Goal: Task Accomplishment & Management: Use online tool/utility

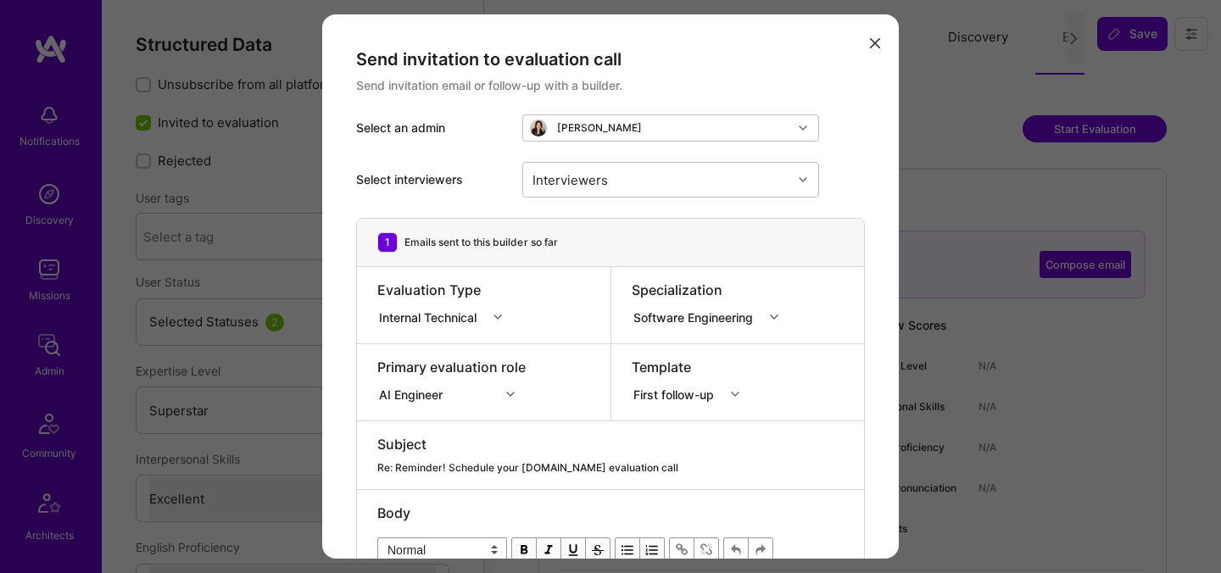
select select "7"
select select "US"
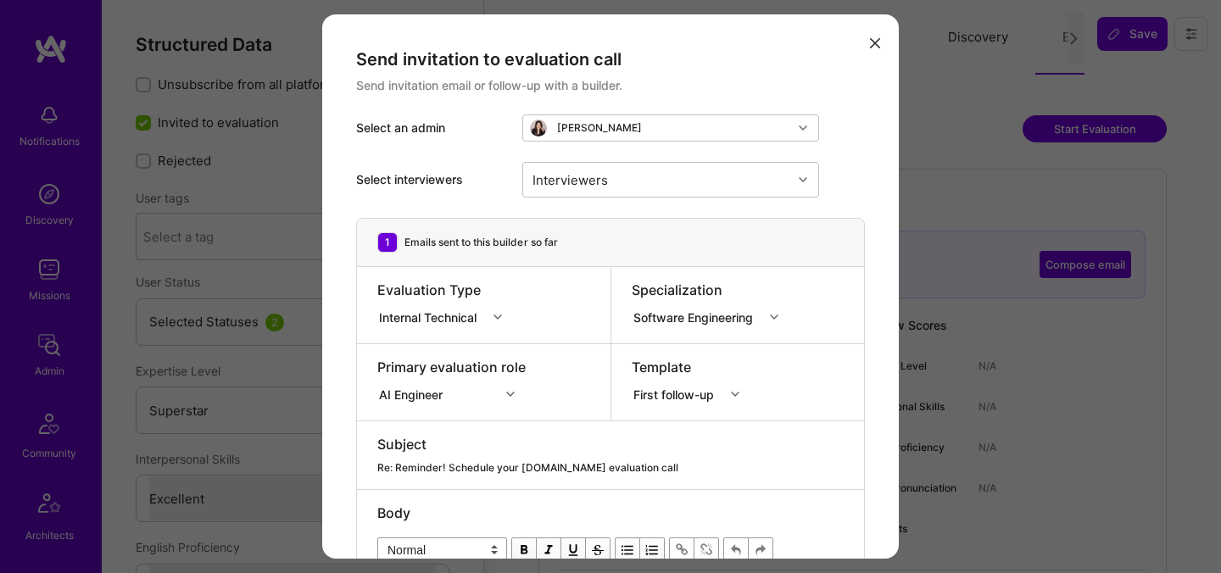
select select "Right Now"
click at [500, 465] on div "Re: Reminder! Schedule your [DOMAIN_NAME] evaluation call" at bounding box center [610, 467] width 466 height 15
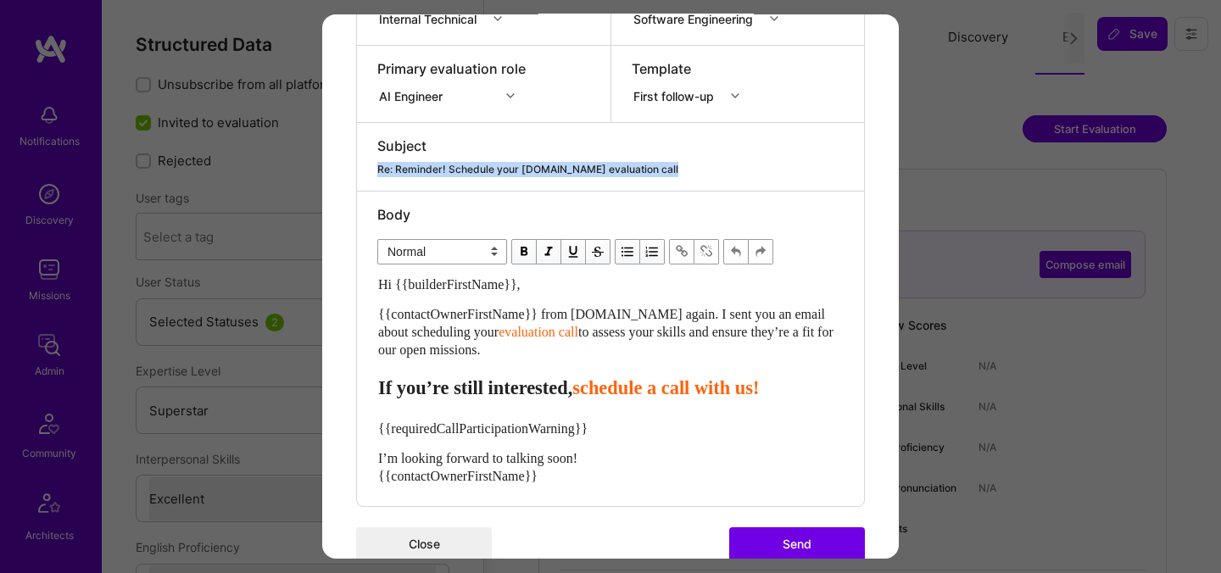
scroll to position [321, 0]
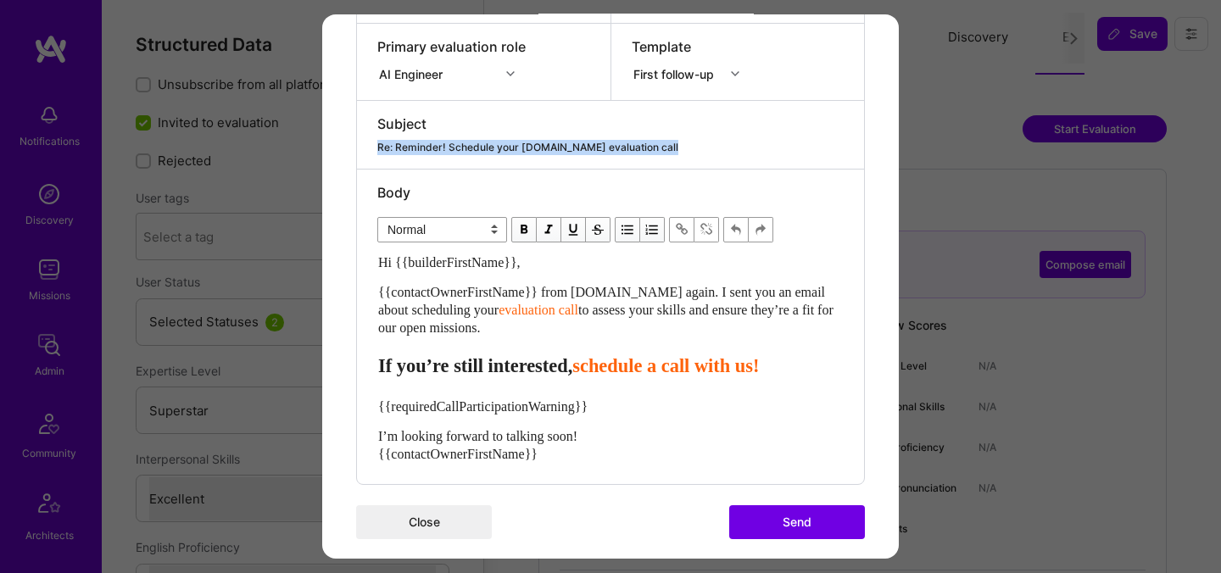
click at [627, 370] on span "schedule a call with us!" at bounding box center [665, 365] width 187 height 21
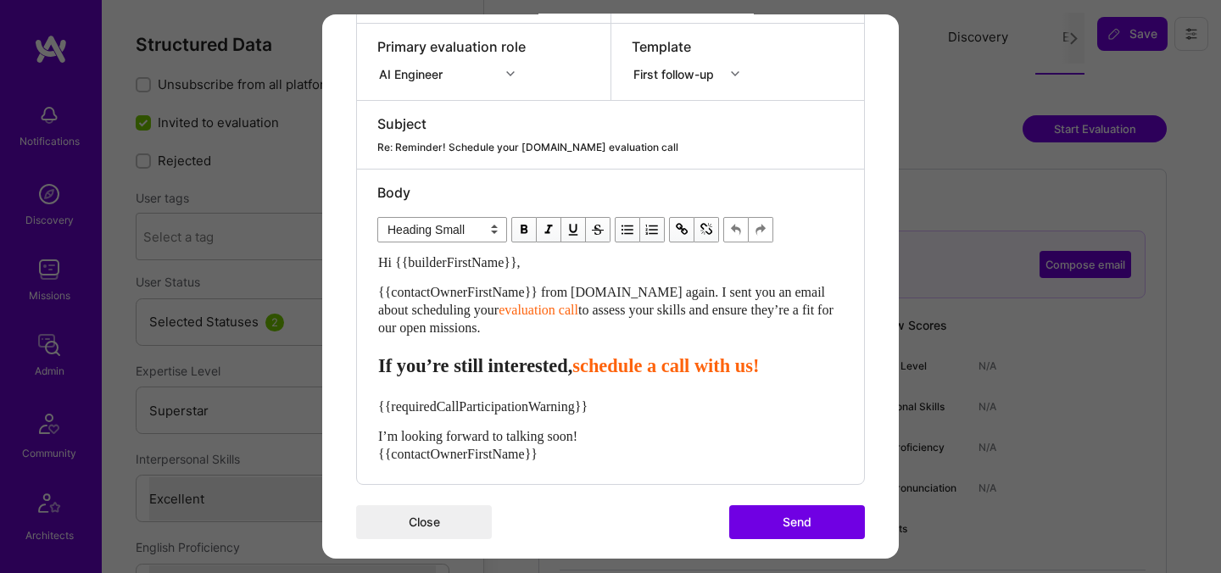
click at [631, 364] on span "schedule a call with us!" at bounding box center [665, 365] width 187 height 21
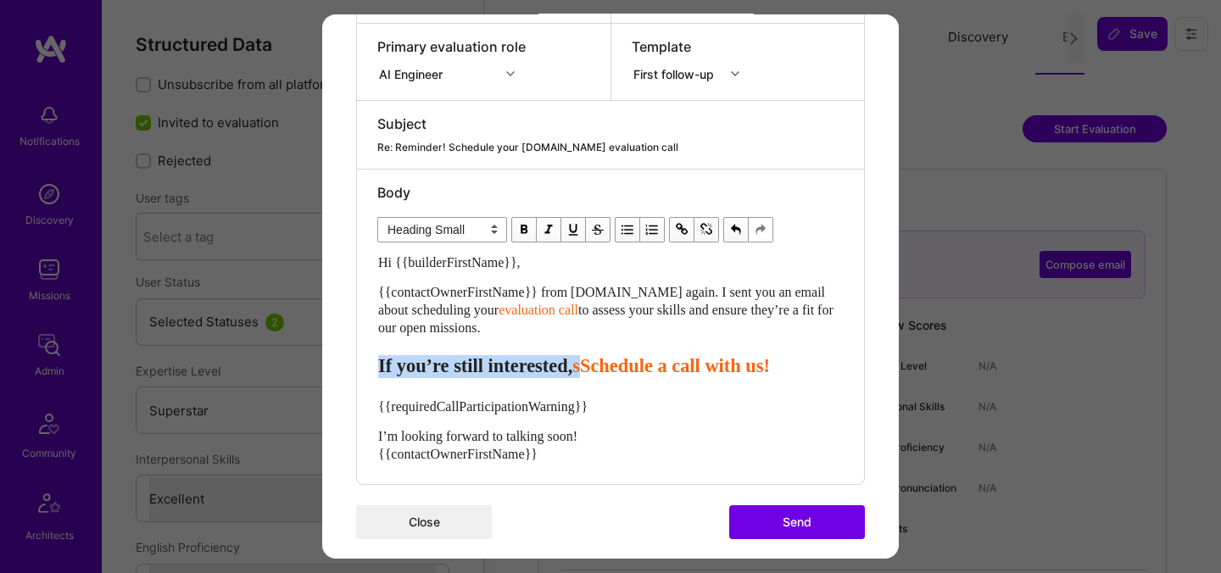
drag, startPoint x: 627, startPoint y: 365, endPoint x: 369, endPoint y: 375, distance: 258.8
click at [369, 375] on div "Body Normal Heading Large Heading Medium Heading Small Heading Small Hi {{build…" at bounding box center [610, 327] width 507 height 315
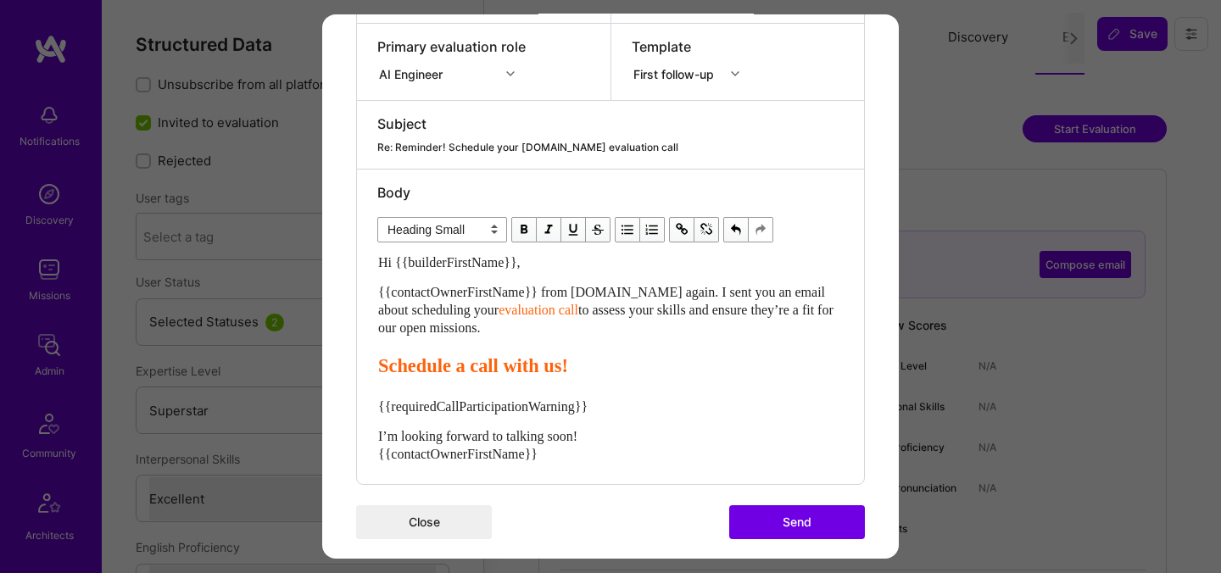
drag, startPoint x: 500, startPoint y: 336, endPoint x: 360, endPoint y: 243, distance: 168.1
click at [360, 243] on div "Body Normal Heading Large Heading Medium Heading Small Heading Small Hi {{build…" at bounding box center [610, 327] width 507 height 315
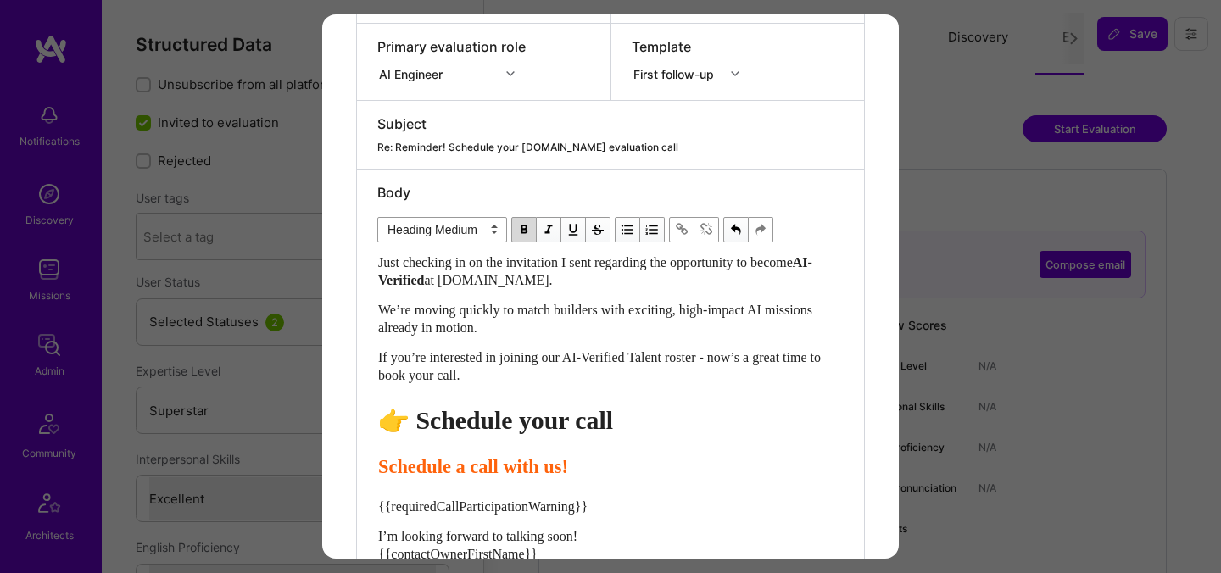
click at [437, 419] on span "👉 Schedule your call" at bounding box center [495, 420] width 235 height 28
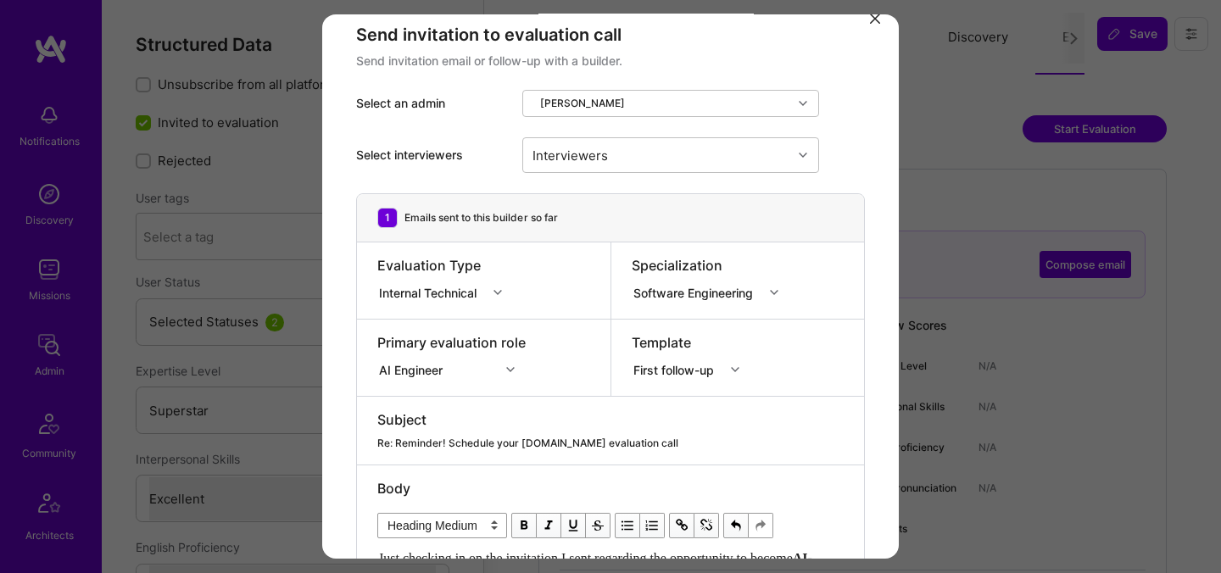
click at [498, 343] on div "Primary evaluation role" at bounding box center [451, 342] width 148 height 19
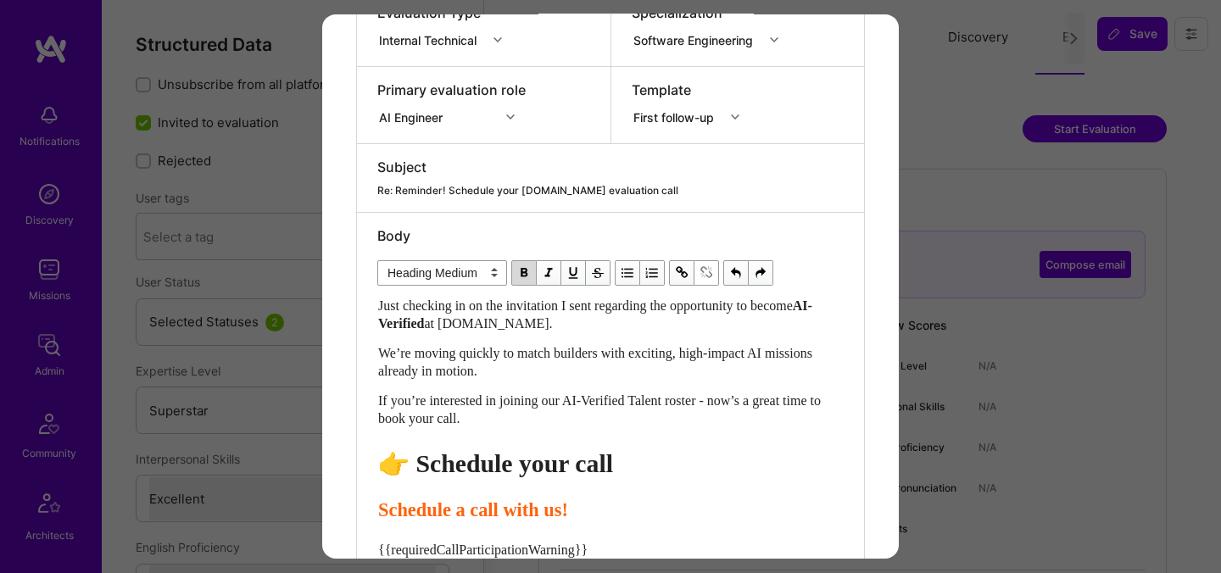
scroll to position [388, 0]
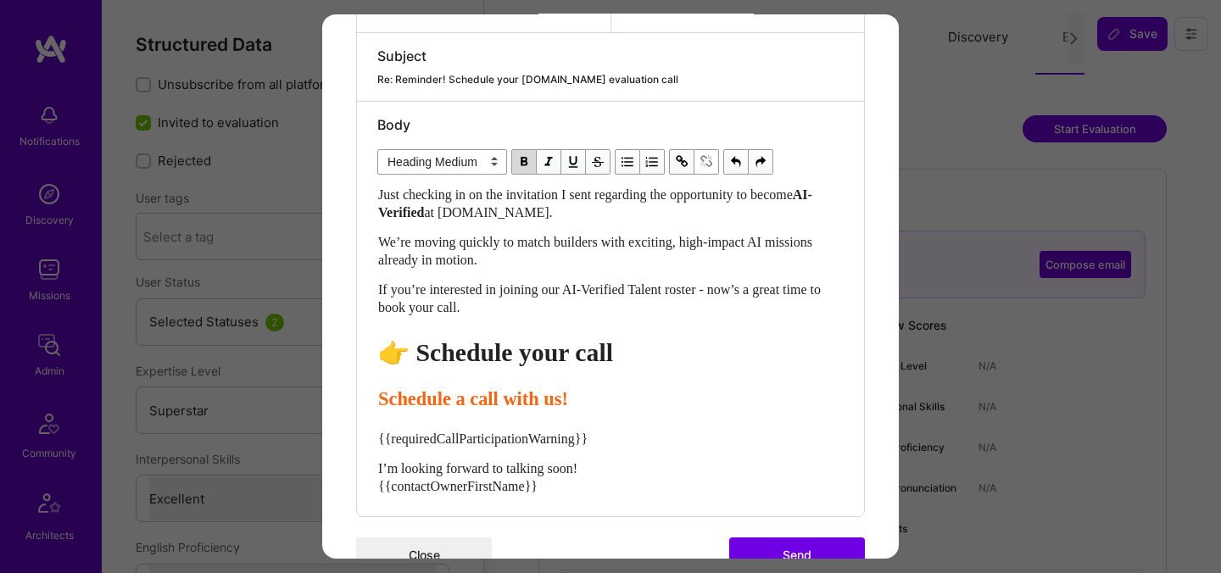
click at [483, 313] on span "If you’re interested in joining our AI-Verified Talent roster - now’s a great t…" at bounding box center [601, 298] width 446 height 32
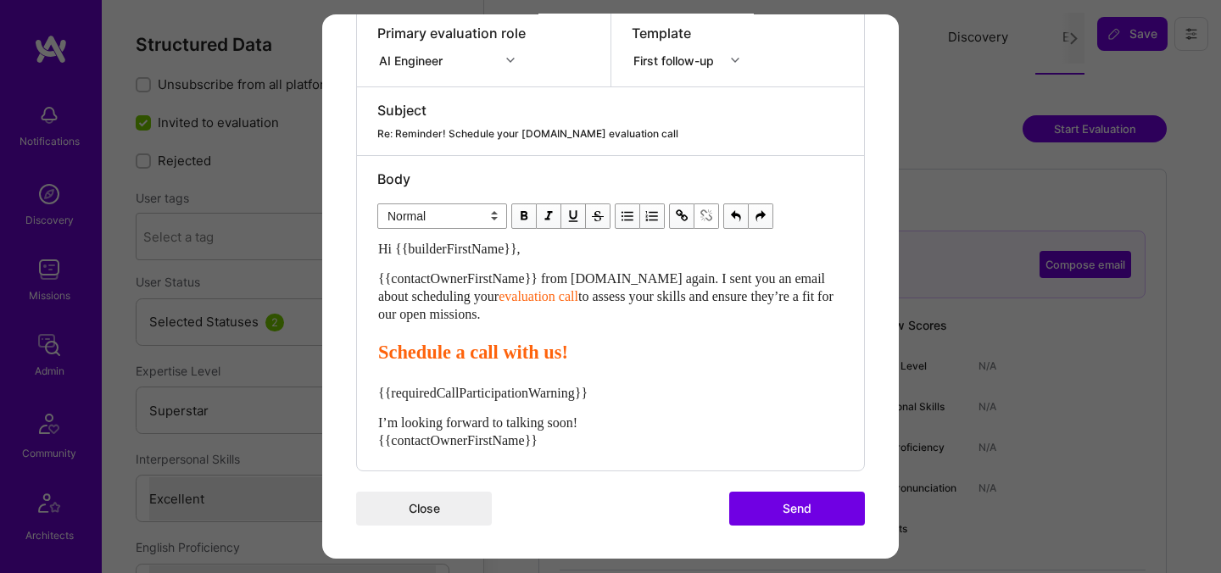
click at [498, 304] on div "{{contactOwnerFirstName}} from [DOMAIN_NAME] again. I sent you an email about s…" at bounding box center [610, 296] width 465 height 53
drag, startPoint x: 544, startPoint y: 313, endPoint x: 370, endPoint y: 284, distance: 177.0
click at [370, 284] on div "Body Normal Heading Large Heading Medium Heading Small Normal Hi {{builderFirst…" at bounding box center [610, 313] width 507 height 315
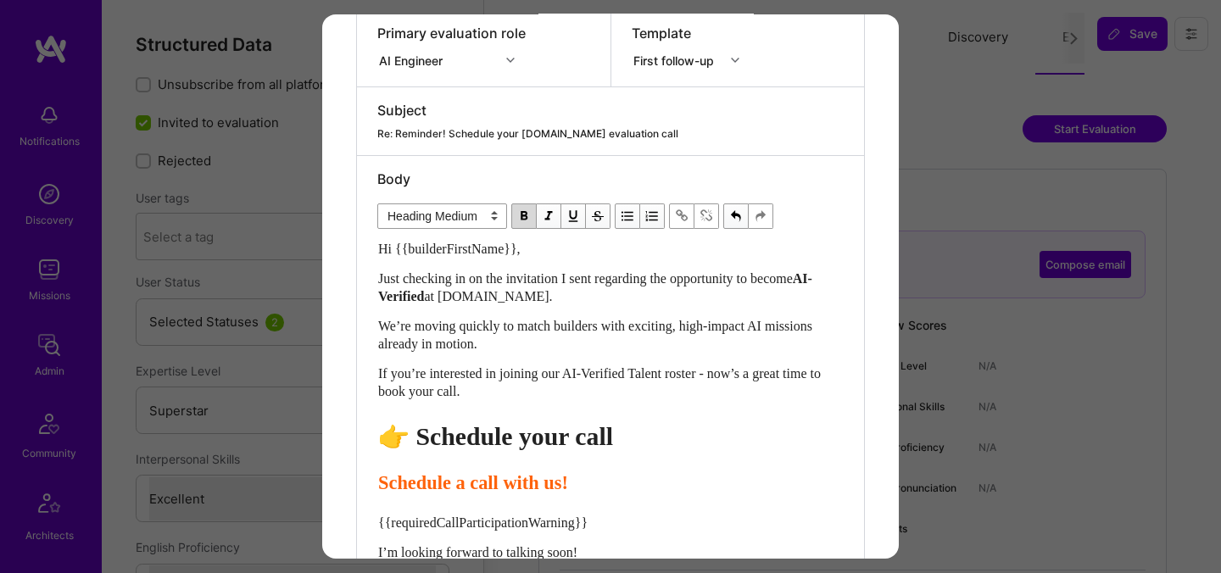
scroll to position [388, 0]
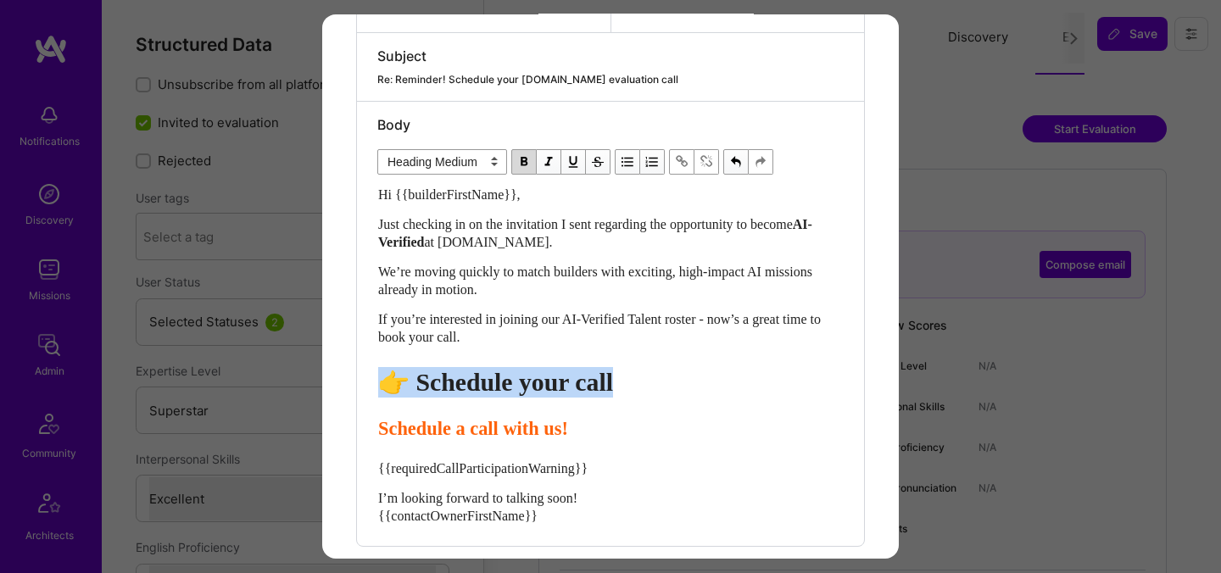
drag, startPoint x: 665, startPoint y: 381, endPoint x: 361, endPoint y: 379, distance: 303.6
click at [361, 379] on div "Body Normal Heading Large Heading Medium Heading Small Heading Medium Hi {{buil…" at bounding box center [610, 324] width 507 height 444
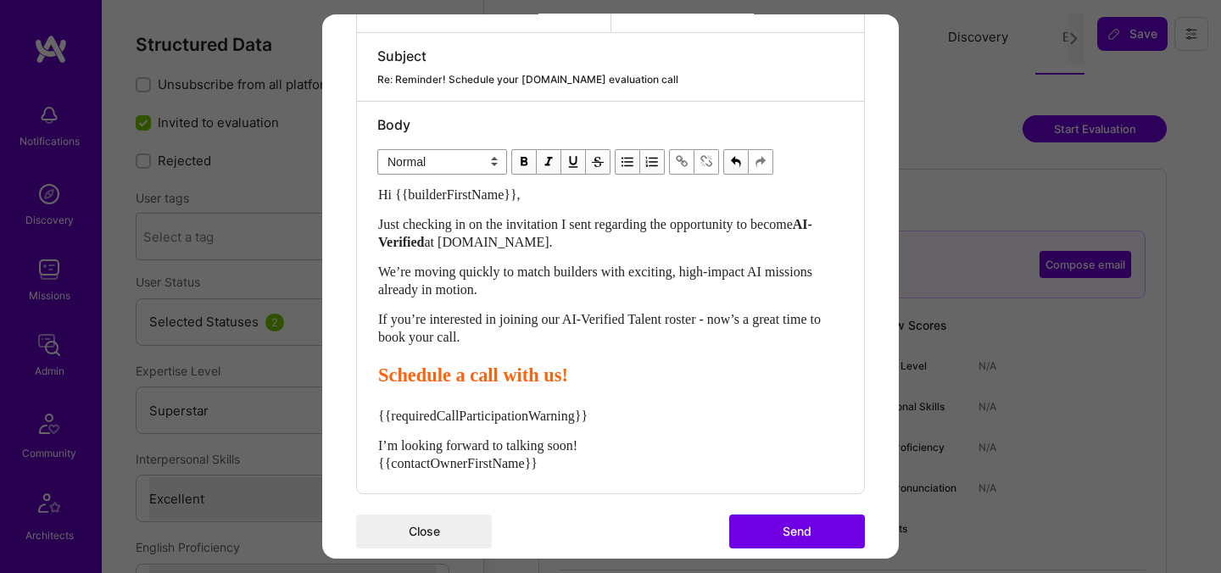
click at [480, 378] on span "Schedule a call with us!" at bounding box center [473, 375] width 190 height 21
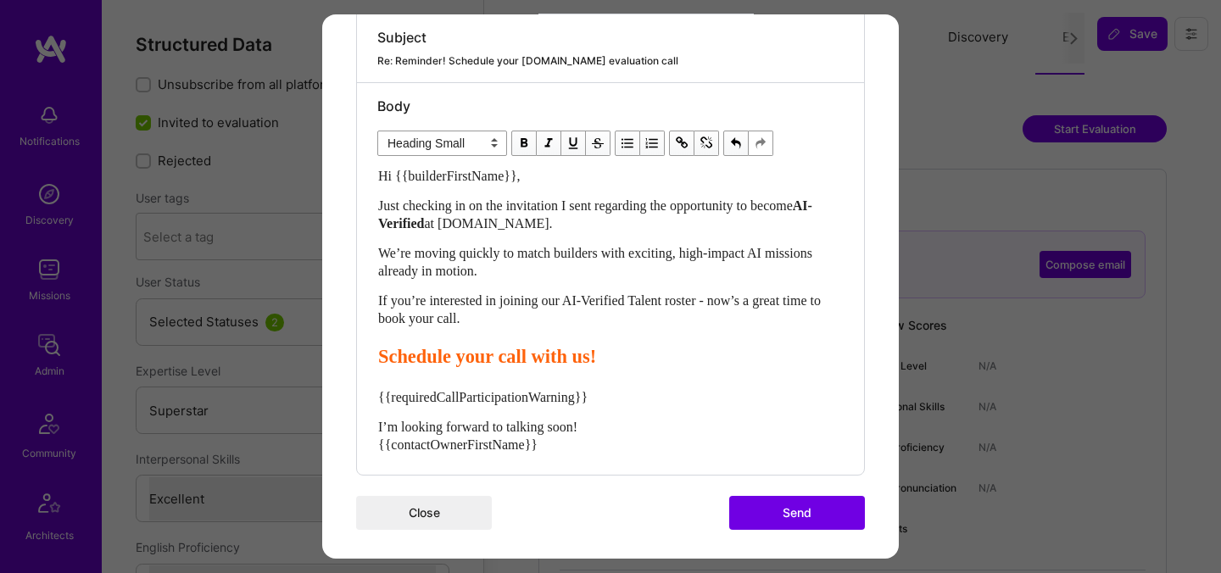
scroll to position [411, 0]
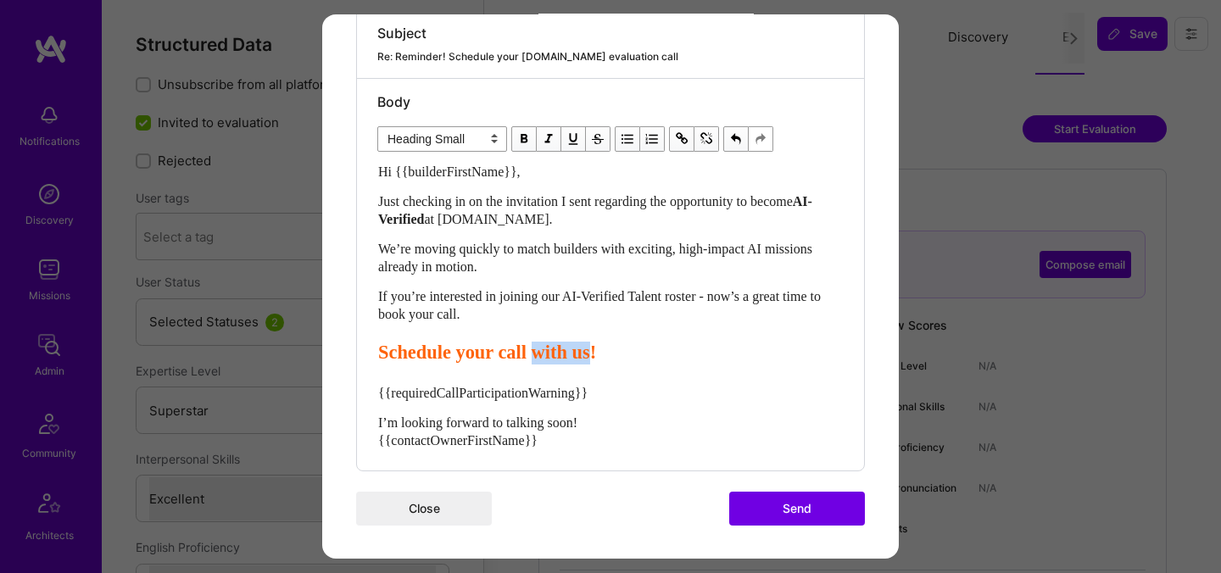
drag, startPoint x: 631, startPoint y: 354, endPoint x: 563, endPoint y: 354, distance: 67.8
click at [564, 355] on span "Schedule your call with us!" at bounding box center [487, 352] width 218 height 21
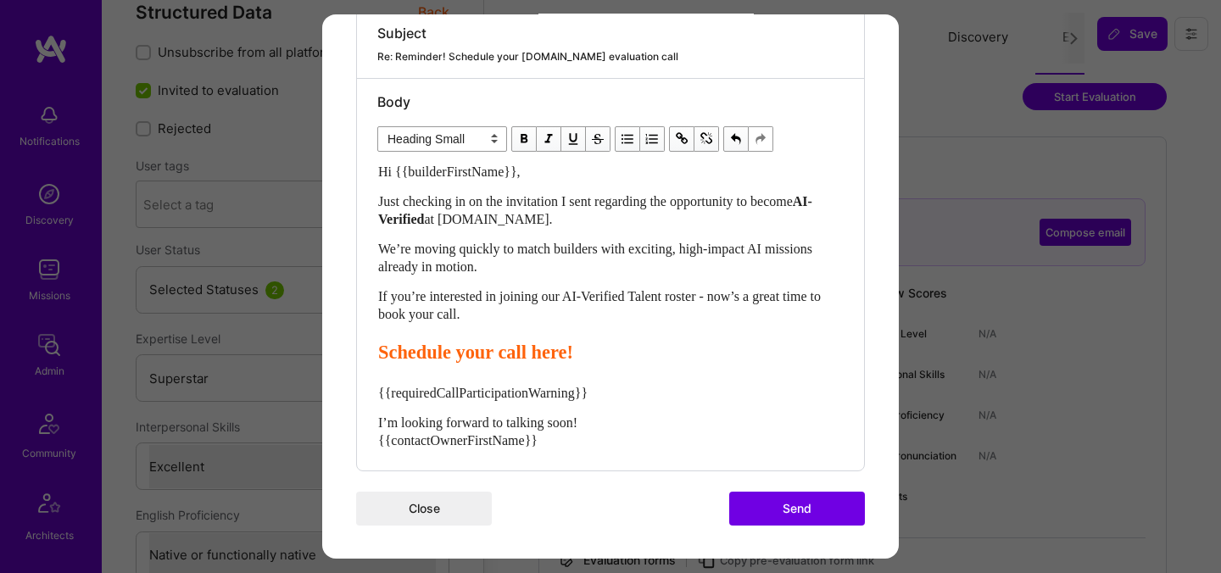
scroll to position [101, 0]
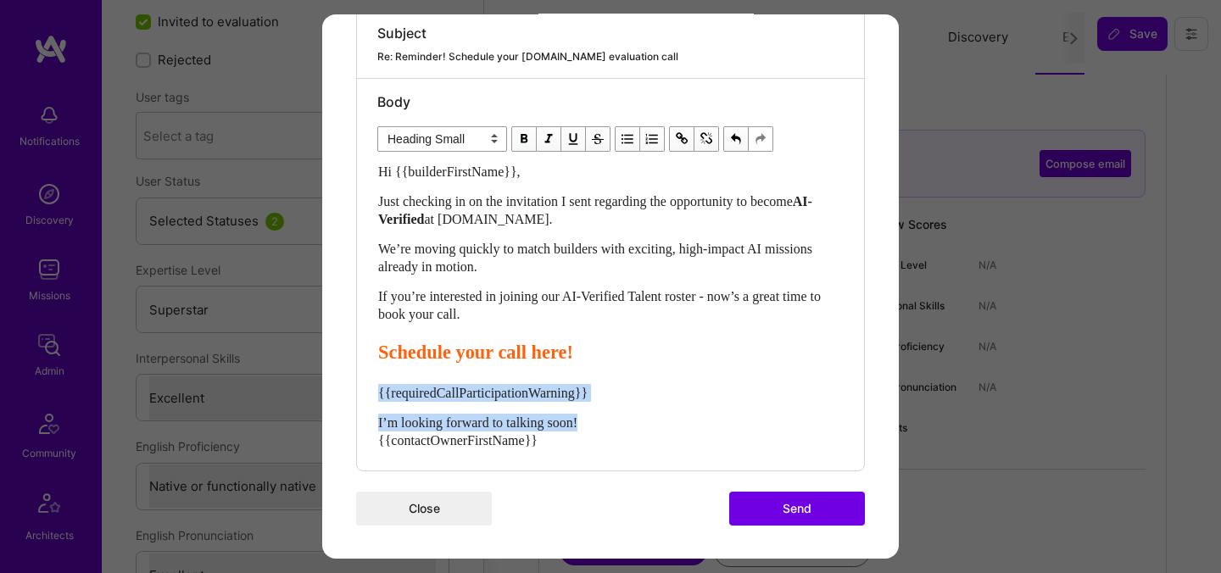
drag, startPoint x: 613, startPoint y: 424, endPoint x: 355, endPoint y: 390, distance: 260.0
click at [356, 390] on div "1 Emails sent to this builder so far Evaluation Type Internal Technical Special…" at bounding box center [610, 139] width 509 height 665
select select "unstyled"
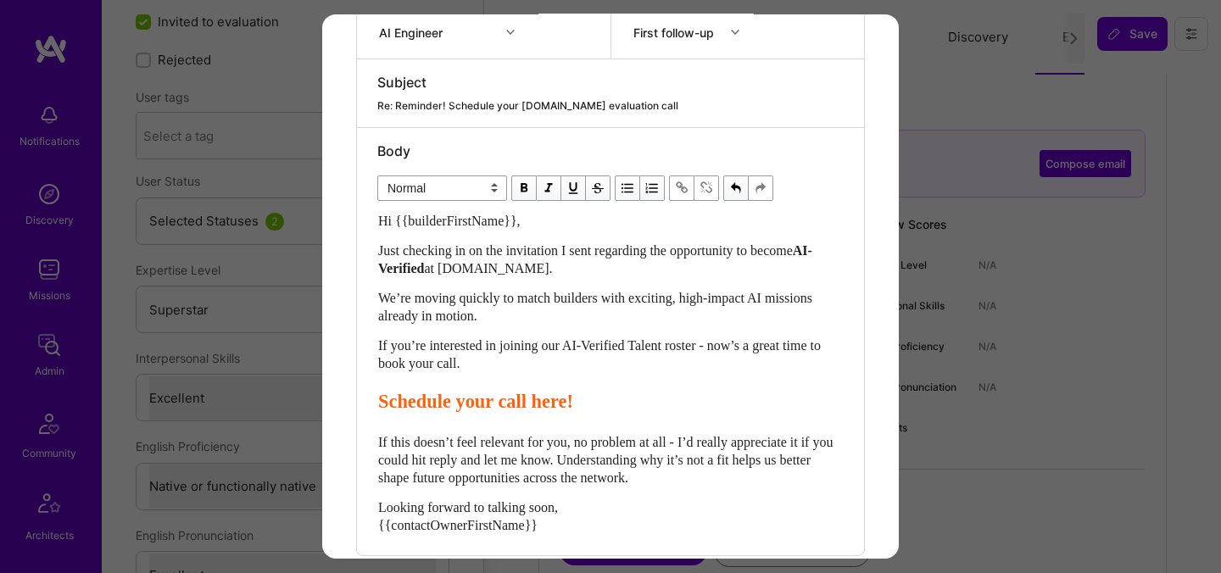
scroll to position [447, 0]
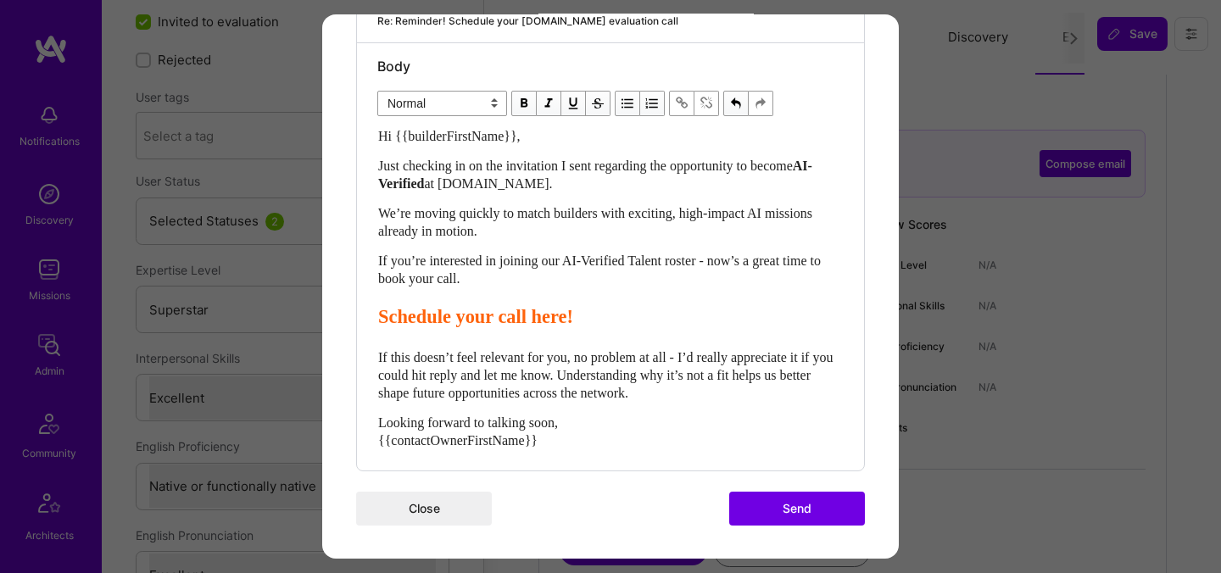
click at [789, 510] on button "Send" at bounding box center [797, 509] width 136 height 34
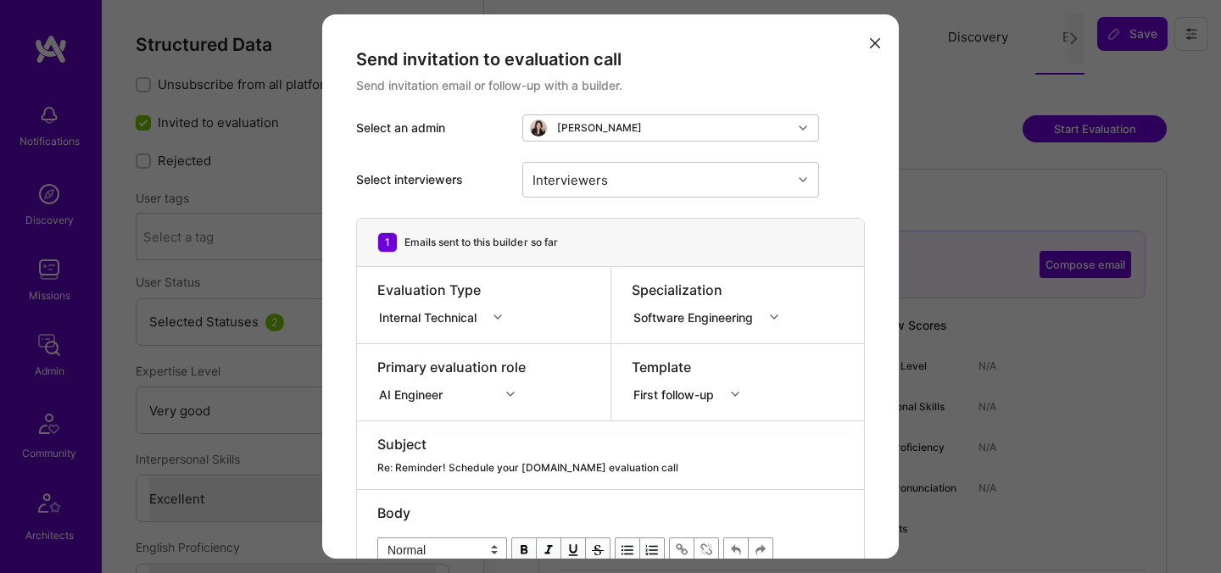
select select "5"
select select "7"
select select "6"
select select "PL"
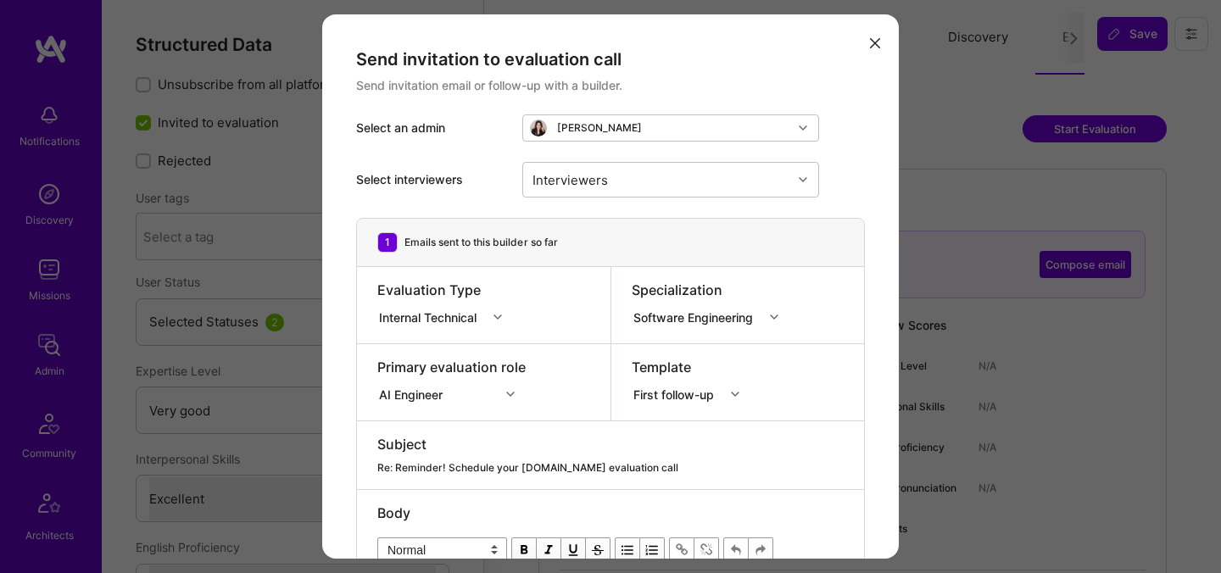
select select "Right Now"
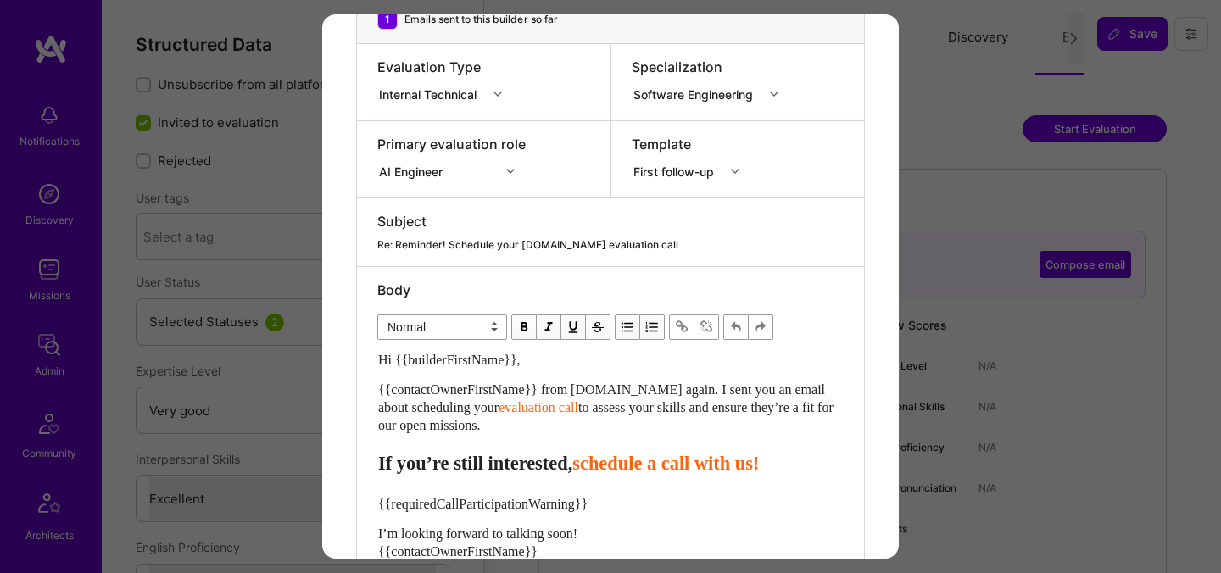
scroll to position [334, 0]
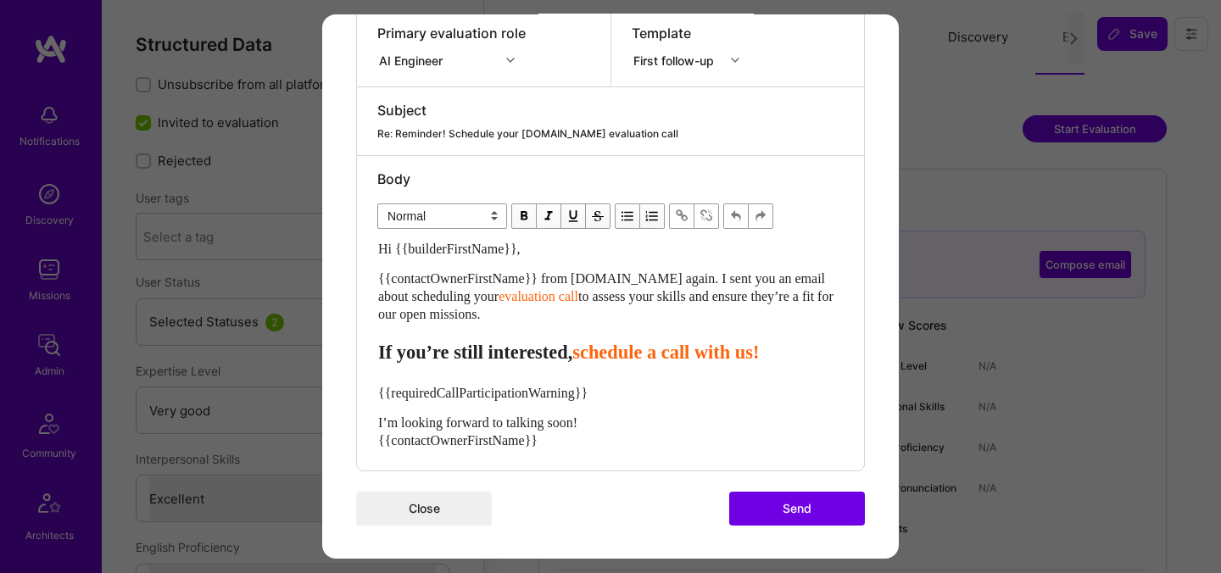
click at [629, 356] on span "schedule a call with us!" at bounding box center [665, 352] width 187 height 21
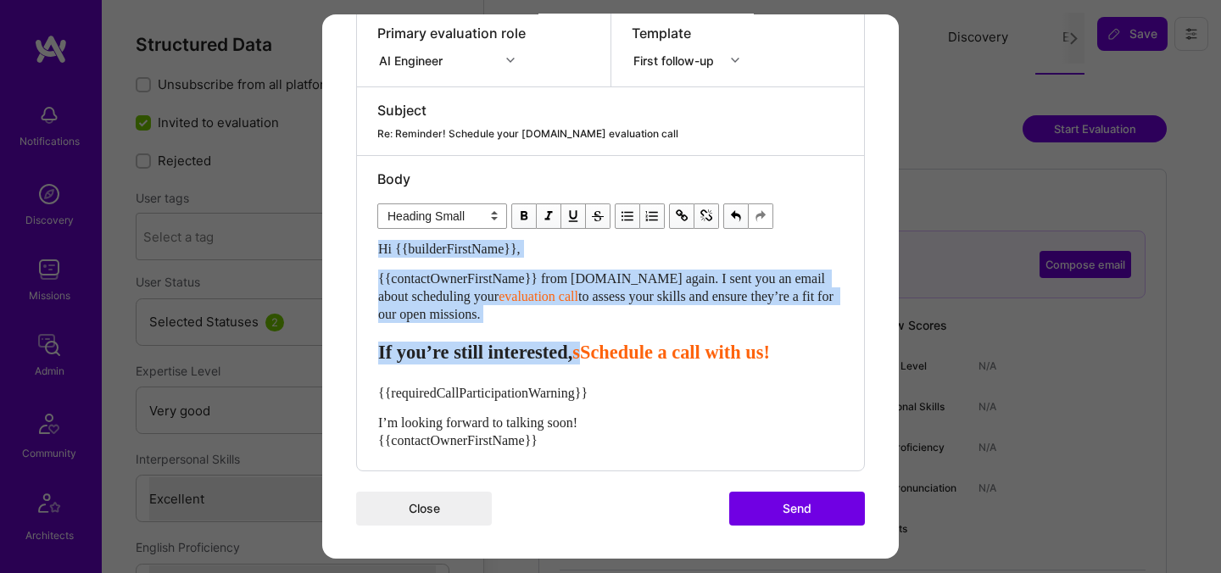
drag, startPoint x: 627, startPoint y: 356, endPoint x: 349, endPoint y: 251, distance: 297.3
click at [349, 251] on div "Send invitation to evaluation call Send invitation email or follow-up with a bu…" at bounding box center [610, 119] width 577 height 879
click at [549, 320] on div "{{contactOwnerFirstName}} from [DOMAIN_NAME] again. I sent you an email about s…" at bounding box center [610, 296] width 465 height 53
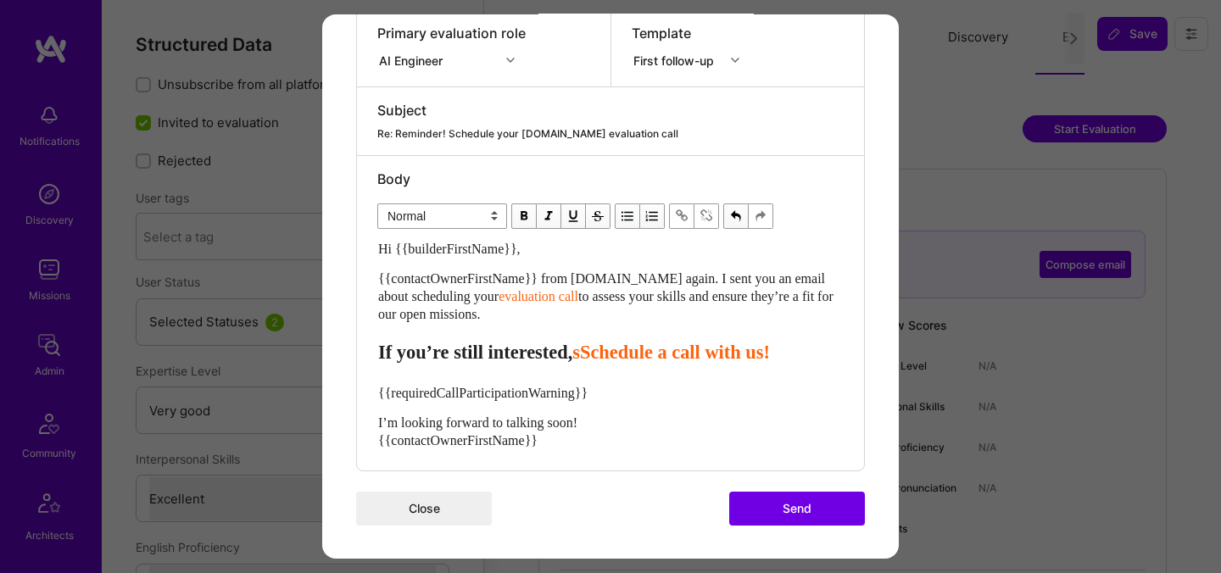
drag, startPoint x: 532, startPoint y: 314, endPoint x: 359, endPoint y: 237, distance: 189.1
click at [359, 237] on div "Body Normal Heading Large Heading Medium Heading Small Normal Hi {{builderFirst…" at bounding box center [610, 313] width 507 height 315
click at [529, 328] on div "Hi {{builderFirstName}}, {{contactOwnerFirstName}} from A.Team again. I sent yo…" at bounding box center [610, 344] width 465 height 209
drag, startPoint x: 527, startPoint y: 315, endPoint x: 362, endPoint y: 284, distance: 167.5
click at [362, 284] on div "Body Normal Heading Large Heading Medium Heading Small Heading Small Hi {{build…" at bounding box center [610, 313] width 507 height 315
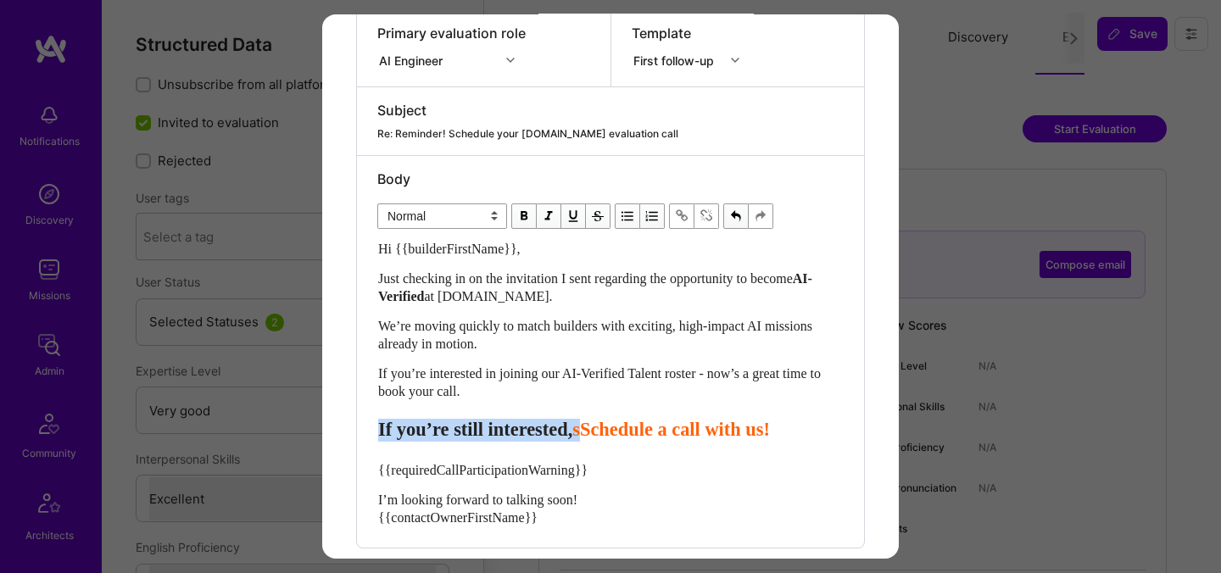
drag, startPoint x: 627, startPoint y: 432, endPoint x: 380, endPoint y: 425, distance: 247.7
click at [380, 425] on div "If you’re still interested, sSchedule a call with us!" at bounding box center [610, 430] width 465 height 23
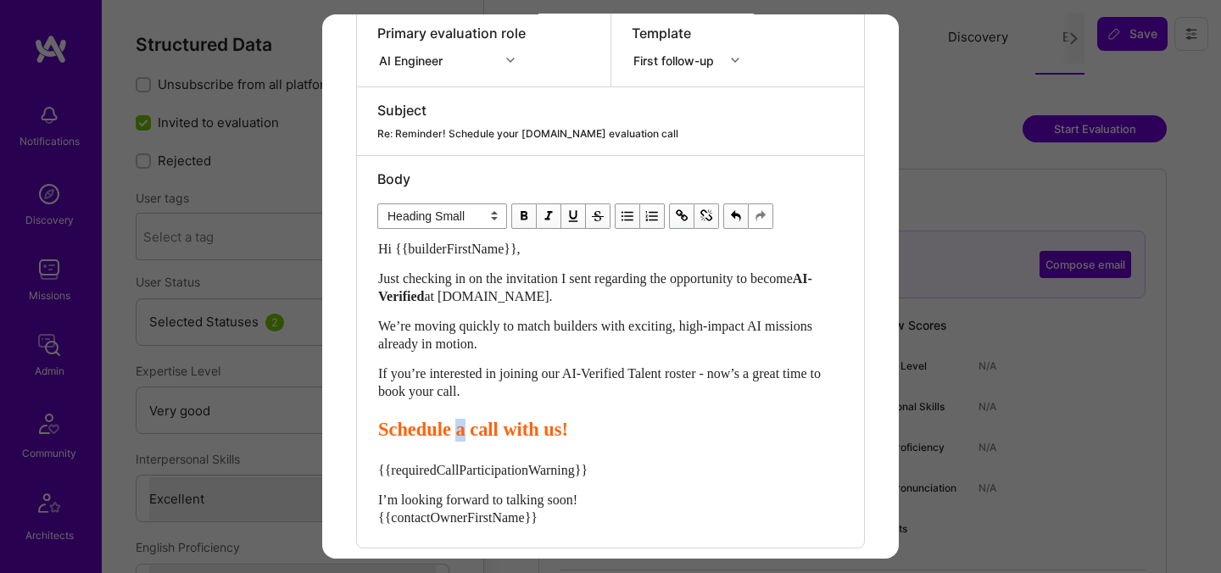
drag, startPoint x: 473, startPoint y: 435, endPoint x: 485, endPoint y: 436, distance: 11.9
click at [485, 436] on span "Schedule a call with us!" at bounding box center [473, 429] width 190 height 21
drag, startPoint x: 634, startPoint y: 432, endPoint x: 567, endPoint y: 430, distance: 67.0
click at [567, 430] on span "Schedule your call with us!" at bounding box center [487, 429] width 218 height 21
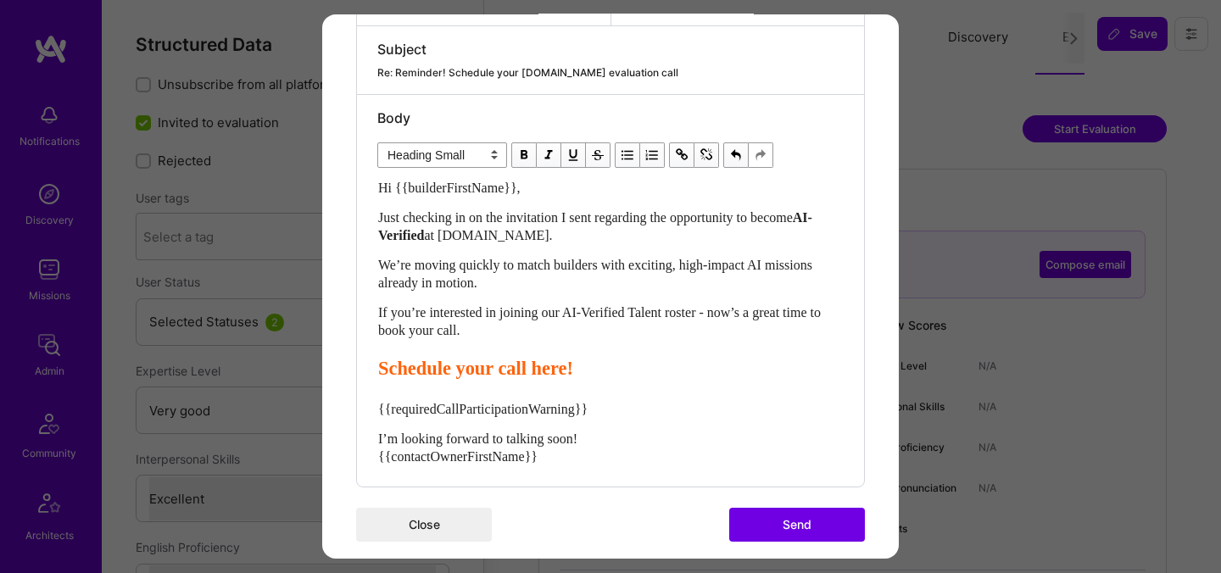
scroll to position [411, 0]
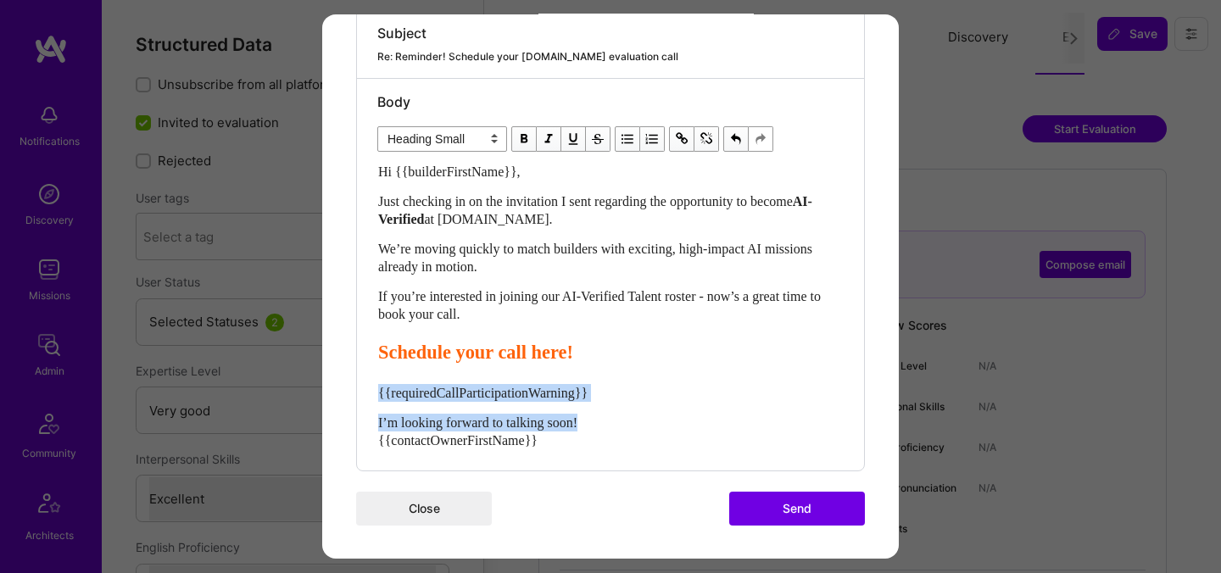
drag, startPoint x: 605, startPoint y: 421, endPoint x: 365, endPoint y: 379, distance: 244.5
click at [365, 379] on div "Body Normal Heading Large Heading Medium Heading Small Heading Small Hi {{build…" at bounding box center [610, 275] width 507 height 392
select select "unstyled"
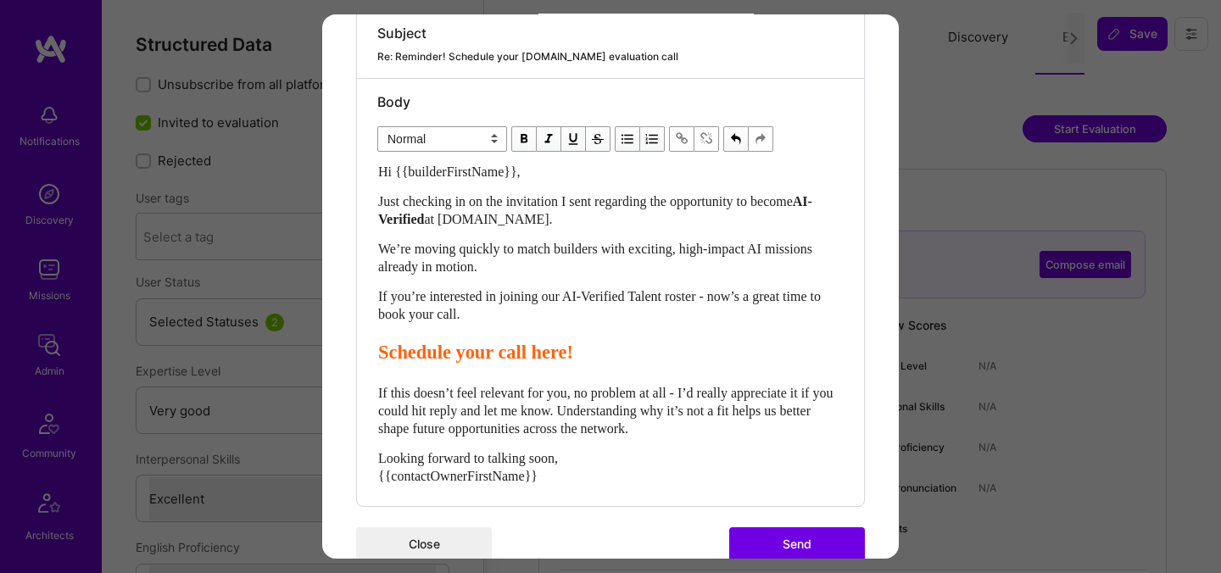
click at [789, 546] on button "Send" at bounding box center [797, 544] width 136 height 34
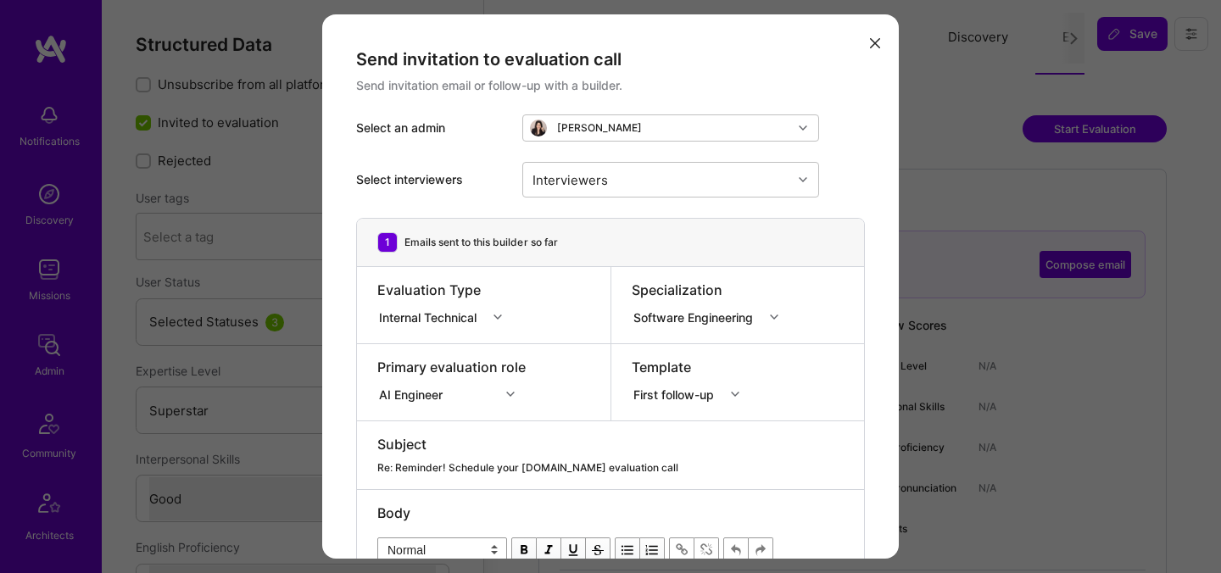
select select "7"
select select "4"
select select "7"
select select "CA"
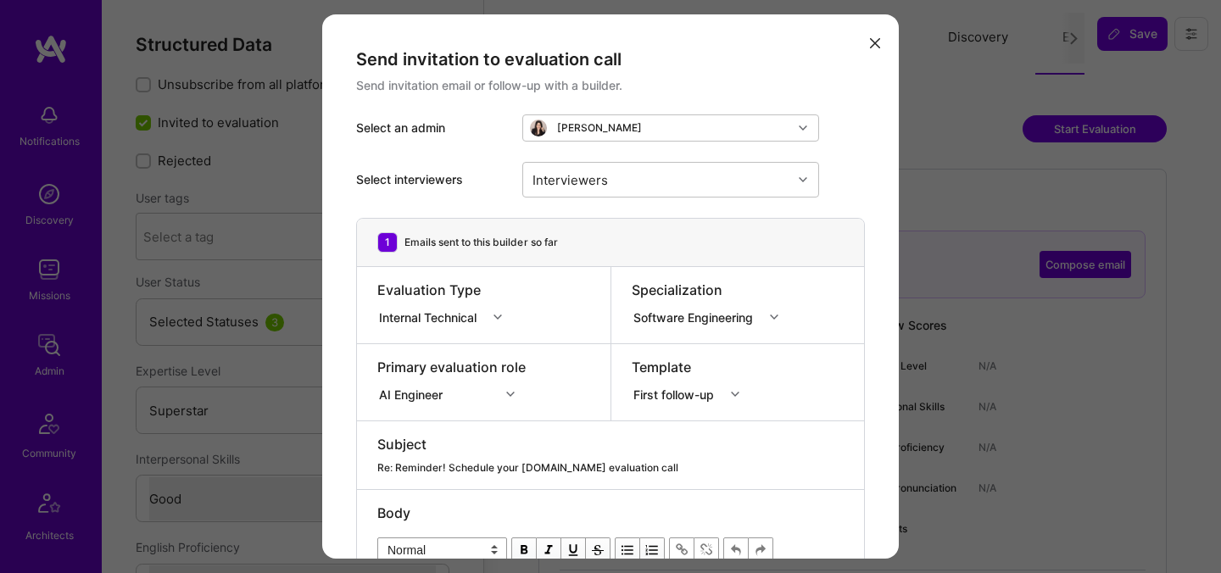
select select "Right Now"
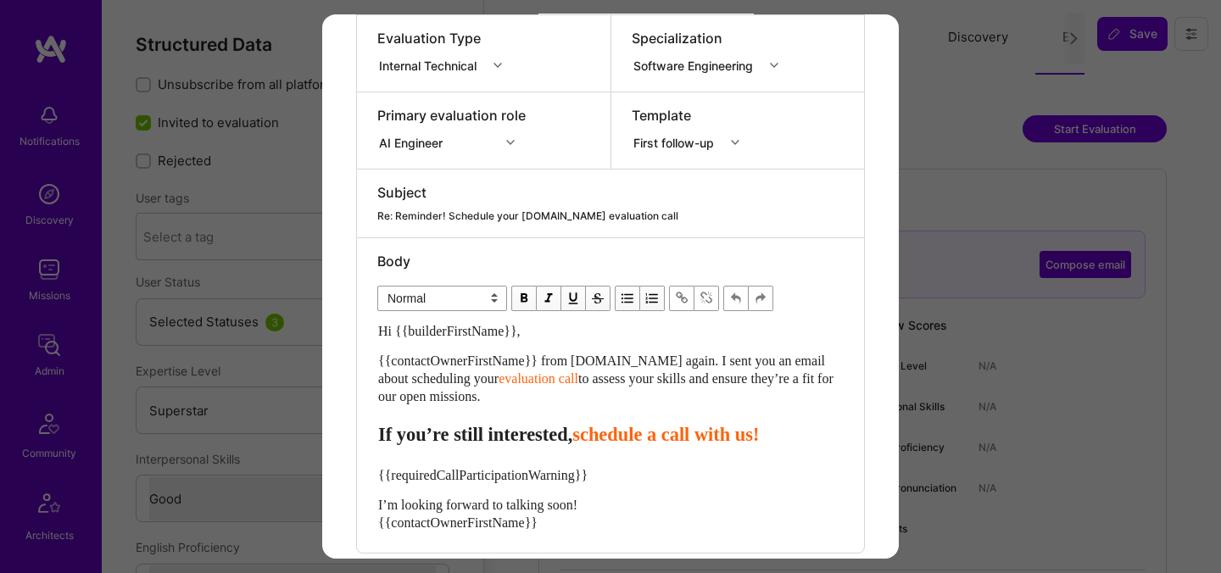
scroll to position [37, 0]
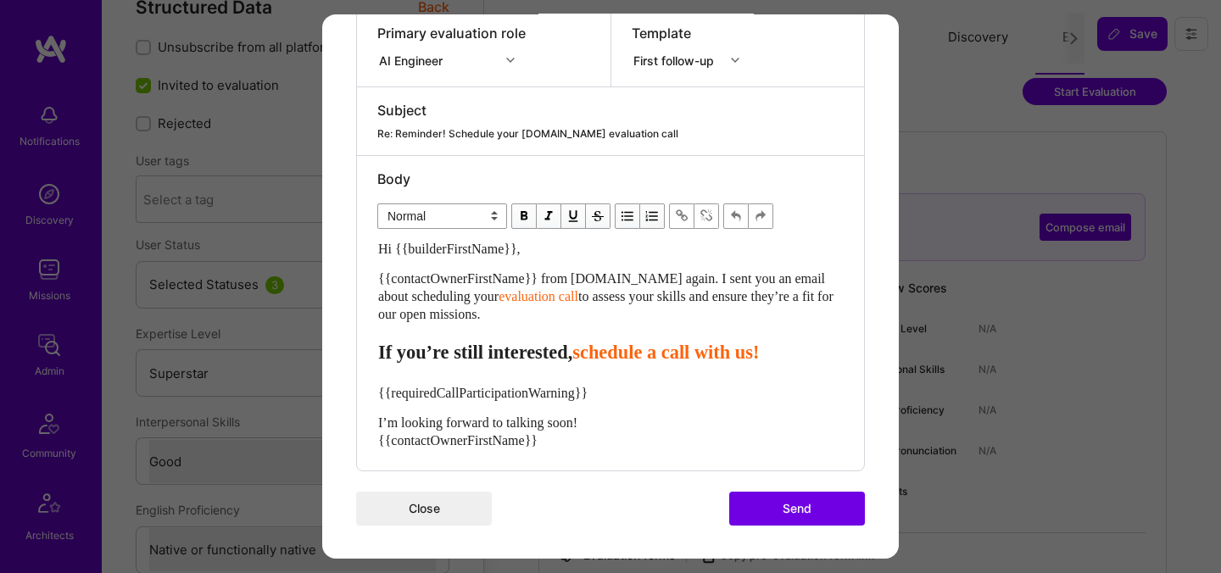
drag, startPoint x: 520, startPoint y: 317, endPoint x: 360, endPoint y: 281, distance: 163.5
click at [360, 281] on div "Body Normal Heading Large Heading Medium Heading Small Normal Hi {{builderFirst…" at bounding box center [610, 313] width 507 height 315
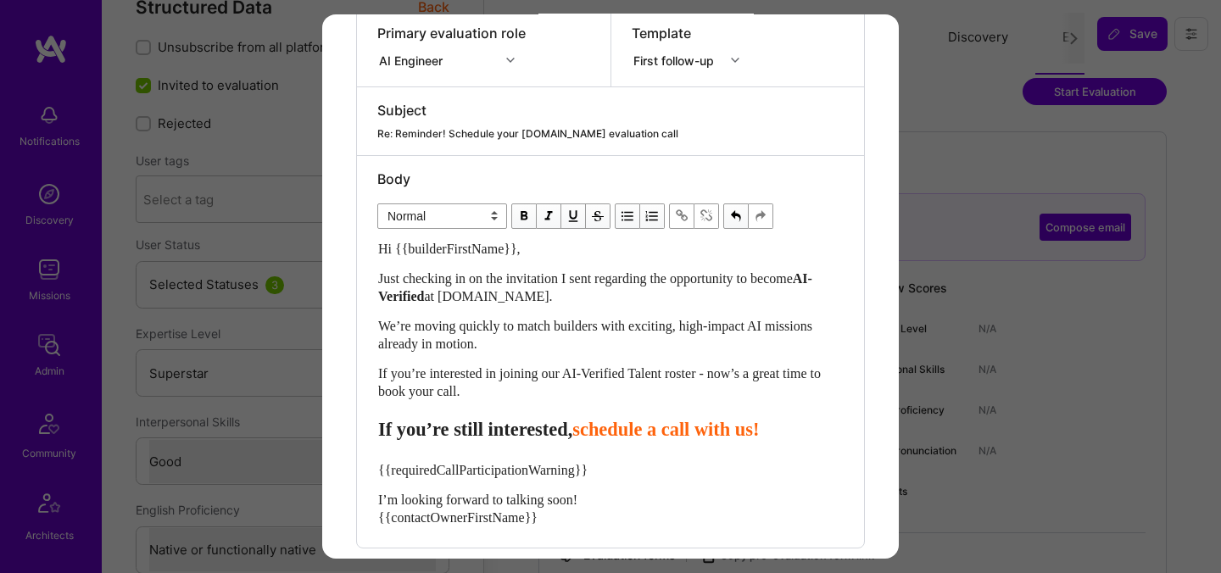
click at [623, 432] on span "schedule a call with us!" at bounding box center [665, 429] width 187 height 21
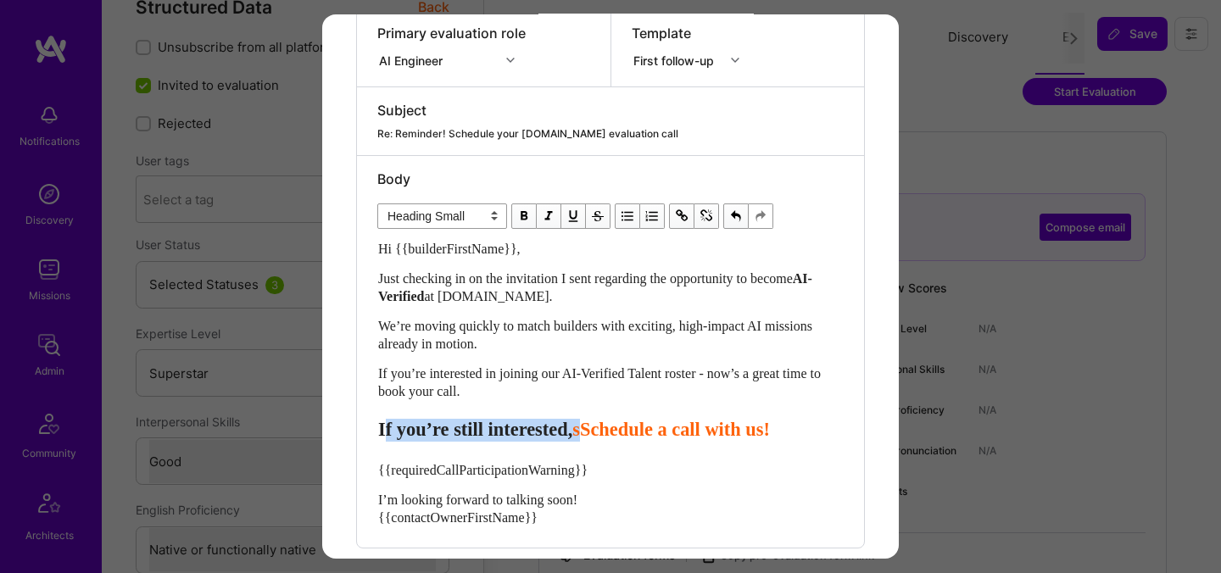
drag, startPoint x: 627, startPoint y: 432, endPoint x: 377, endPoint y: 425, distance: 250.3
click at [378, 425] on div "If you’re still interested, sSchedule a call with us!" at bounding box center [610, 430] width 465 height 23
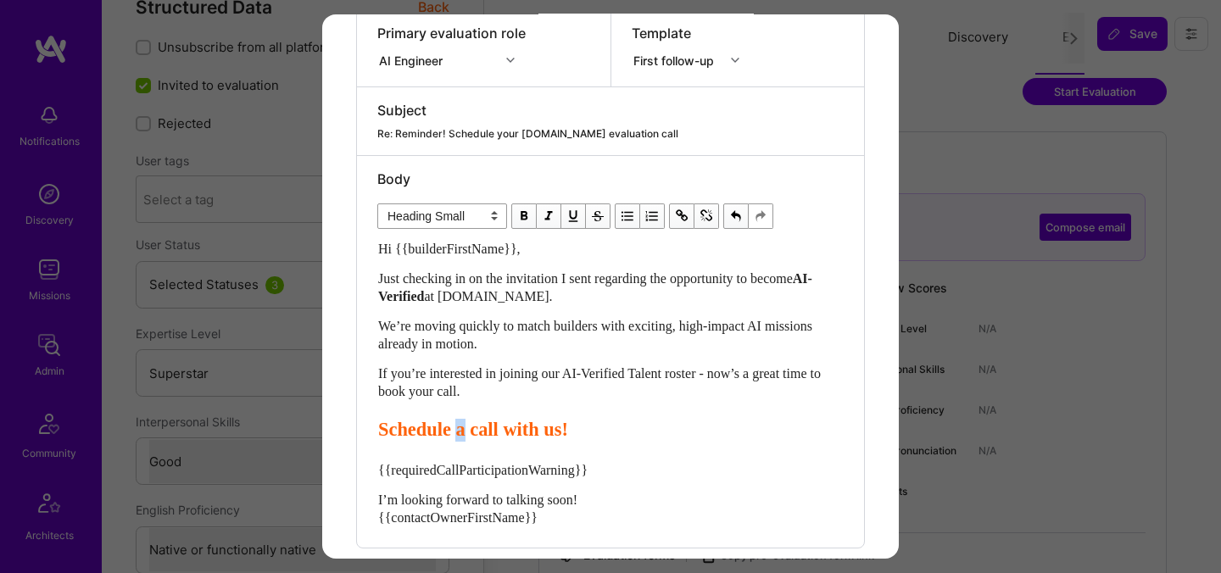
click at [478, 434] on span "Schedule a call with us!" at bounding box center [473, 429] width 190 height 21
drag, startPoint x: 567, startPoint y: 434, endPoint x: 624, endPoint y: 434, distance: 56.8
click at [596, 436] on span "Schedule your call with us!" at bounding box center [487, 429] width 218 height 21
drag, startPoint x: 631, startPoint y: 434, endPoint x: 565, endPoint y: 434, distance: 66.1
click at [566, 434] on span "Schedule your call with us!" at bounding box center [487, 429] width 218 height 21
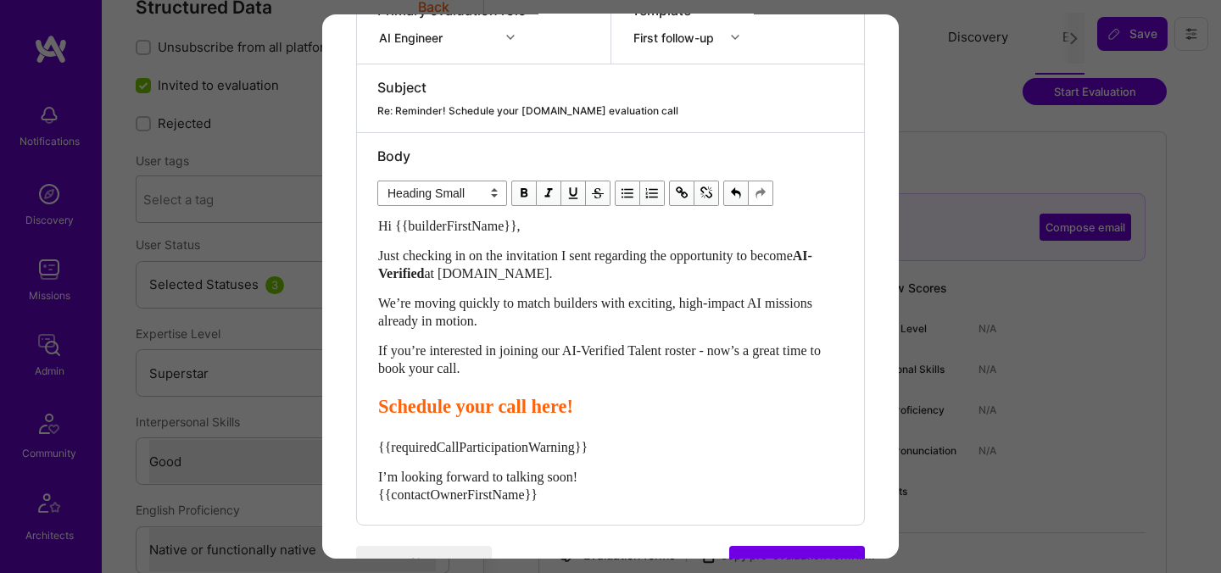
scroll to position [411, 0]
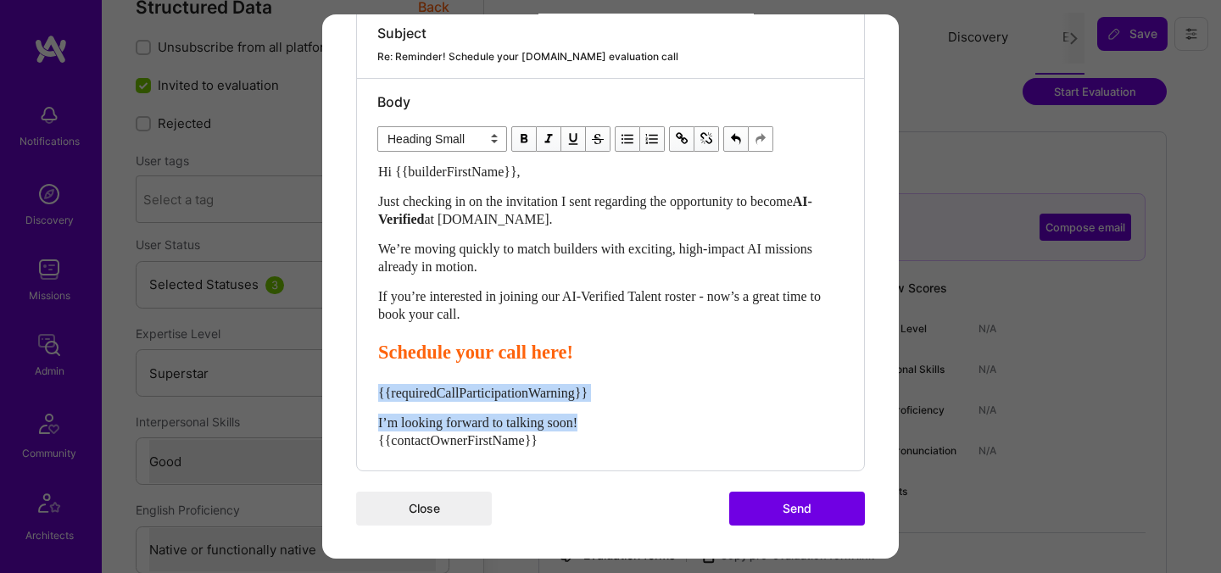
drag, startPoint x: 632, startPoint y: 428, endPoint x: 378, endPoint y: 395, distance: 255.7
click at [378, 395] on div "Hi {{builderFirstName}}, Just checking in on the invitation I sent regarding th…" at bounding box center [610, 306] width 465 height 287
select select "unstyled"
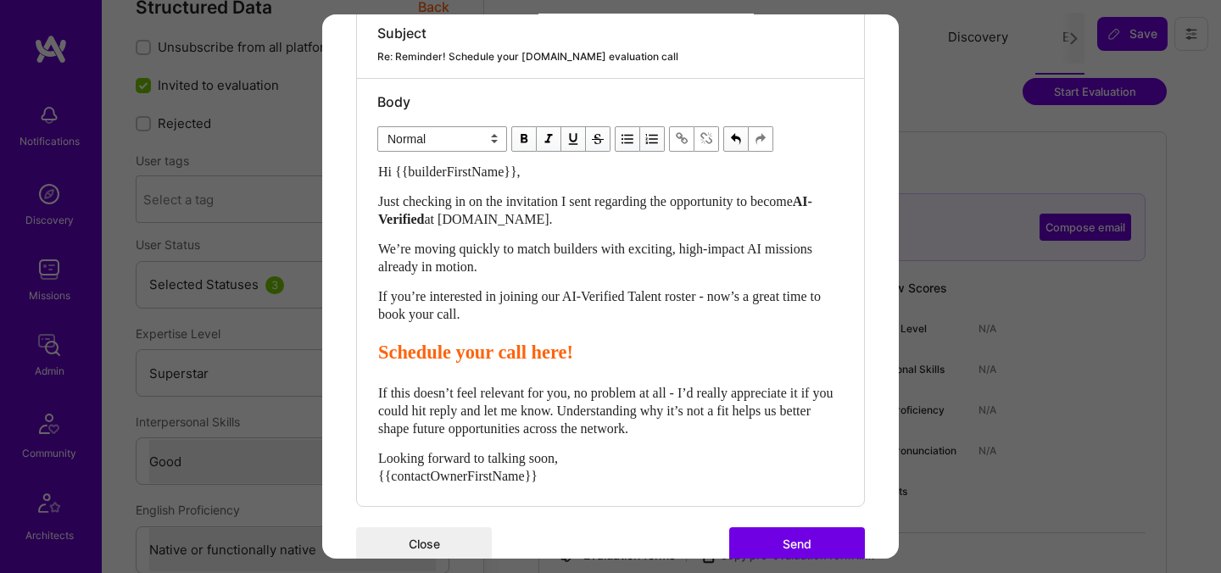
click at [754, 540] on button "Send" at bounding box center [797, 544] width 136 height 34
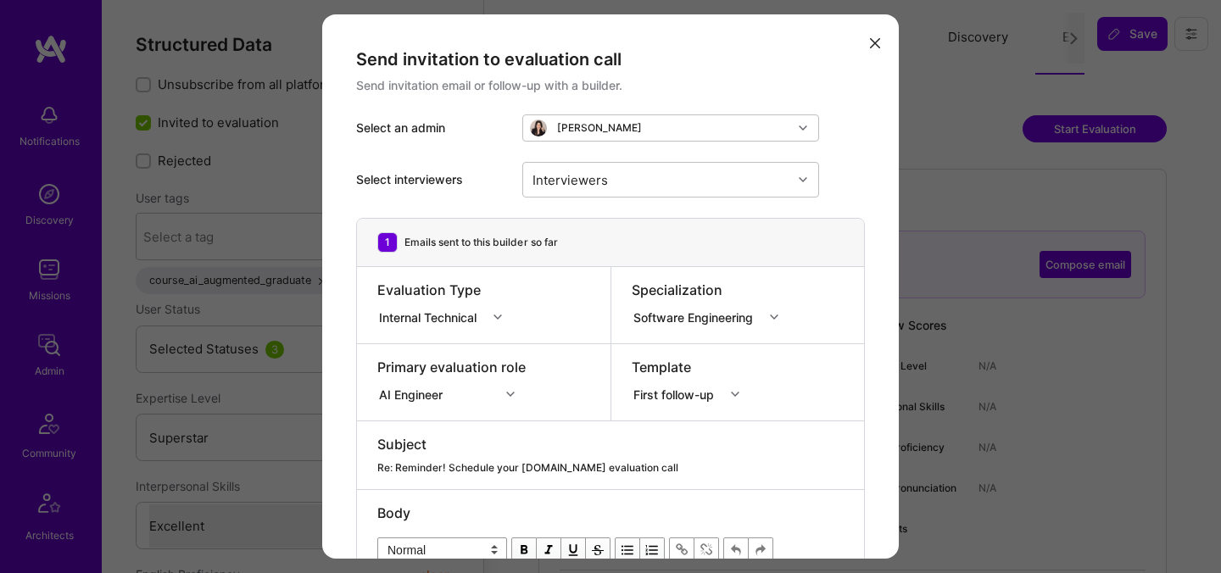
select select "7"
select select "US"
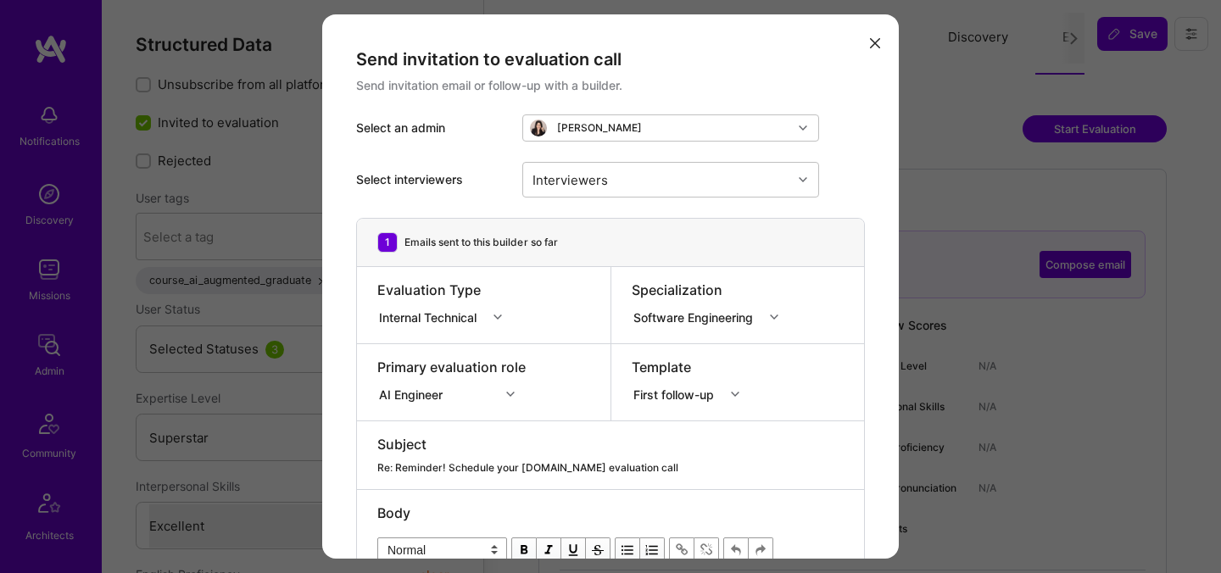
select select "Right Now"
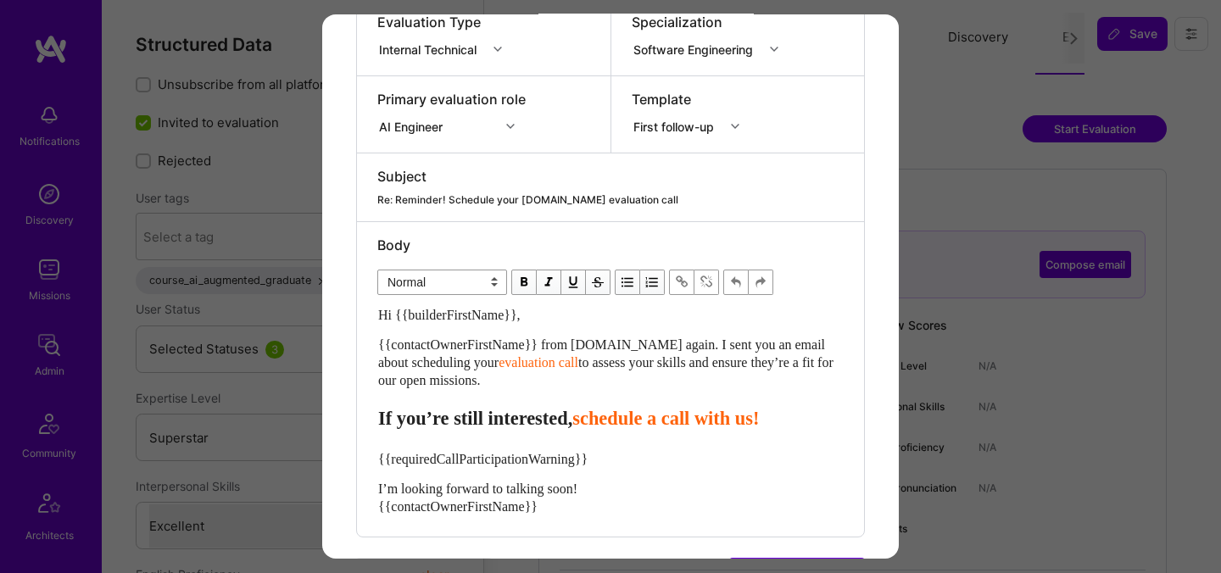
scroll to position [334, 0]
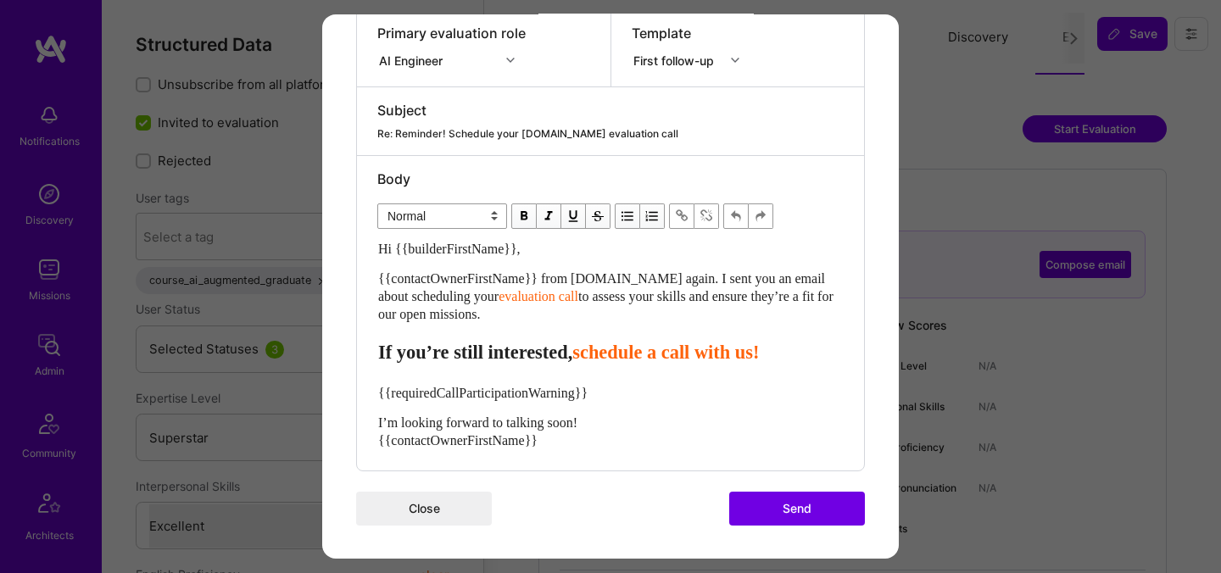
drag, startPoint x: 516, startPoint y: 315, endPoint x: 341, endPoint y: 284, distance: 177.3
click at [341, 284] on div "Send invitation to evaluation call Send invitation email or follow-up with a bu…" at bounding box center [610, 119] width 577 height 879
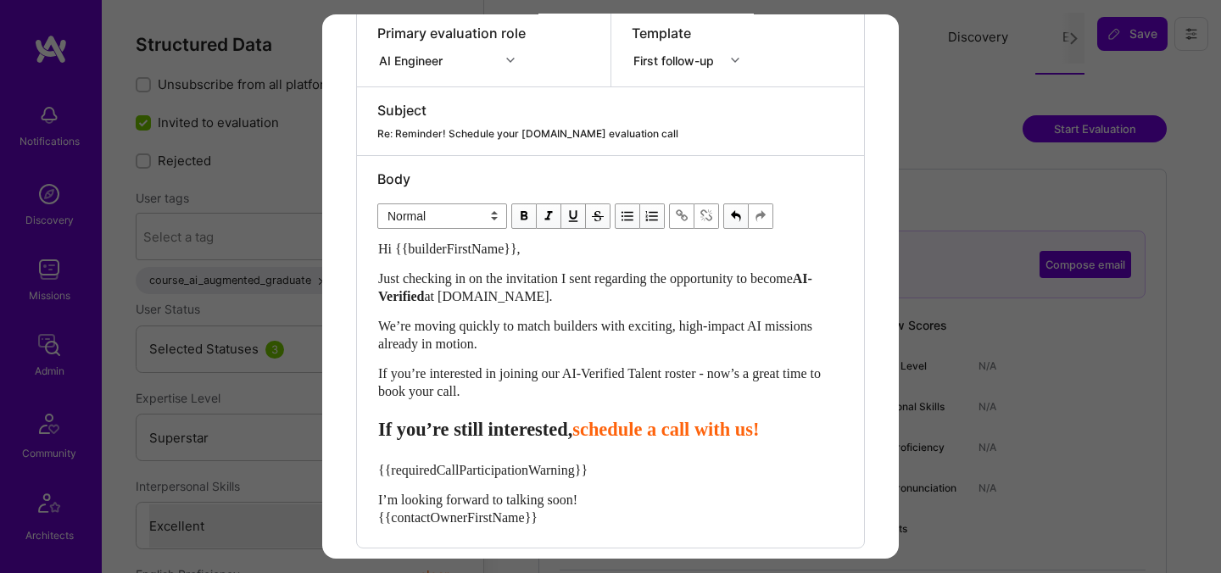
click at [635, 429] on span "schedule a call with us!" at bounding box center [665, 429] width 187 height 21
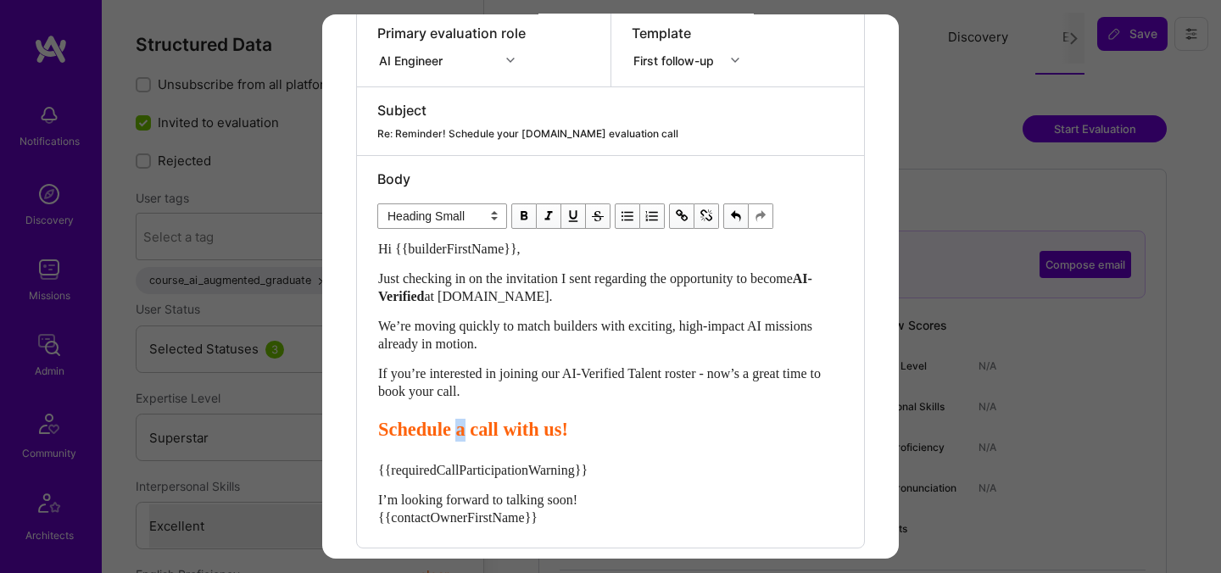
click at [481, 433] on span "Schedule a call with us!" at bounding box center [473, 429] width 190 height 21
drag, startPoint x: 634, startPoint y: 435, endPoint x: 567, endPoint y: 432, distance: 67.1
click at [567, 432] on span "Schedule your call with us!" at bounding box center [487, 429] width 218 height 21
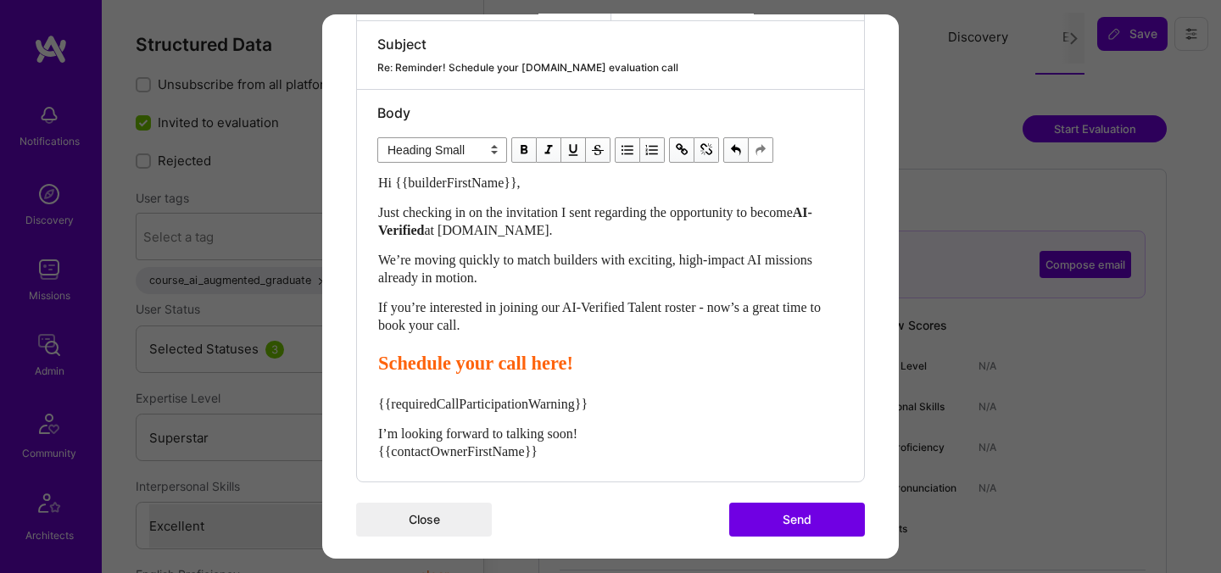
scroll to position [411, 0]
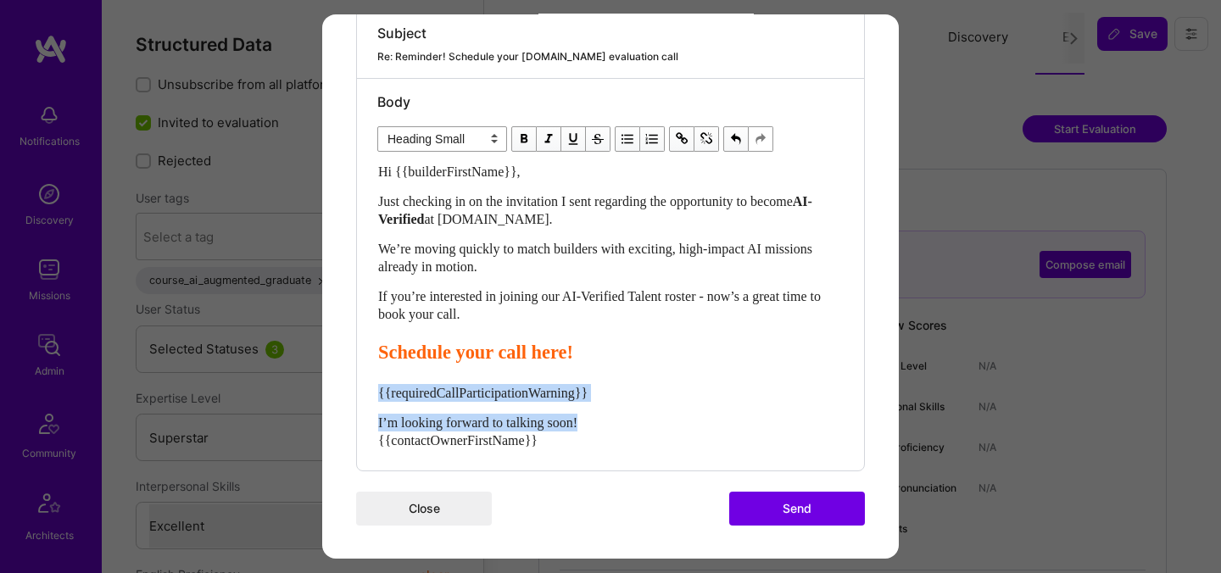
drag, startPoint x: 622, startPoint y: 423, endPoint x: 376, endPoint y: 393, distance: 246.8
click at [376, 393] on div "Body Normal Heading Large Heading Medium Heading Small Heading Small Hi {{build…" at bounding box center [610, 275] width 507 height 392
select select "unstyled"
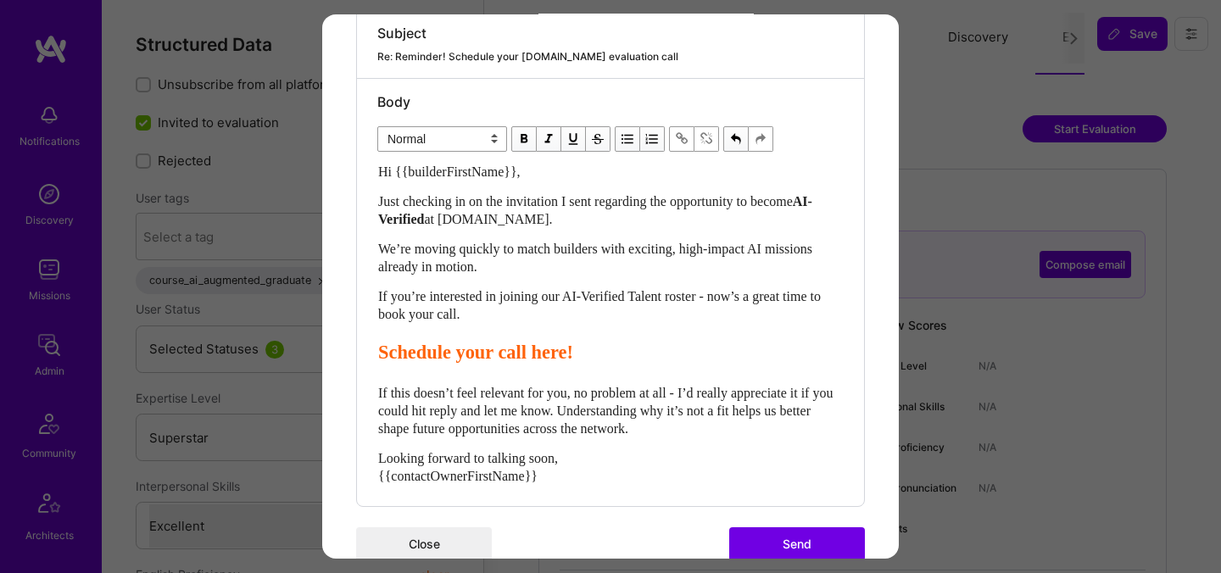
click at [729, 516] on div "Send invitation to evaluation call Send invitation email or follow-up with a bu…" at bounding box center [610, 99] width 577 height 992
click at [761, 538] on button "Send" at bounding box center [797, 544] width 136 height 34
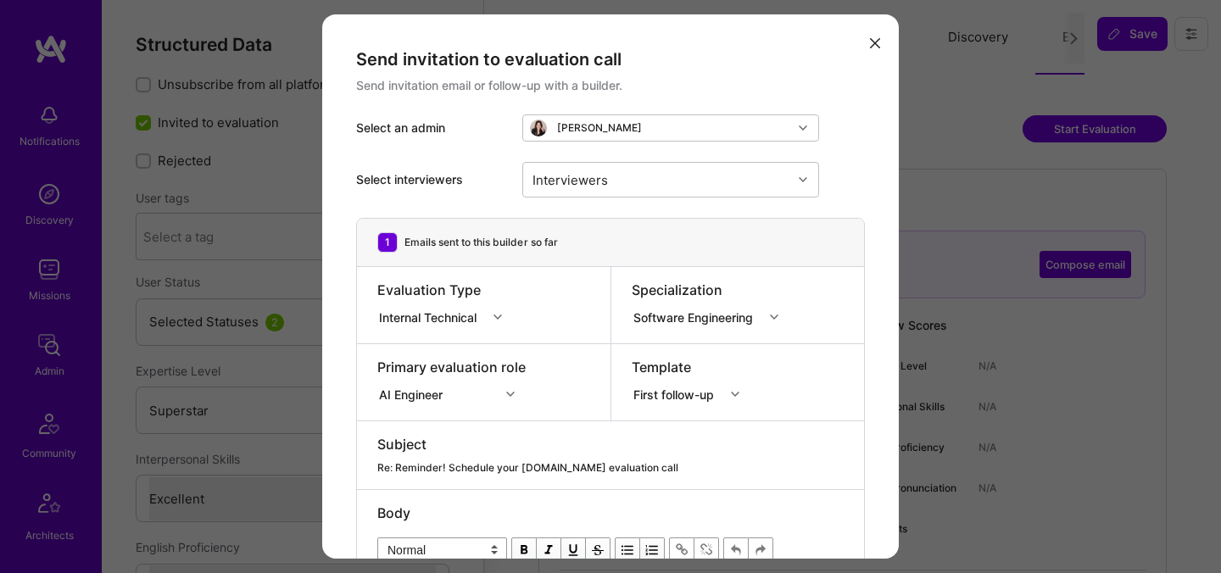
select select "7"
select select "US"
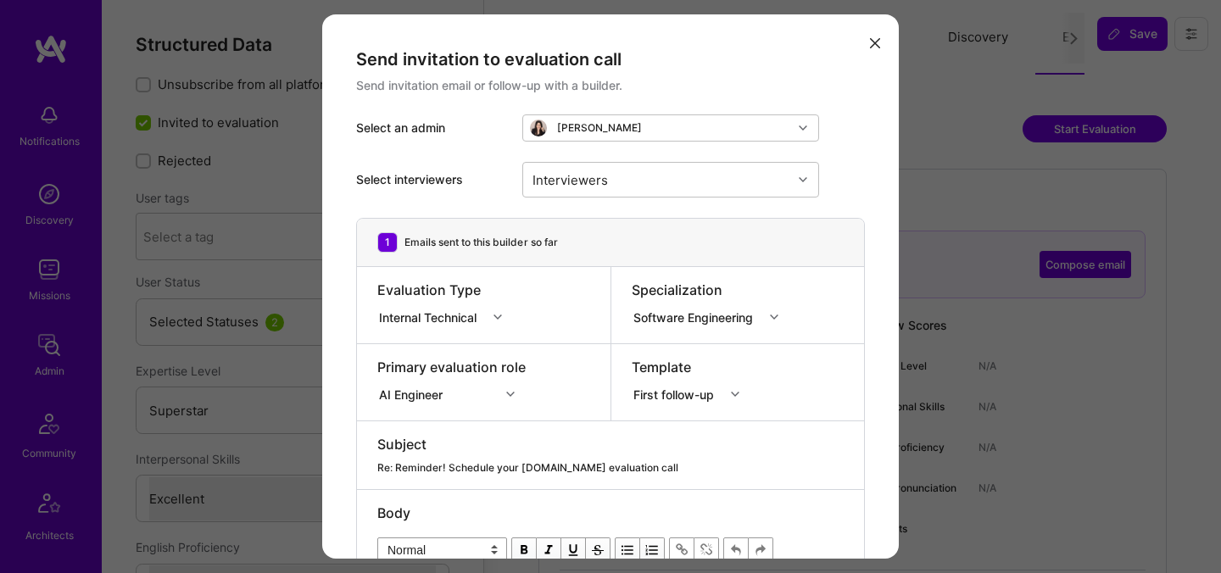
select select "Right Now"
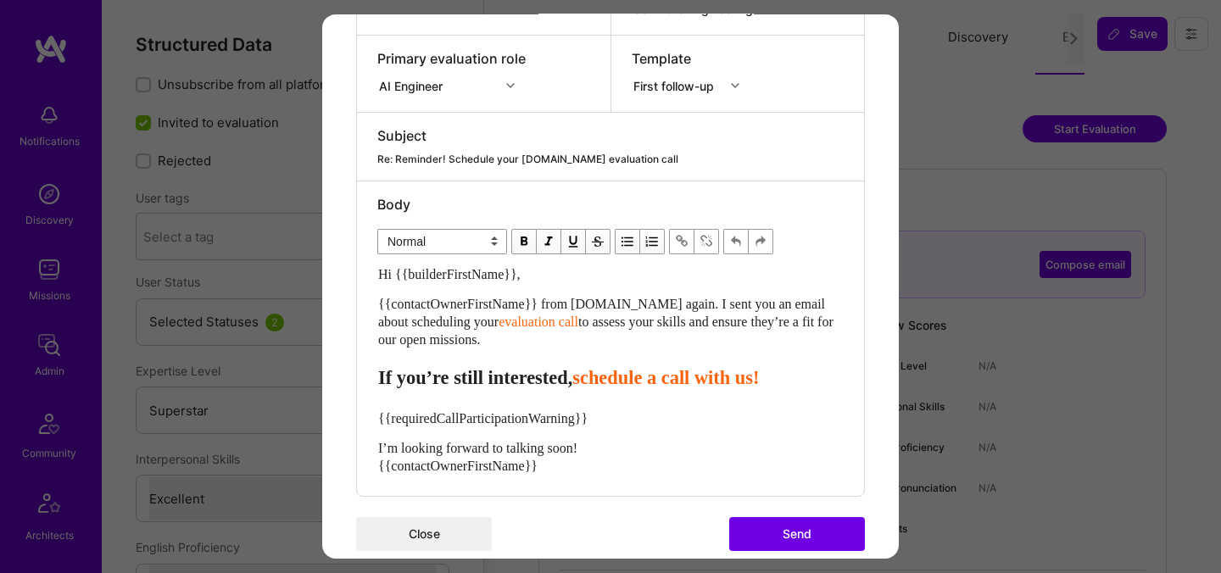
scroll to position [334, 0]
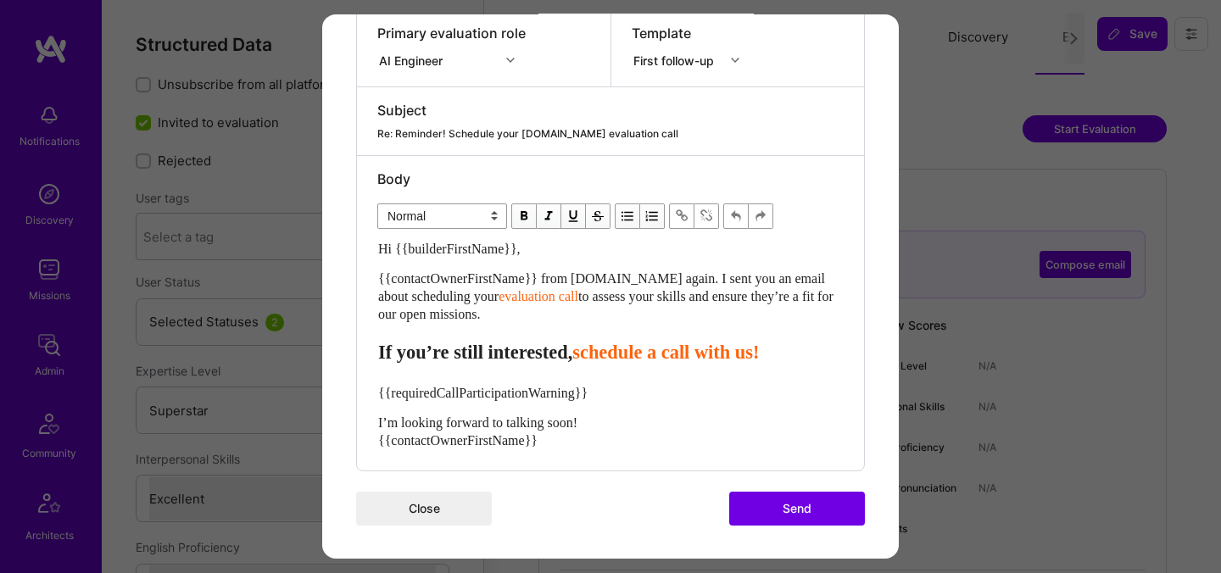
drag, startPoint x: 534, startPoint y: 315, endPoint x: 373, endPoint y: 276, distance: 165.8
click at [373, 276] on div "Body Normal Heading Large Heading Medium Heading Small Normal Hi {{builderFirst…" at bounding box center [610, 313] width 507 height 315
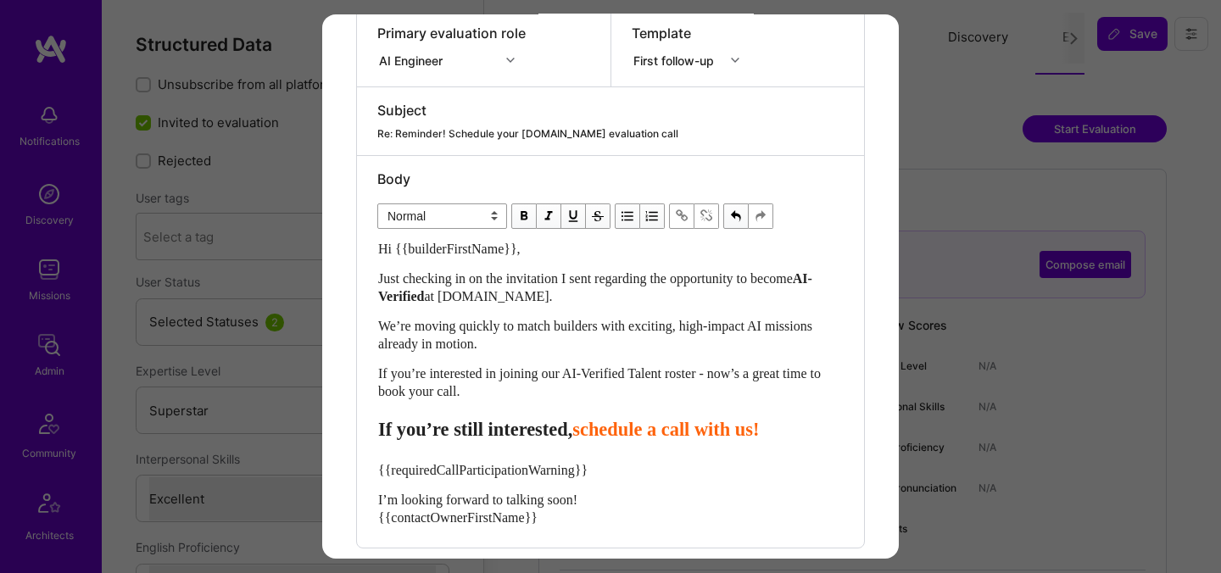
click at [627, 436] on span "schedule a call with us!" at bounding box center [665, 429] width 187 height 21
click at [618, 433] on span "sSchedule a call with us!" at bounding box center [671, 429] width 198 height 21
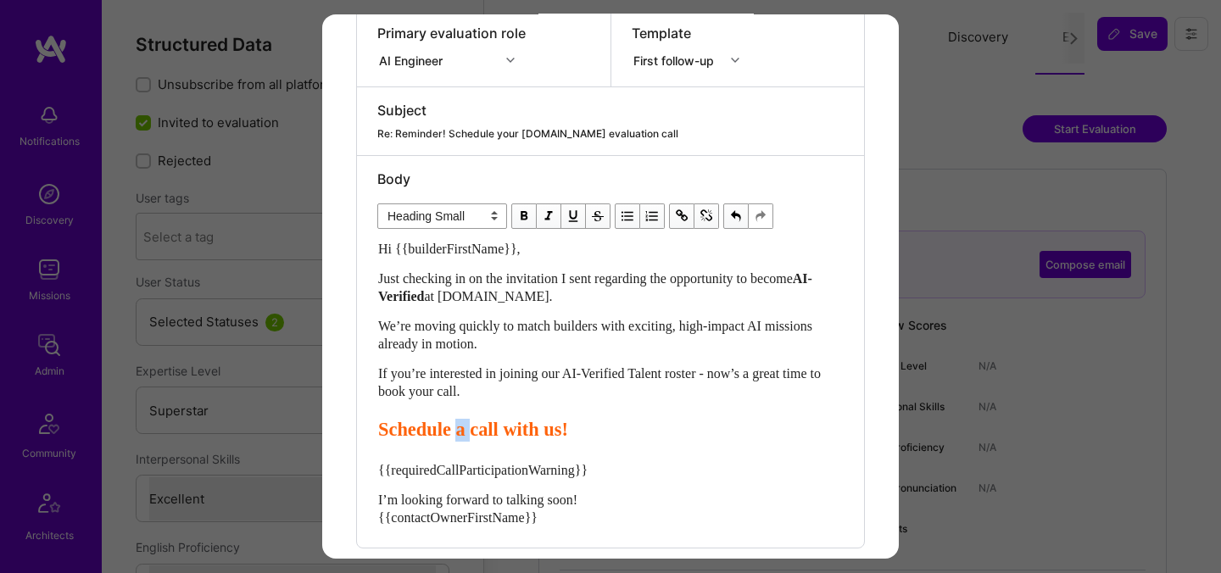
drag, startPoint x: 486, startPoint y: 430, endPoint x: 476, endPoint y: 430, distance: 10.2
click at [476, 430] on span "Schedule a call with us!" at bounding box center [473, 429] width 190 height 21
click at [596, 434] on span "Schedule your call with us!" at bounding box center [487, 429] width 218 height 21
click at [578, 432] on span "Schedule your call with here!" at bounding box center [496, 429] width 236 height 21
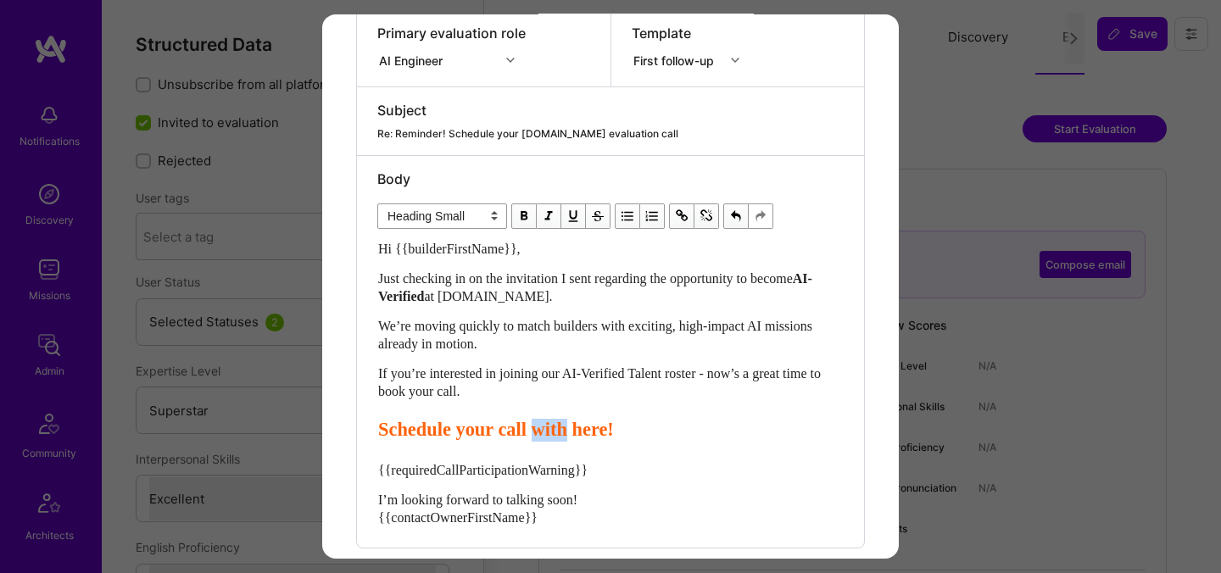
click at [578, 432] on span "Schedule your call with here!" at bounding box center [496, 429] width 236 height 21
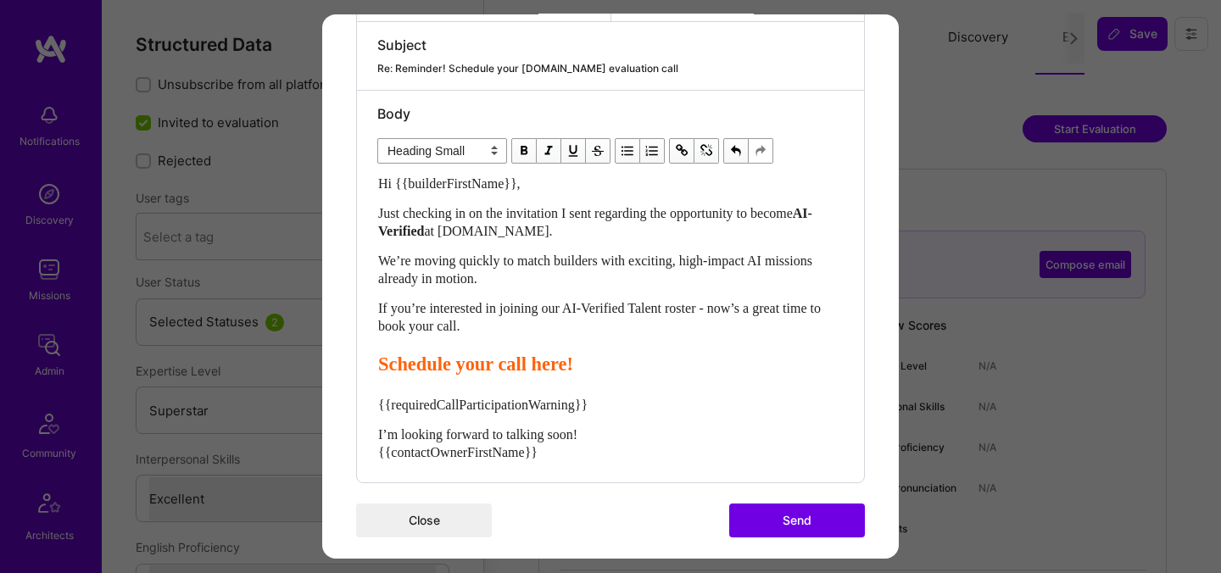
scroll to position [411, 0]
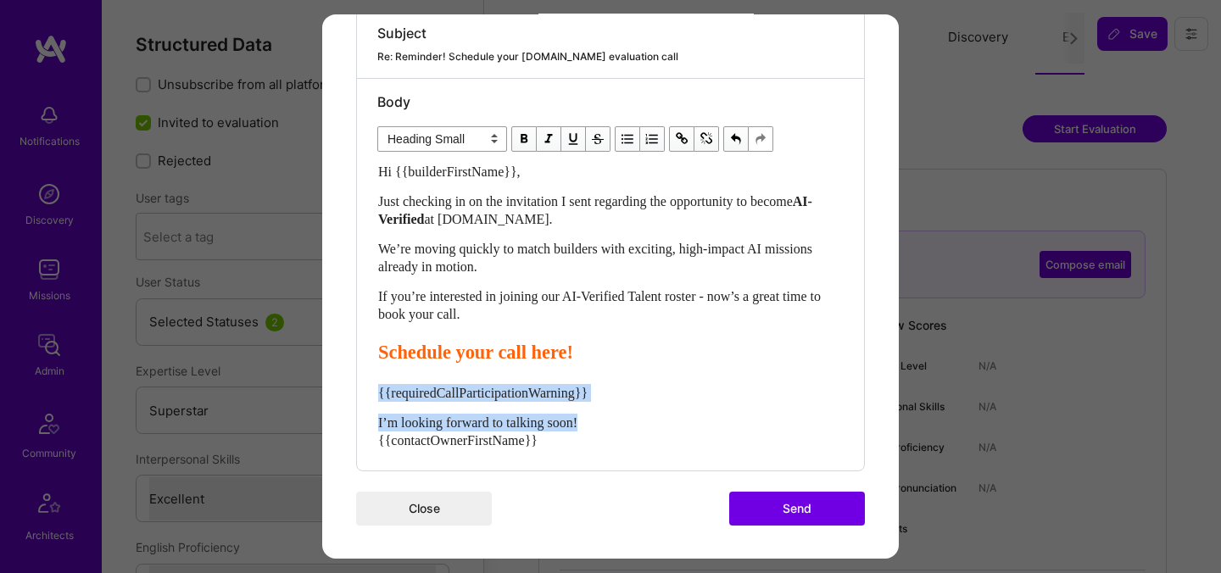
drag, startPoint x: 606, startPoint y: 424, endPoint x: 370, endPoint y: 389, distance: 239.1
click at [370, 389] on div "Body Normal Heading Large Heading Medium Heading Small Heading Small Hi {{build…" at bounding box center [610, 275] width 507 height 392
select select "unstyled"
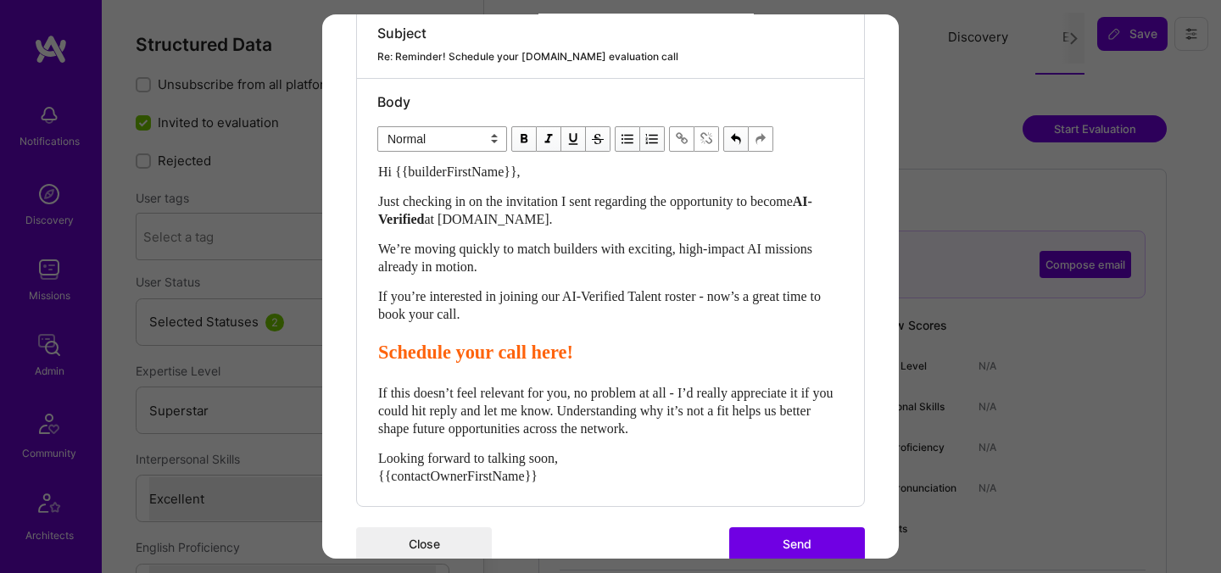
click at [771, 546] on button "Send" at bounding box center [797, 544] width 136 height 34
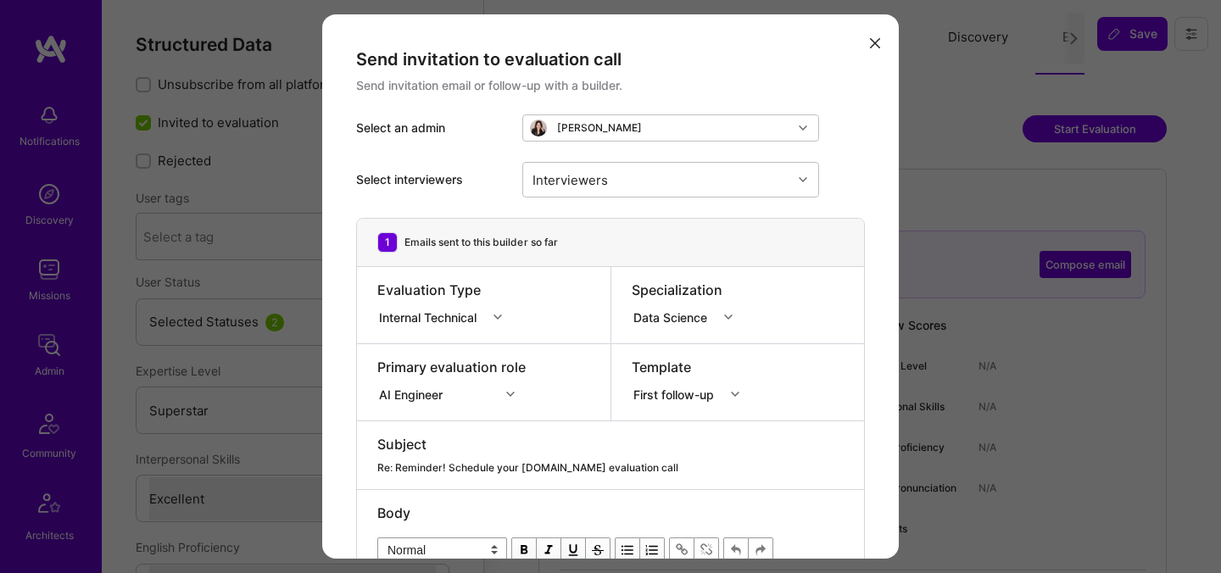
select select "7"
select select "IL"
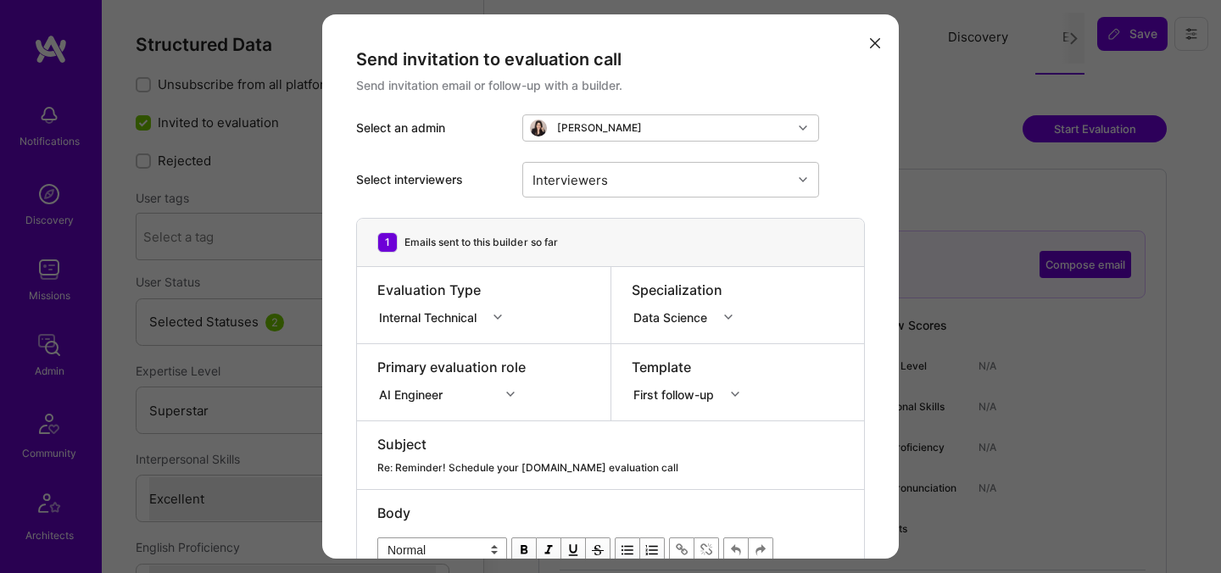
select select "Right Now"
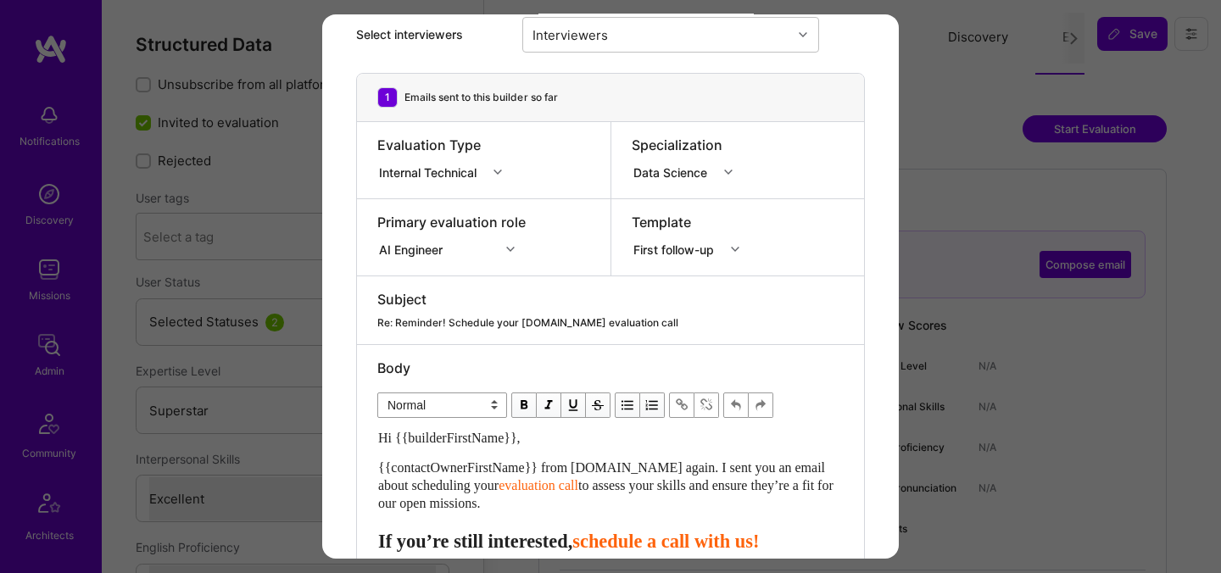
scroll to position [287, 0]
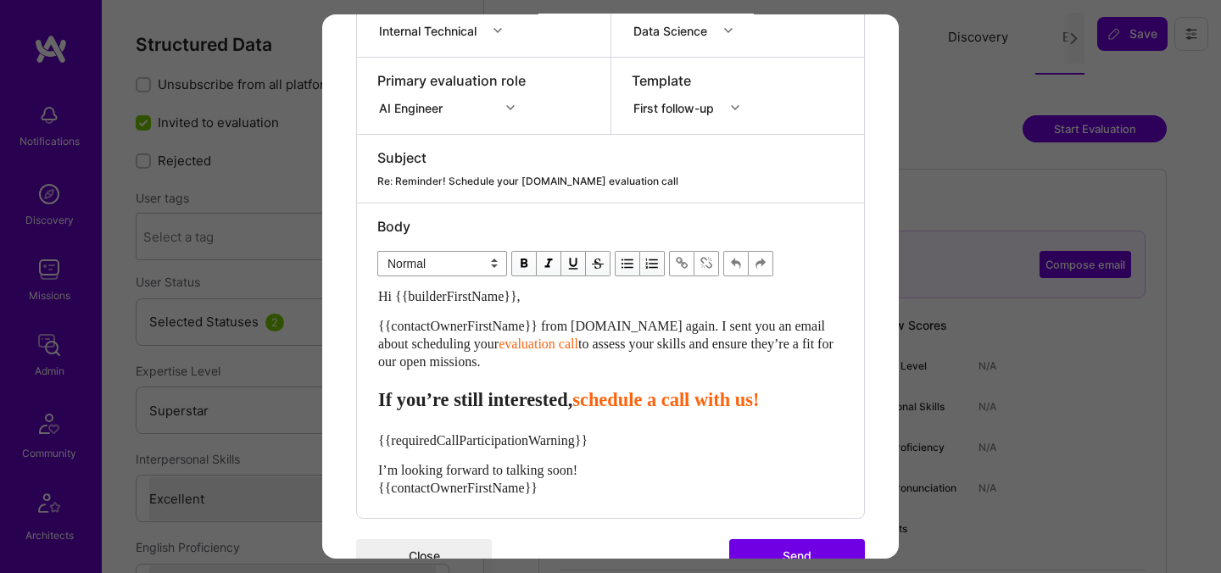
drag, startPoint x: 517, startPoint y: 360, endPoint x: 371, endPoint y: 321, distance: 151.0
click at [371, 321] on div "Body Normal Heading Large Heading Medium Heading Small Normal Hi {{builderFirst…" at bounding box center [610, 361] width 507 height 315
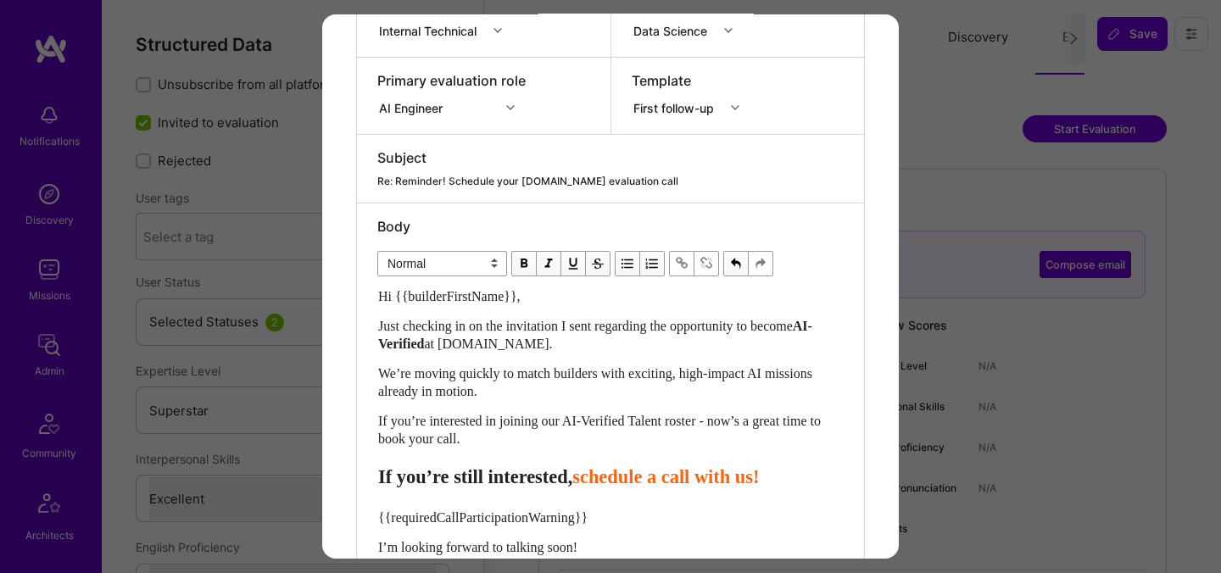
click at [626, 479] on span "schedule a call with us!" at bounding box center [665, 476] width 187 height 21
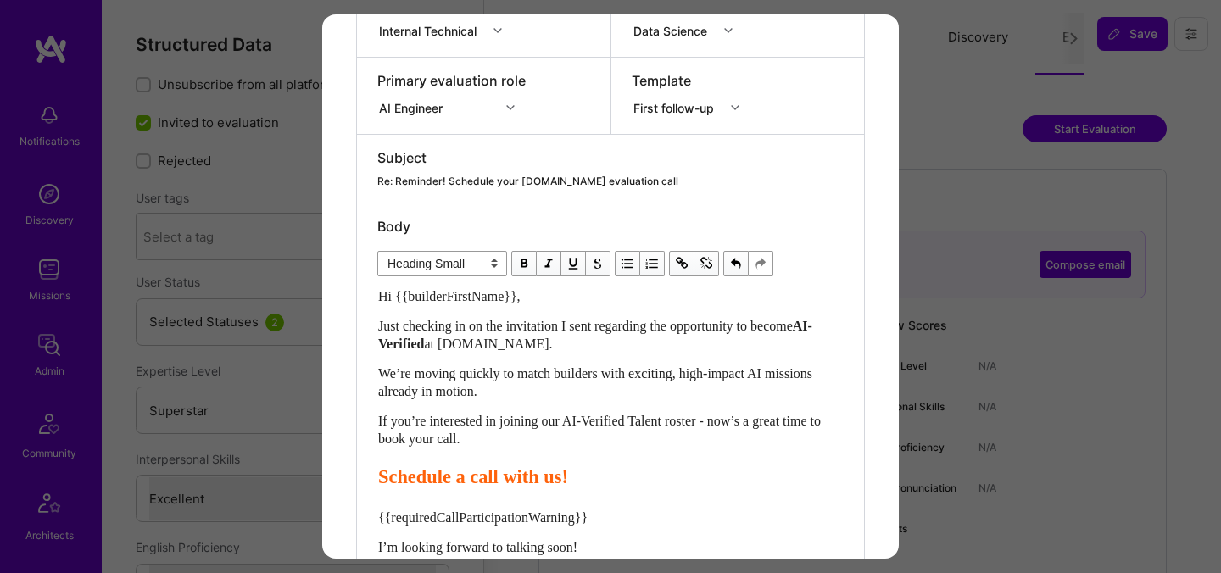
click at [478, 476] on span "Schedule a call with us!" at bounding box center [473, 476] width 190 height 21
click at [596, 480] on span "Schedule your call with us!" at bounding box center [487, 476] width 218 height 21
click at [584, 478] on span "Schedule your call with here!" at bounding box center [496, 476] width 236 height 21
click at [584, 477] on span "Schedule your call with here!" at bounding box center [496, 476] width 236 height 21
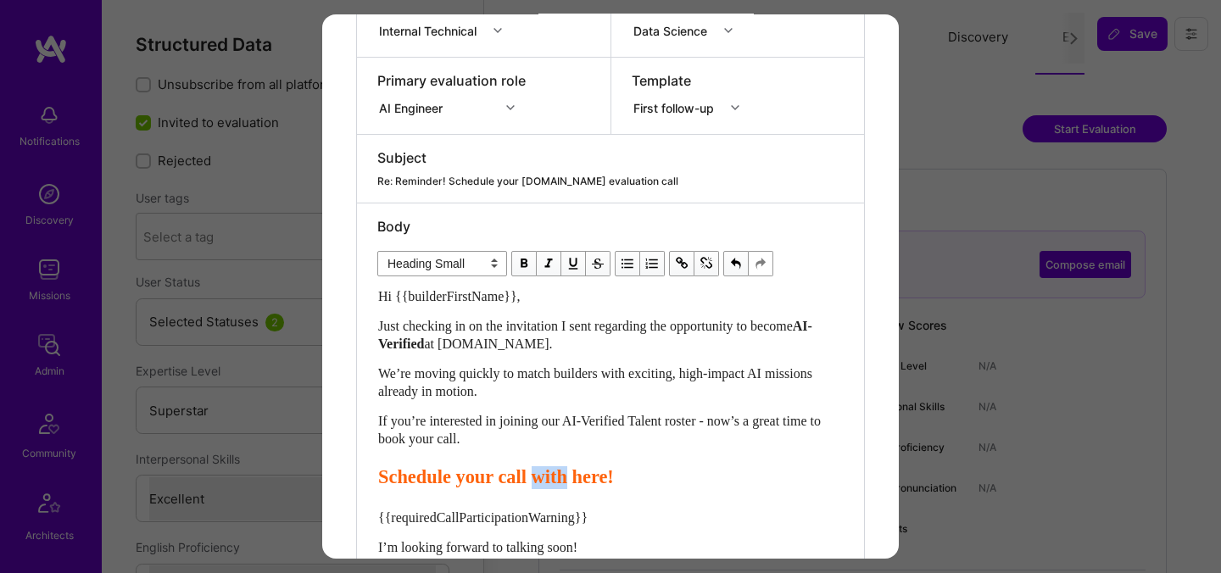
click at [584, 477] on span "Schedule your call with here!" at bounding box center [496, 476] width 236 height 21
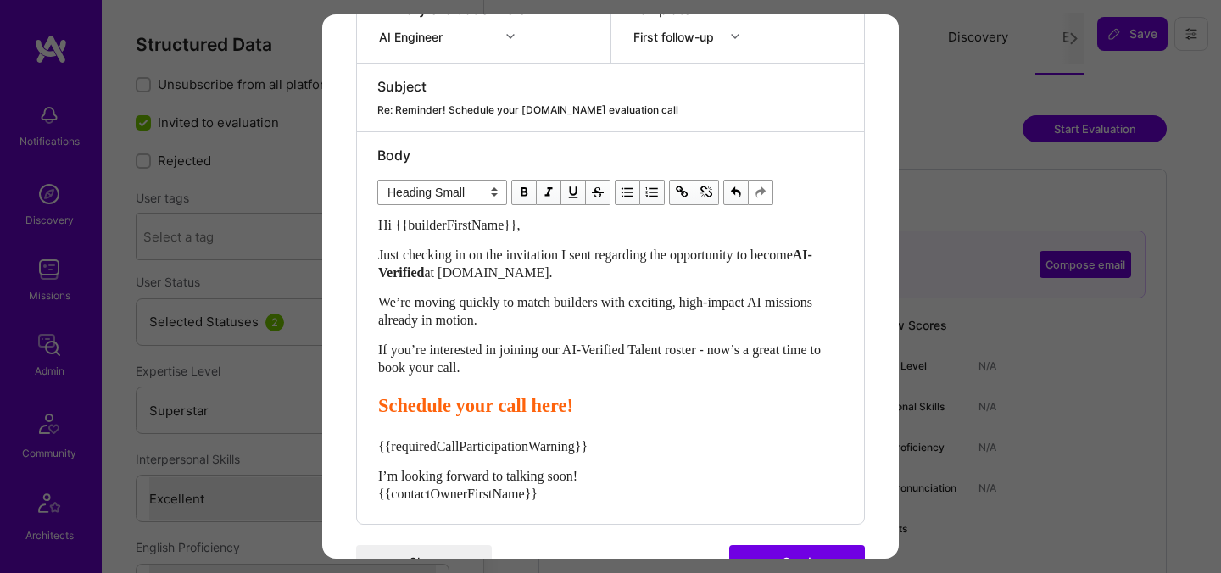
scroll to position [411, 0]
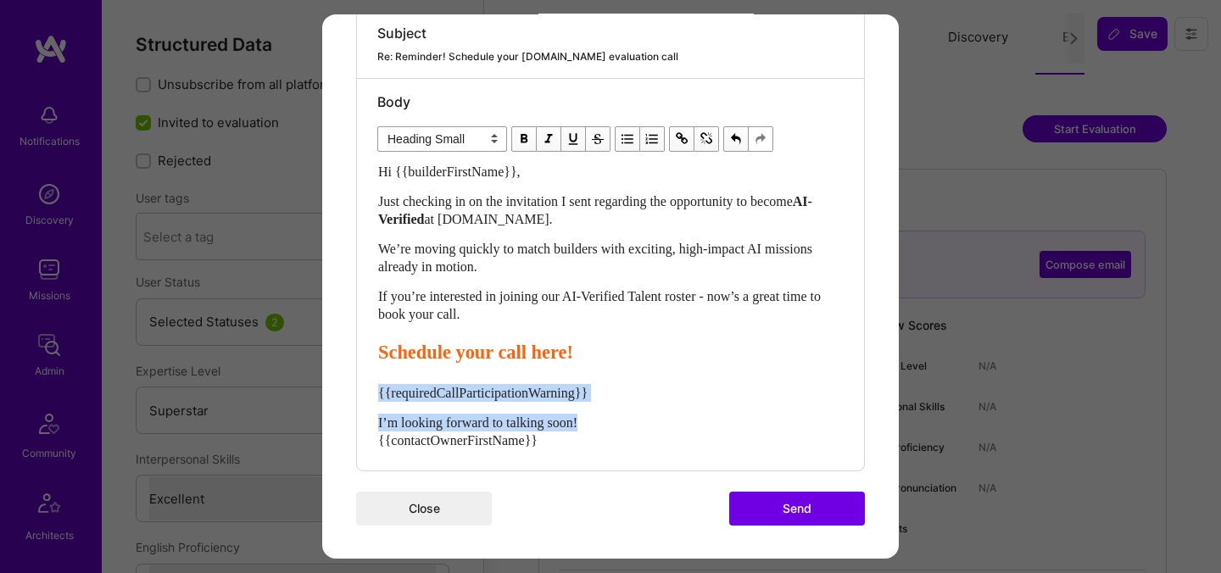
drag, startPoint x: 617, startPoint y: 421, endPoint x: 371, endPoint y: 387, distance: 248.2
click at [371, 387] on div "Body Normal Heading Large Heading Medium Heading Small Heading Small Hi {{build…" at bounding box center [610, 275] width 507 height 392
select select "unstyled"
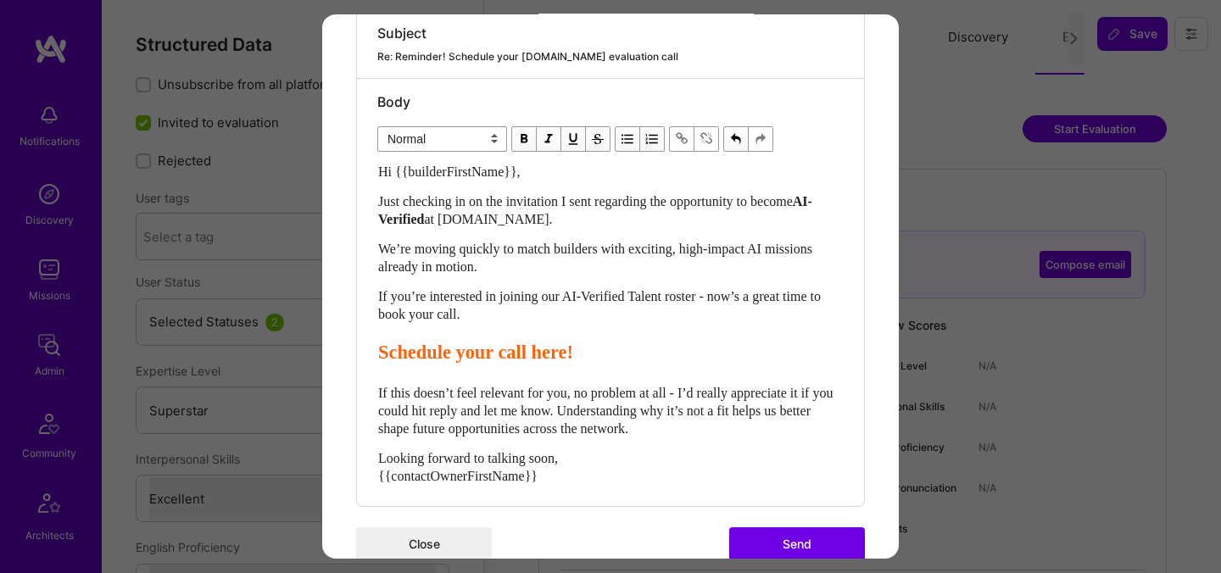
click at [780, 546] on button "Send" at bounding box center [797, 544] width 136 height 34
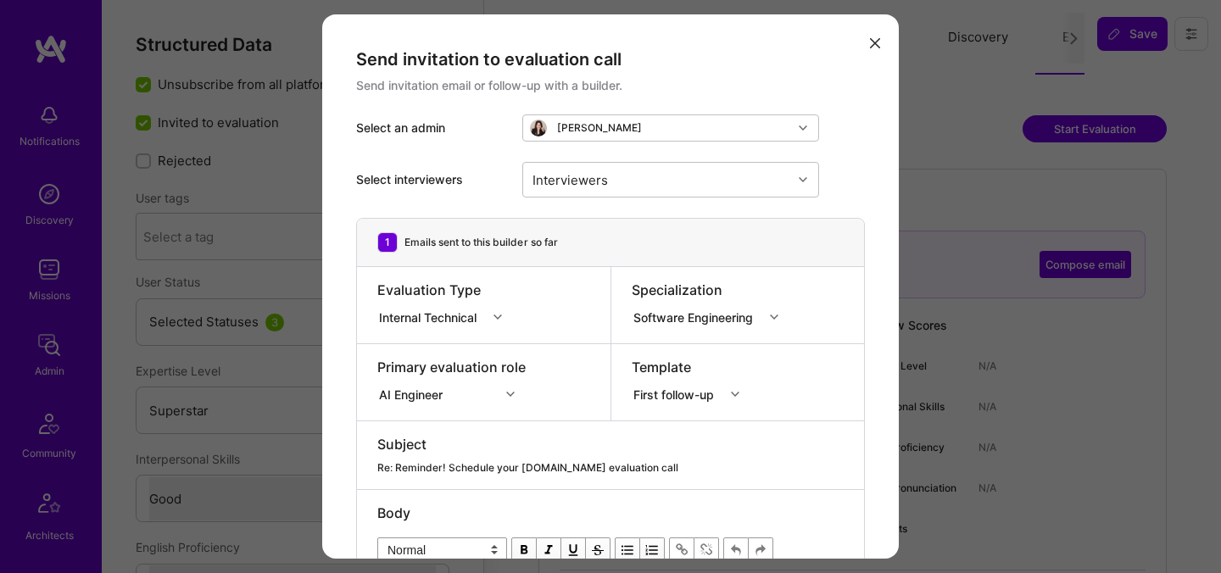
select select "7"
select select "4"
select select "7"
select select "PL"
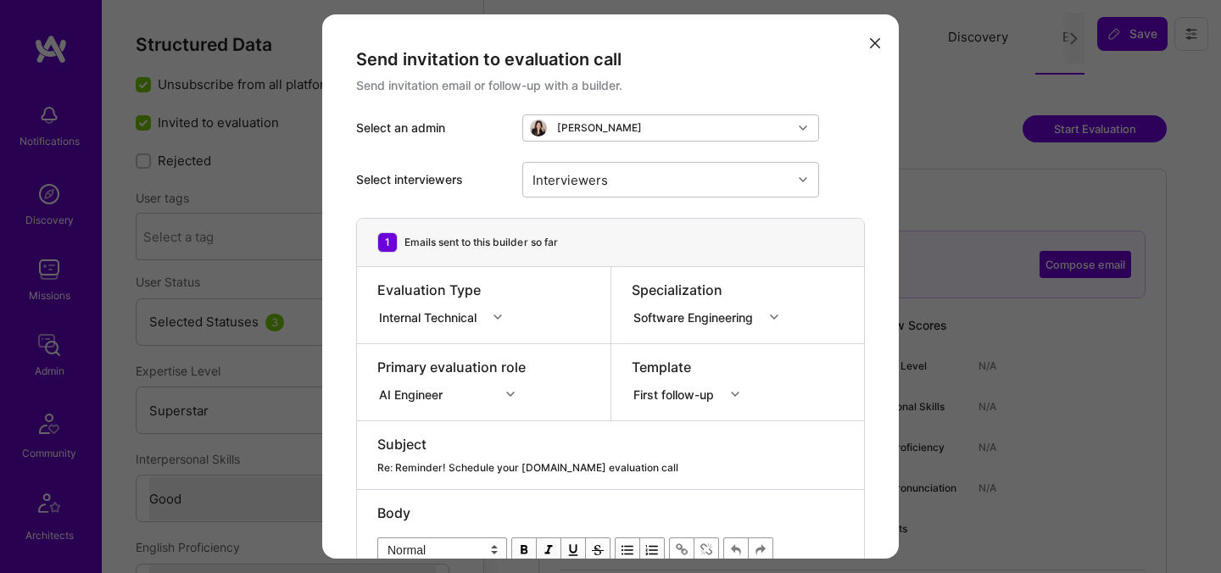
select select "Right Now"
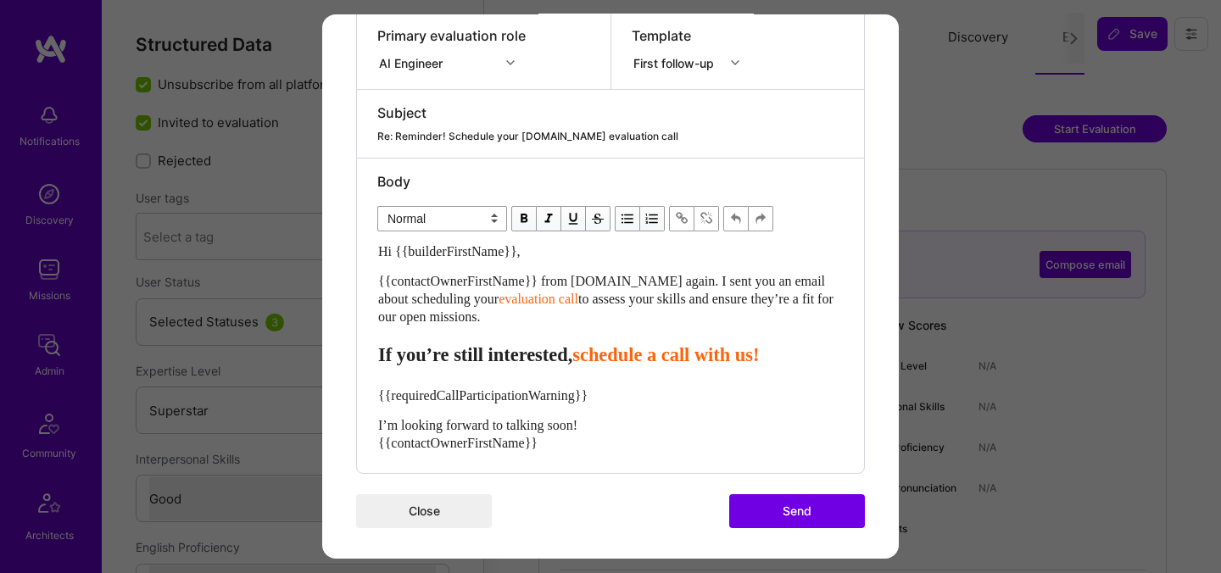
scroll to position [334, 0]
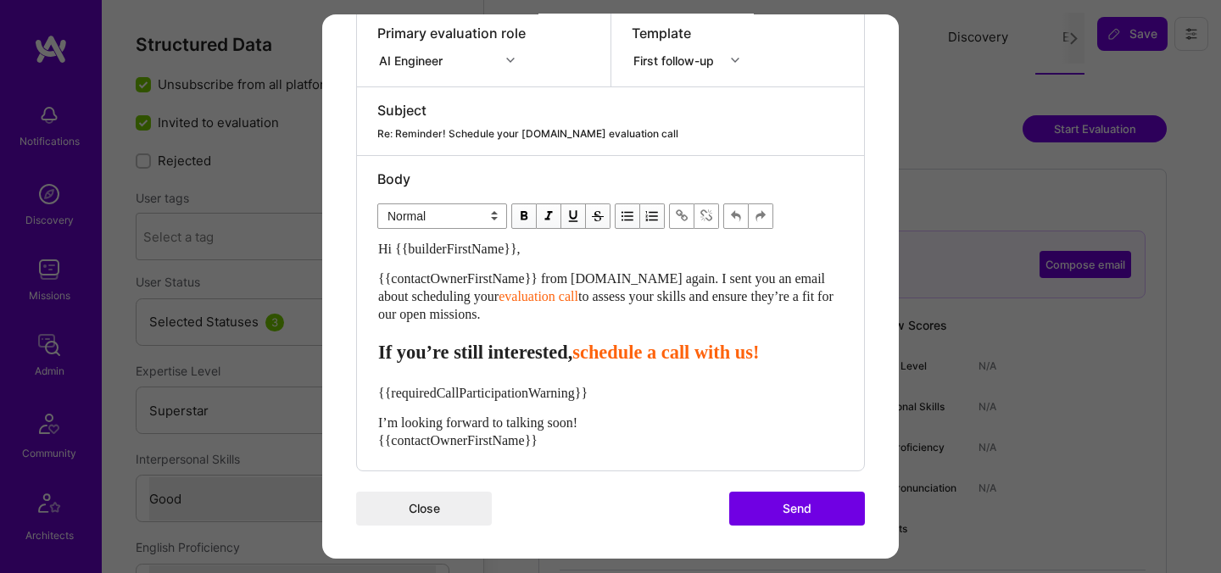
drag, startPoint x: 518, startPoint y: 320, endPoint x: 375, endPoint y: 281, distance: 148.5
click at [375, 281] on div "Body Normal Heading Large Heading Medium Heading Small Normal Hi {{builderFirst…" at bounding box center [610, 313] width 507 height 315
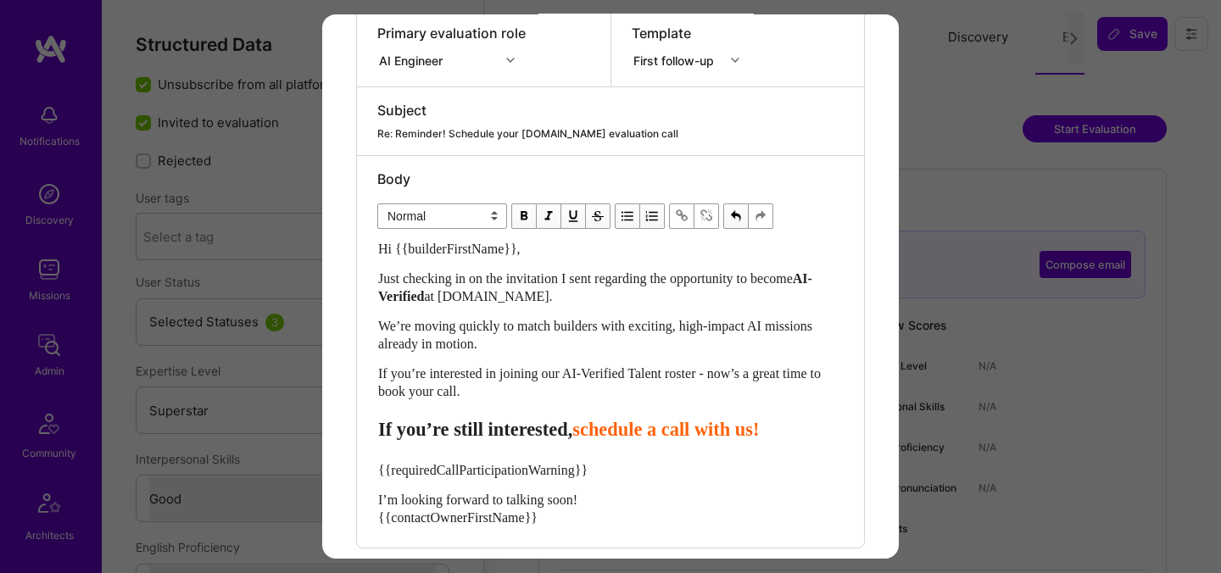
click at [635, 442] on div "Hi {{builderFirstName}}, Just checking in on the invitation I sent regarding th…" at bounding box center [610, 383] width 465 height 287
click at [632, 434] on span "schedule a call with us!" at bounding box center [665, 429] width 187 height 21
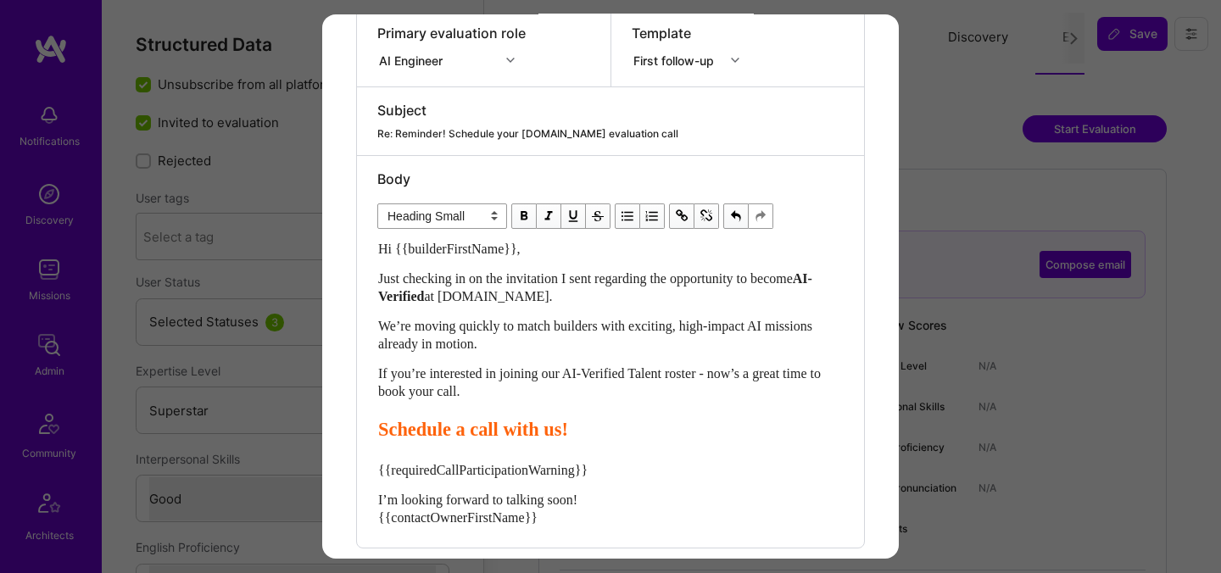
click at [489, 423] on span "Schedule a call with us!" at bounding box center [473, 429] width 190 height 21
click at [583, 429] on span "Schedule your call with us!" at bounding box center [487, 429] width 218 height 21
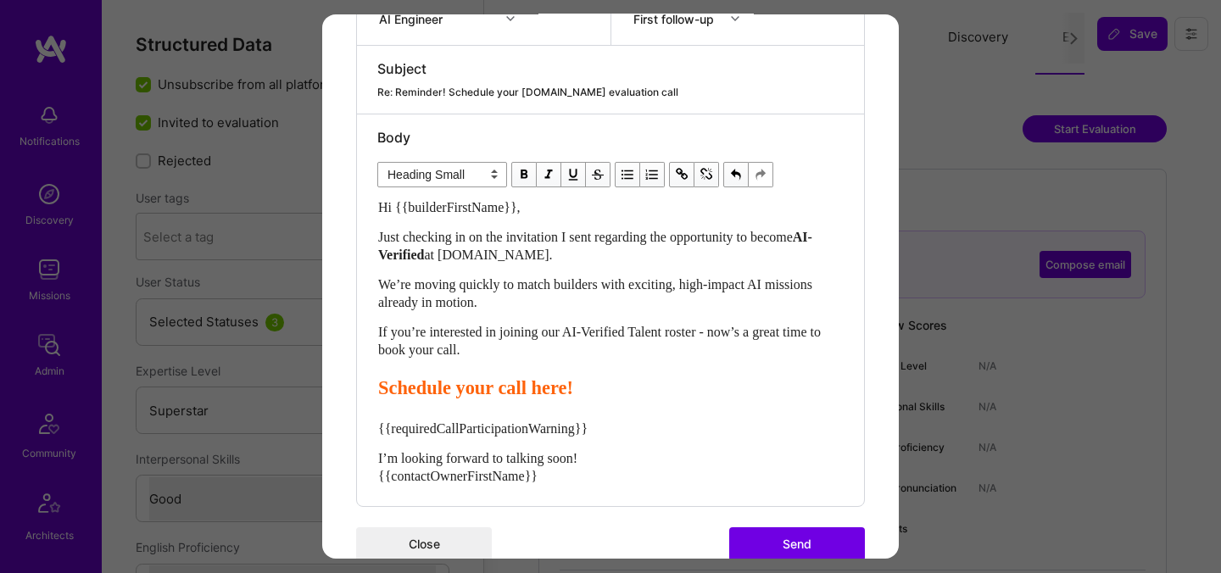
scroll to position [400, 0]
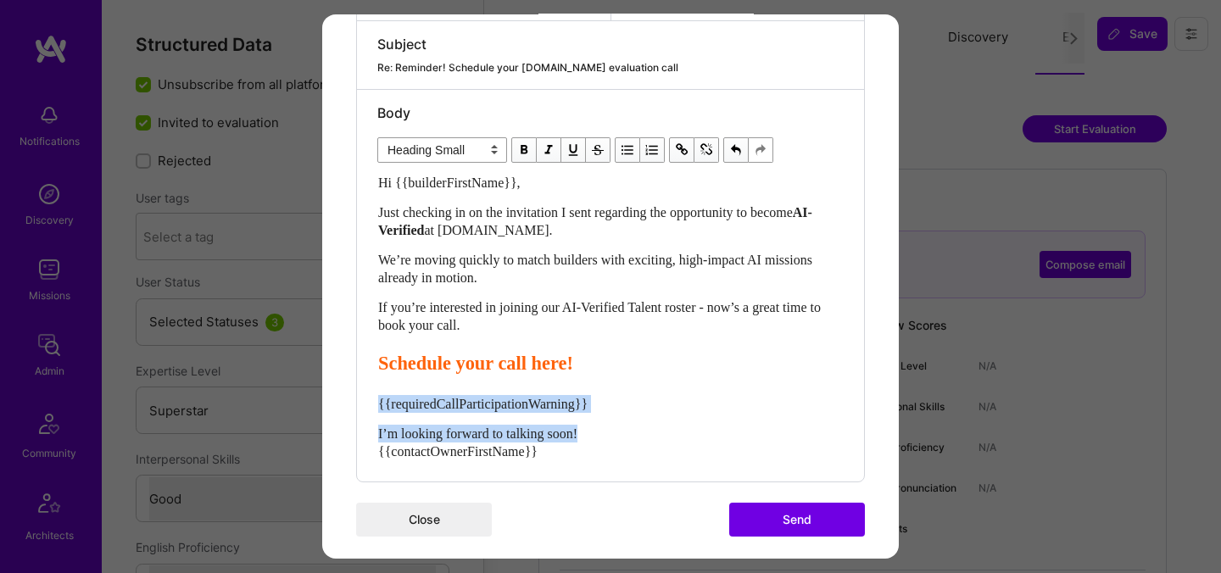
drag, startPoint x: 606, startPoint y: 436, endPoint x: 337, endPoint y: 401, distance: 271.0
click at [337, 401] on div "Send invitation to evaluation call Send invitation email or follow-up with a bu…" at bounding box center [610, 92] width 577 height 956
select select "unstyled"
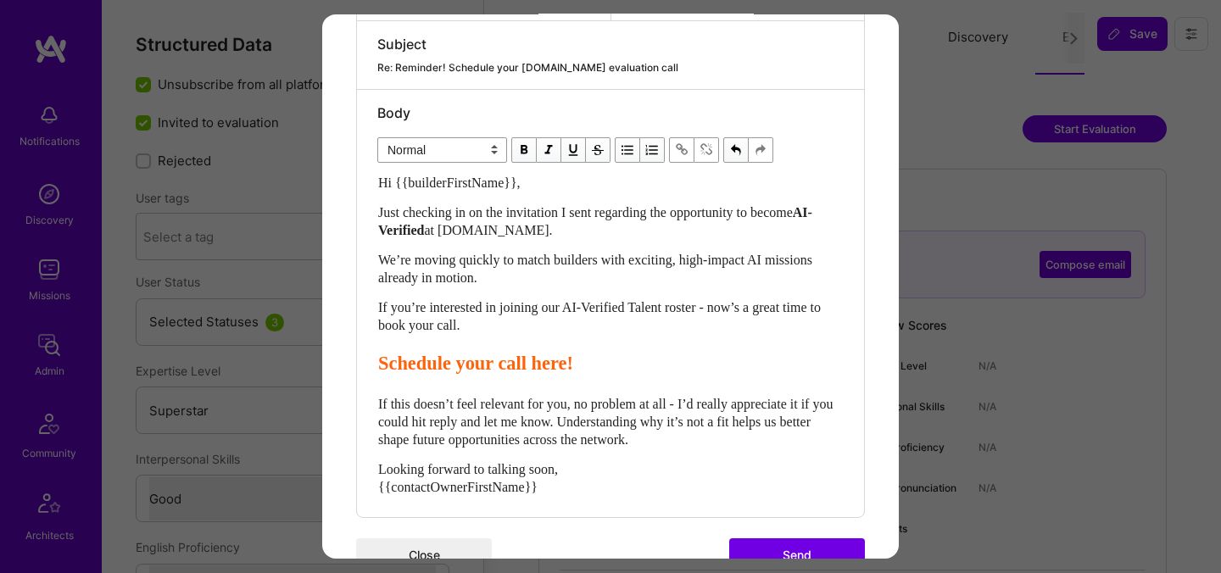
click at [799, 549] on button "Send" at bounding box center [797, 555] width 136 height 34
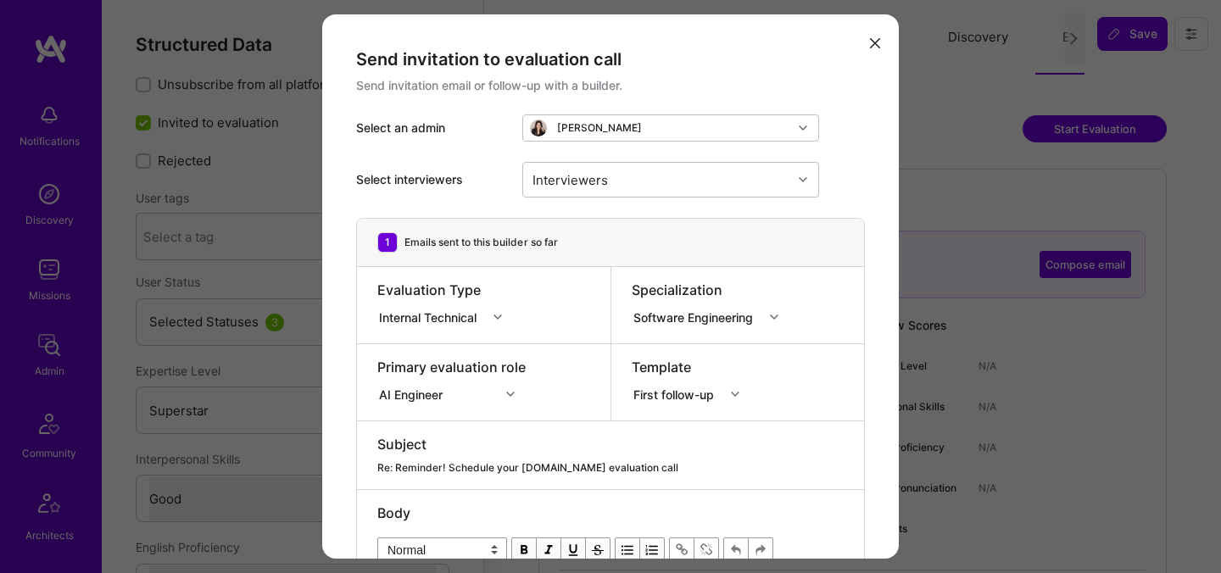
select select "7"
select select "4"
select select "7"
select select "DE"
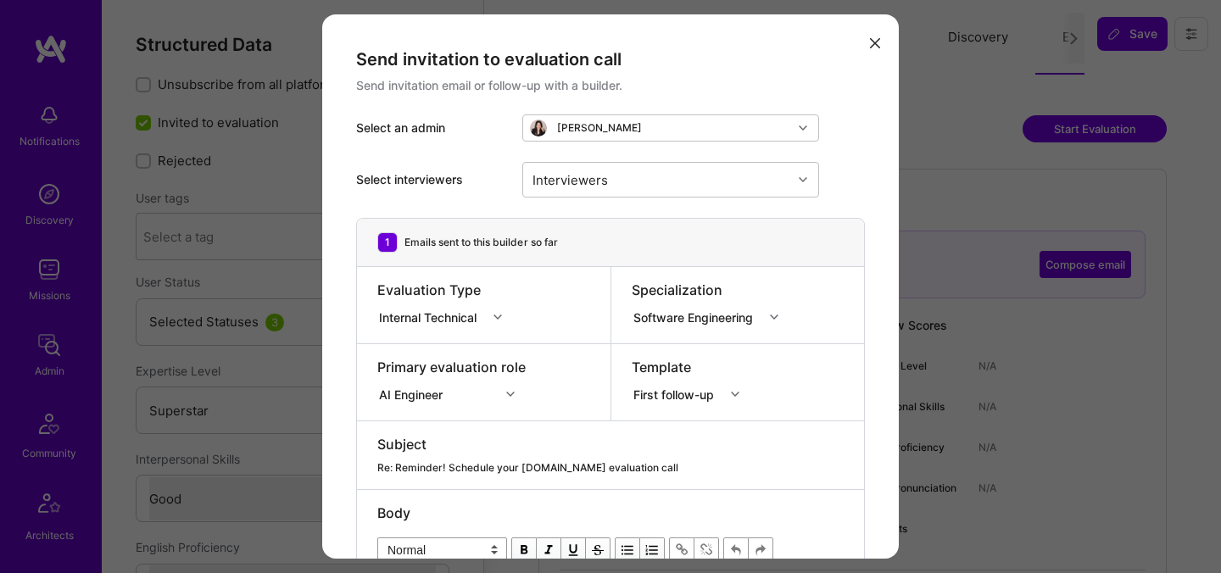
select select "Right Now"
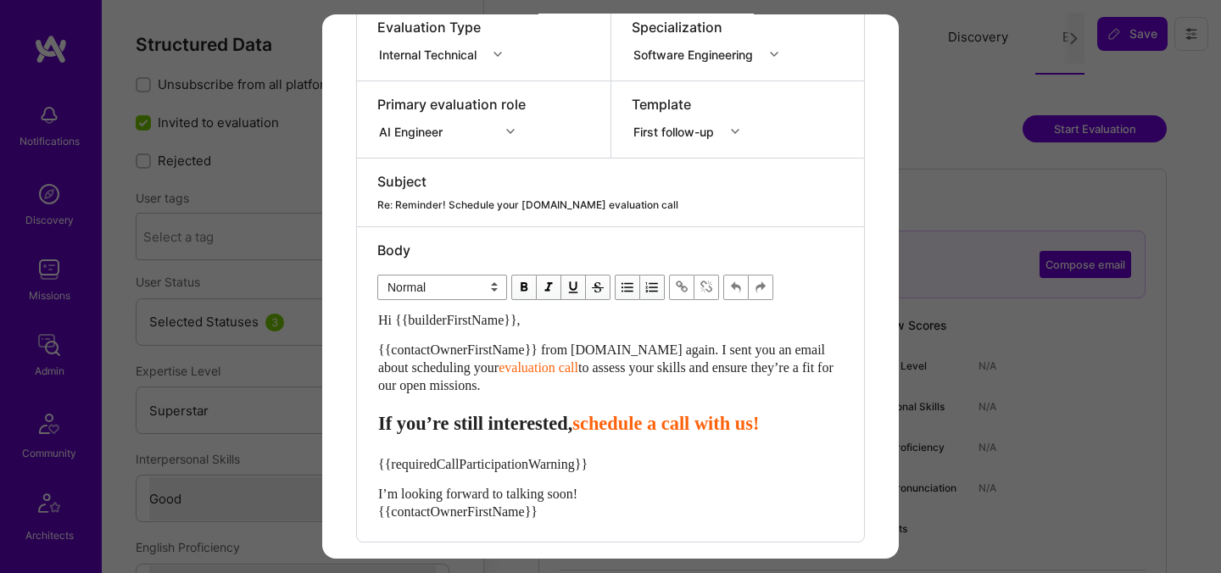
scroll to position [280, 0]
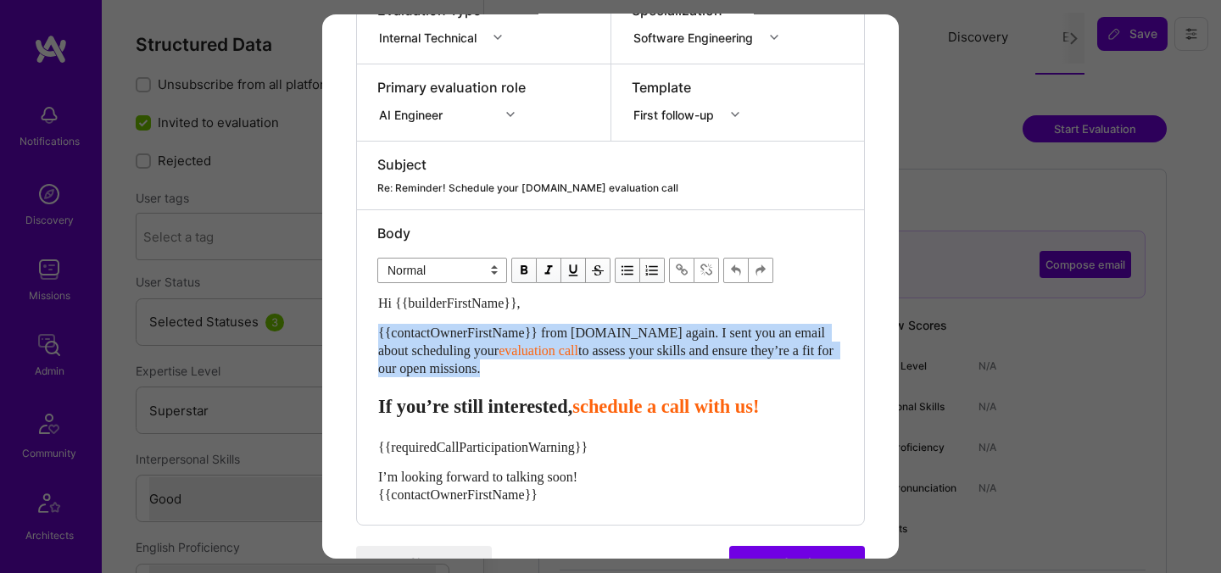
drag, startPoint x: 533, startPoint y: 376, endPoint x: 362, endPoint y: 337, distance: 174.8
click at [362, 337] on div "Body Normal Heading Large Heading Medium Heading Small Normal Hi {{builderFirst…" at bounding box center [610, 367] width 507 height 315
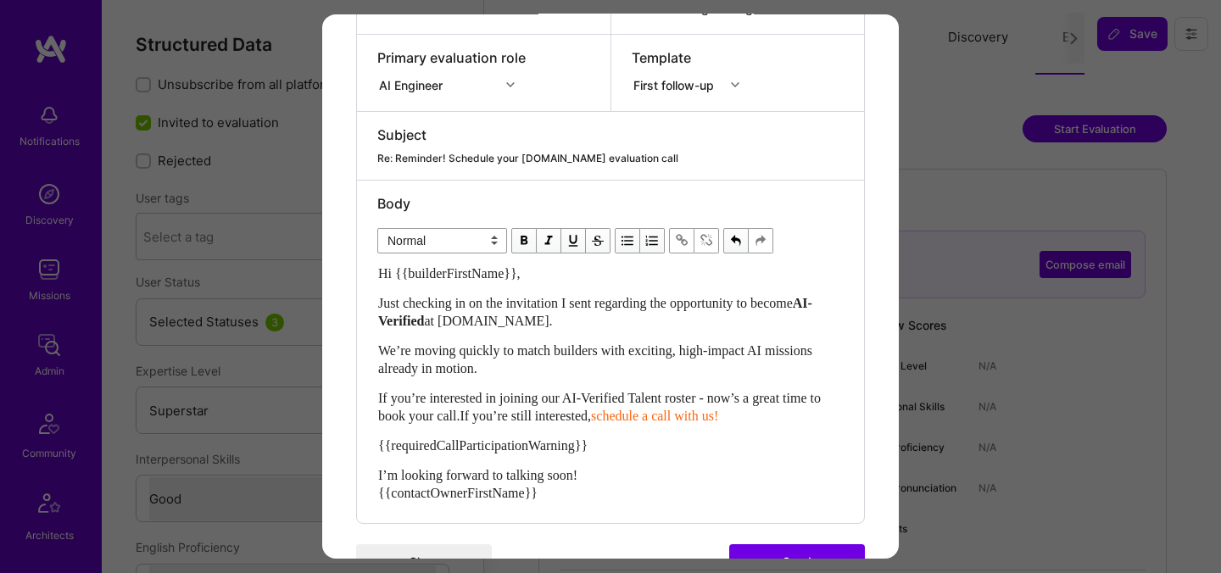
scroll to position [310, 0]
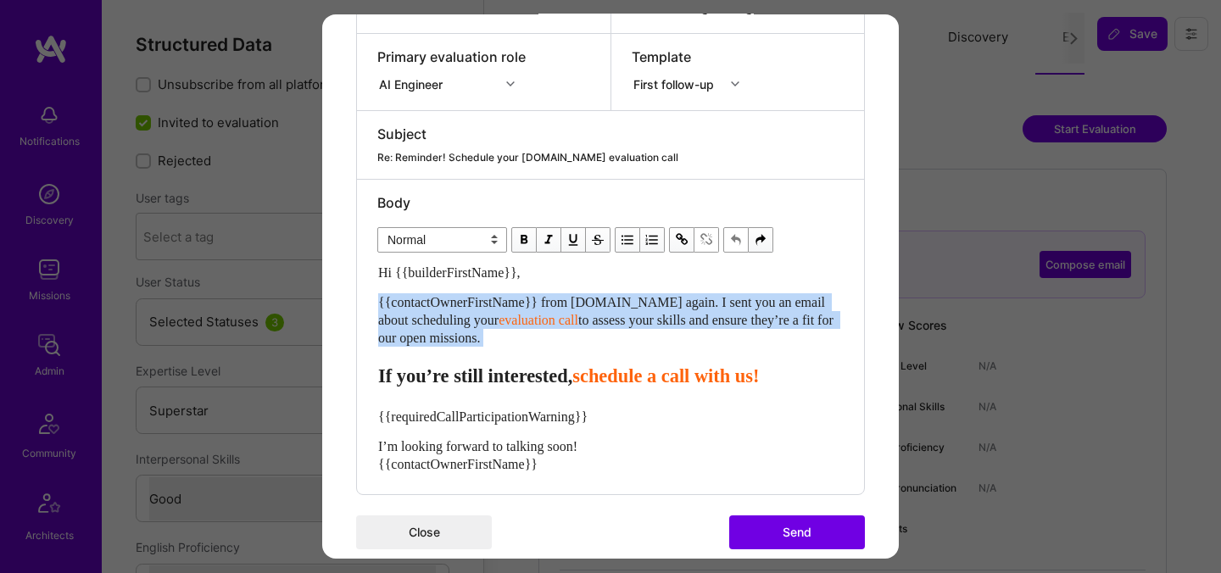
click at [532, 337] on div "{{contactOwnerFirstName}} from [DOMAIN_NAME] again. I sent you an email about s…" at bounding box center [610, 319] width 465 height 53
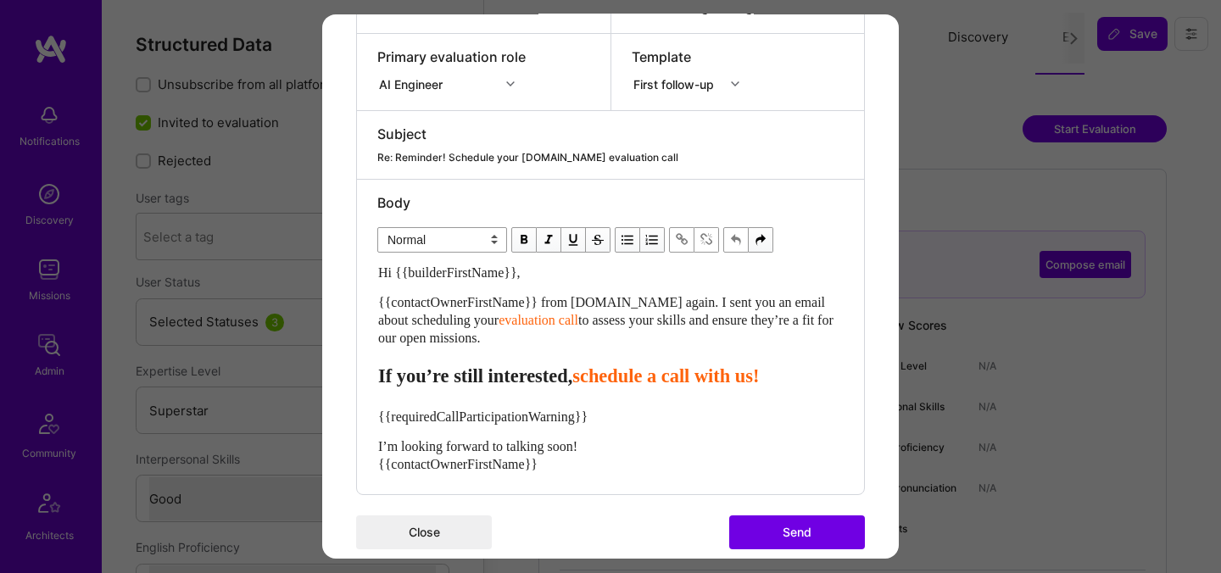
drag, startPoint x: 515, startPoint y: 334, endPoint x: 378, endPoint y: 296, distance: 141.7
click at [378, 296] on div "{{contactOwnerFirstName}} from [DOMAIN_NAME] again. I sent you an email about s…" at bounding box center [610, 319] width 465 height 53
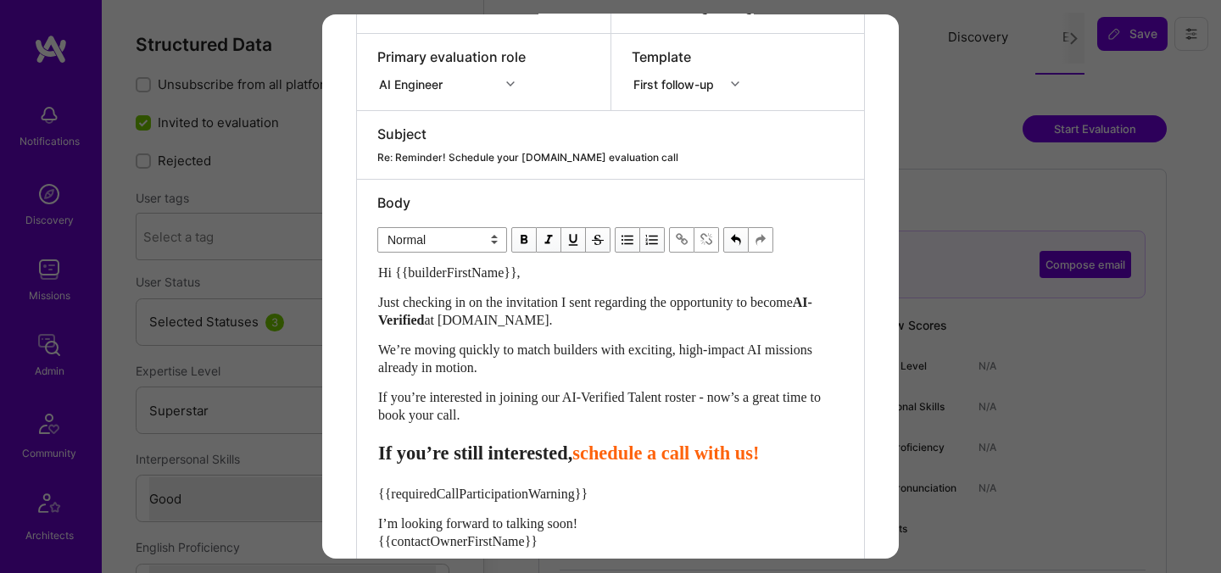
click at [628, 453] on span "schedule a call with us!" at bounding box center [665, 453] width 187 height 21
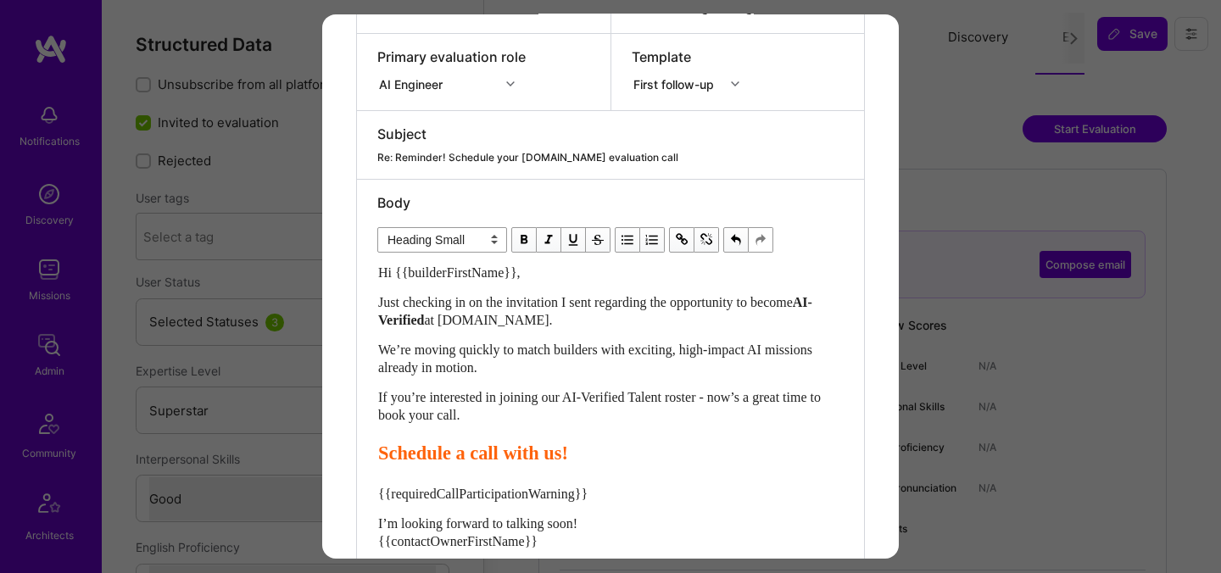
click at [568, 452] on span "Schedule a call with us!" at bounding box center [473, 453] width 190 height 21
click at [481, 454] on span "Schedule a call with us!" at bounding box center [473, 453] width 190 height 21
click at [596, 460] on span "Schedule your call with us!" at bounding box center [487, 453] width 218 height 21
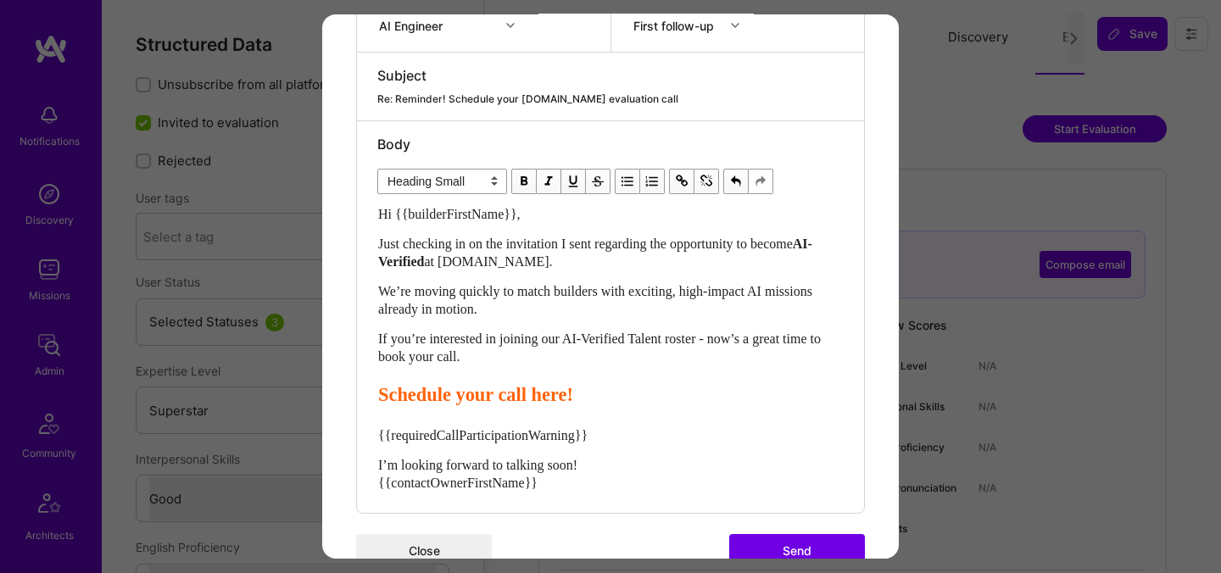
scroll to position [396, 0]
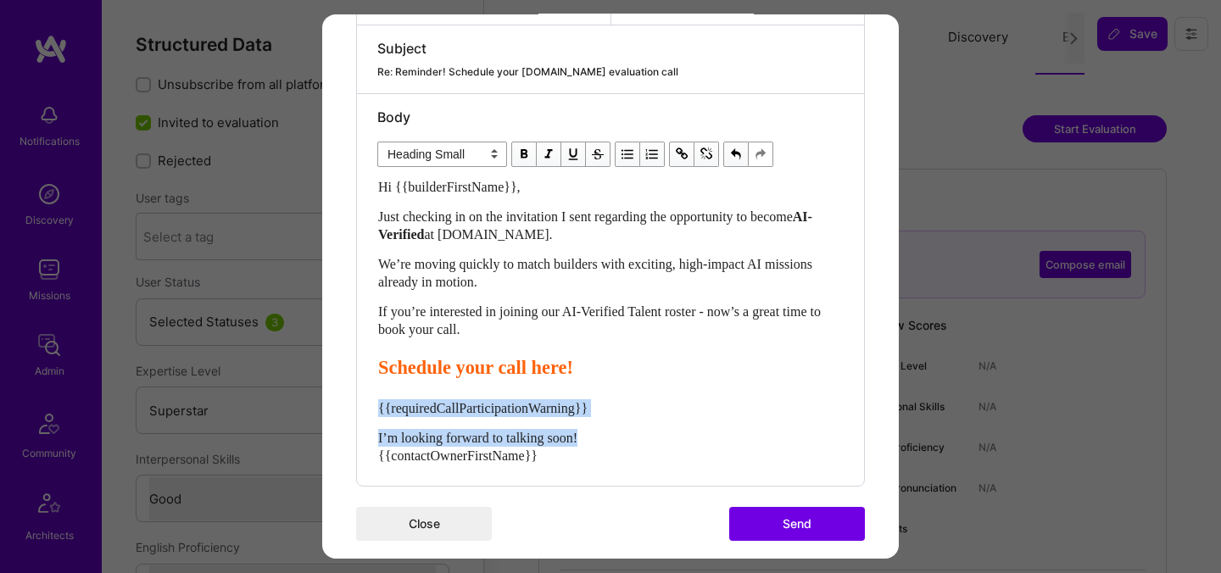
drag, startPoint x: 620, startPoint y: 441, endPoint x: 372, endPoint y: 403, distance: 250.5
click at [372, 403] on div "Body Normal Heading Large Heading Medium Heading Small Heading Small Hi {{build…" at bounding box center [610, 290] width 507 height 392
select select "unstyled"
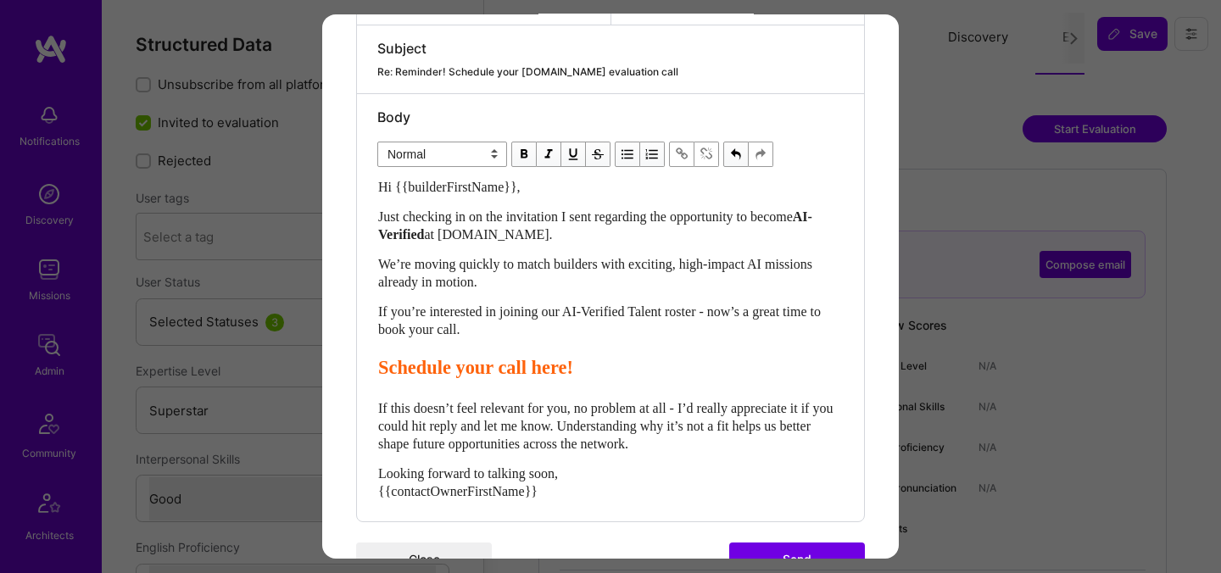
click at [799, 552] on button "Send" at bounding box center [797, 560] width 136 height 34
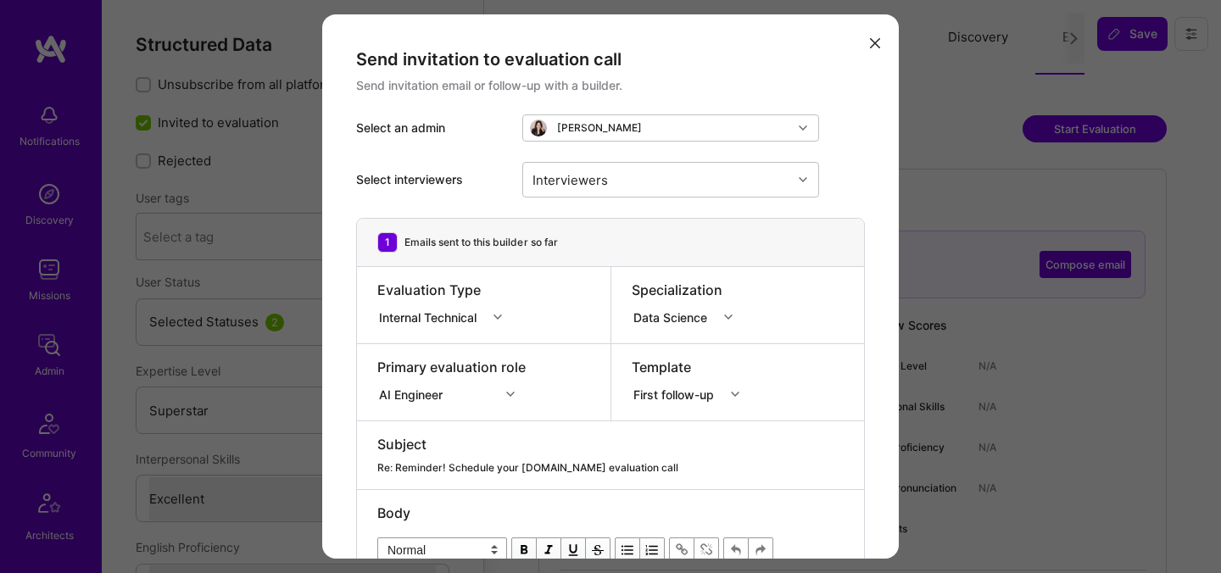
select select "7"
select select "US"
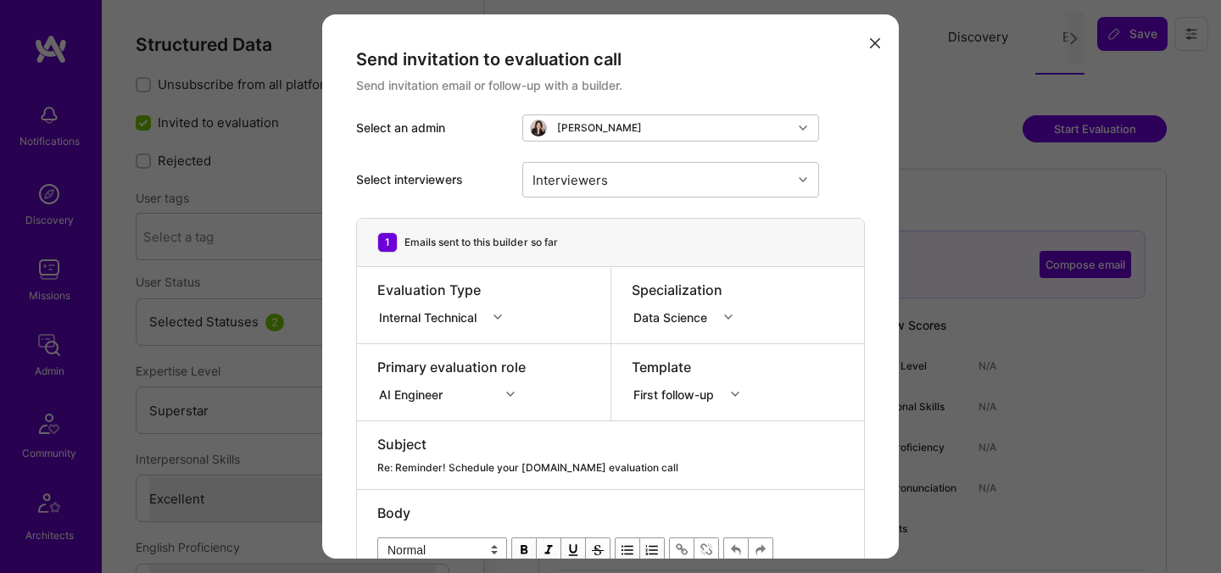
select select "Right Now"
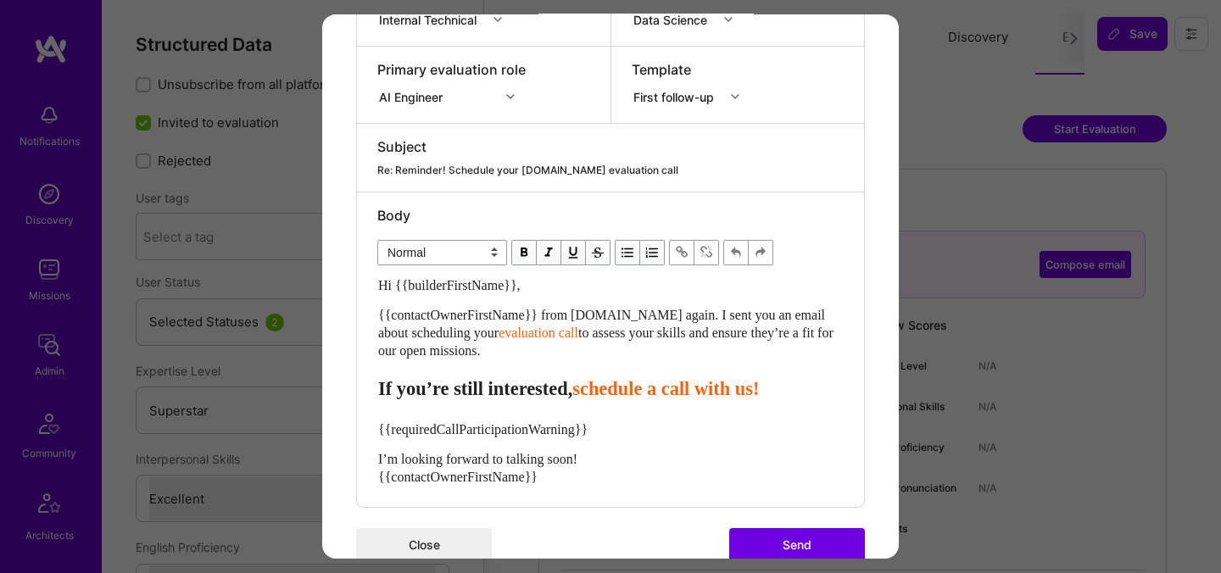
scroll to position [302, 0]
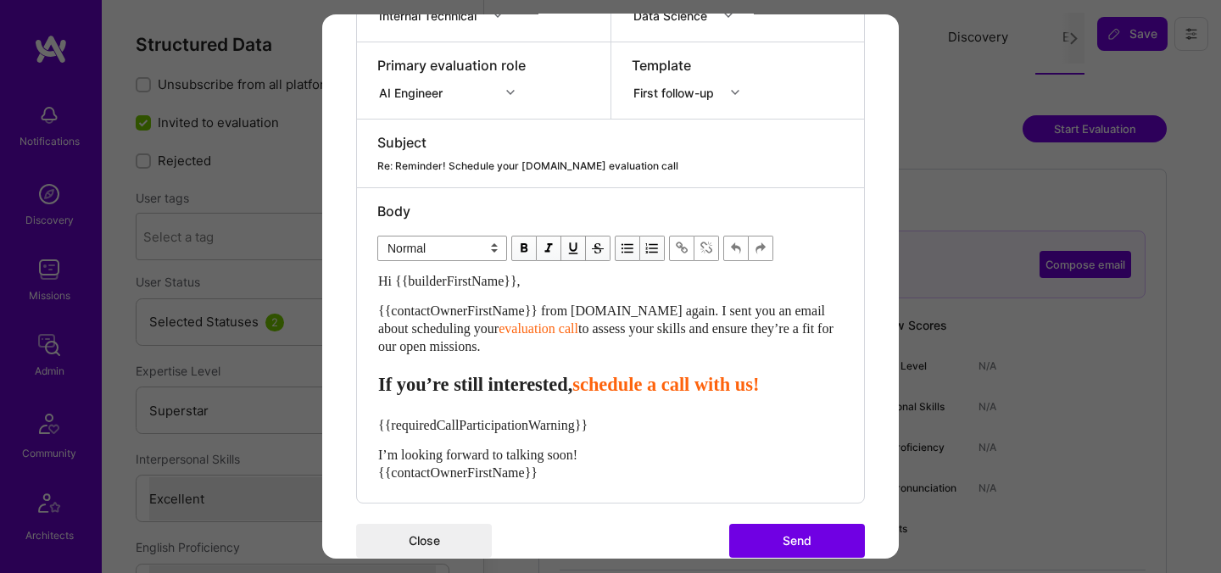
drag, startPoint x: 516, startPoint y: 347, endPoint x: 383, endPoint y: 292, distance: 143.3
click at [383, 292] on div "Hi {{builderFirstName}}, {{contactOwnerFirstName}} from [DOMAIN_NAME] again. I …" at bounding box center [610, 376] width 465 height 209
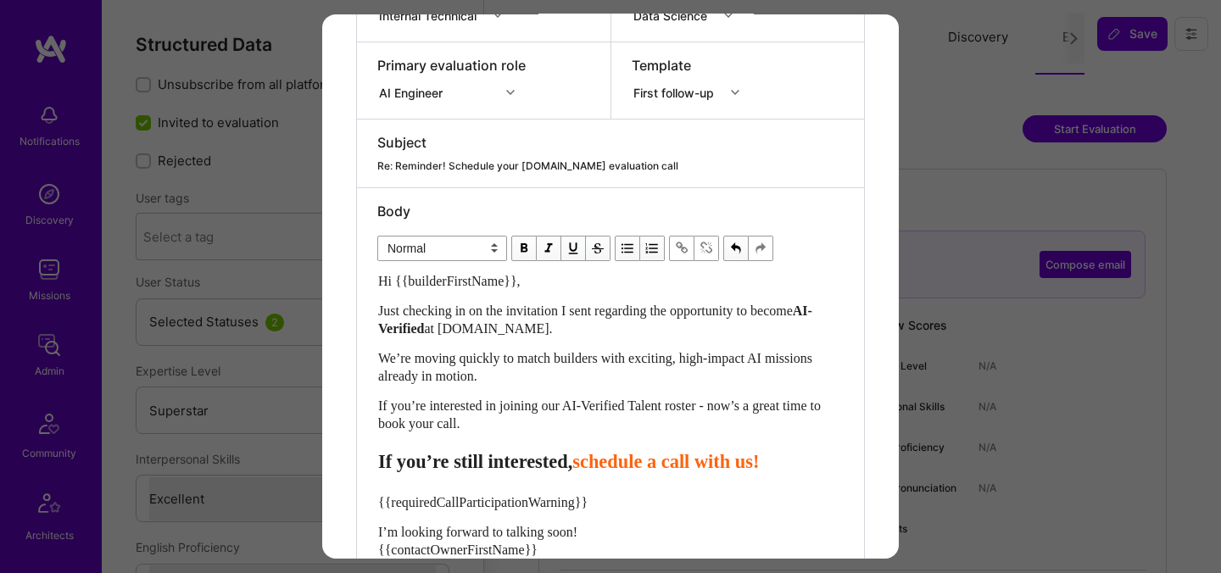
click at [627, 465] on span "schedule a call with us!" at bounding box center [665, 461] width 187 height 21
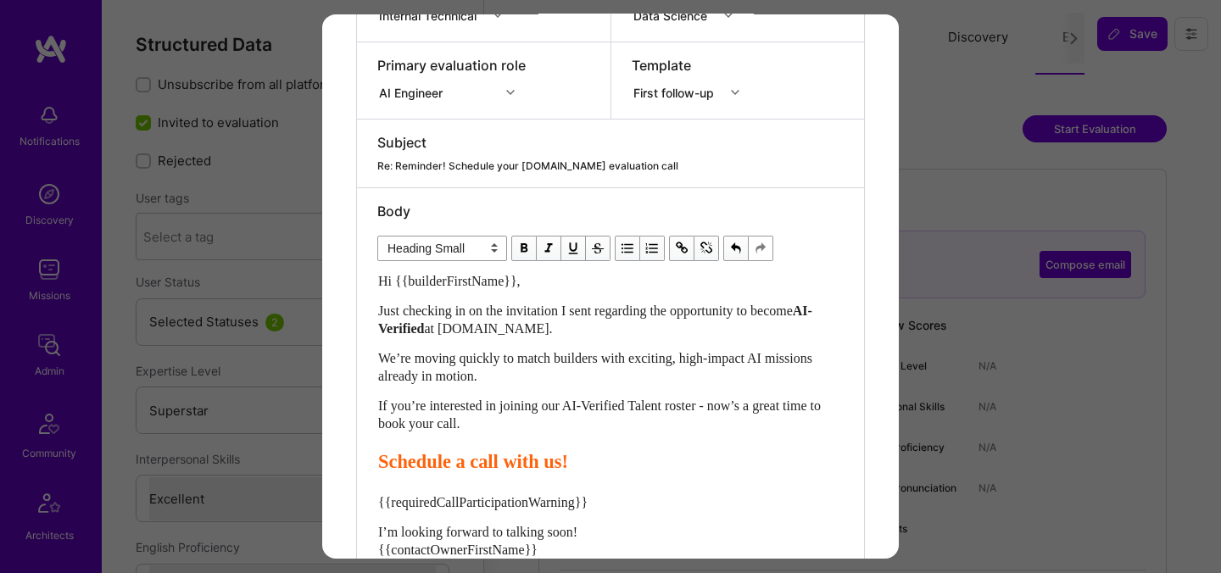
click at [480, 464] on span "Schedule a call with us!" at bounding box center [473, 461] width 190 height 21
drag, startPoint x: 632, startPoint y: 468, endPoint x: 566, endPoint y: 467, distance: 65.3
click at [566, 467] on span "Schedule your call with us!" at bounding box center [487, 461] width 218 height 21
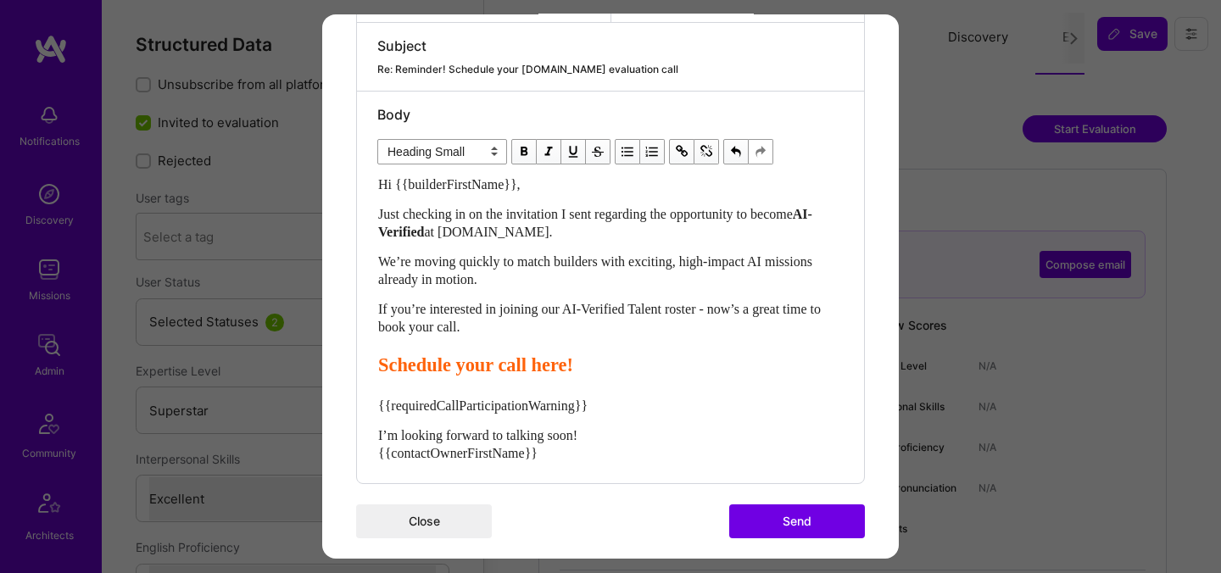
scroll to position [411, 0]
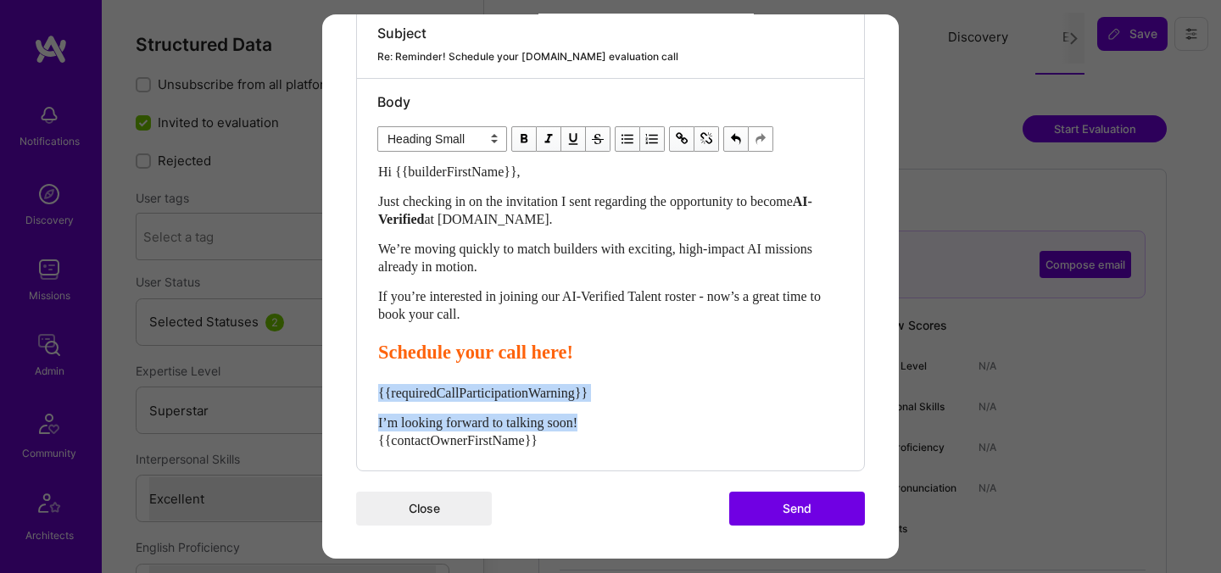
drag, startPoint x: 605, startPoint y: 421, endPoint x: 333, endPoint y: 388, distance: 273.4
click at [333, 388] on div "Send invitation to evaluation call Send invitation email or follow-up with a bu…" at bounding box center [610, 81] width 577 height 956
select select "unstyled"
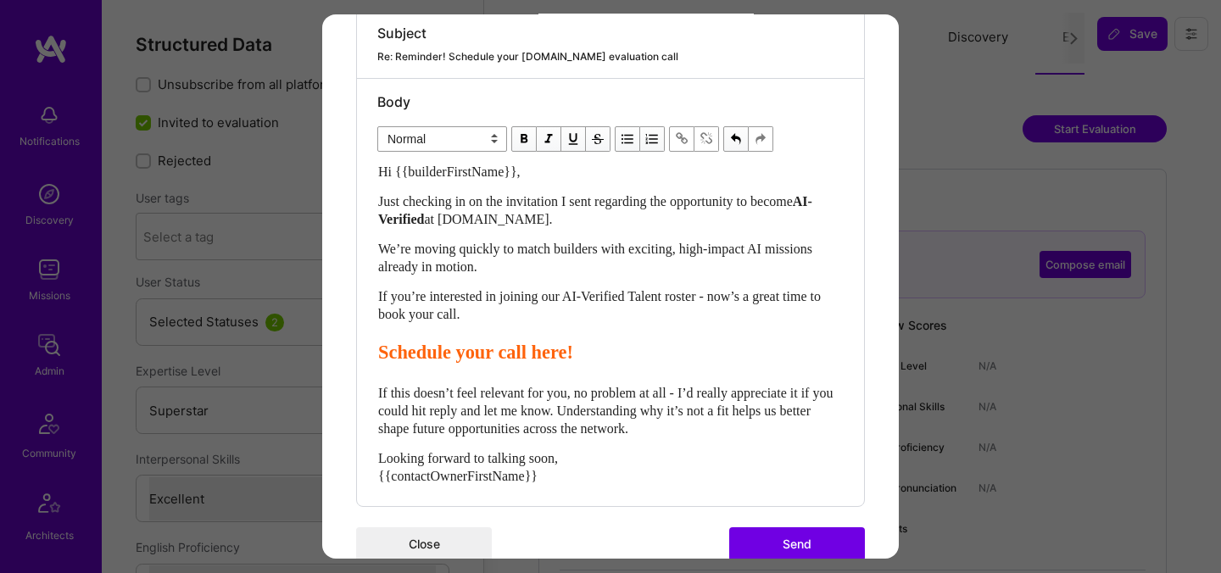
click at [834, 544] on button "Send" at bounding box center [797, 544] width 136 height 34
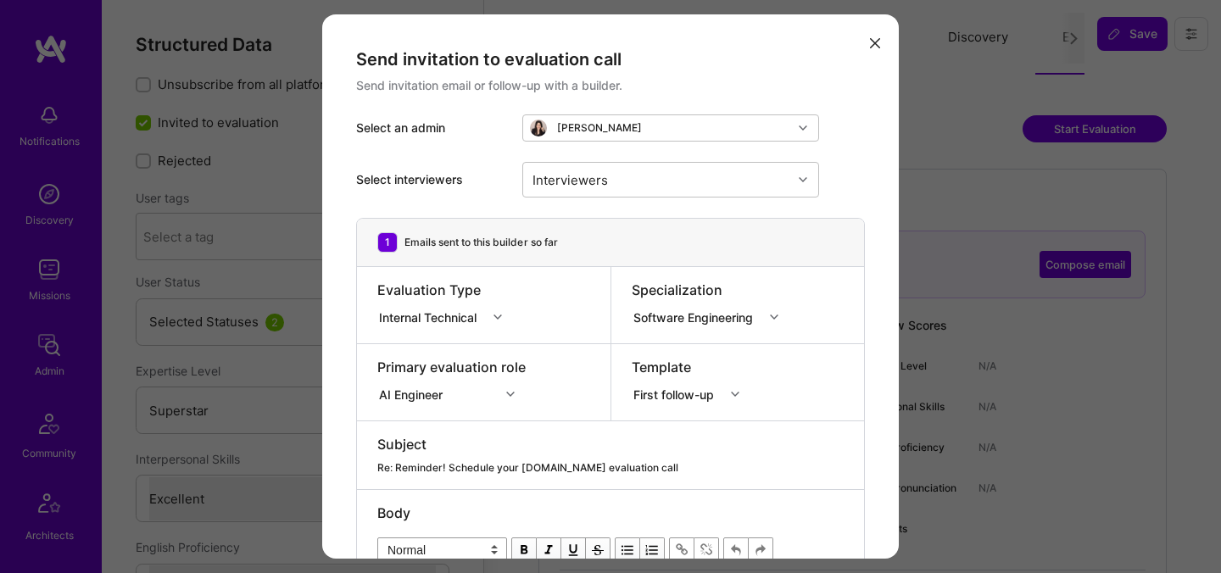
select select "7"
select select "US"
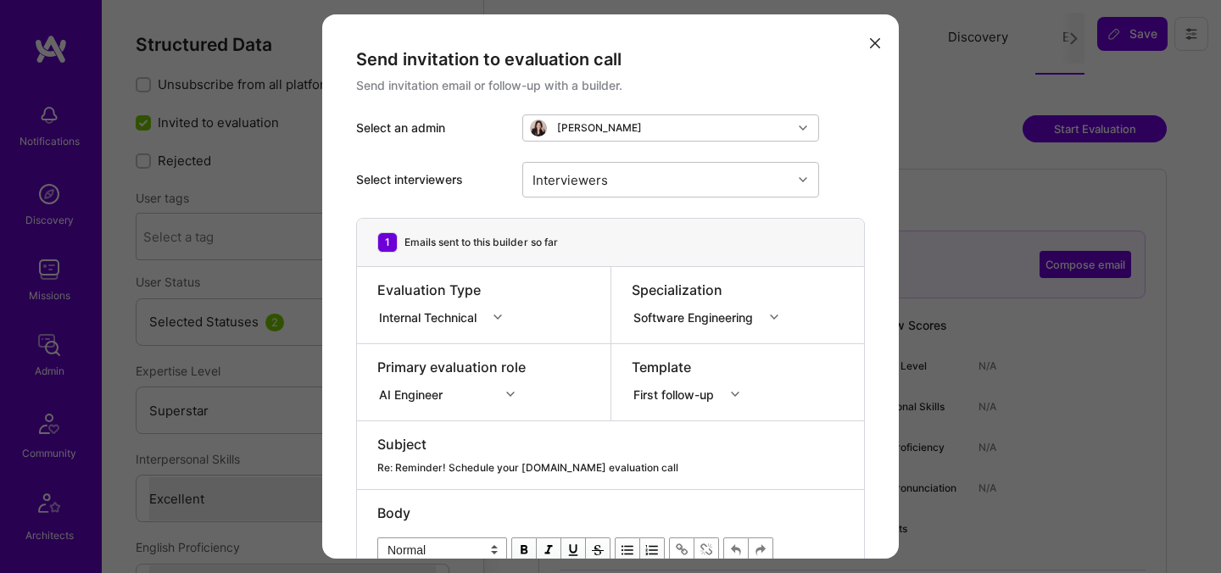
select select "Right Now"
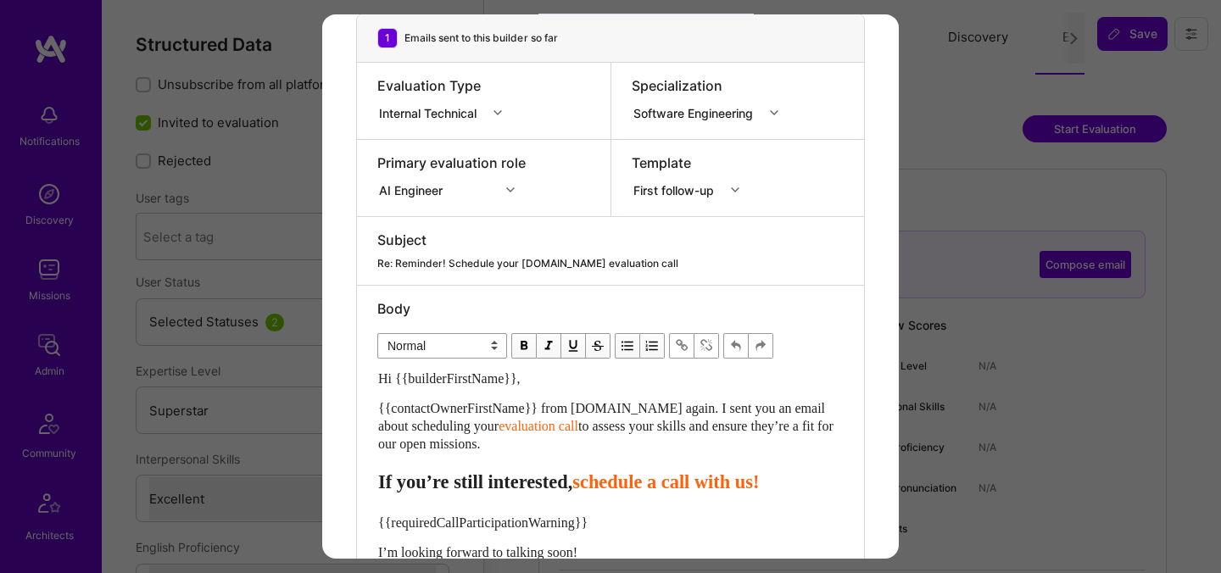
scroll to position [221, 0]
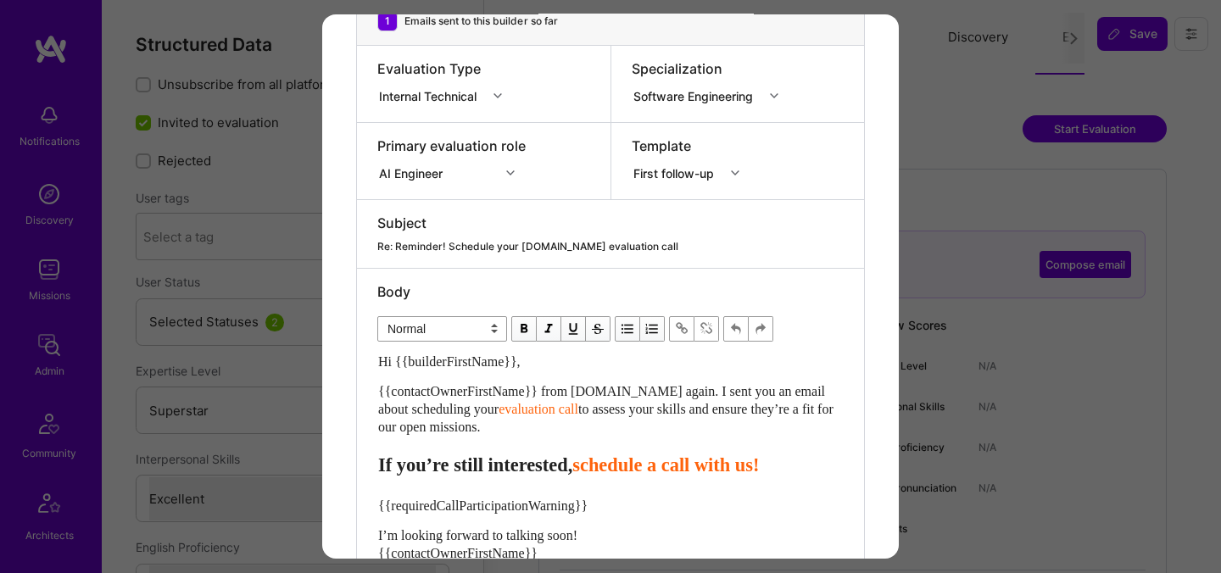
drag, startPoint x: 523, startPoint y: 426, endPoint x: 368, endPoint y: 394, distance: 158.3
click at [368, 394] on div "Body Normal Heading Large Heading Medium Heading Small Normal Hi {{builderFirst…" at bounding box center [610, 426] width 507 height 315
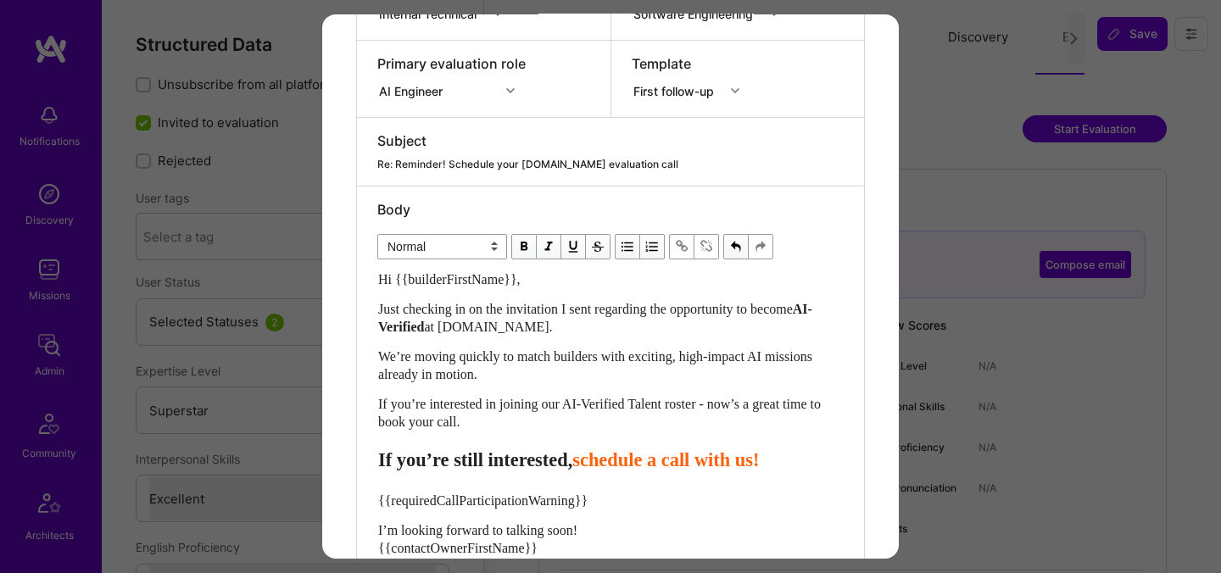
scroll to position [337, 0]
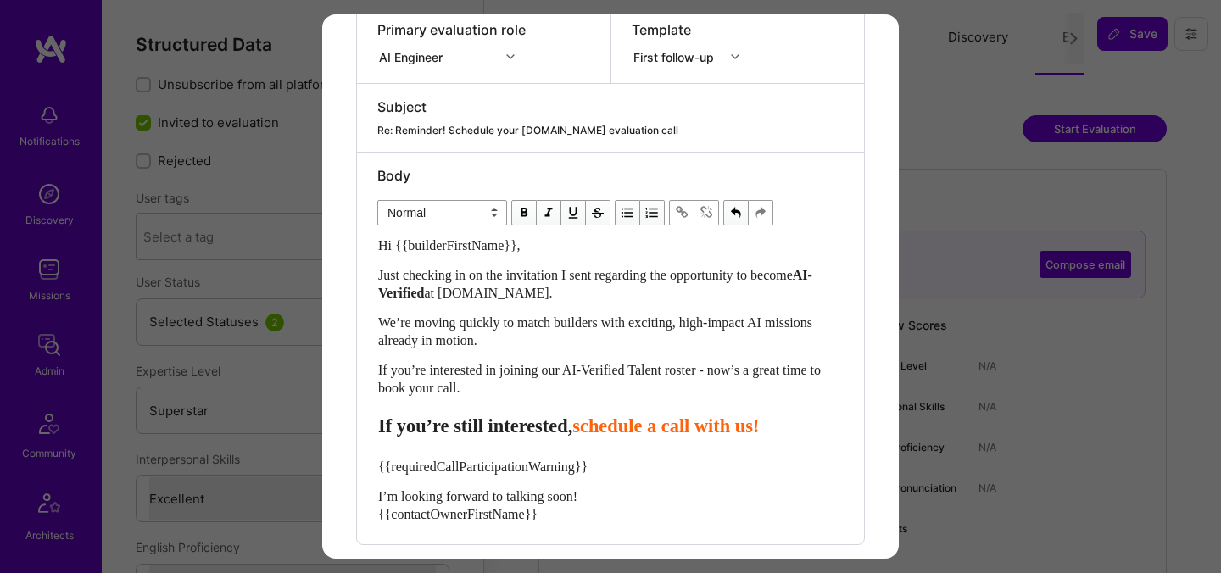
click at [633, 422] on span "schedule a call with us!" at bounding box center [665, 425] width 187 height 21
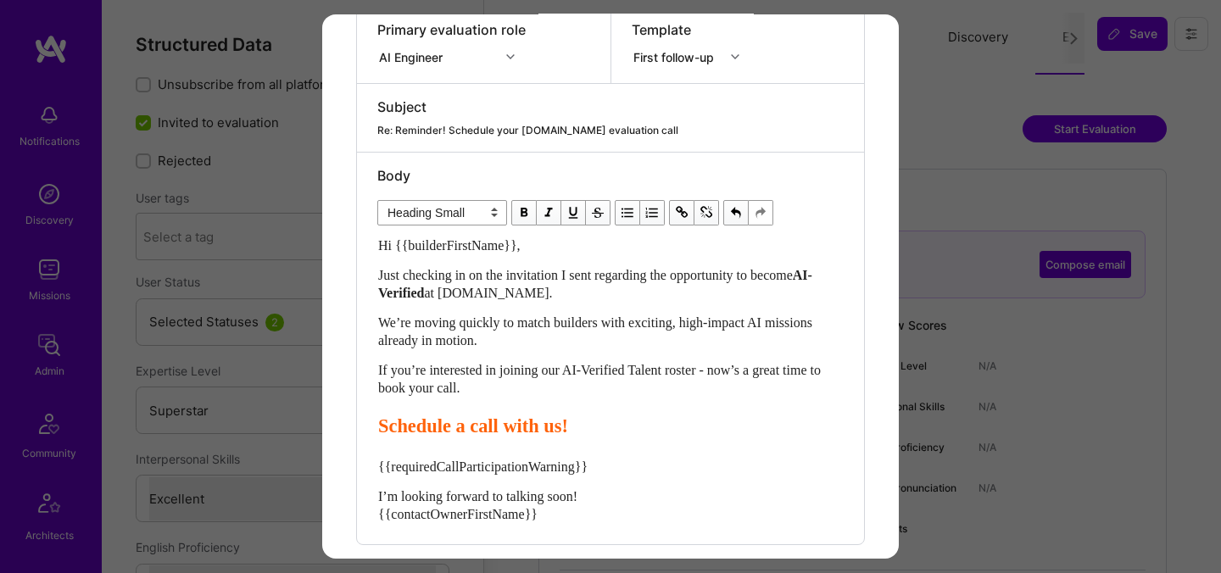
click at [489, 427] on span "Schedule a call with us!" at bounding box center [473, 425] width 190 height 21
drag, startPoint x: 633, startPoint y: 432, endPoint x: 569, endPoint y: 425, distance: 64.0
click at [569, 425] on span "Schedule your call with us!" at bounding box center [487, 425] width 218 height 21
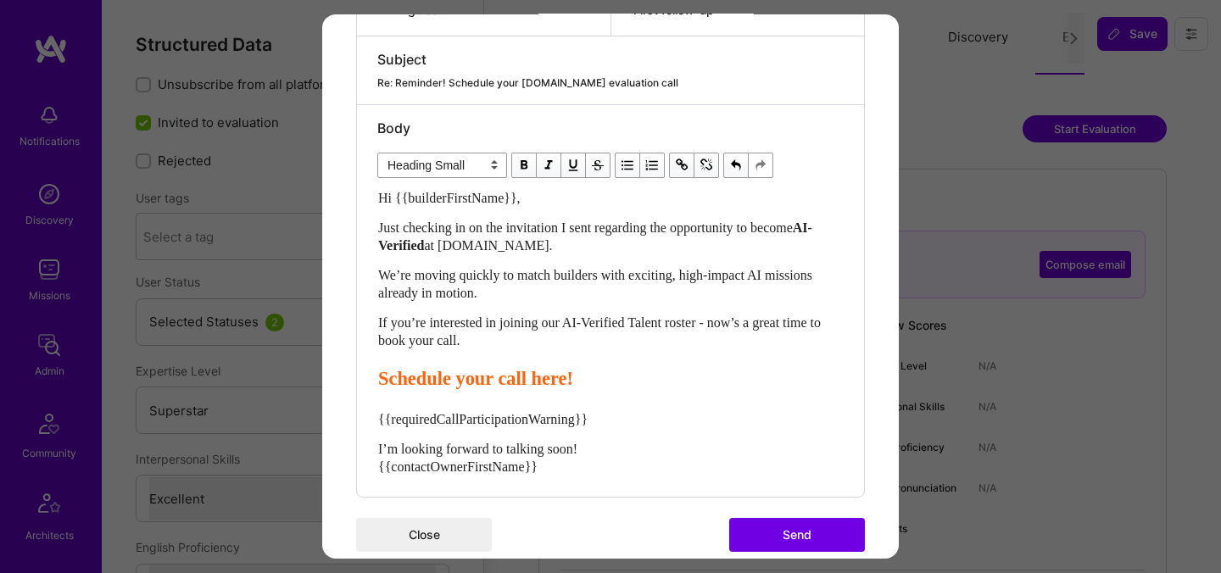
scroll to position [411, 0]
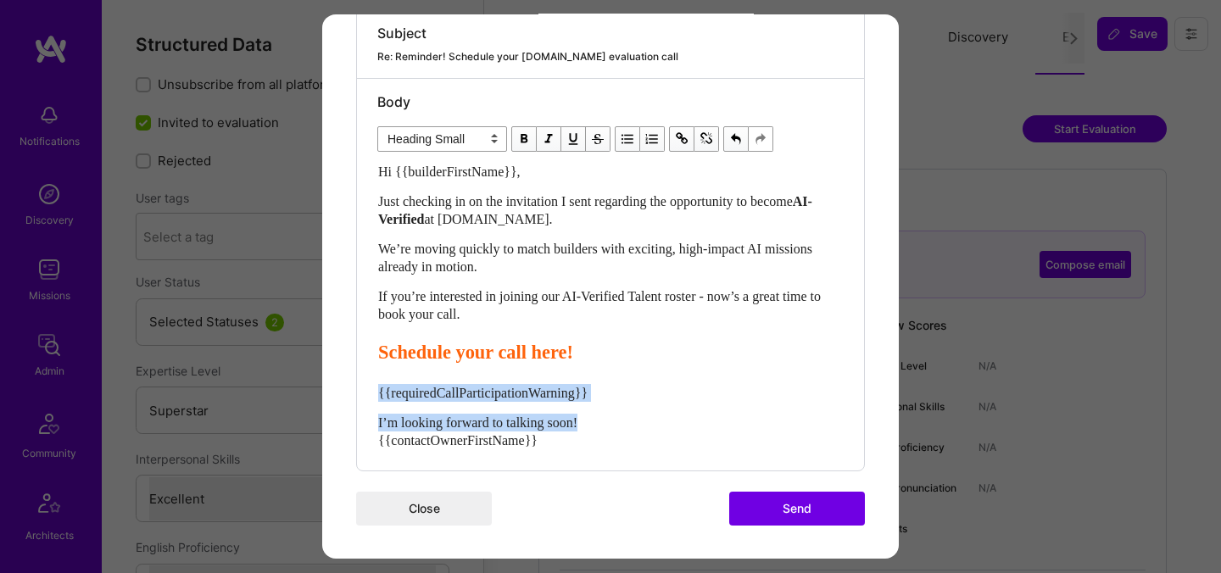
drag, startPoint x: 605, startPoint y: 425, endPoint x: 360, endPoint y: 393, distance: 247.2
click at [360, 393] on div "Body Normal Heading Large Heading Medium Heading Small Heading Small Hi {{build…" at bounding box center [610, 275] width 507 height 392
select select "unstyled"
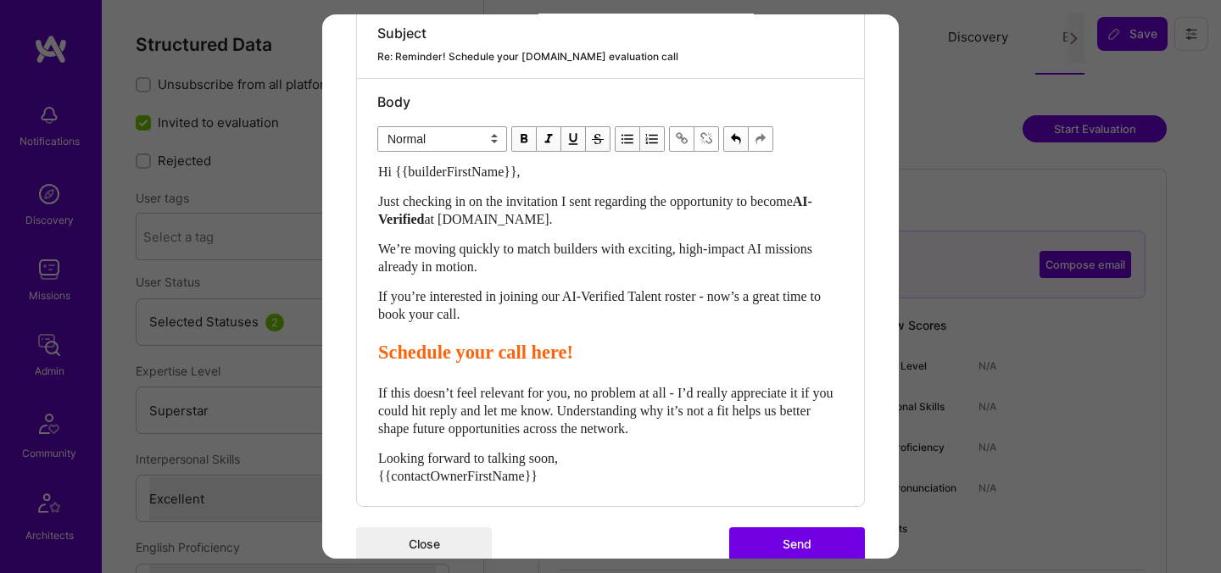
click at [798, 548] on button "Send" at bounding box center [797, 544] width 136 height 34
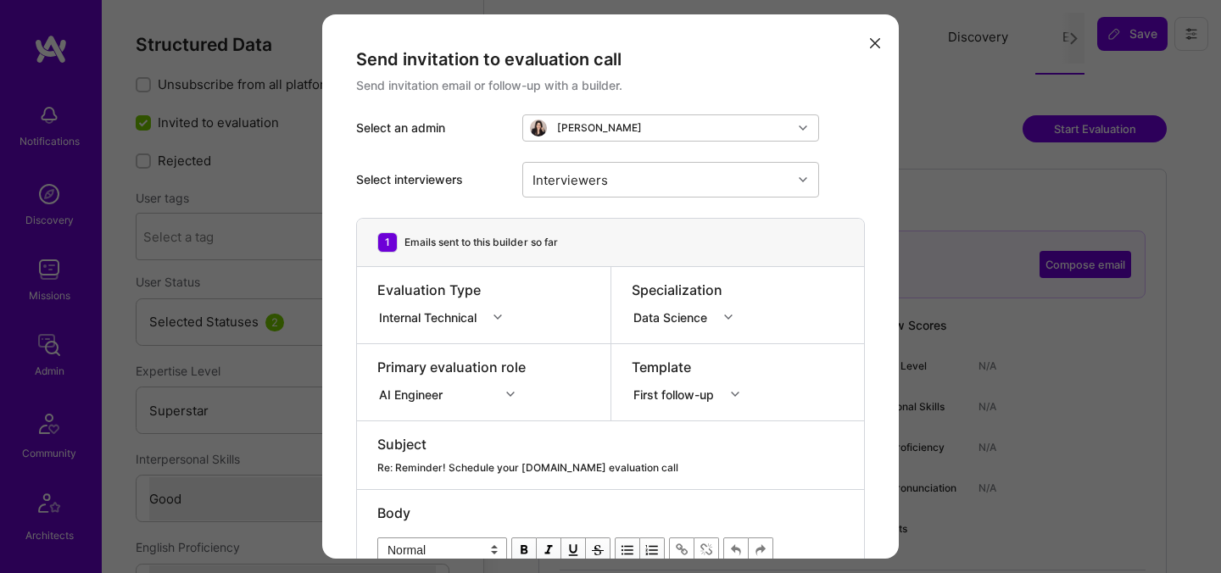
select select "7"
select select "4"
select select "7"
select select "US"
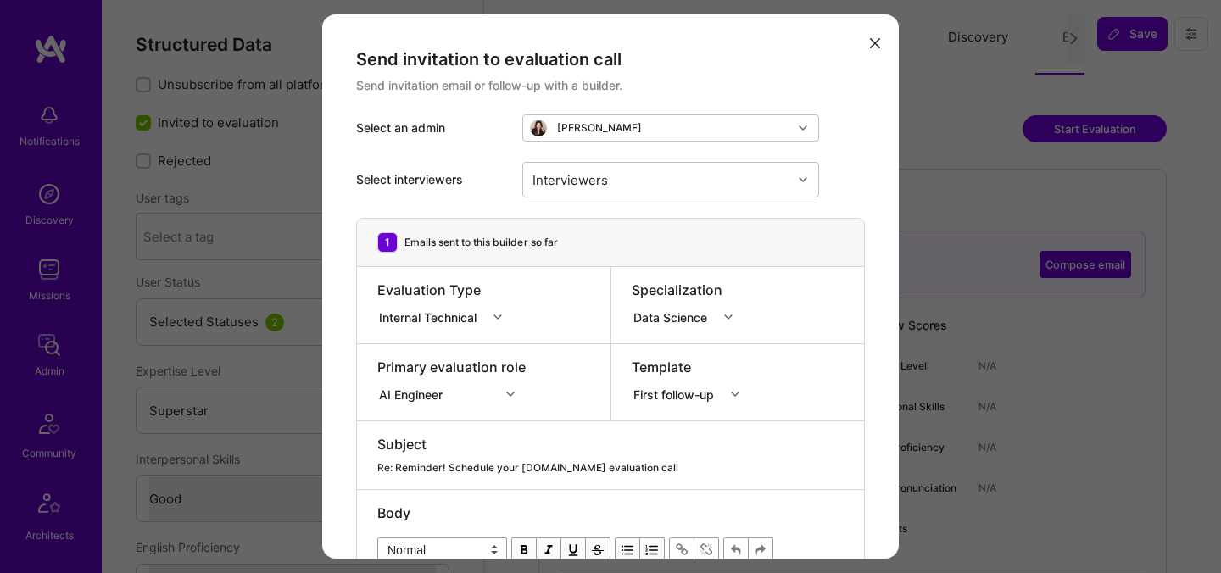
select select "Right Now"
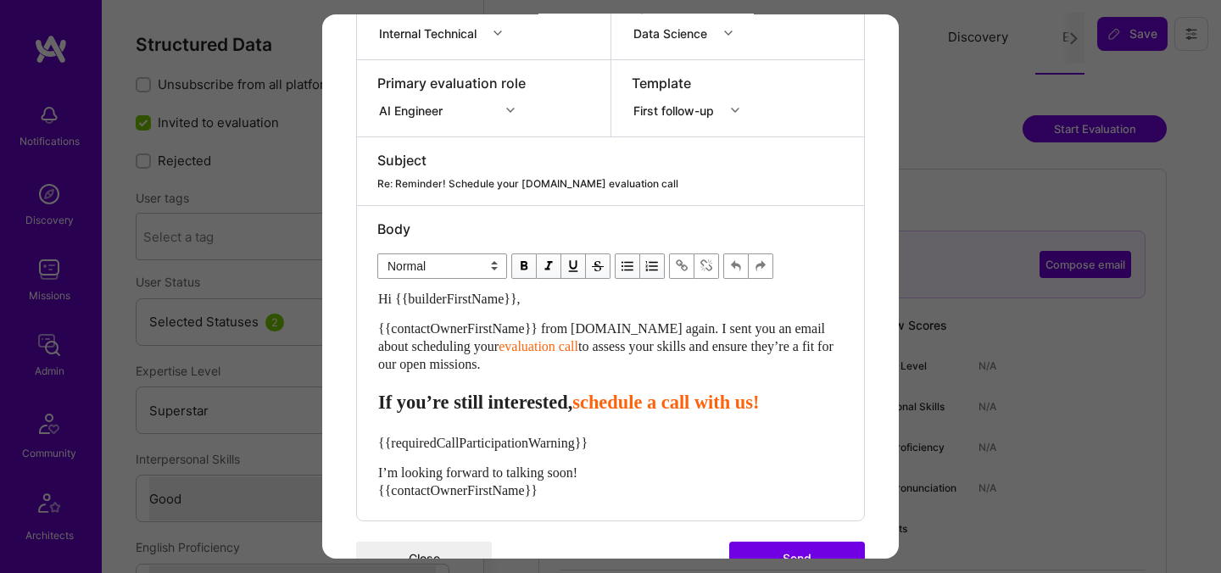
scroll to position [312, 0]
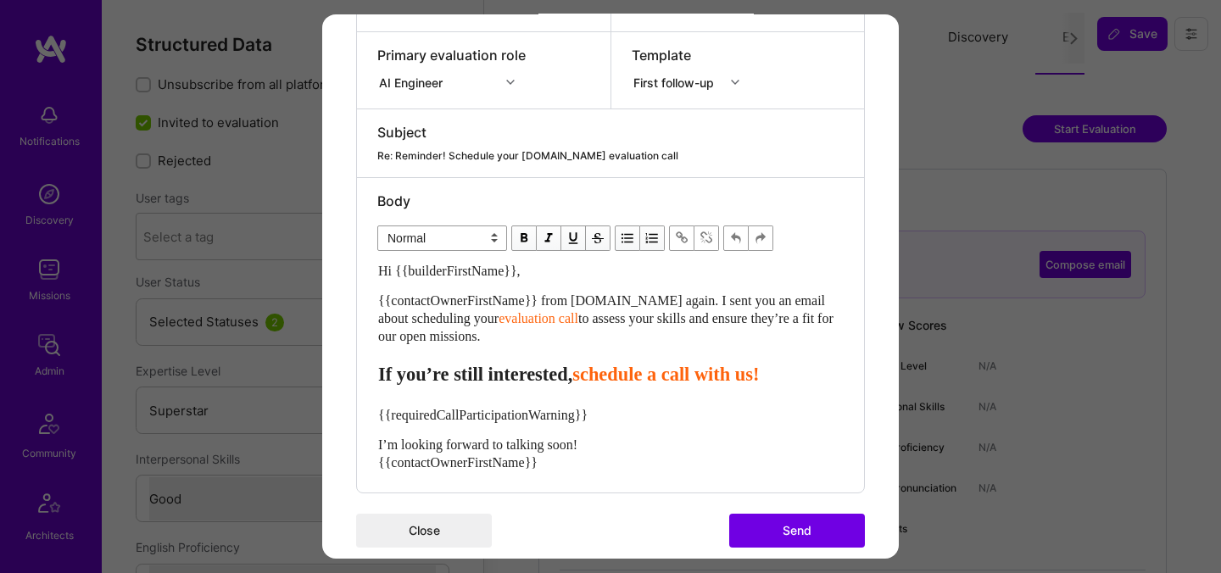
drag, startPoint x: 518, startPoint y: 340, endPoint x: 374, endPoint y: 306, distance: 148.1
click at [374, 306] on div "Body Normal Heading Large Heading Medium Heading Small Normal Hi {{builderFirst…" at bounding box center [610, 335] width 507 height 315
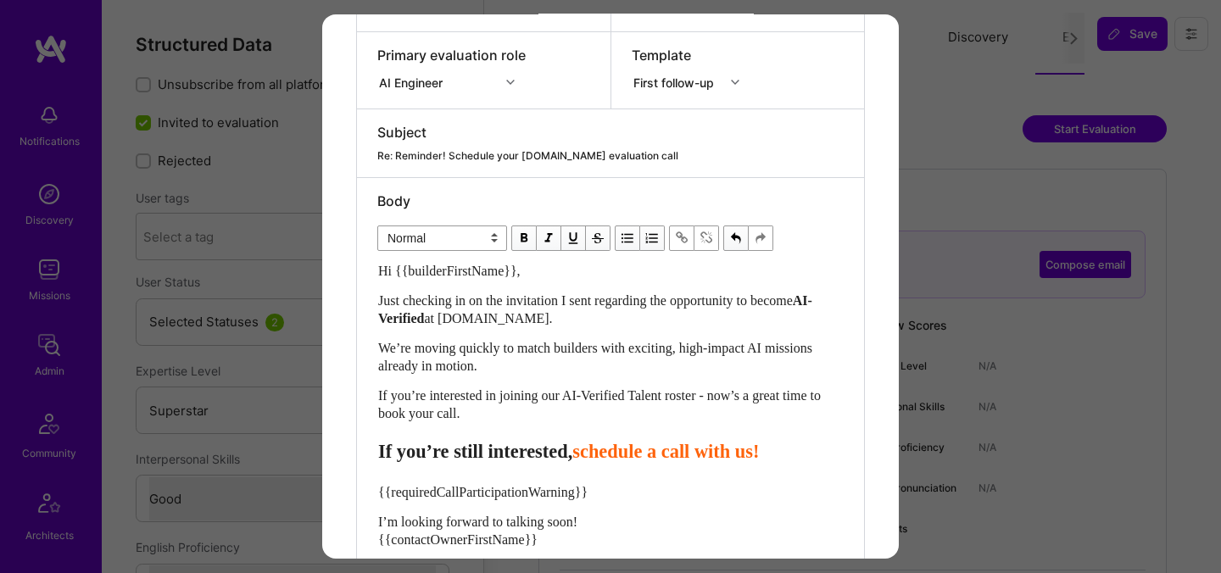
click at [629, 456] on span "schedule a call with us!" at bounding box center [665, 451] width 187 height 21
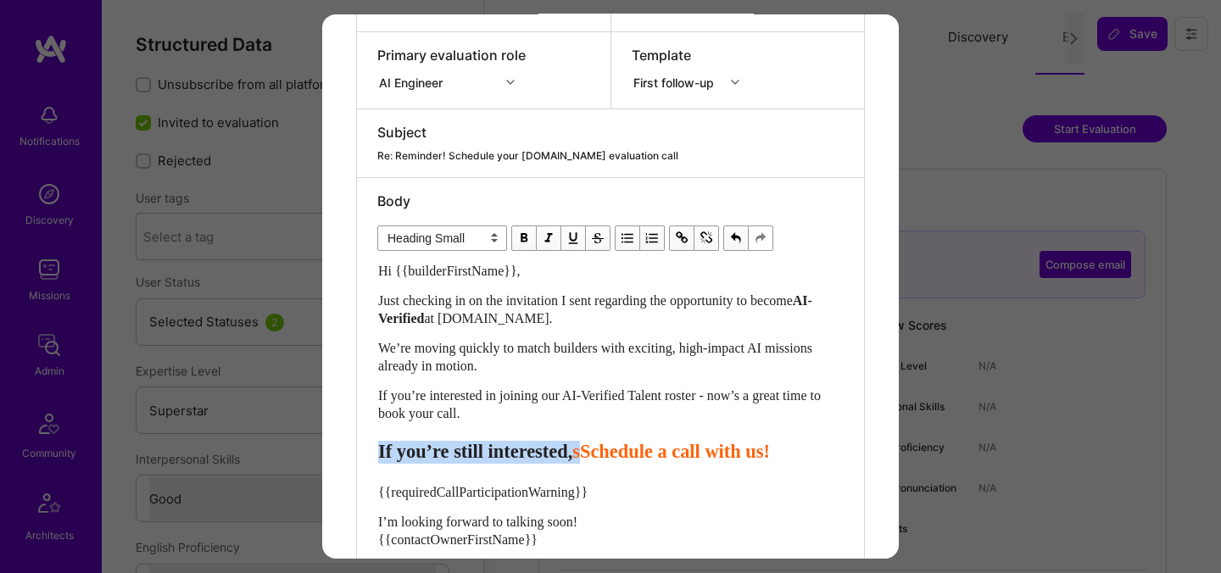
drag, startPoint x: 628, startPoint y: 453, endPoint x: 374, endPoint y: 451, distance: 254.4
click at [374, 451] on div "Body Normal Heading Large Heading Medium Heading Small Heading Small Hi {{build…" at bounding box center [610, 374] width 507 height 392
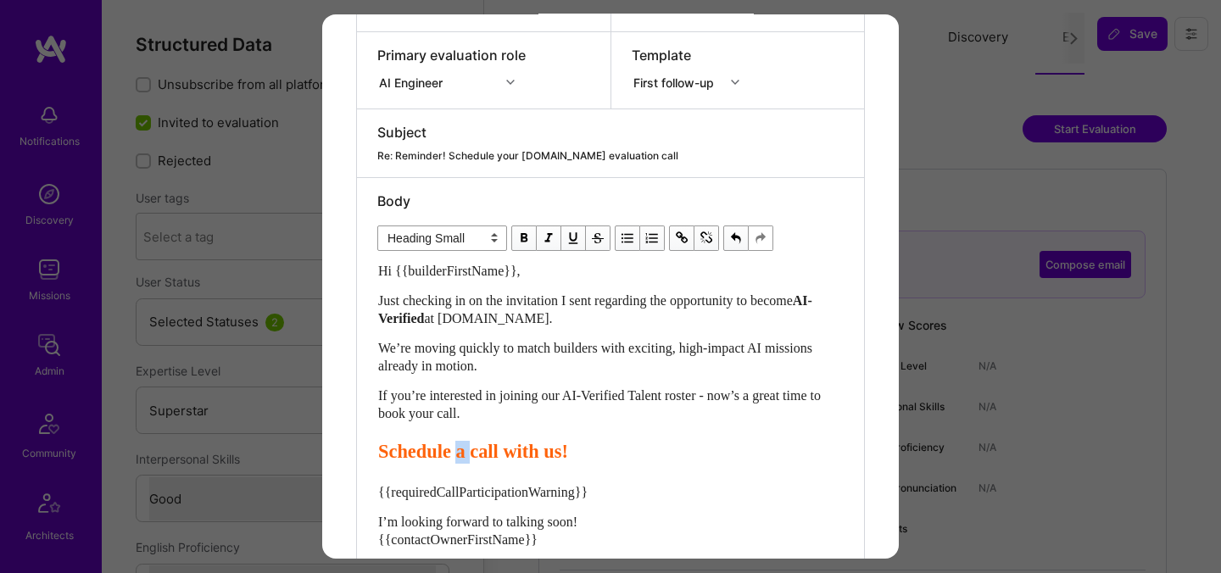
drag, startPoint x: 488, startPoint y: 455, endPoint x: 472, endPoint y: 454, distance: 15.3
click at [472, 454] on span "Schedule a call with us!" at bounding box center [473, 451] width 190 height 21
drag, startPoint x: 633, startPoint y: 454, endPoint x: 566, endPoint y: 451, distance: 67.9
click at [566, 451] on span "Schedule your call with us!" at bounding box center [487, 451] width 218 height 21
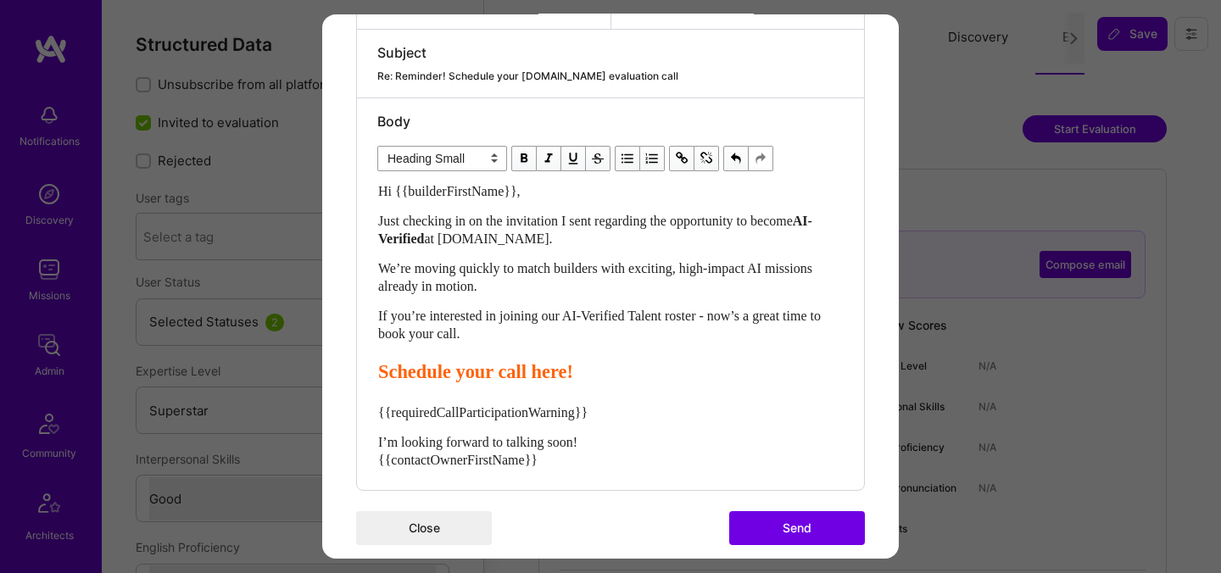
scroll to position [411, 0]
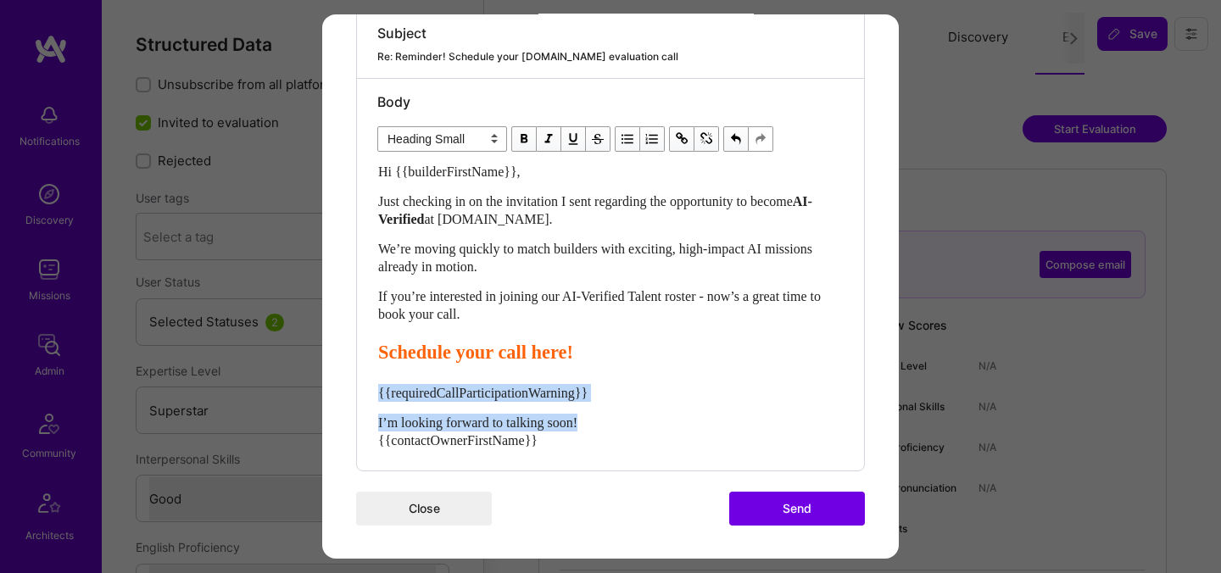
drag, startPoint x: 599, startPoint y: 421, endPoint x: 369, endPoint y: 389, distance: 232.8
click at [369, 389] on div "Body Normal Heading Large Heading Medium Heading Small Heading Small Hi {{build…" at bounding box center [610, 275] width 507 height 392
select select "unstyled"
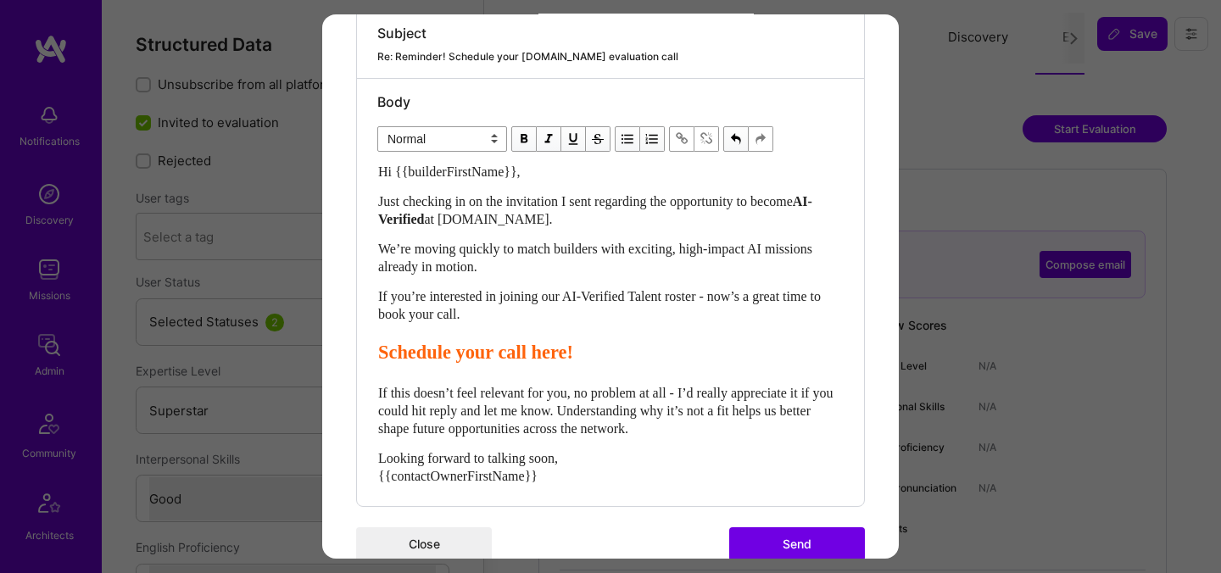
click at [783, 533] on button "Send" at bounding box center [797, 544] width 136 height 34
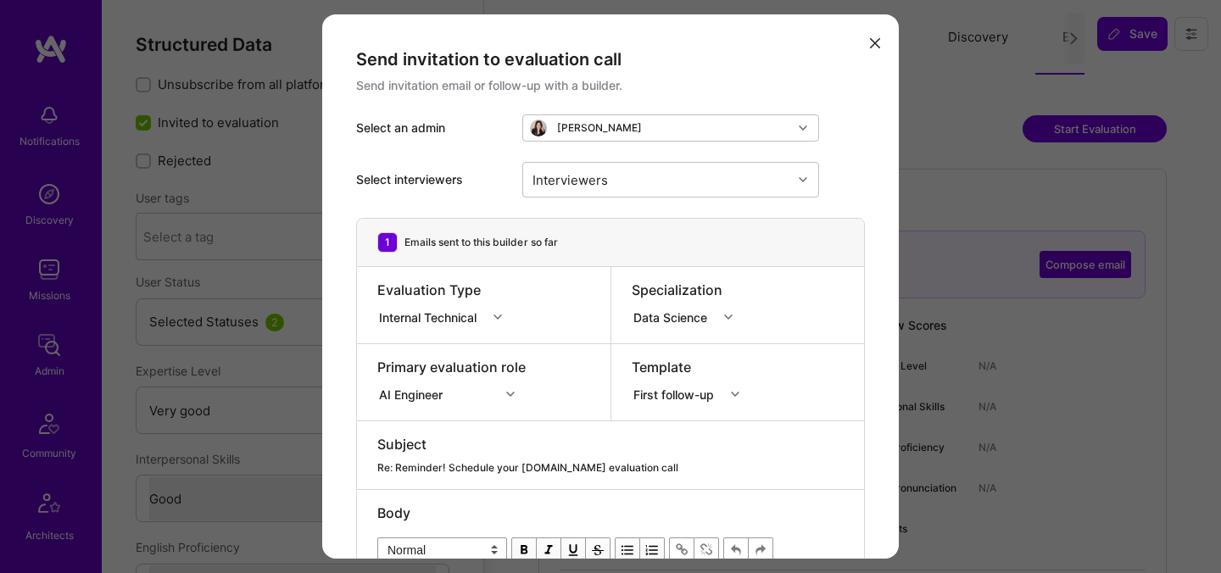
select select "5"
select select "4"
select select "6"
select select "CA"
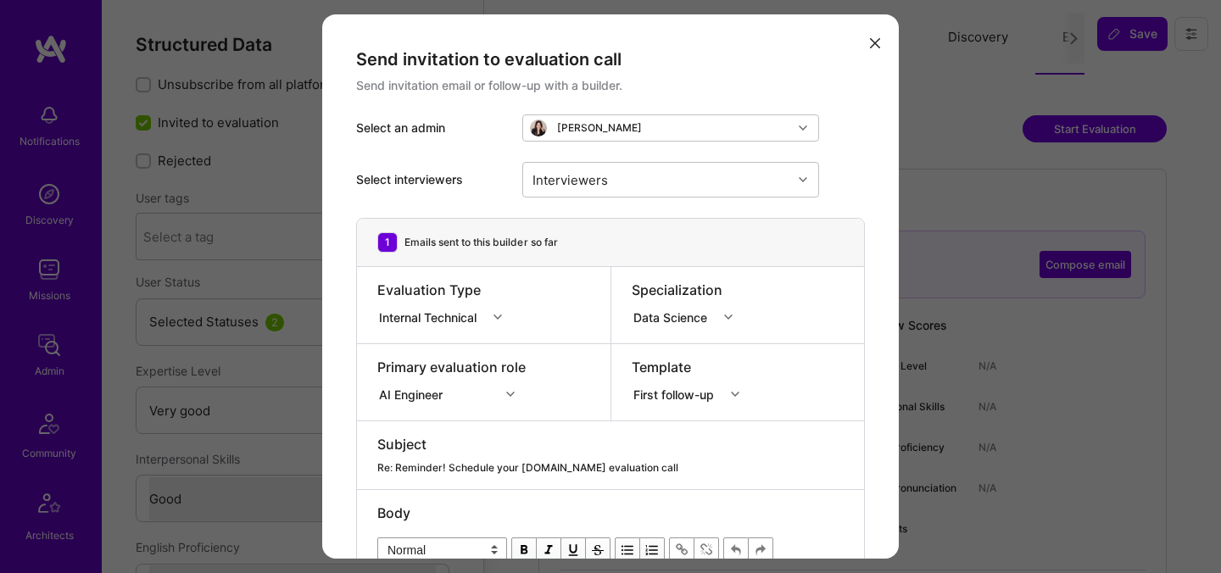
select select "Right Now"
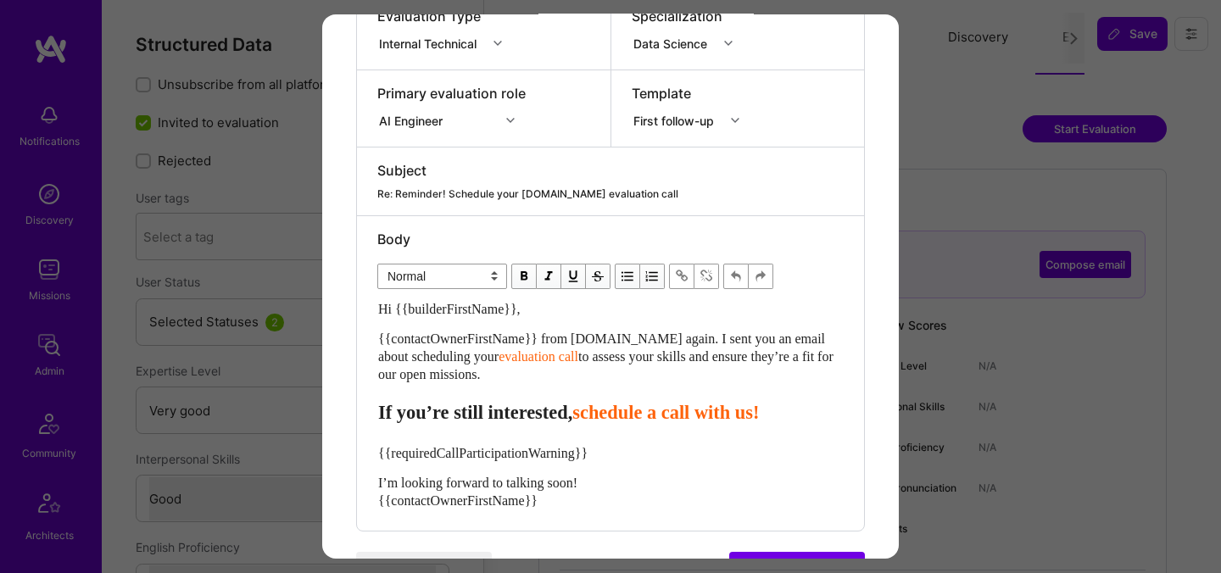
scroll to position [334, 0]
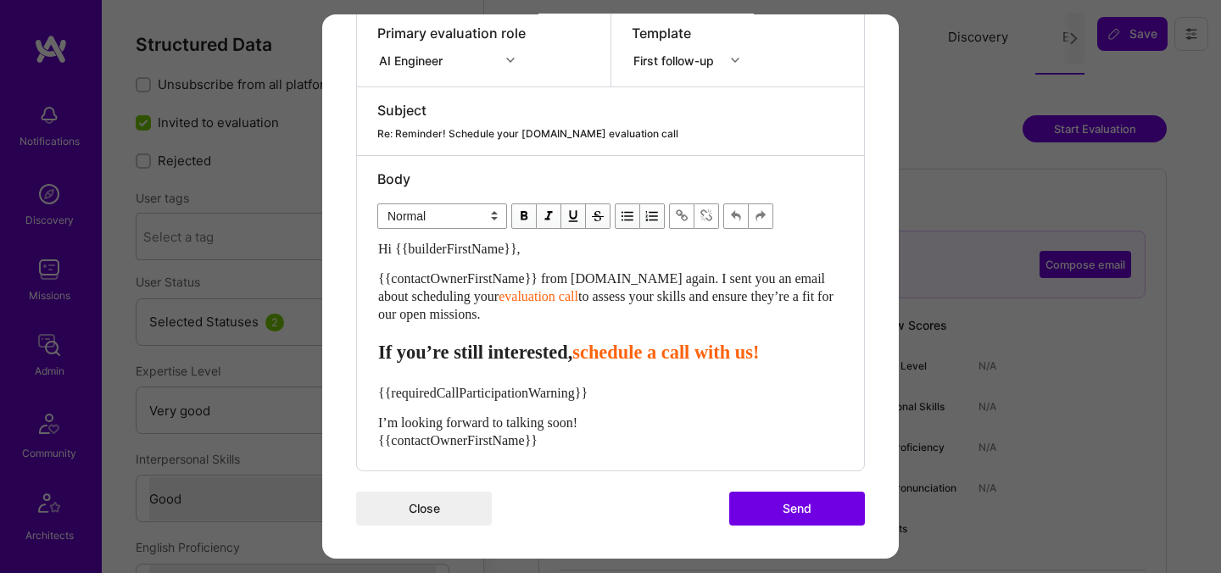
drag, startPoint x: 513, startPoint y: 314, endPoint x: 354, endPoint y: 286, distance: 161.0
click at [354, 286] on div "Send invitation to evaluation call Send invitation email or follow-up with a bu…" at bounding box center [610, 119] width 577 height 879
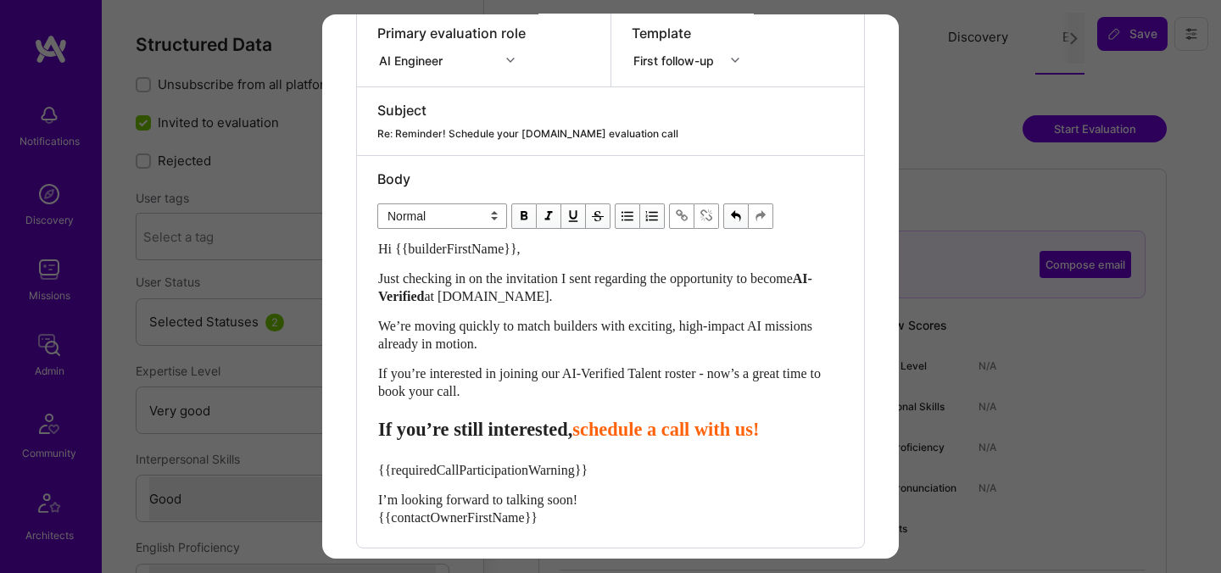
click at [630, 432] on span "schedule a call with us!" at bounding box center [665, 429] width 187 height 21
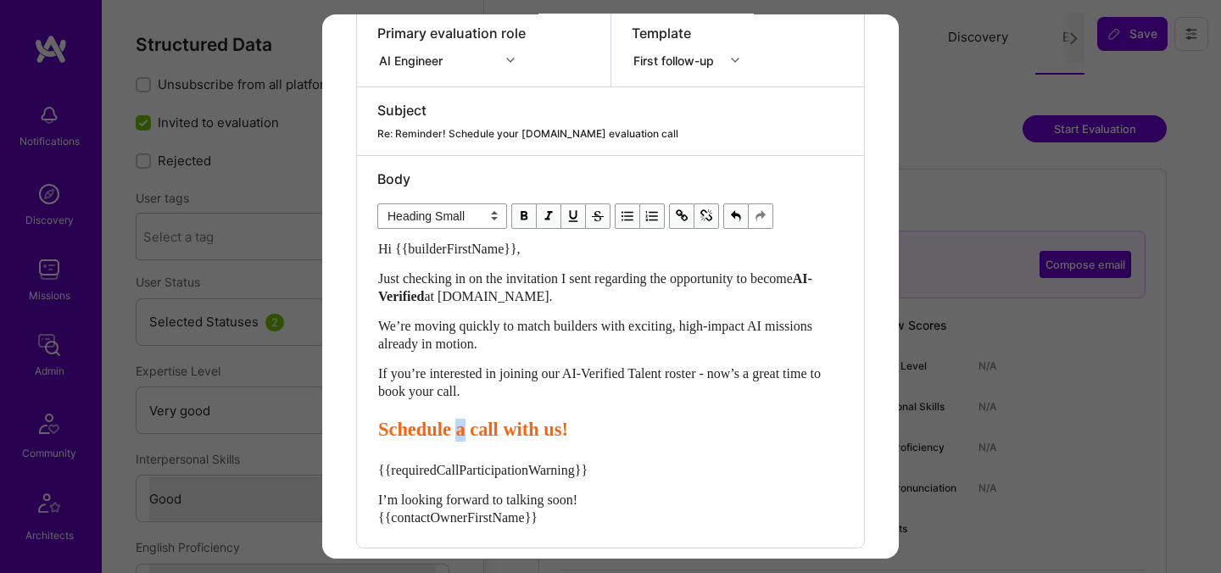
click at [476, 435] on span "Schedule a call with us!" at bounding box center [473, 429] width 190 height 21
drag, startPoint x: 632, startPoint y: 432, endPoint x: 569, endPoint y: 431, distance: 62.8
click at [569, 431] on span "Schedule your call with us!" at bounding box center [487, 429] width 218 height 21
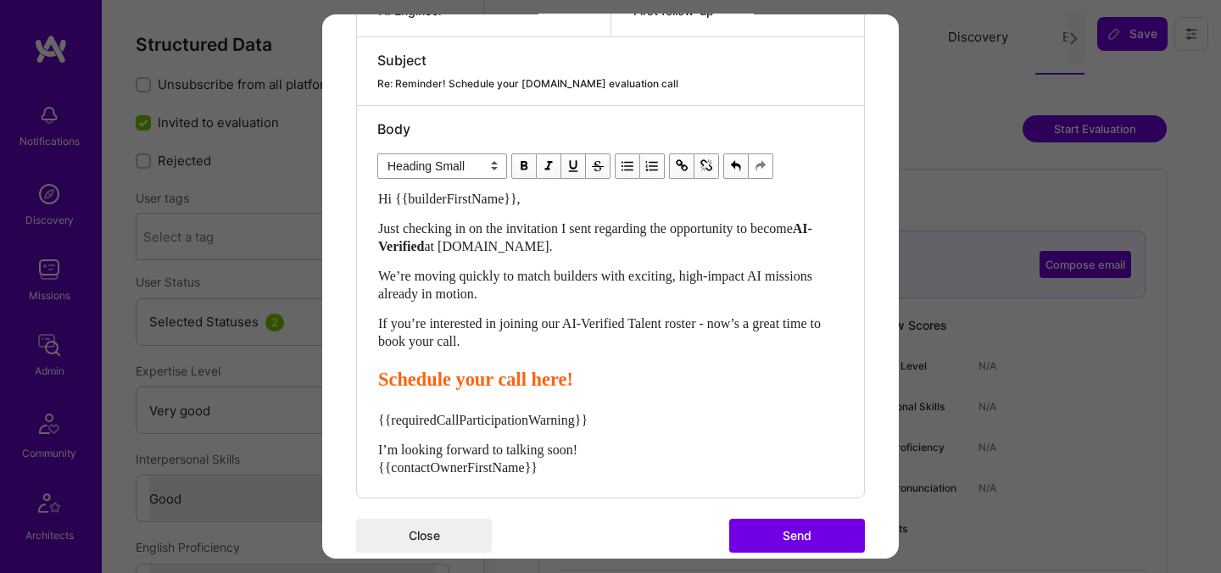
scroll to position [411, 0]
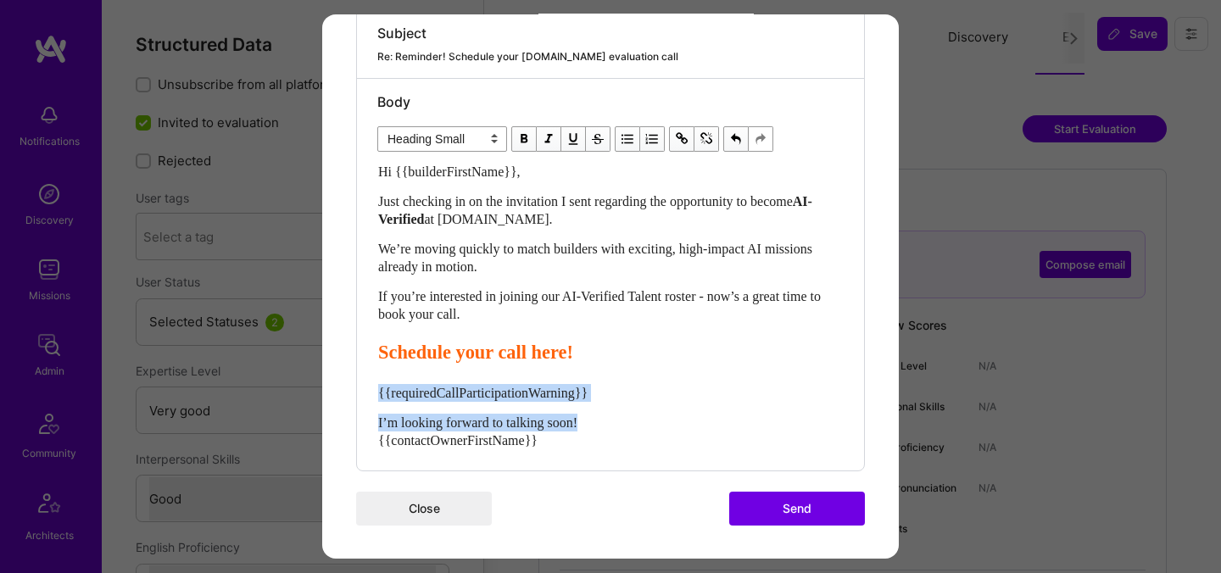
drag, startPoint x: 603, startPoint y: 418, endPoint x: 365, endPoint y: 386, distance: 239.6
click at [365, 386] on div "Body Normal Heading Large Heading Medium Heading Small Heading Small Hi {{build…" at bounding box center [610, 275] width 507 height 392
select select "unstyled"
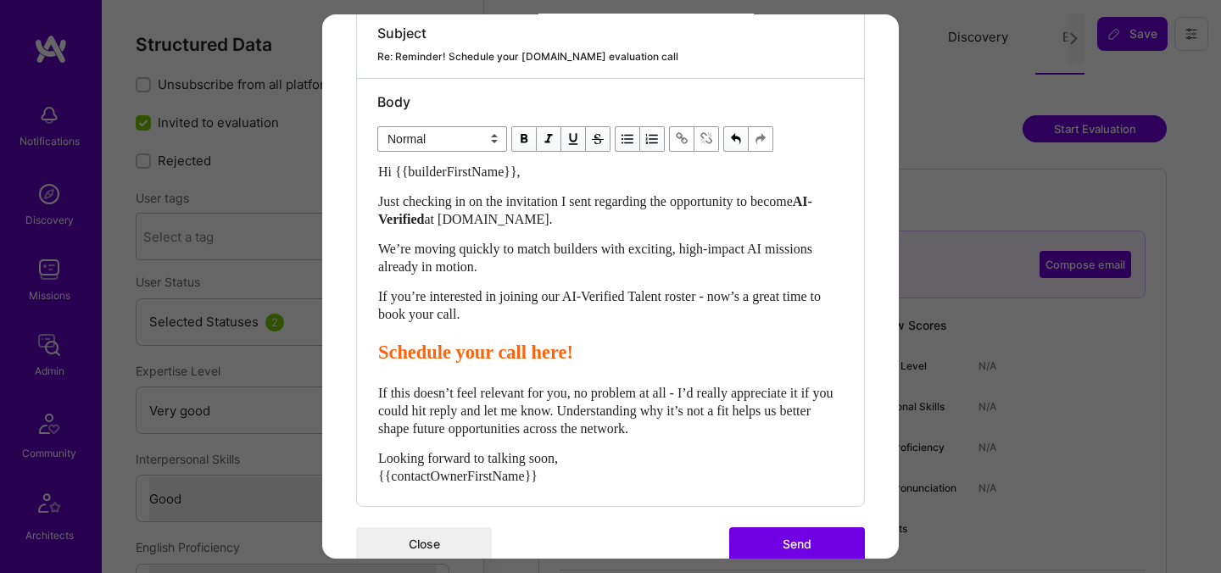
click at [794, 538] on button "Send" at bounding box center [797, 544] width 136 height 34
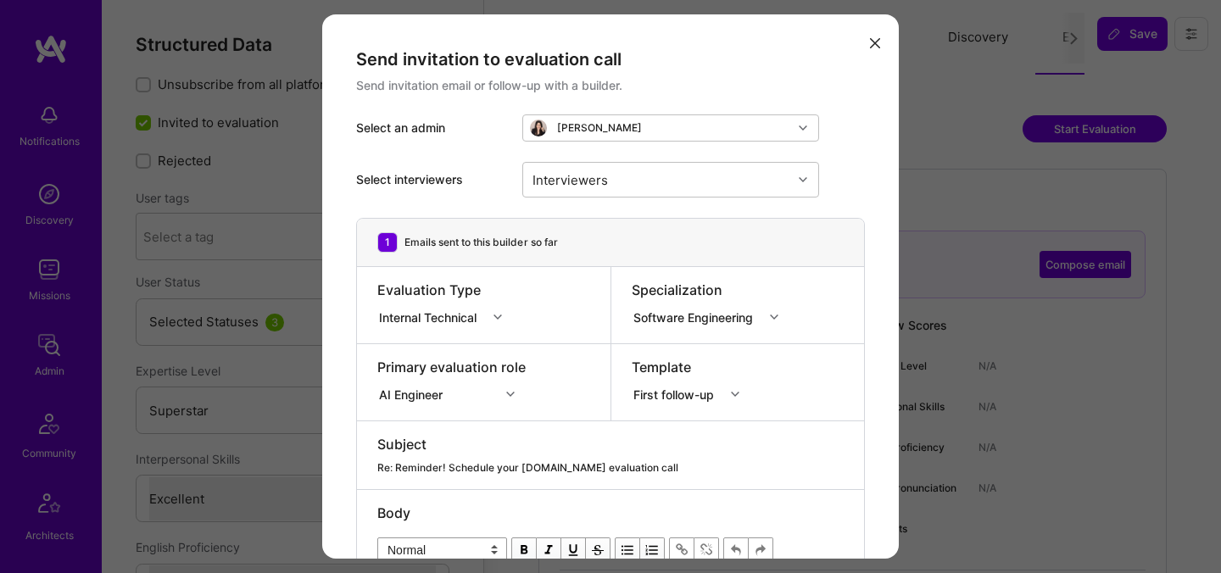
select select "7"
select select "6"
select select "GB"
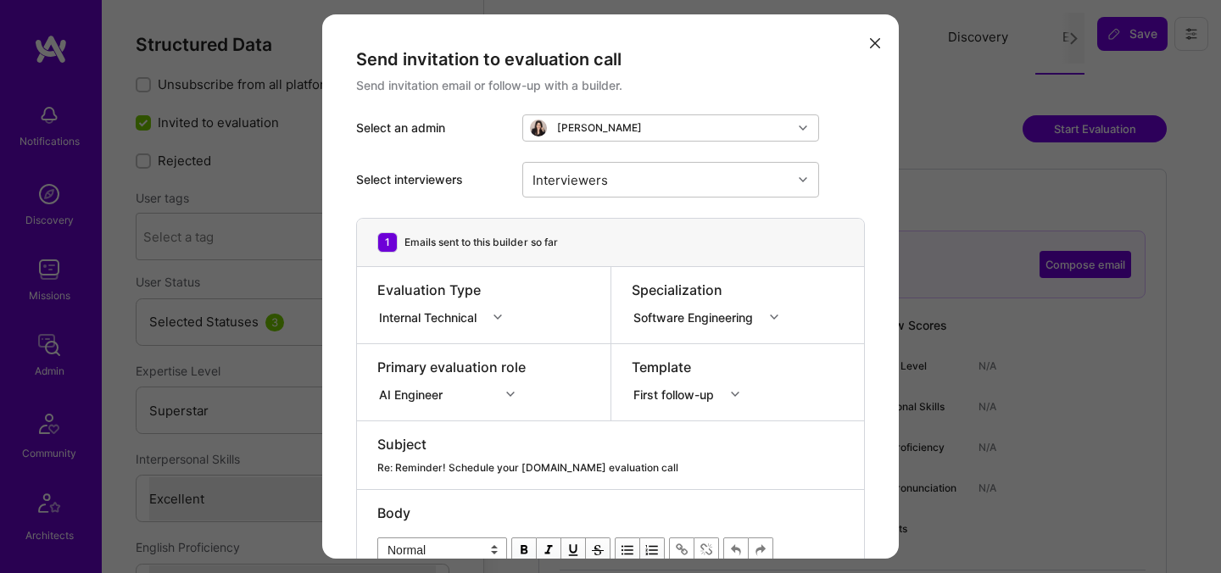
select select "Right Now"
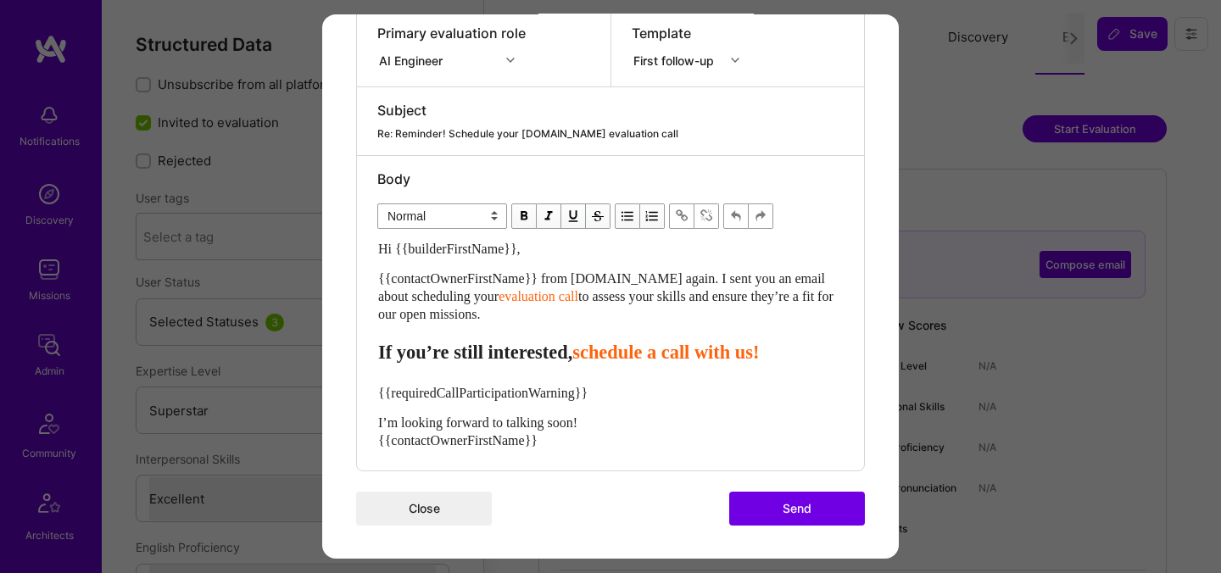
drag, startPoint x: 523, startPoint y: 314, endPoint x: 372, endPoint y: 283, distance: 154.0
click at [372, 283] on div "Body Normal Heading Large Heading Medium Heading Small Normal Hi {{builderFirst…" at bounding box center [610, 313] width 507 height 315
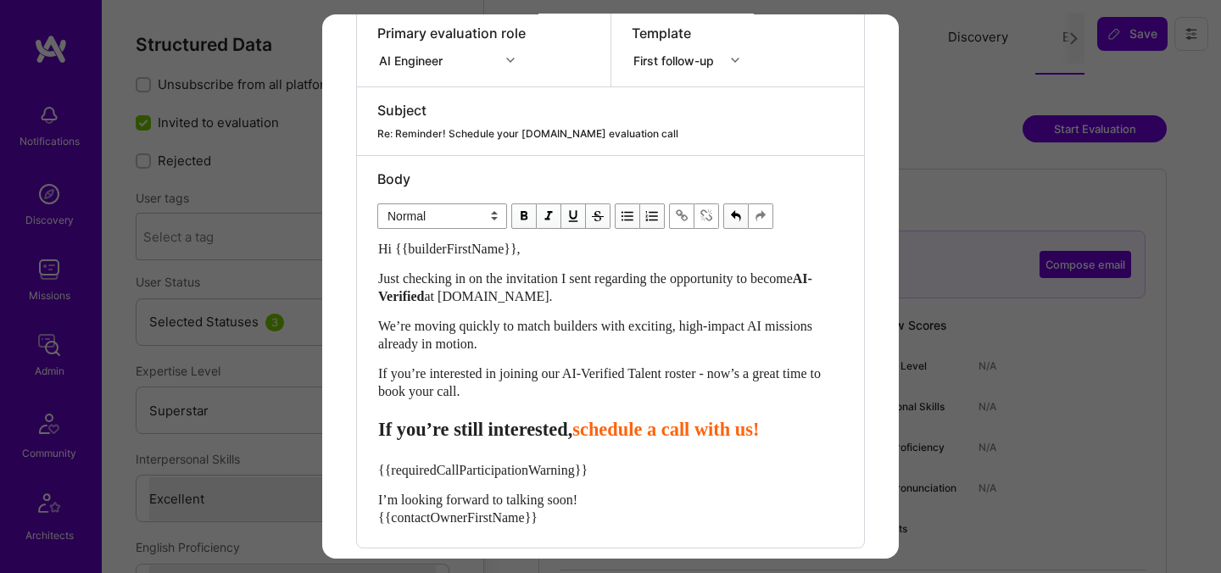
click at [626, 434] on span "schedule a call with us!" at bounding box center [665, 429] width 187 height 21
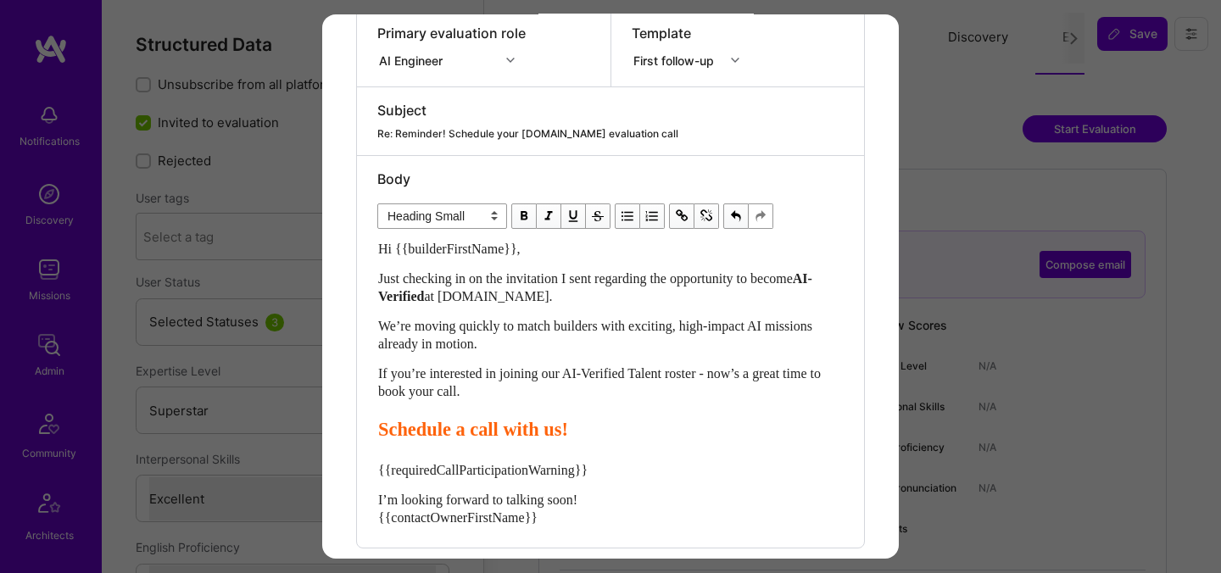
click at [482, 430] on span "Schedule a call with us!" at bounding box center [473, 429] width 190 height 21
drag, startPoint x: 633, startPoint y: 436, endPoint x: 564, endPoint y: 434, distance: 68.7
click at [564, 434] on span "Schedule your call with us!" at bounding box center [487, 429] width 218 height 21
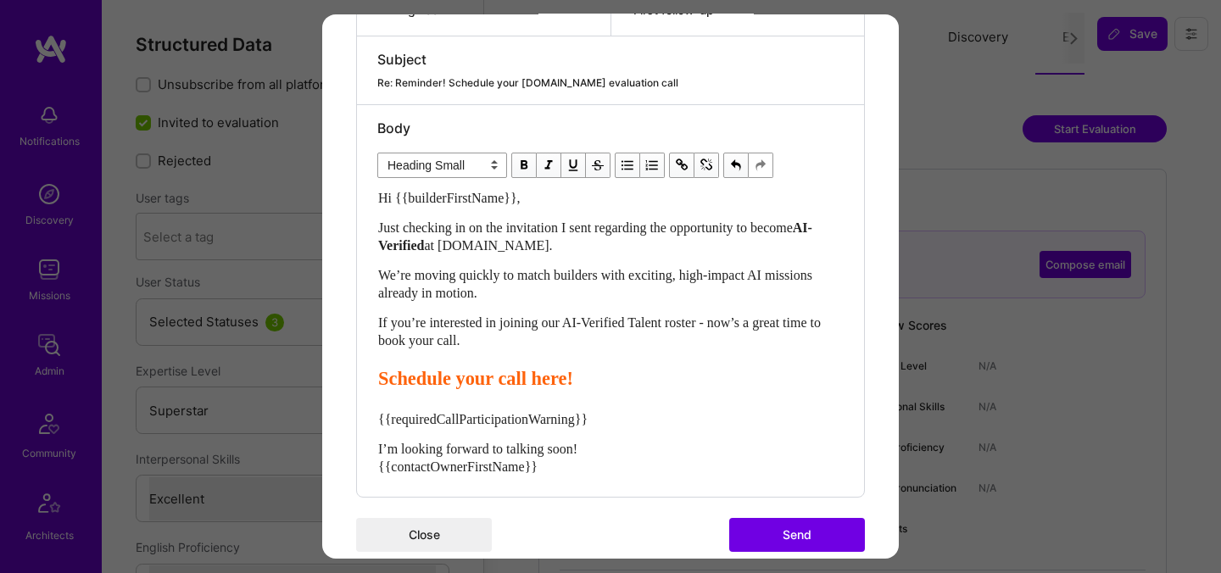
scroll to position [411, 0]
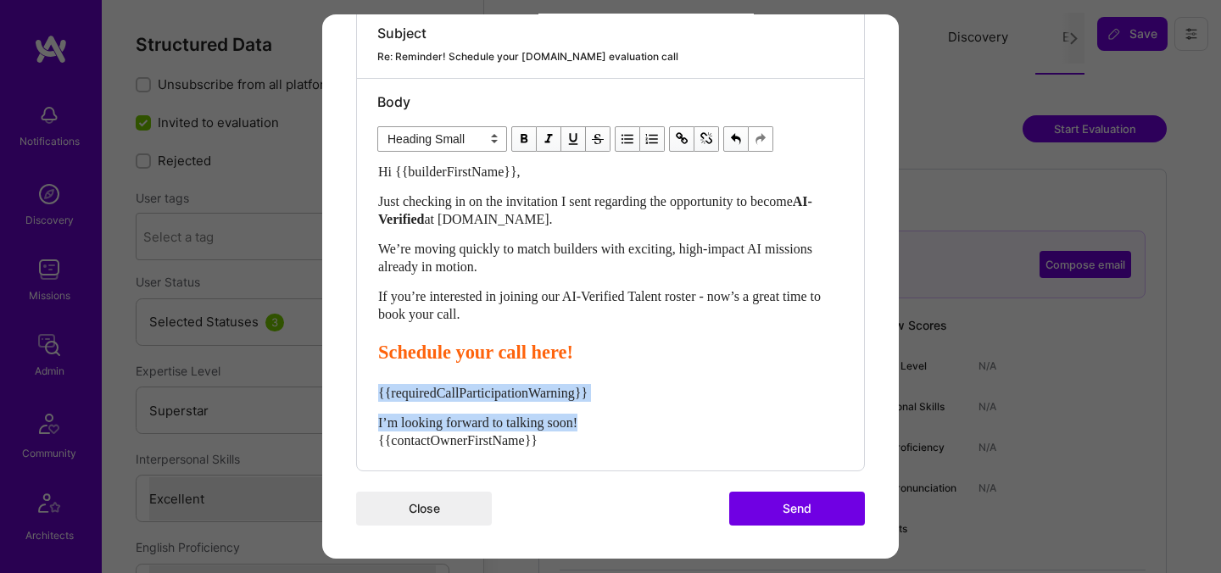
drag, startPoint x: 610, startPoint y: 426, endPoint x: 379, endPoint y: 398, distance: 232.3
click at [379, 398] on div "Hi {{builderFirstName}}, Just checking in on the invitation I sent regarding th…" at bounding box center [610, 306] width 465 height 287
select select "unstyled"
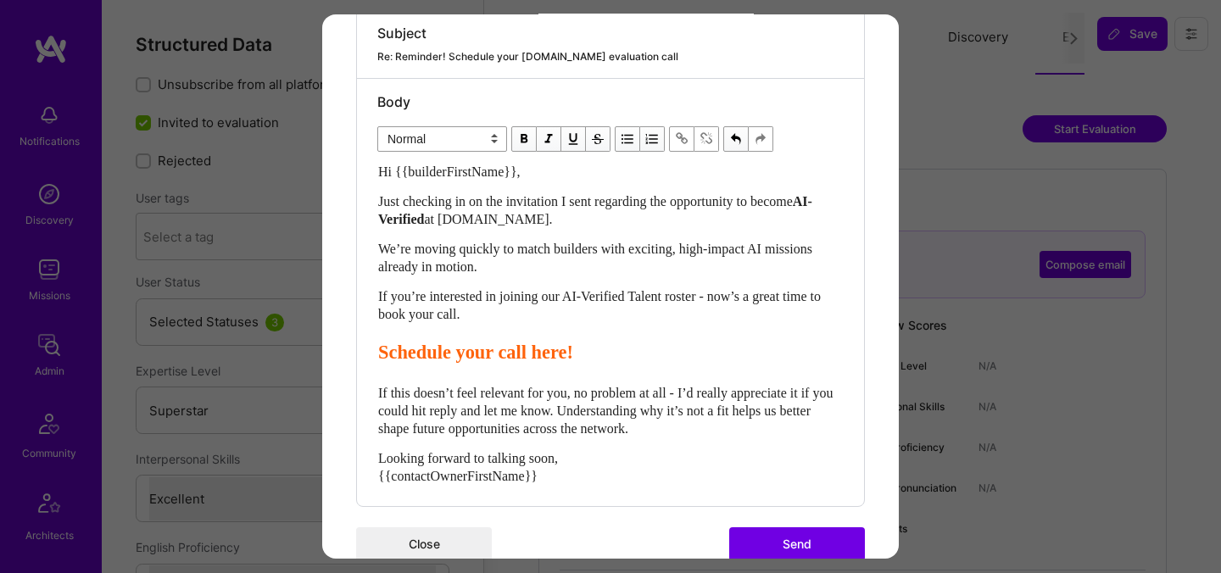
click at [835, 533] on button "Send" at bounding box center [797, 544] width 136 height 34
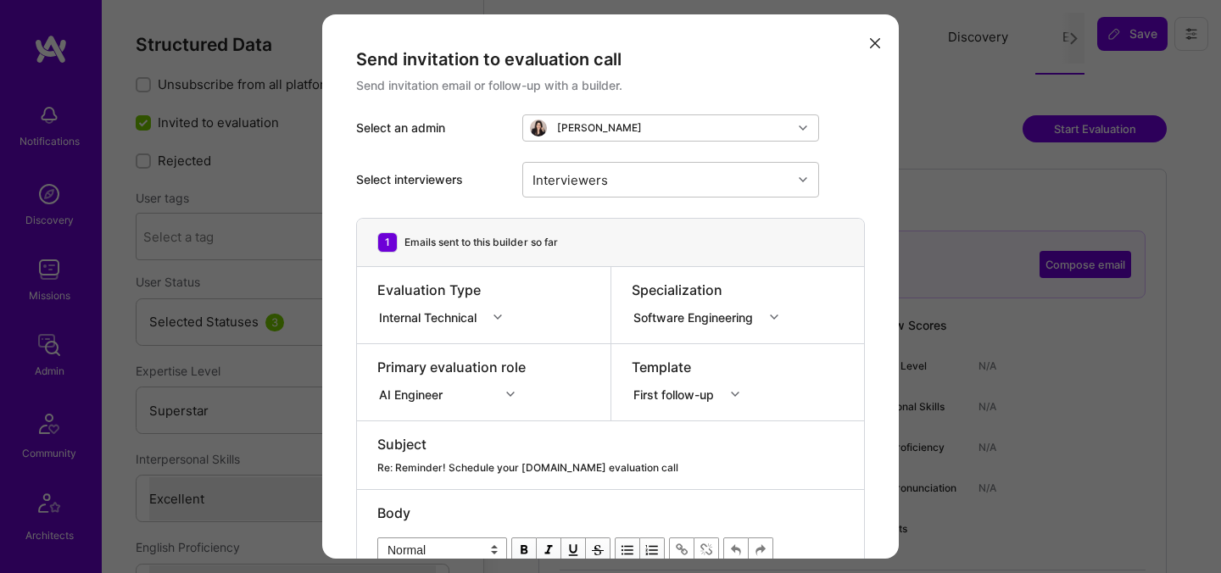
select select "7"
select select "US"
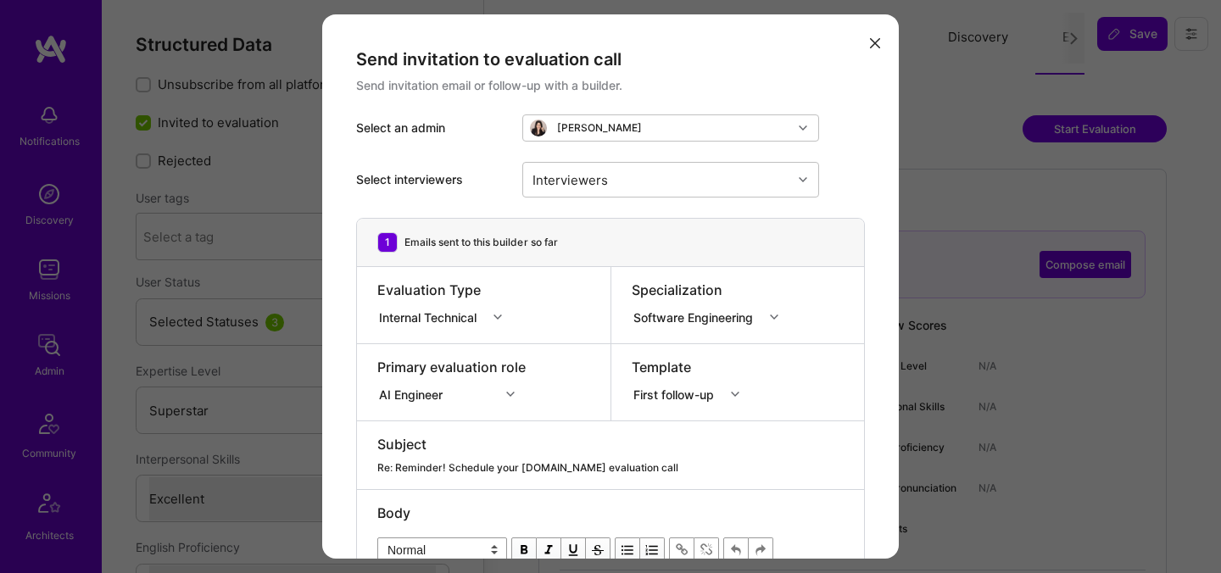
select select "Right Now"
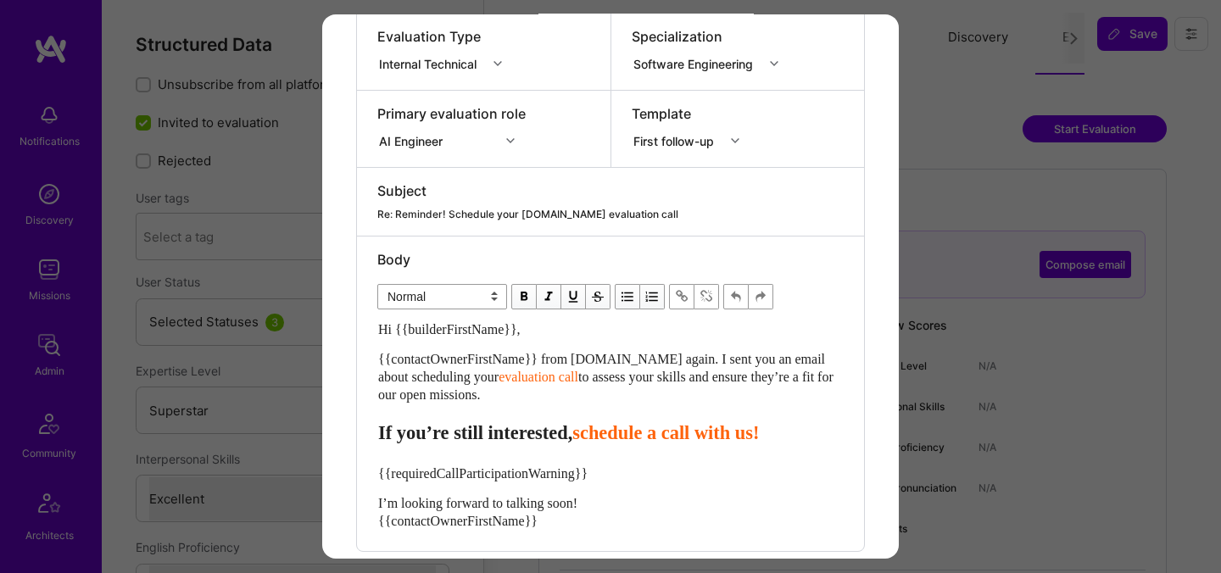
scroll to position [334, 0]
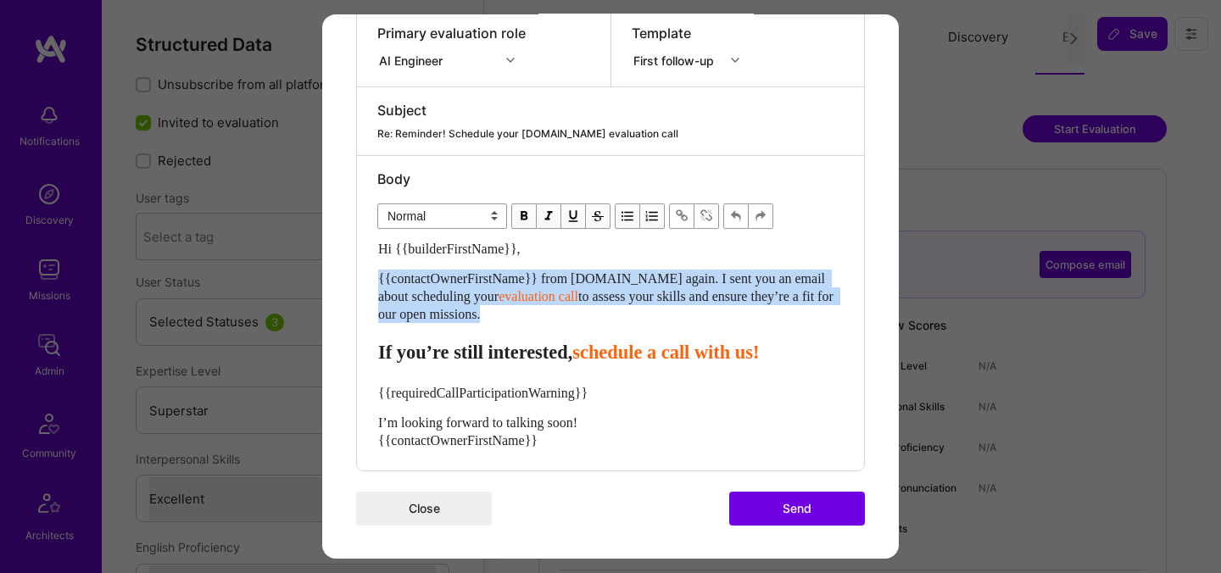
drag, startPoint x: 560, startPoint y: 322, endPoint x: 373, endPoint y: 279, distance: 192.3
click at [373, 279] on div "Body Normal Heading Large Heading Medium Heading Small Normal Hi {{builderFirst…" at bounding box center [610, 313] width 507 height 315
paste div "Enter email text"
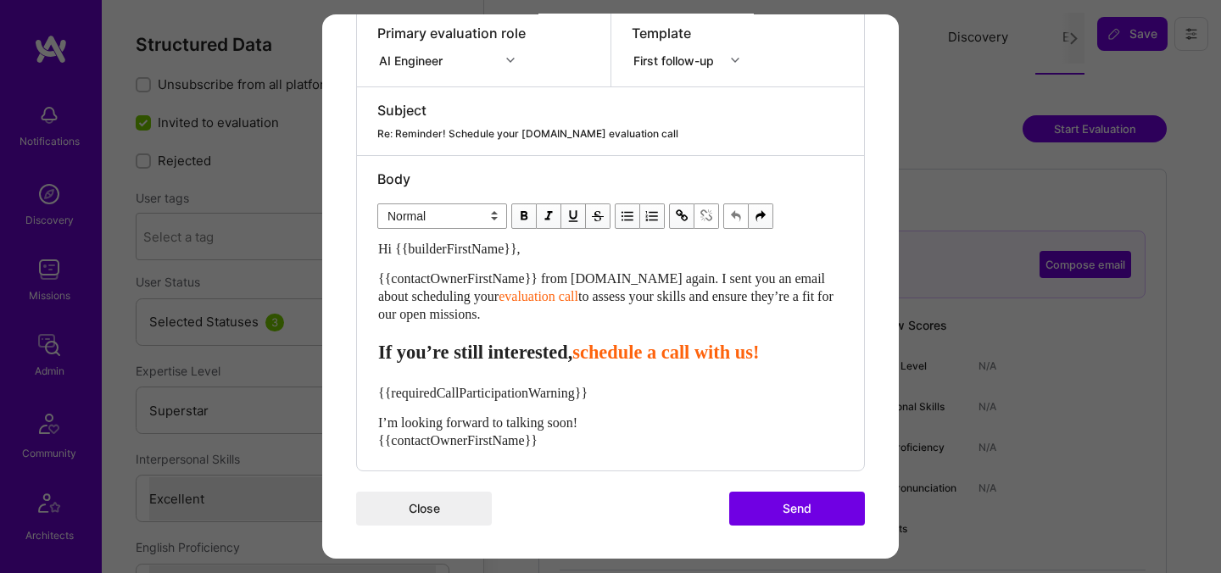
click at [521, 316] on div "{{contactOwnerFirstName}} from [DOMAIN_NAME] again. I sent you an email about s…" at bounding box center [610, 296] width 465 height 53
drag, startPoint x: 518, startPoint y: 315, endPoint x: 374, endPoint y: 282, distance: 147.9
click at [374, 282] on div "Body Normal Heading Large Heading Medium Heading Small Normal Hi {{builderFirst…" at bounding box center [610, 313] width 507 height 315
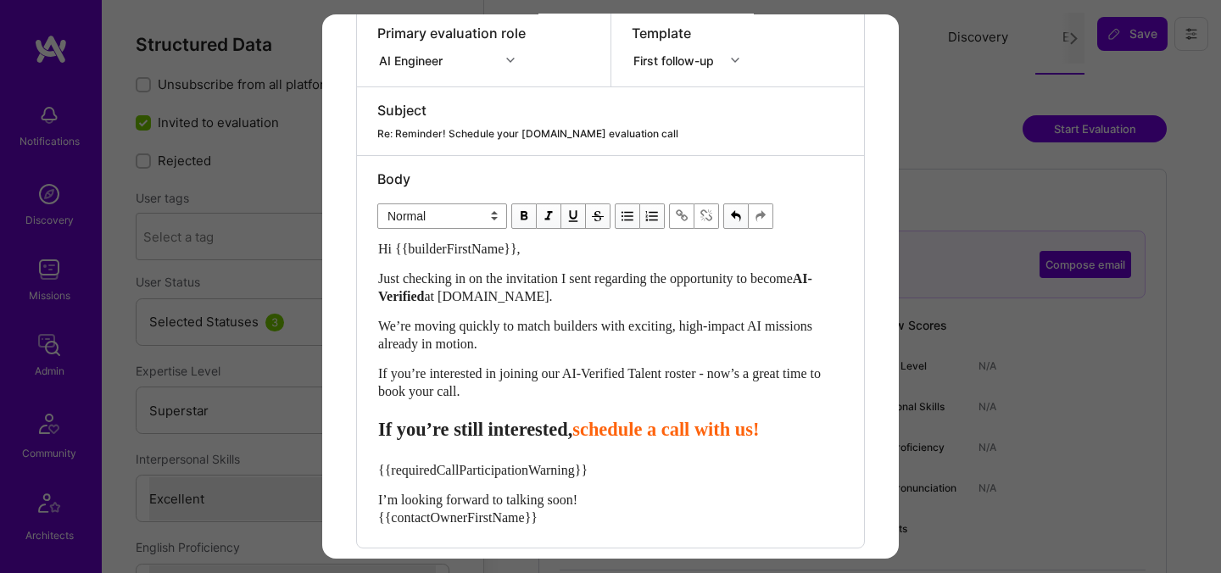
click at [629, 434] on span "schedule a call with us!" at bounding box center [665, 429] width 187 height 21
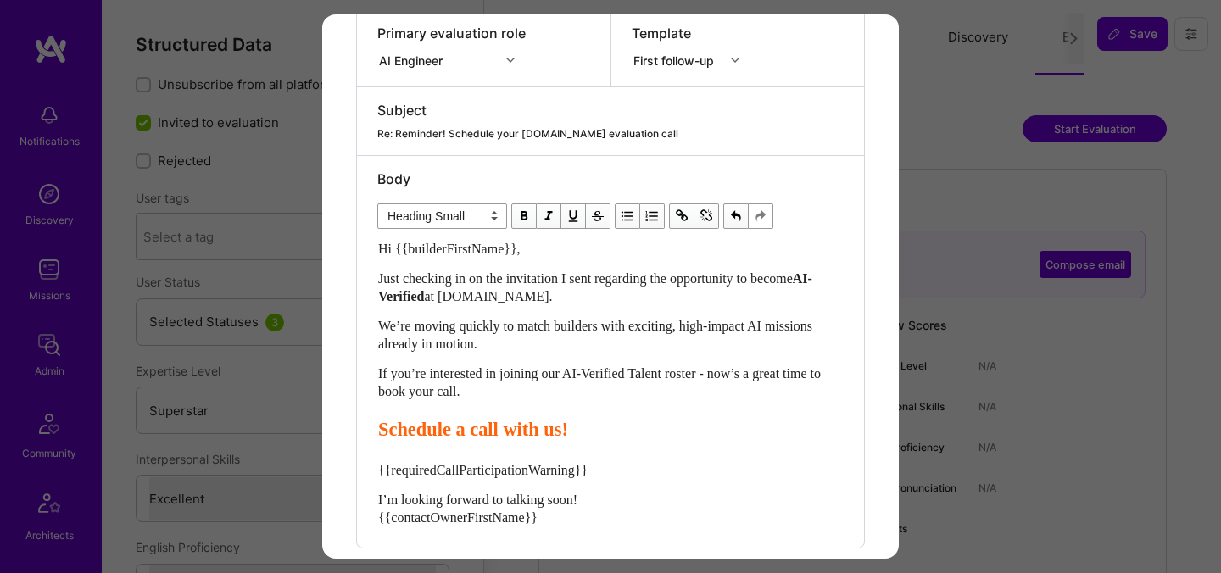
click at [482, 431] on span "Schedule a call with us!" at bounding box center [473, 429] width 190 height 21
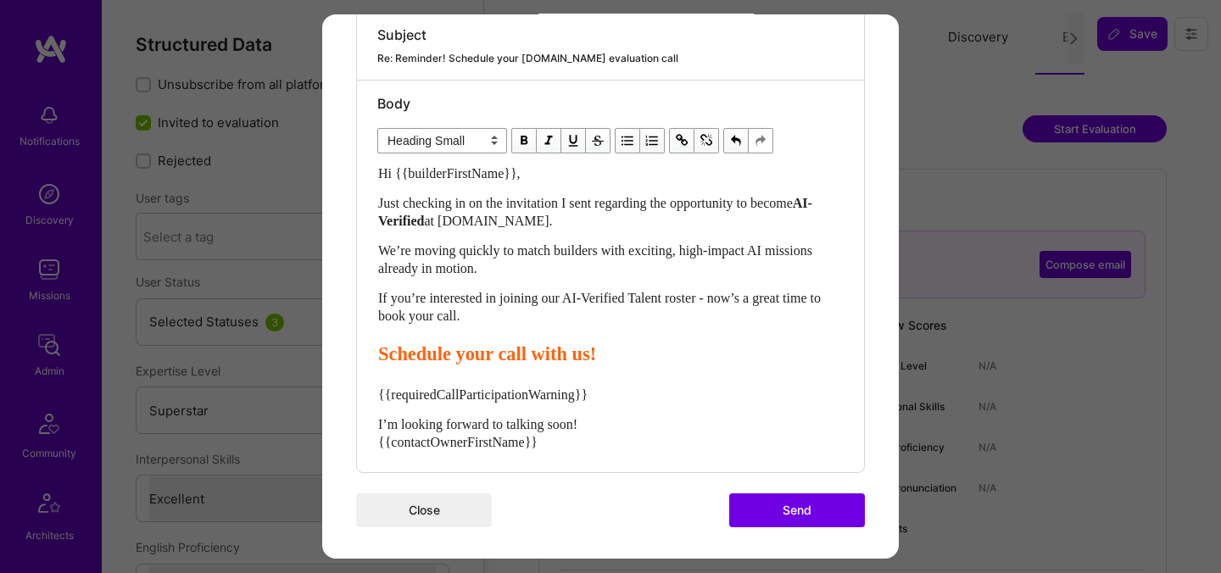
scroll to position [411, 0]
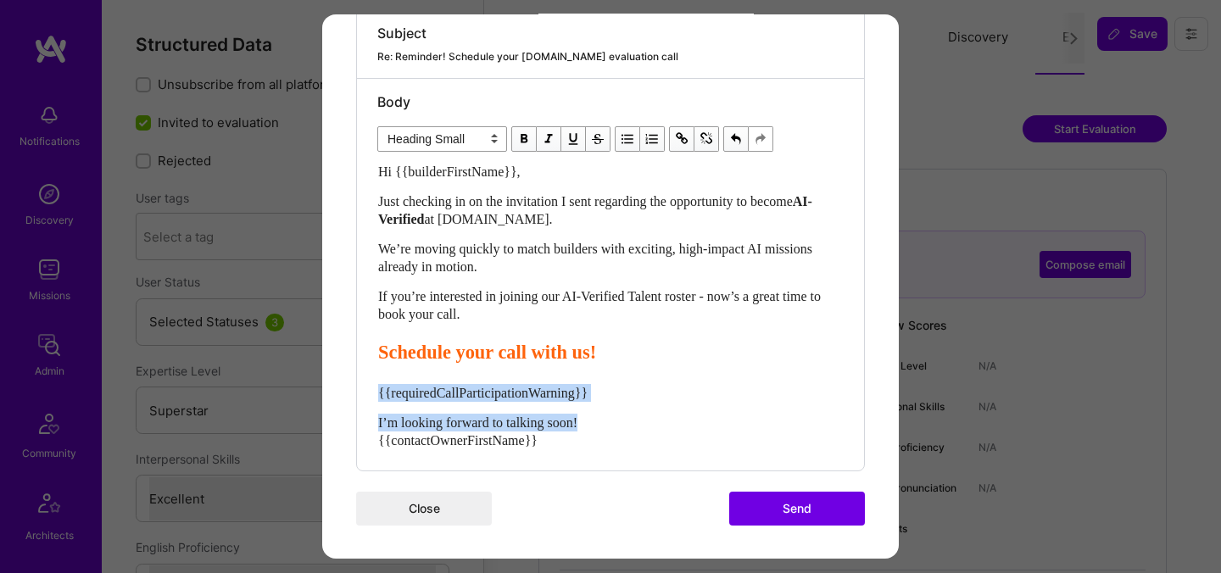
drag, startPoint x: 610, startPoint y: 419, endPoint x: 367, endPoint y: 397, distance: 243.5
click at [367, 397] on div "Body Normal Heading Large Heading Medium Heading Small Heading Small Hi {{build…" at bounding box center [610, 275] width 507 height 392
select select "unstyled"
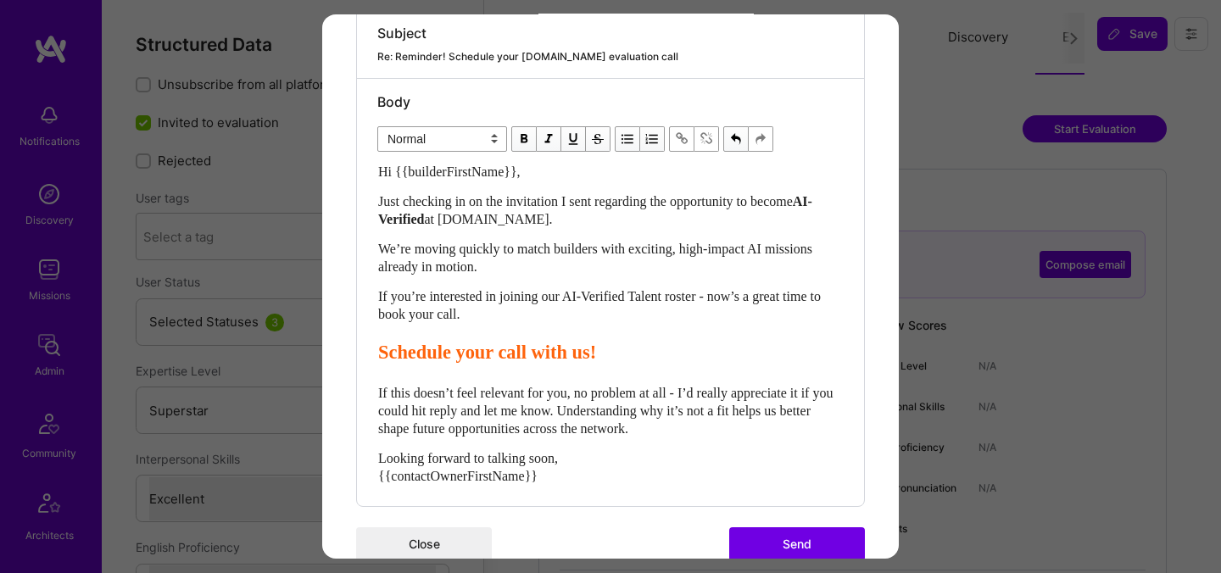
click at [811, 540] on button "Send" at bounding box center [797, 544] width 136 height 34
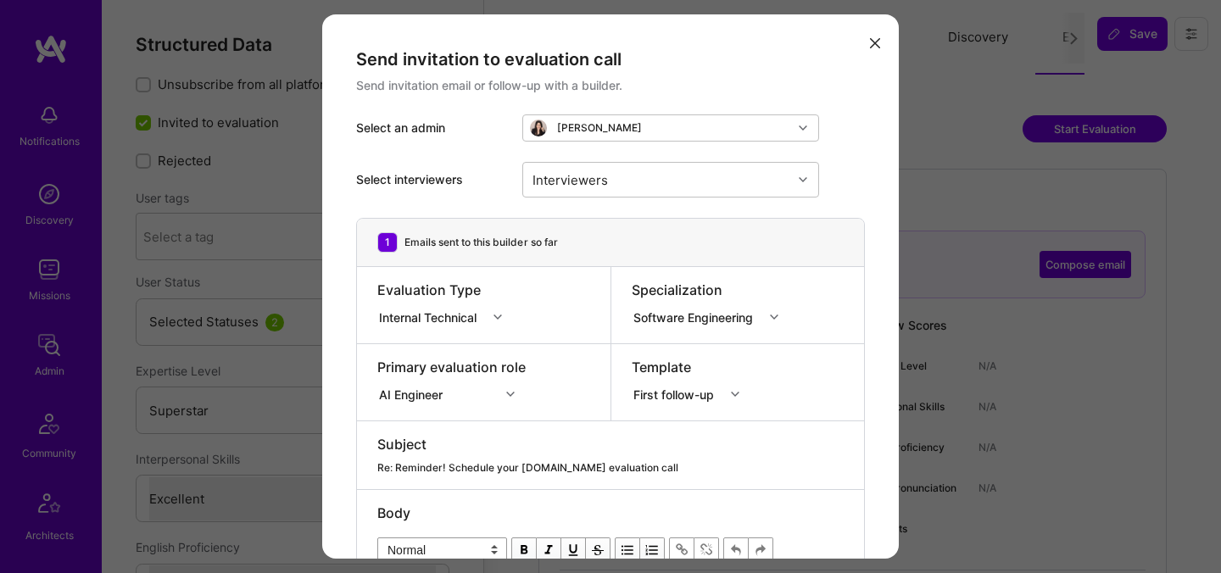
select select "7"
select select "US"
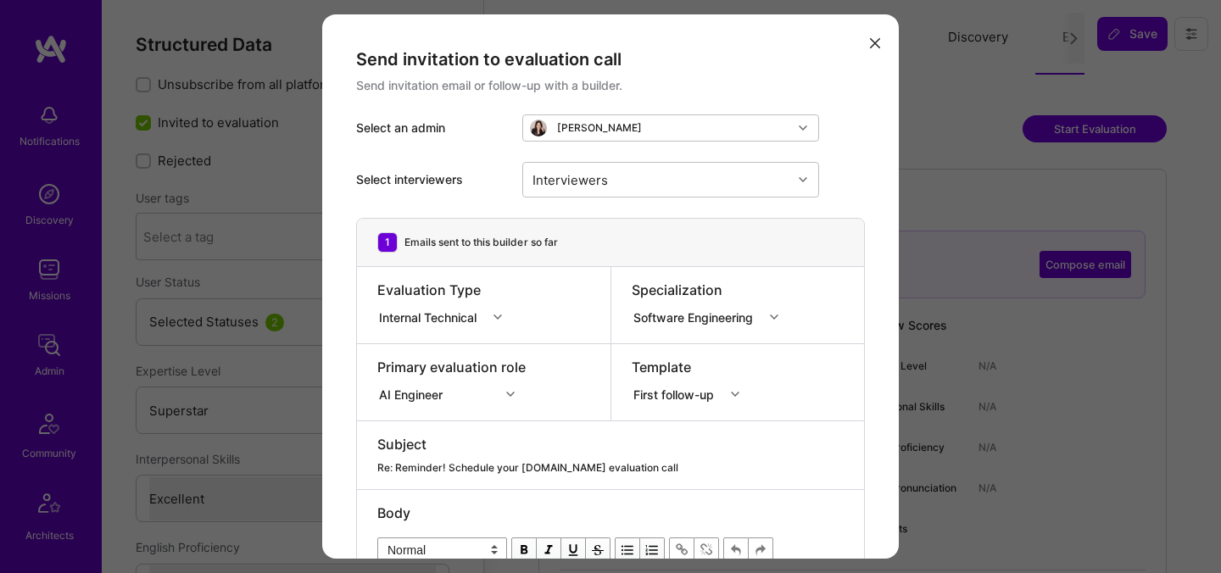
select select "Right Now"
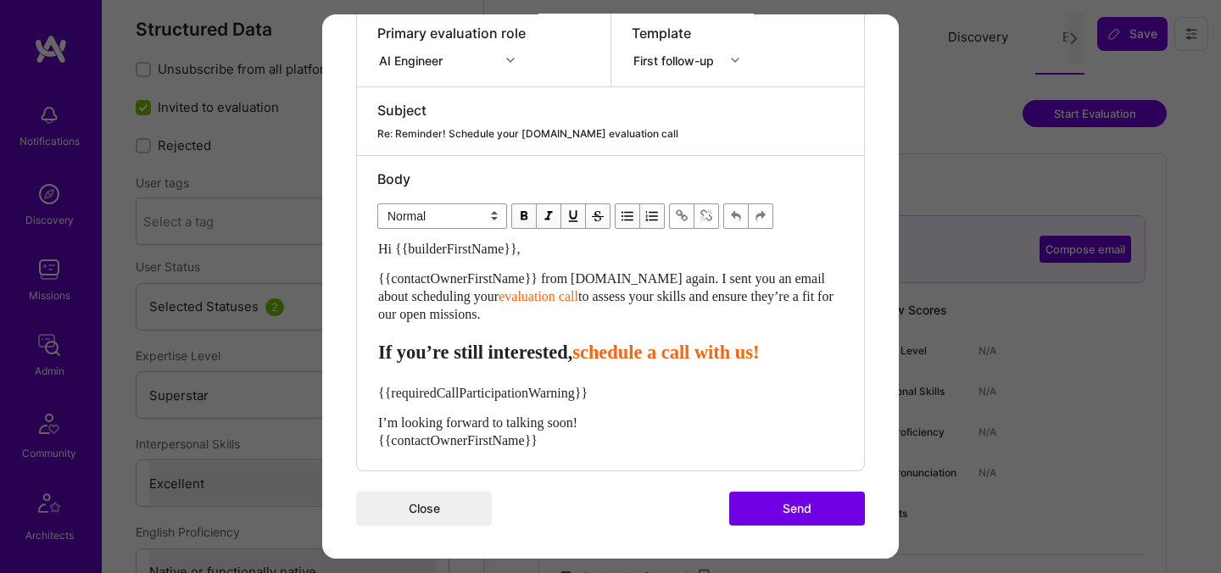
scroll to position [17, 0]
drag, startPoint x: 511, startPoint y: 318, endPoint x: 371, endPoint y: 282, distance: 145.4
click at [371, 282] on div "Body Normal Heading Large Heading Medium Heading Small Normal Hi {{builderFirst…" at bounding box center [610, 313] width 507 height 315
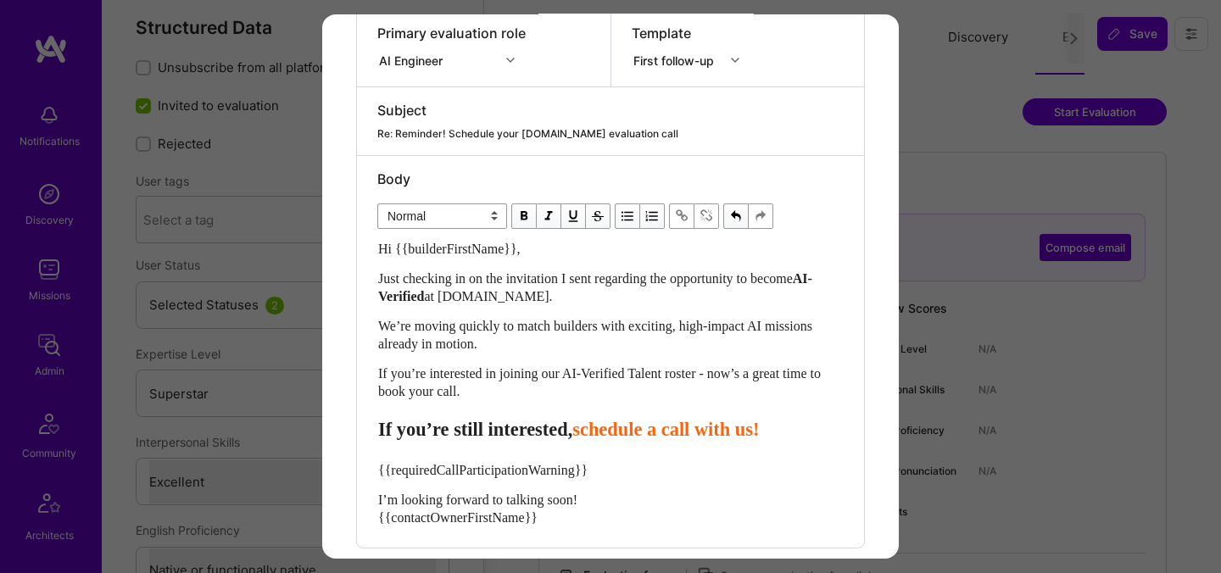
click at [626, 434] on span "schedule a call with us!" at bounding box center [665, 429] width 187 height 21
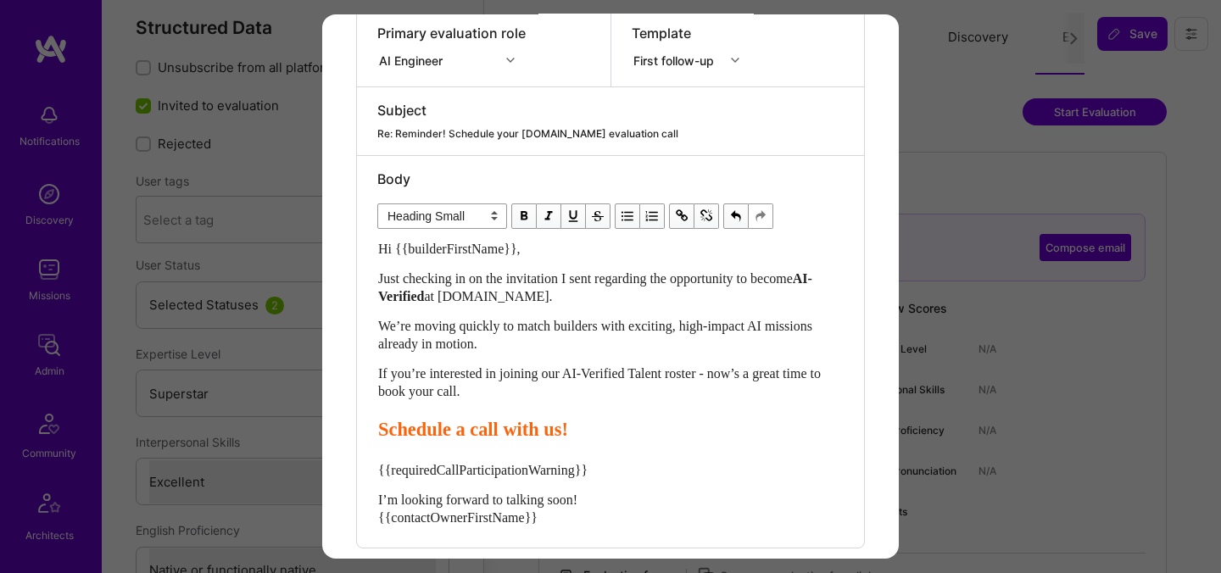
click at [488, 432] on span "Schedule a call with us!" at bounding box center [473, 429] width 190 height 21
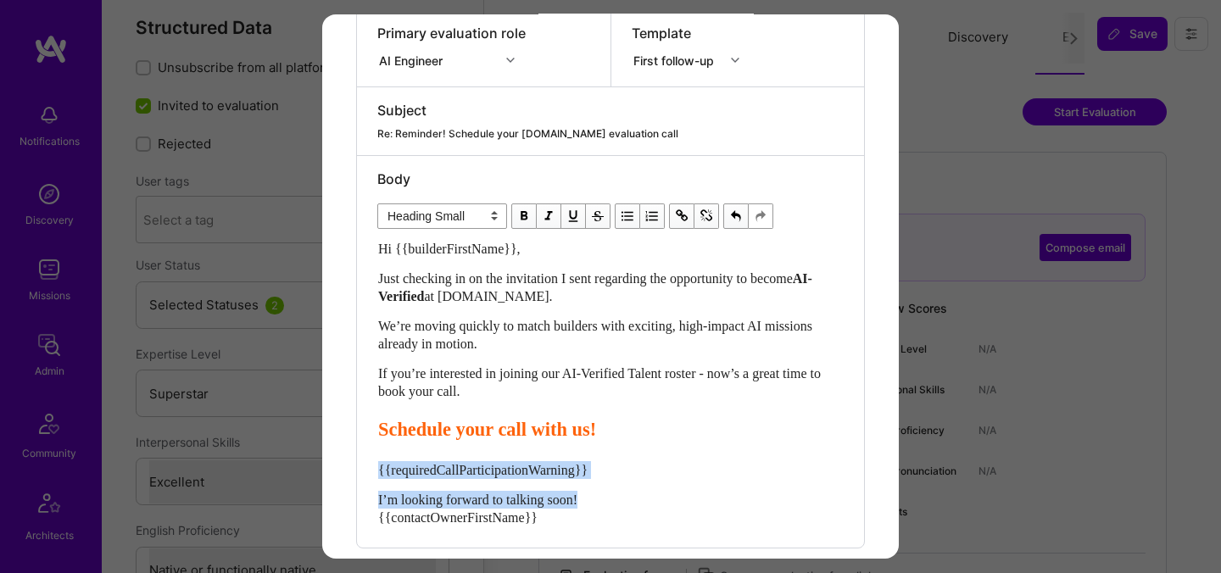
drag, startPoint x: 614, startPoint y: 497, endPoint x: 371, endPoint y: 467, distance: 245.2
click at [371, 467] on div "Body Normal Heading Large Heading Medium Heading Small Heading Small Hi {{build…" at bounding box center [610, 352] width 507 height 392
select select "unstyled"
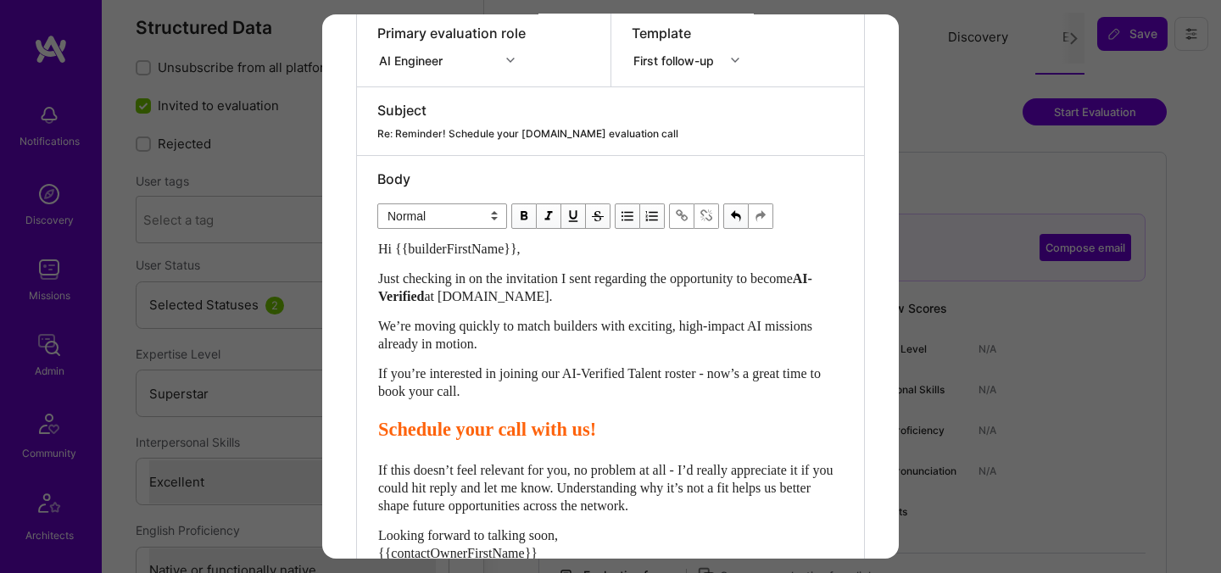
scroll to position [447, 0]
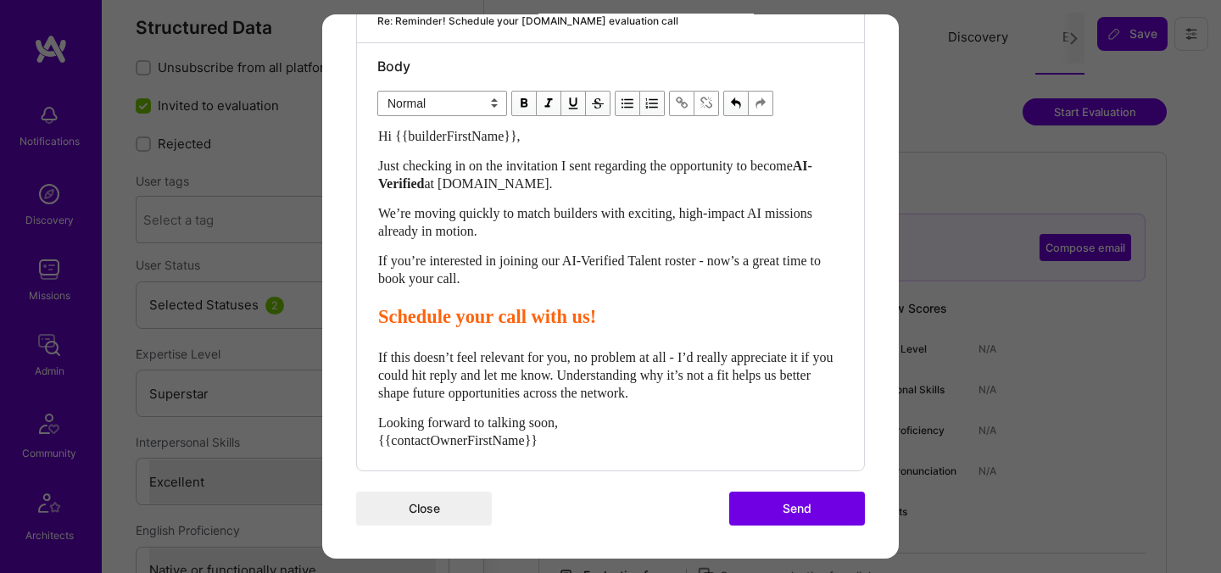
click at [803, 514] on button "Send" at bounding box center [797, 509] width 136 height 34
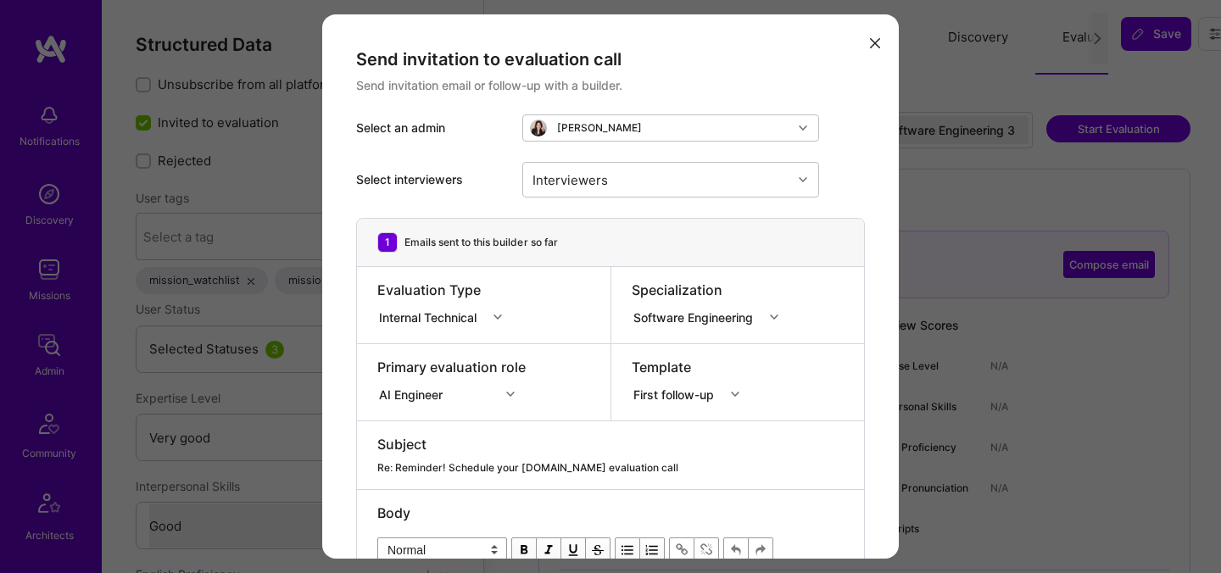
select select "5"
select select "4"
select select "7"
select select "US"
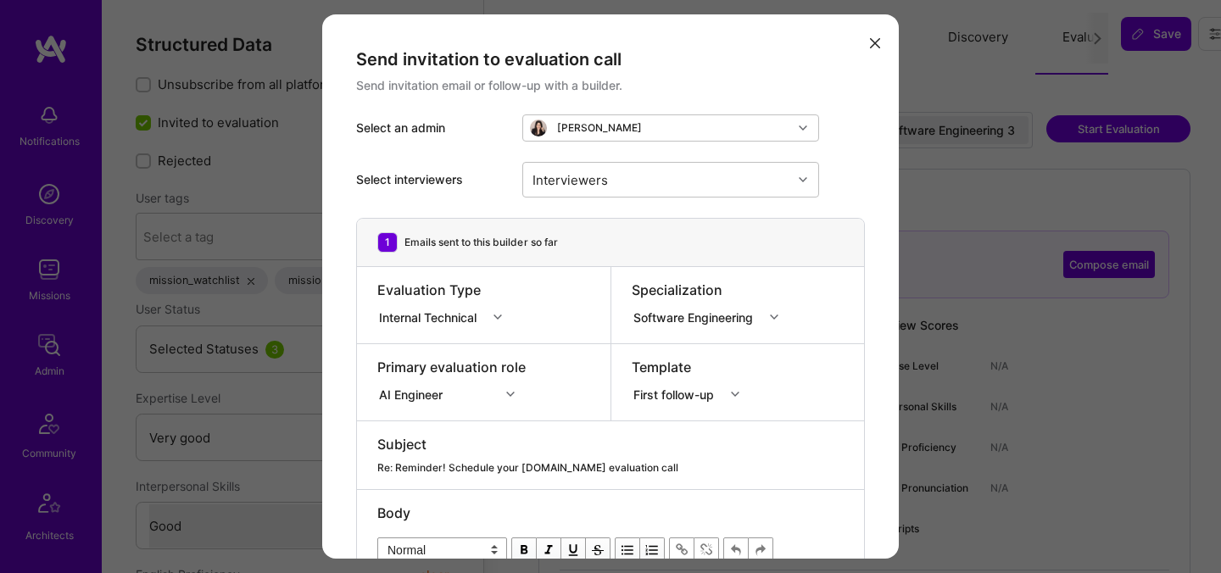
select select "Right Now"
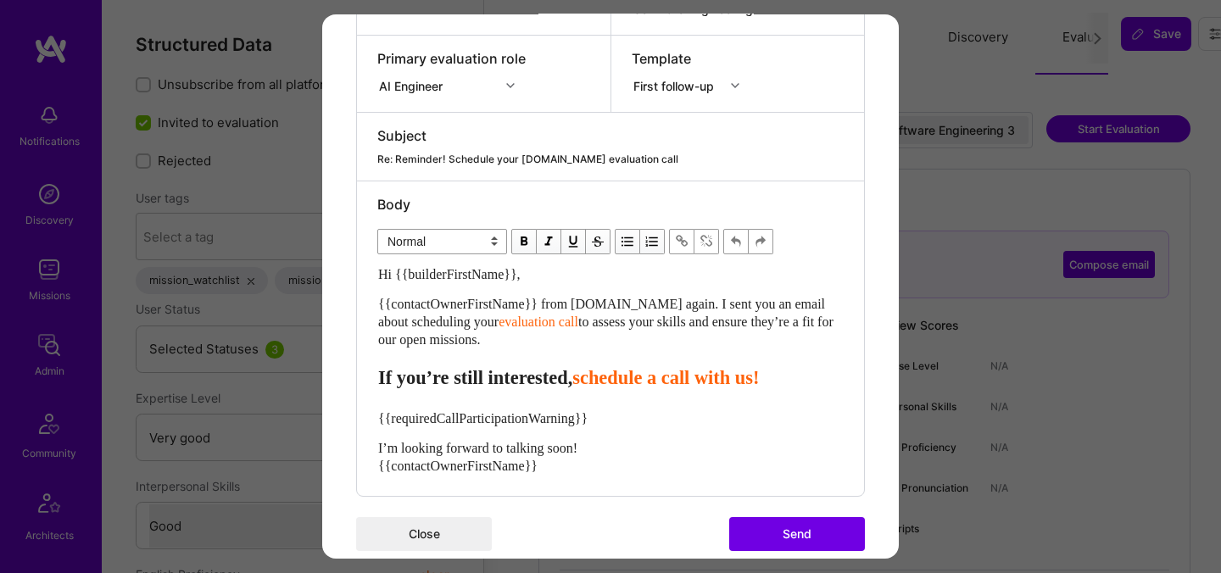
scroll to position [315, 0]
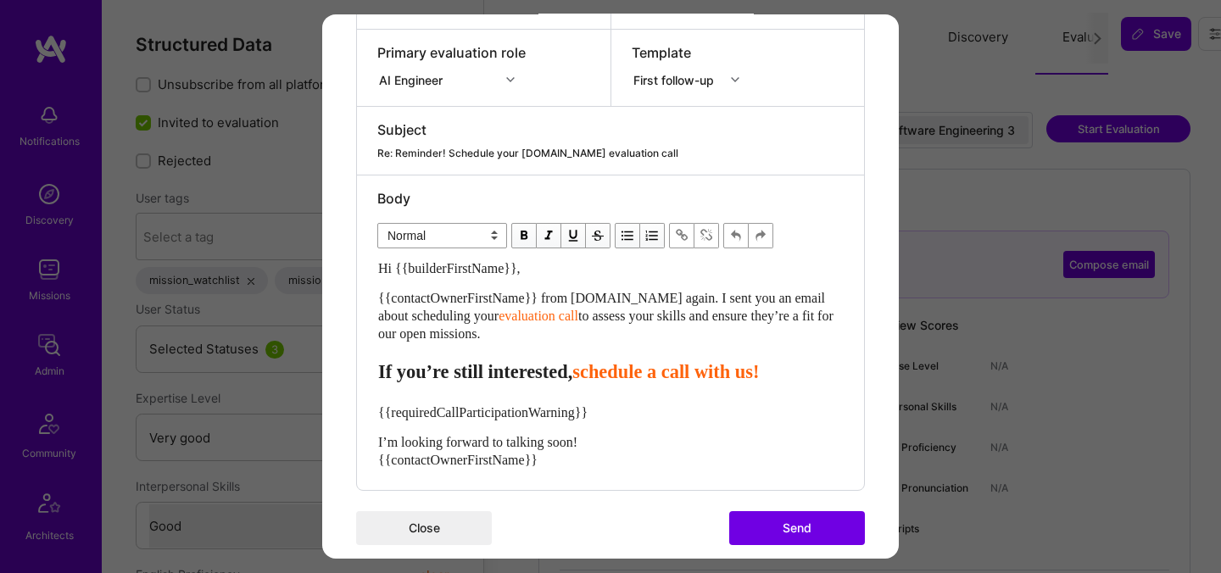
drag, startPoint x: 512, startPoint y: 336, endPoint x: 343, endPoint y: 297, distance: 174.0
click at [343, 297] on div "Send invitation to evaluation call Send invitation email or follow-up with a bu…" at bounding box center [610, 139] width 577 height 879
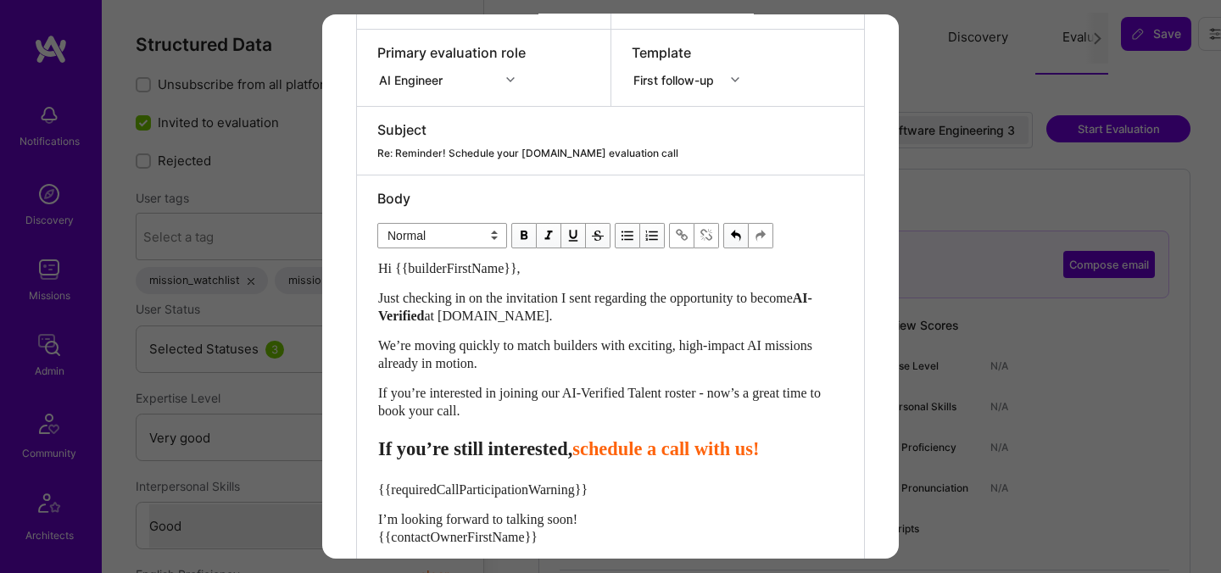
click at [634, 455] on span "schedule a call with us!" at bounding box center [665, 448] width 187 height 21
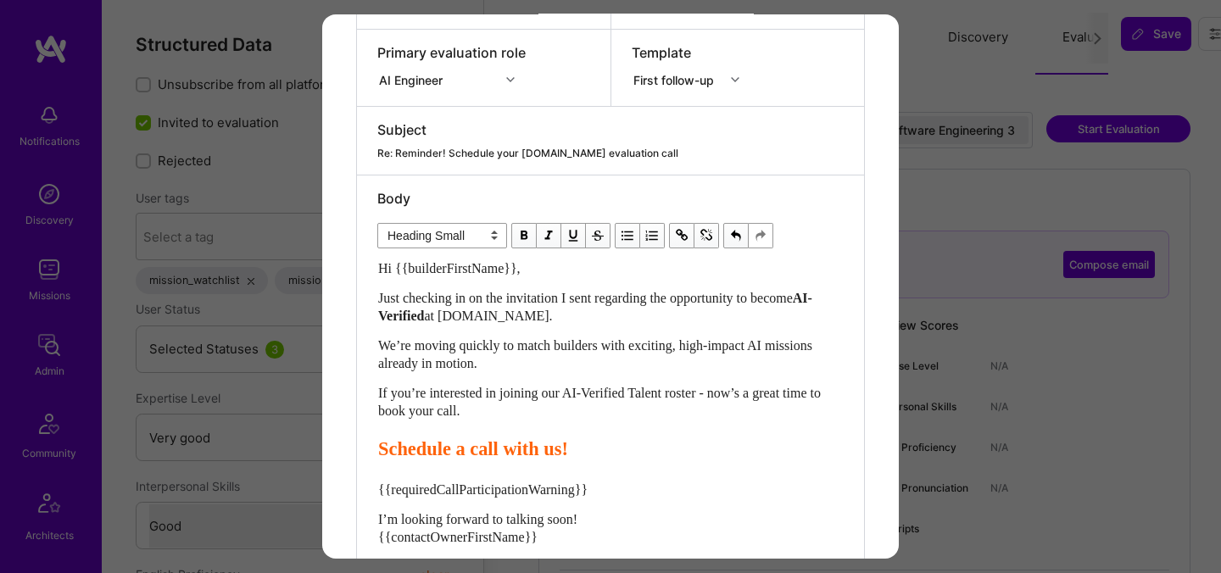
click at [481, 451] on span "Schedule a call with us!" at bounding box center [473, 448] width 190 height 21
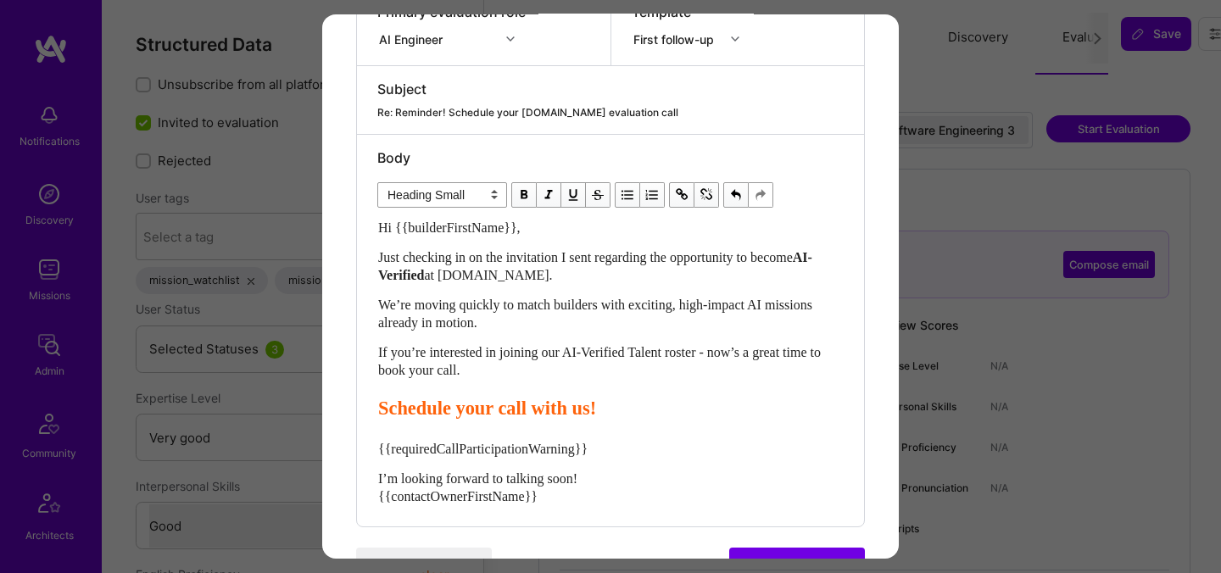
scroll to position [398, 0]
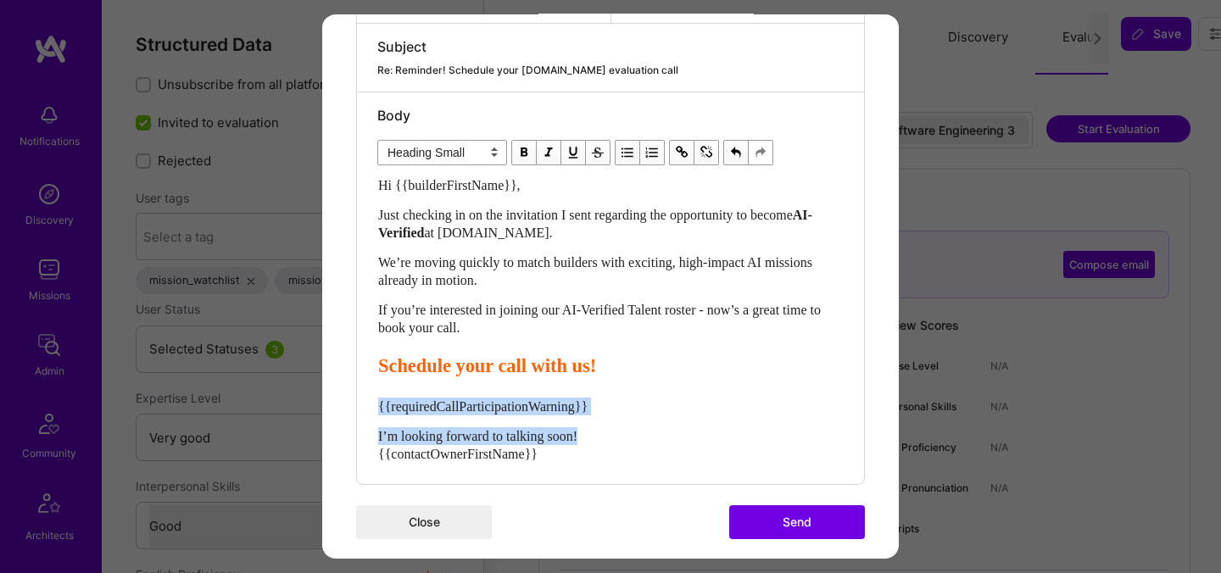
drag, startPoint x: 611, startPoint y: 438, endPoint x: 352, endPoint y: 410, distance: 260.1
click at [352, 410] on div "Send invitation to evaluation call Send invitation email or follow-up with a bu…" at bounding box center [610, 95] width 577 height 956
select select "unstyled"
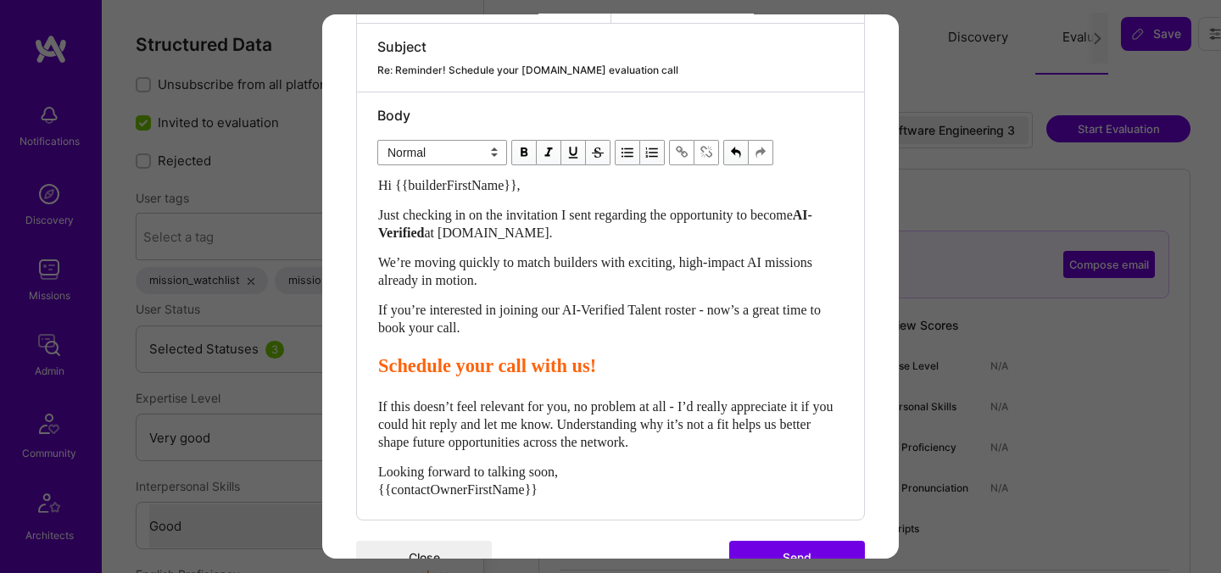
click at [779, 552] on button "Send" at bounding box center [797, 558] width 136 height 34
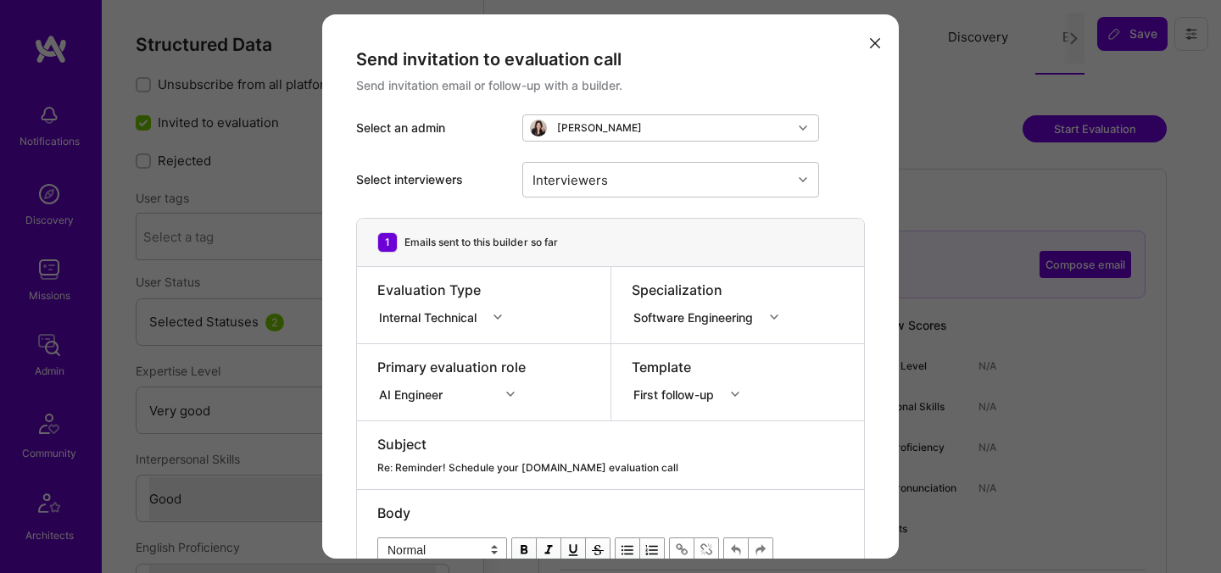
select select "5"
select select "4"
select select "7"
select select "US"
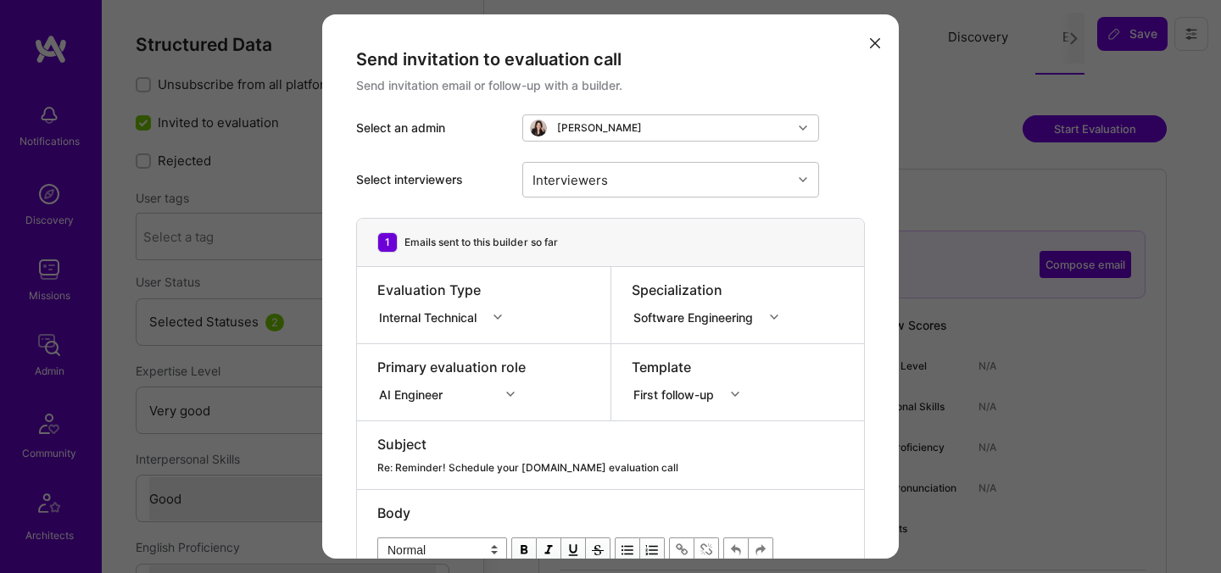
select select "Right Now"
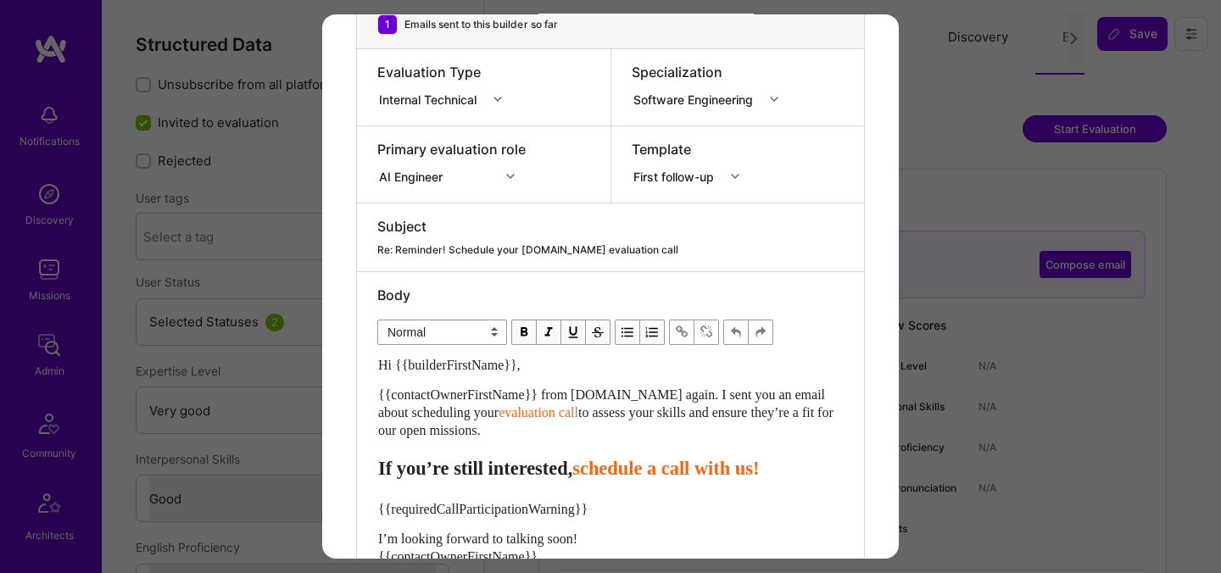
drag, startPoint x: 517, startPoint y: 428, endPoint x: 376, endPoint y: 397, distance: 145.0
click at [376, 397] on div "Body Normal Heading Large Heading Medium Heading Small Normal Hi {{builderFirst…" at bounding box center [610, 429] width 507 height 315
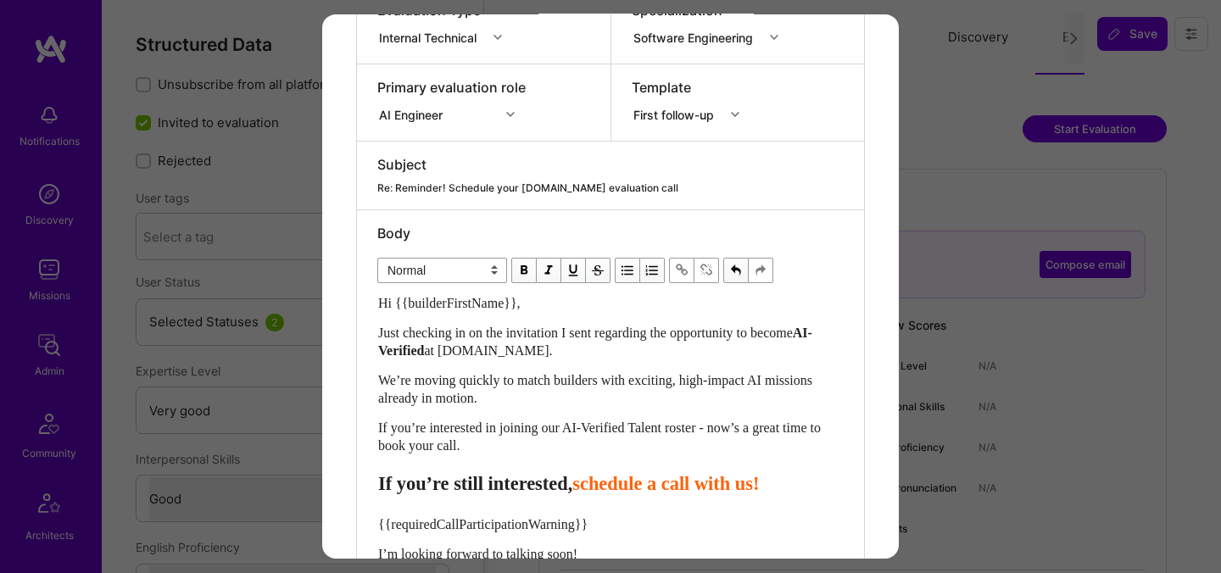
scroll to position [309, 0]
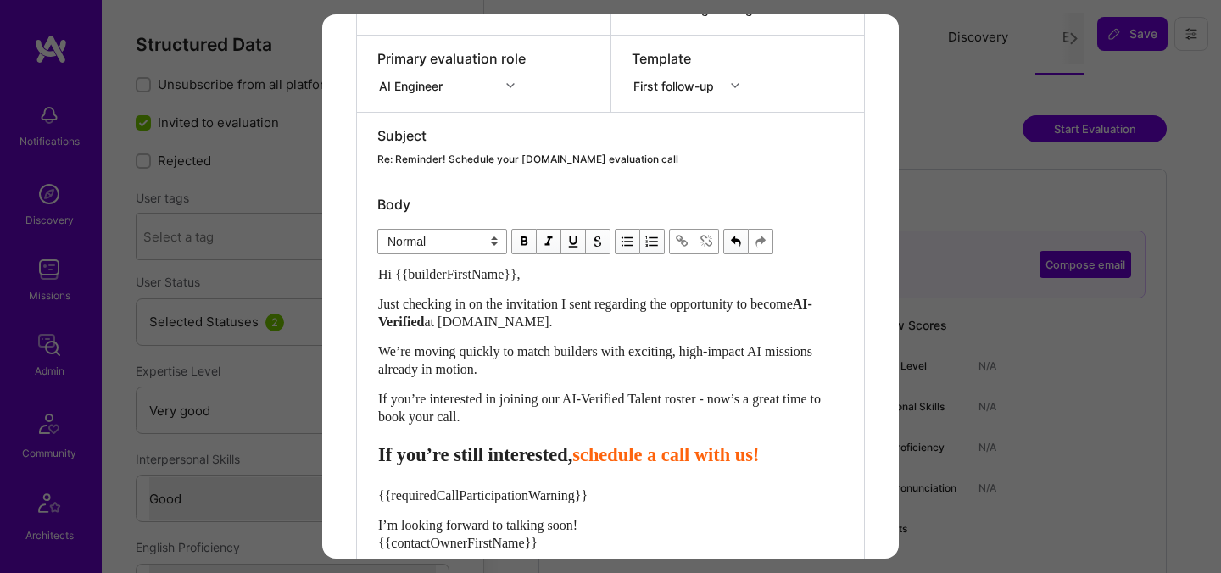
click at [631, 452] on span "schedule a call with us!" at bounding box center [665, 454] width 187 height 21
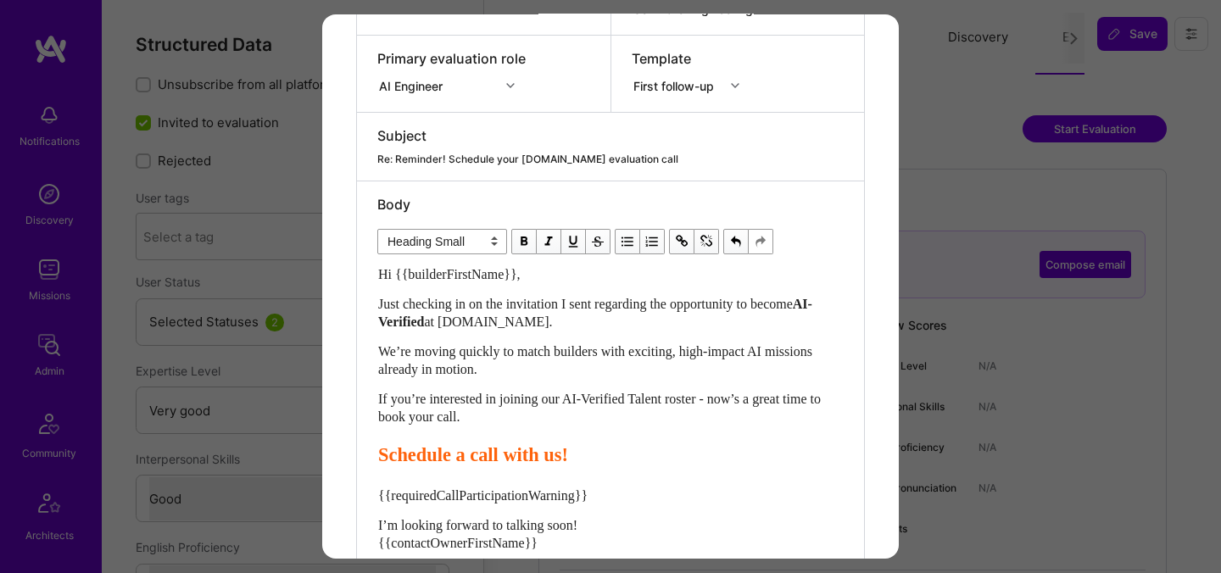
click at [486, 455] on span "Schedule a call with us!" at bounding box center [473, 454] width 190 height 21
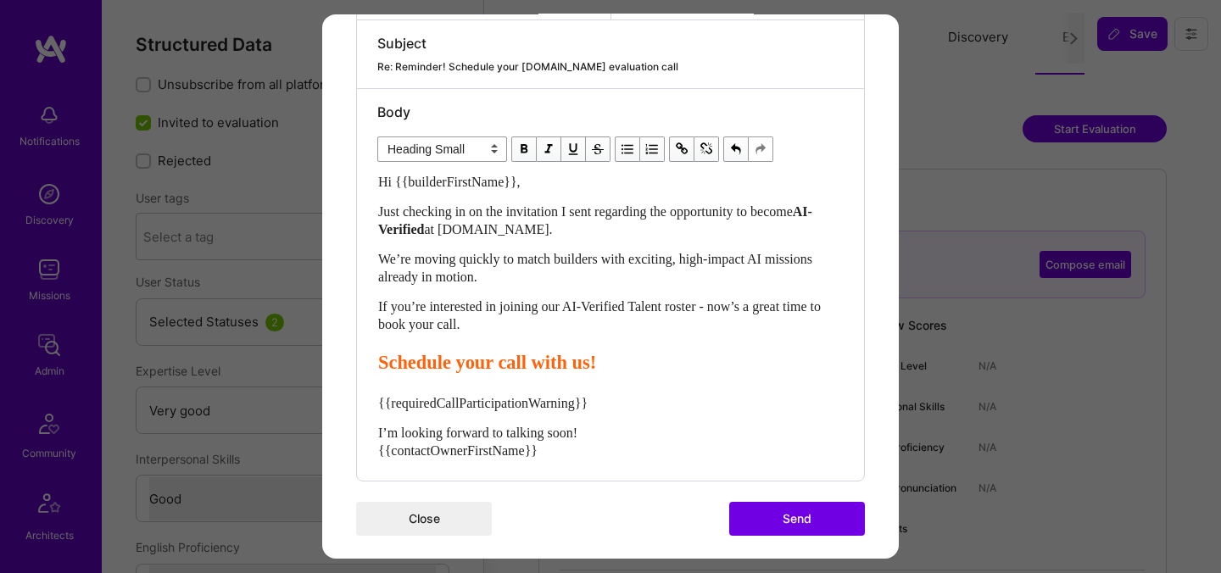
scroll to position [411, 0]
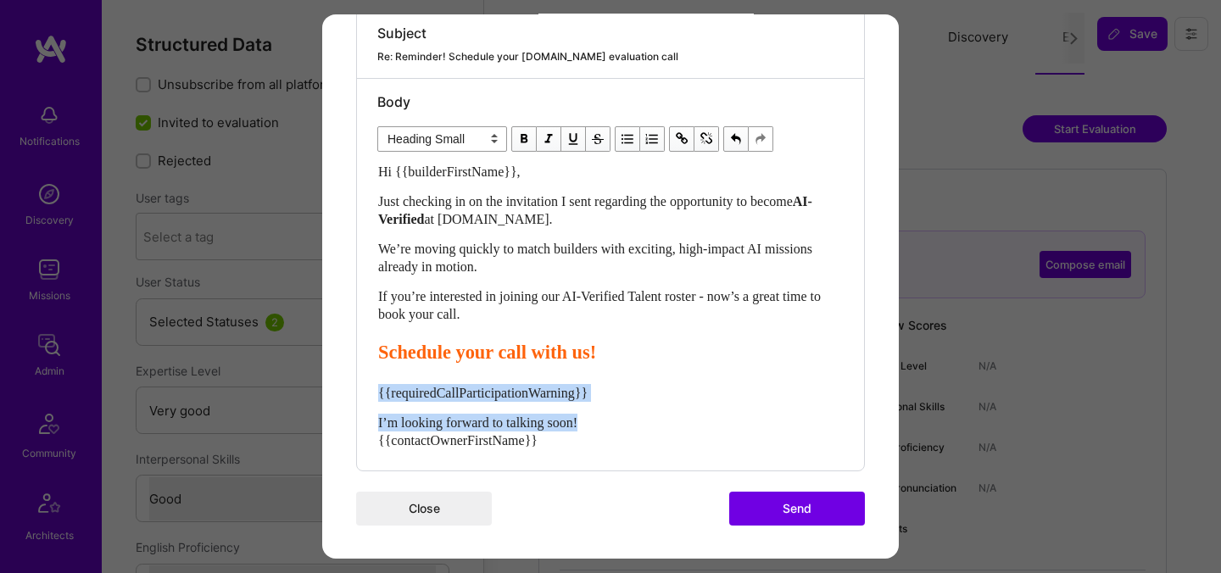
drag, startPoint x: 607, startPoint y: 420, endPoint x: 337, endPoint y: 386, distance: 271.8
click at [337, 386] on div "Send invitation to evaluation call Send invitation email or follow-up with a bu…" at bounding box center [610, 81] width 577 height 956
select select "unstyled"
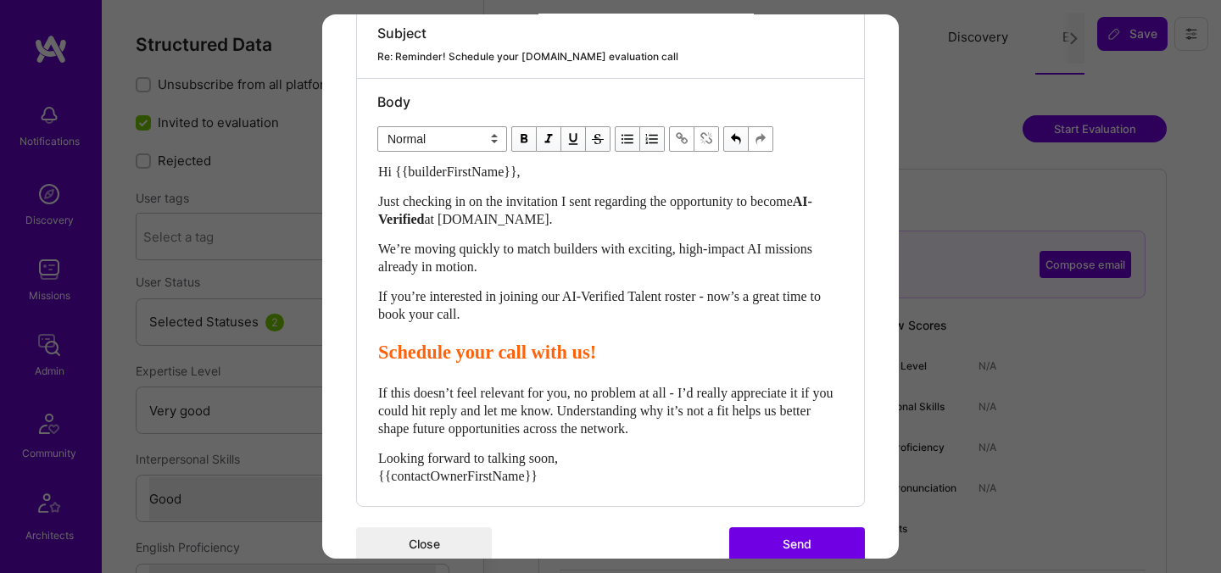
click at [818, 528] on button "Send" at bounding box center [797, 544] width 136 height 34
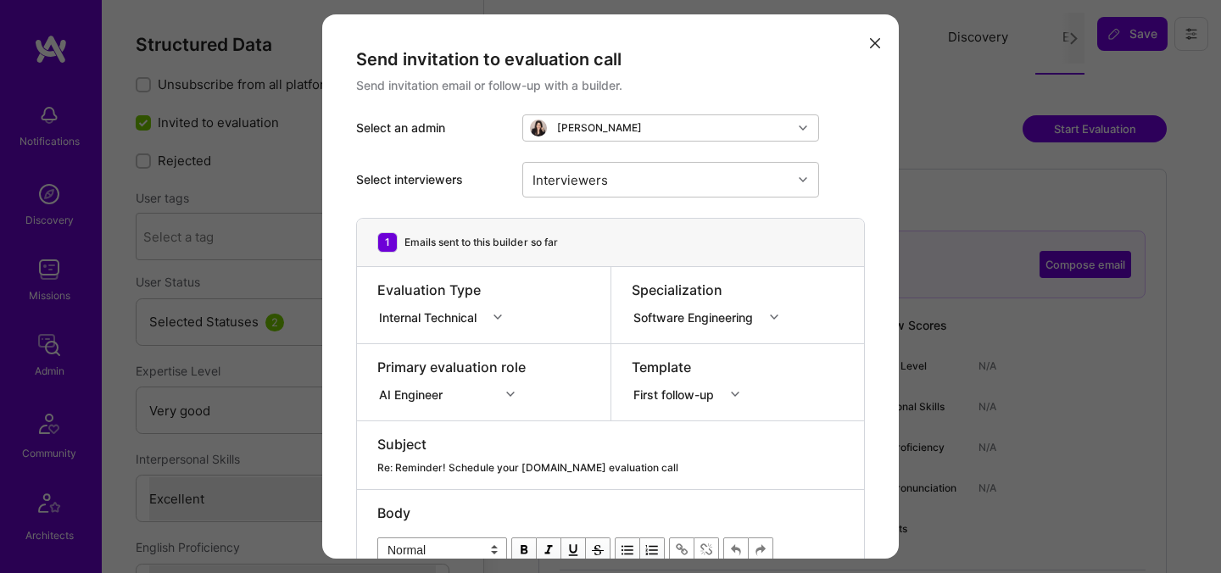
select select "5"
select select "7"
select select "US"
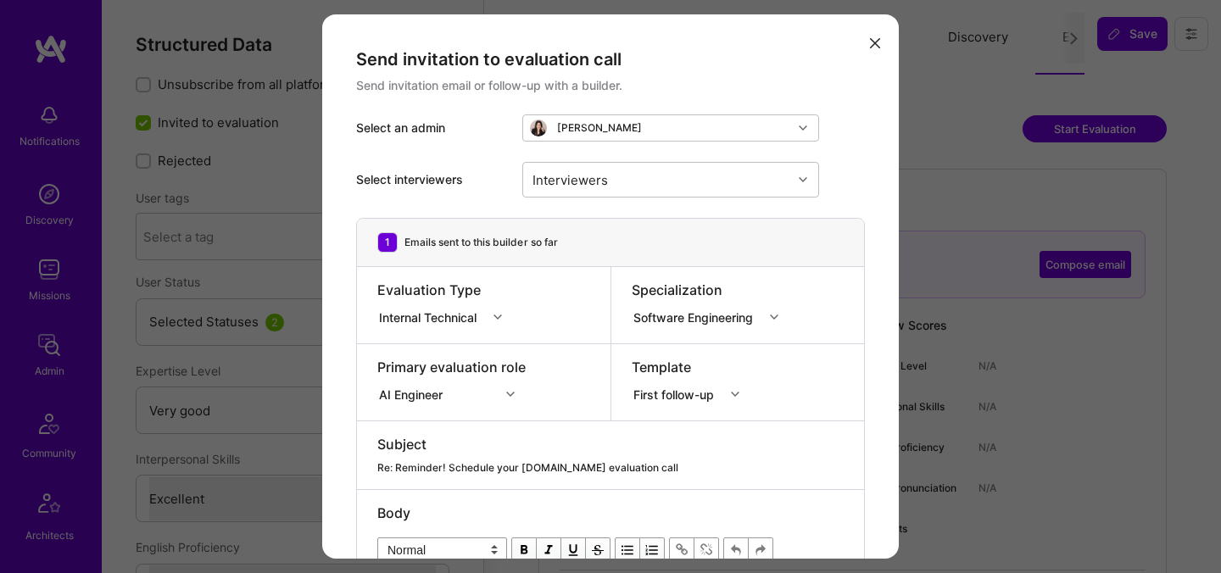
select select "Right Now"
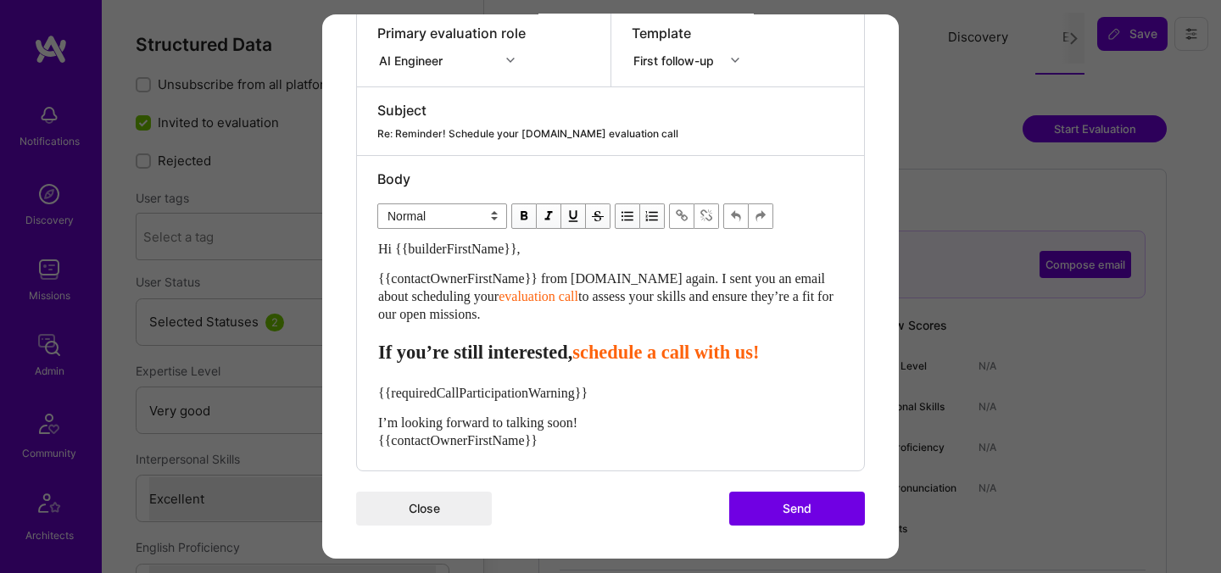
drag, startPoint x: 485, startPoint y: 313, endPoint x: 364, endPoint y: 282, distance: 125.2
click at [364, 282] on div "Body Normal Heading Large Heading Medium Heading Small Normal Hi {{builderFirst…" at bounding box center [610, 313] width 507 height 315
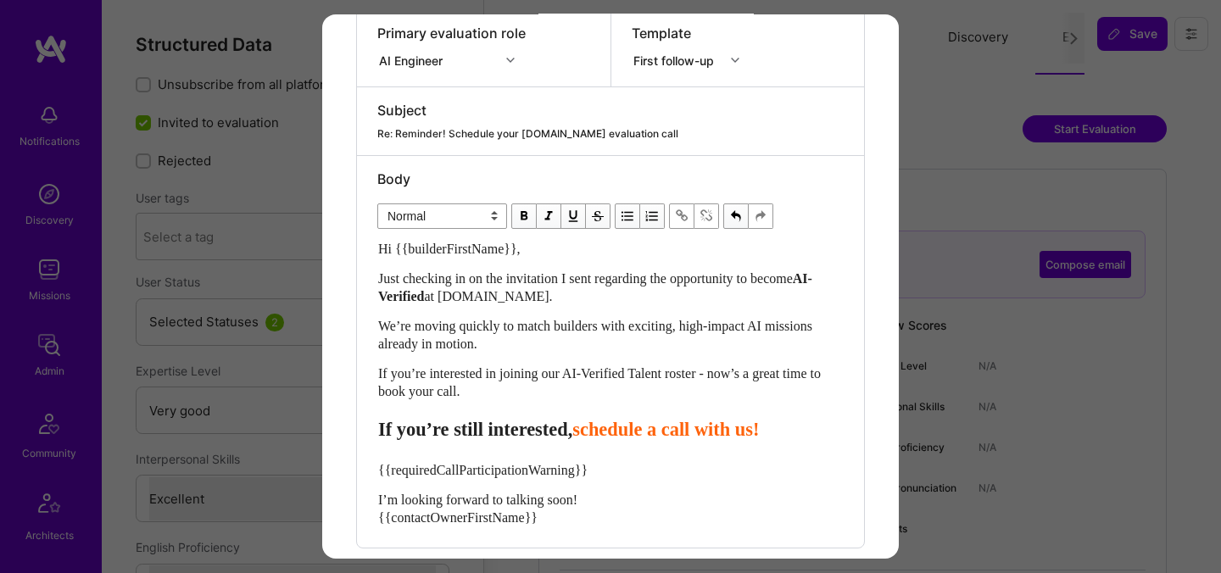
click at [633, 439] on span "schedule a call with us!" at bounding box center [665, 429] width 187 height 21
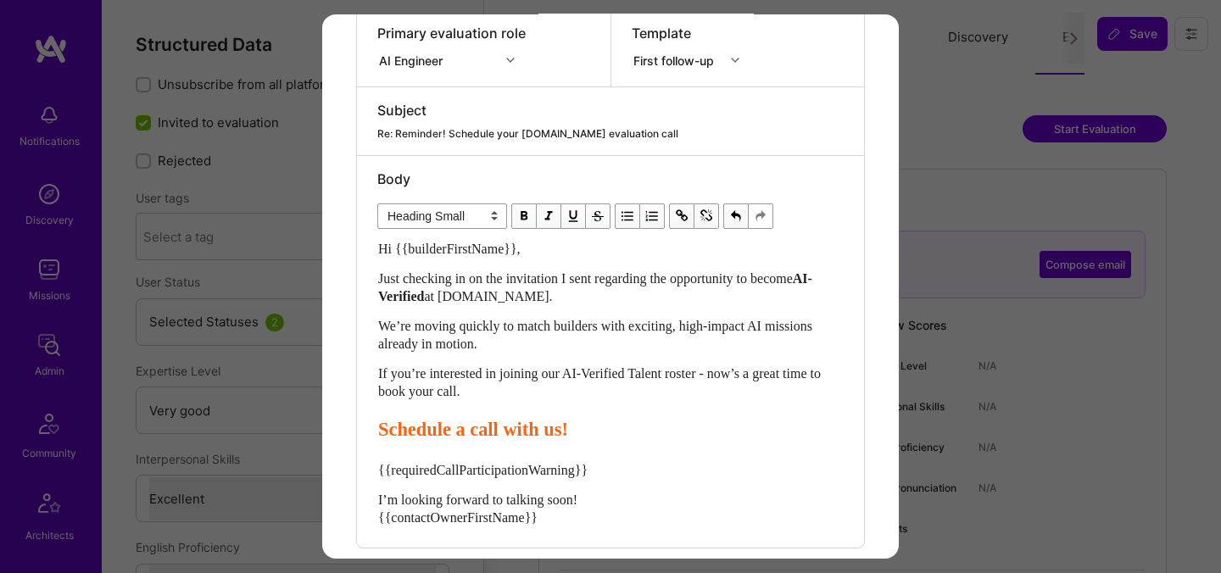
click at [482, 430] on span "Schedule a call with us!" at bounding box center [473, 429] width 190 height 21
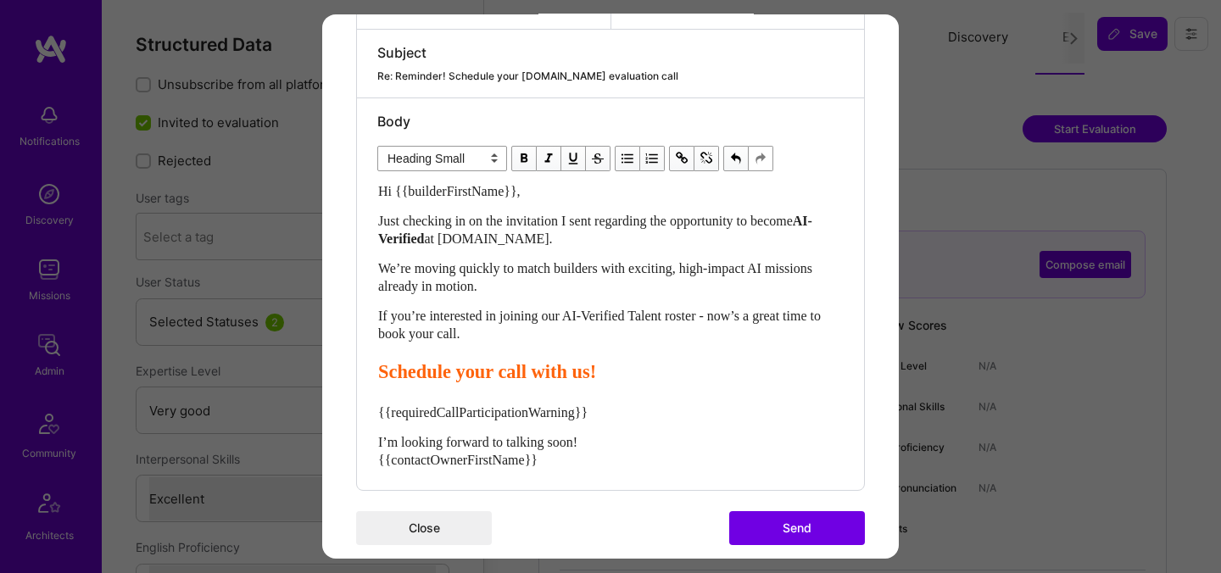
scroll to position [411, 0]
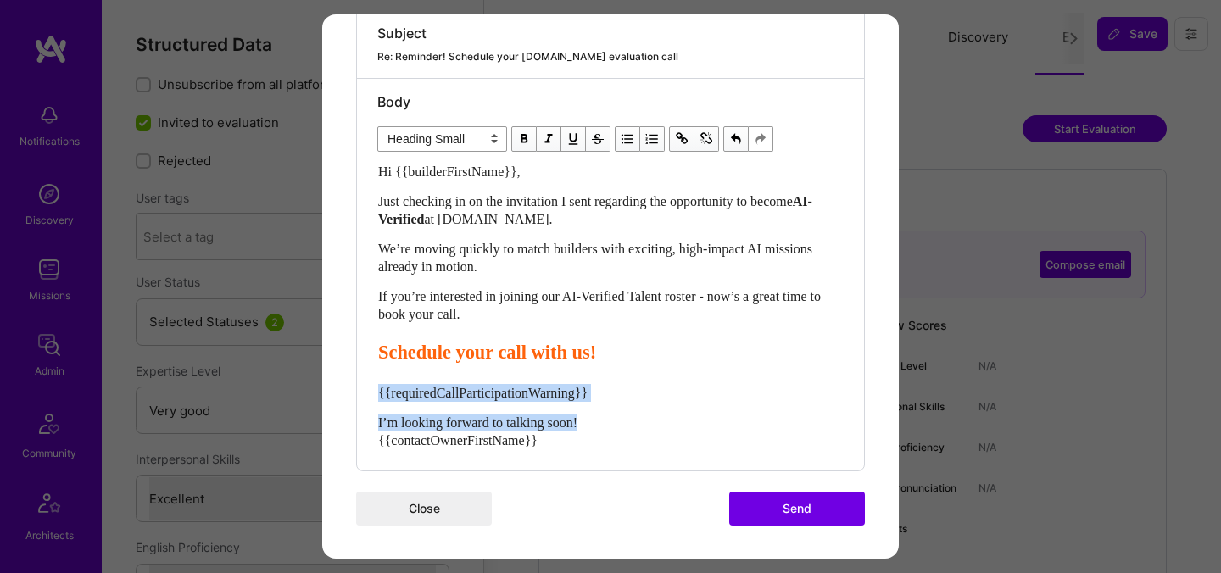
drag, startPoint x: 600, startPoint y: 426, endPoint x: 334, endPoint y: 392, distance: 268.4
click at [334, 392] on div "Send invitation to evaluation call Send invitation email or follow-up with a bu…" at bounding box center [610, 81] width 577 height 956
select select "unstyled"
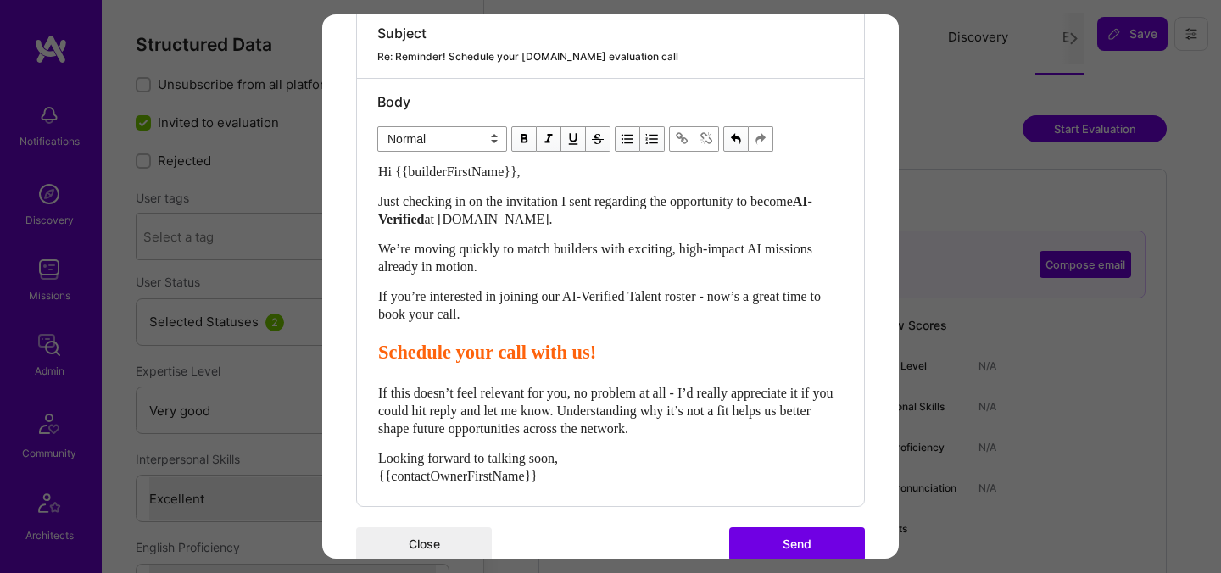
click at [815, 551] on button "Send" at bounding box center [797, 544] width 136 height 34
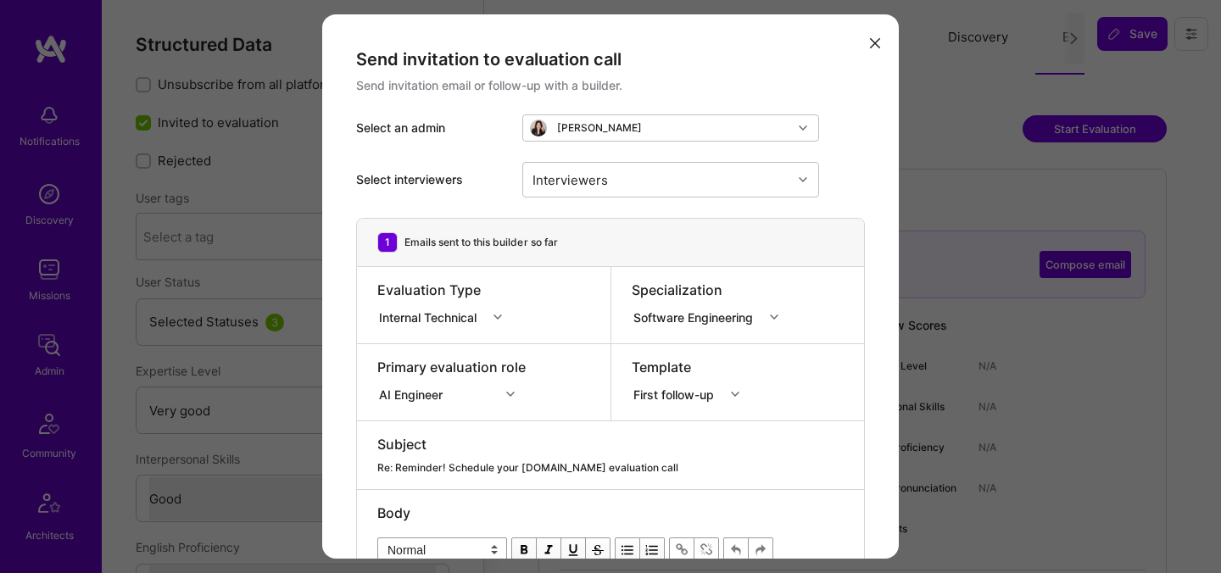
select select "5"
select select "4"
select select "7"
select select "US"
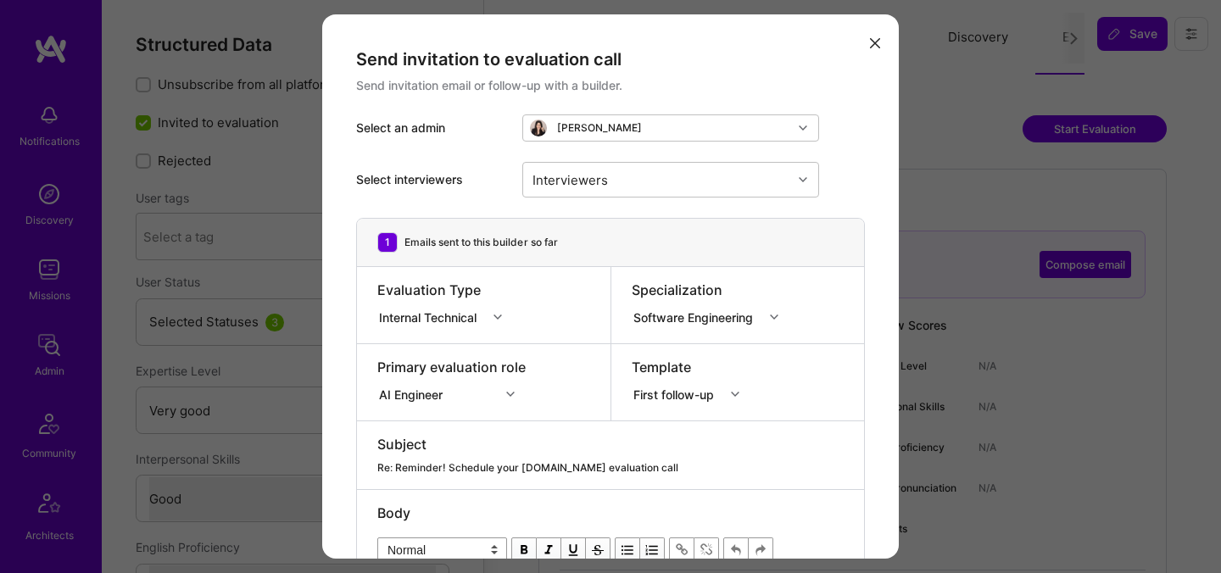
select select "Right Now"
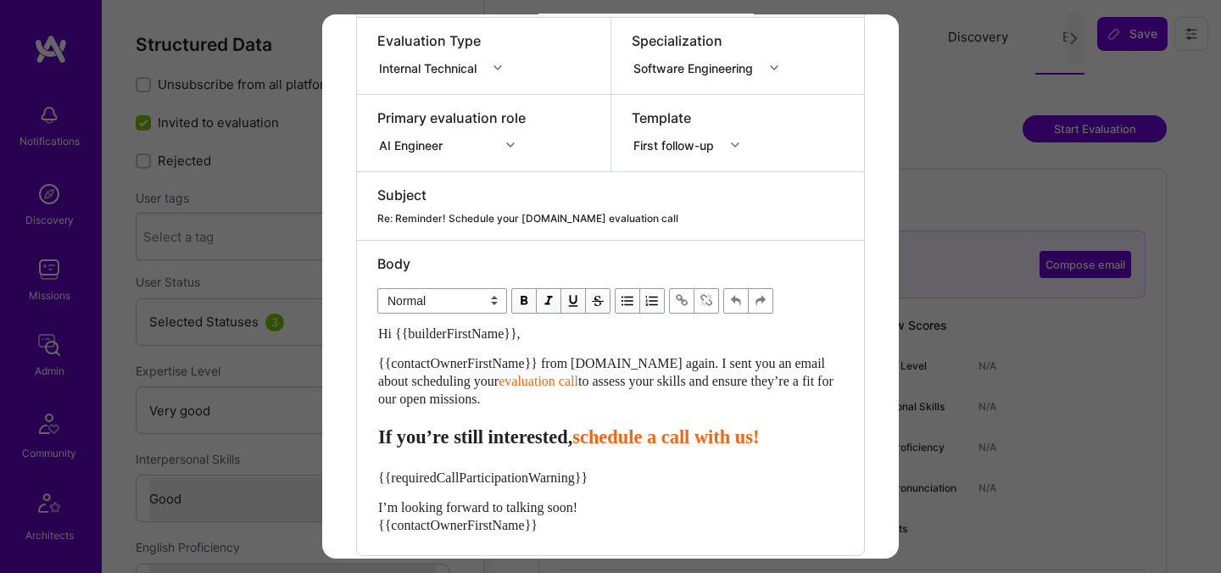
scroll to position [304, 0]
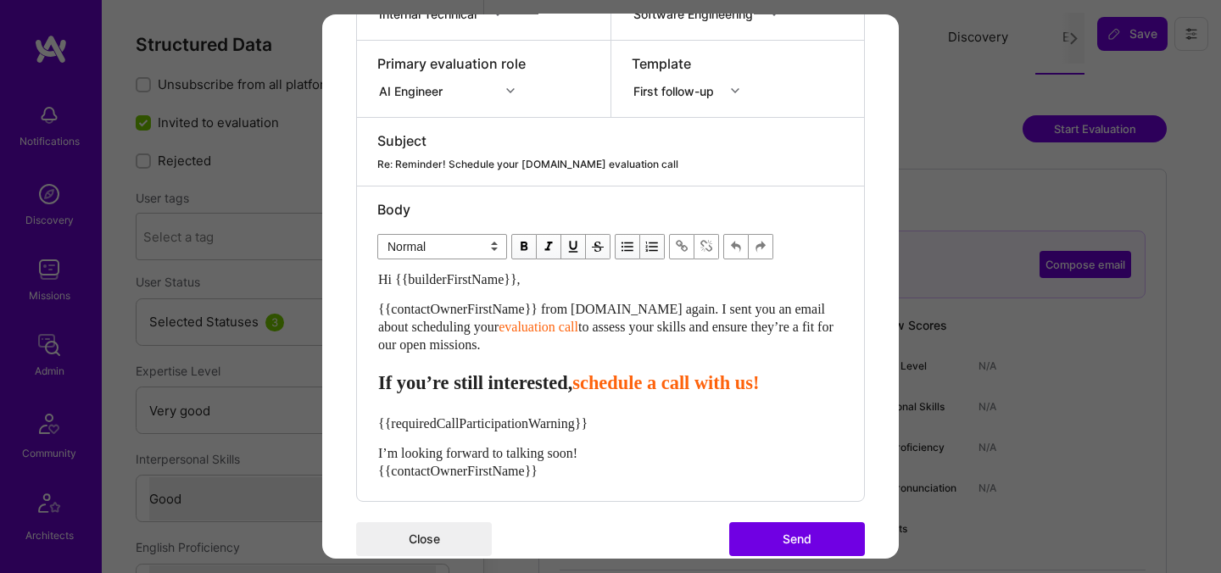
drag, startPoint x: 516, startPoint y: 342, endPoint x: 362, endPoint y: 309, distance: 156.8
click at [362, 309] on div "Body Normal Heading Large Heading Medium Heading Small Normal Hi {{builderFirst…" at bounding box center [610, 344] width 507 height 315
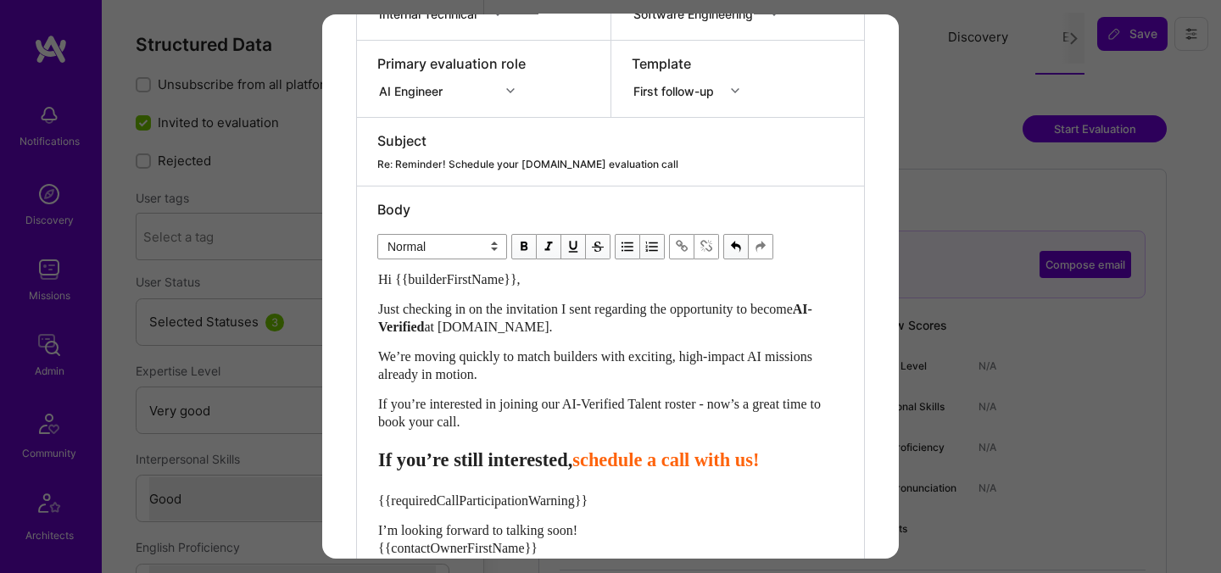
click at [627, 466] on span "schedule a call with us!" at bounding box center [665, 459] width 187 height 21
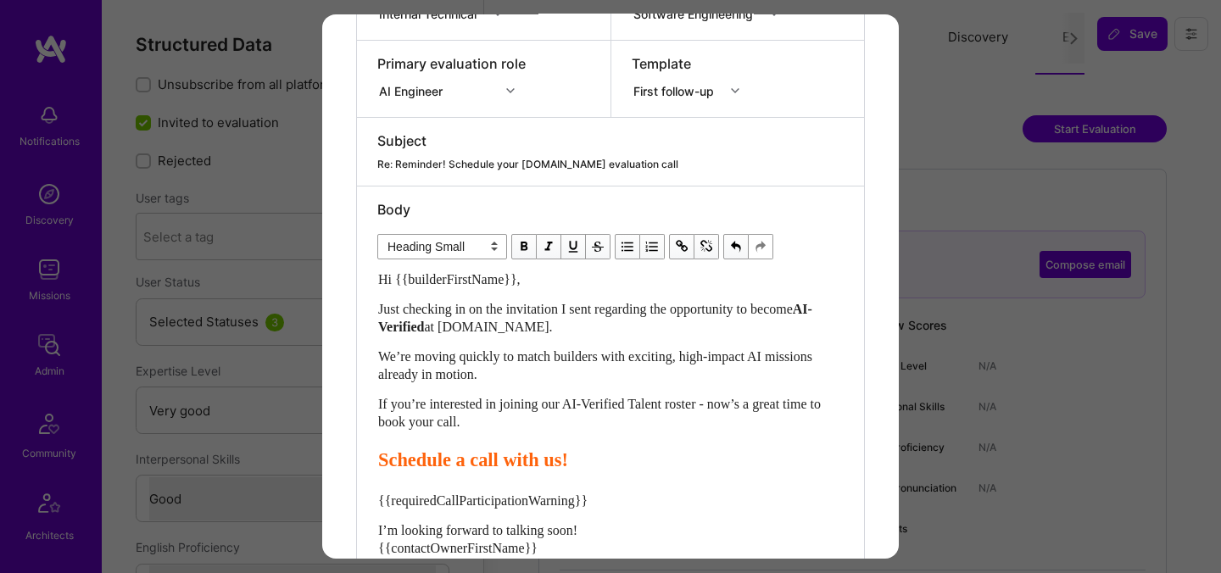
click at [471, 466] on span "Schedule a call with us!" at bounding box center [473, 459] width 190 height 21
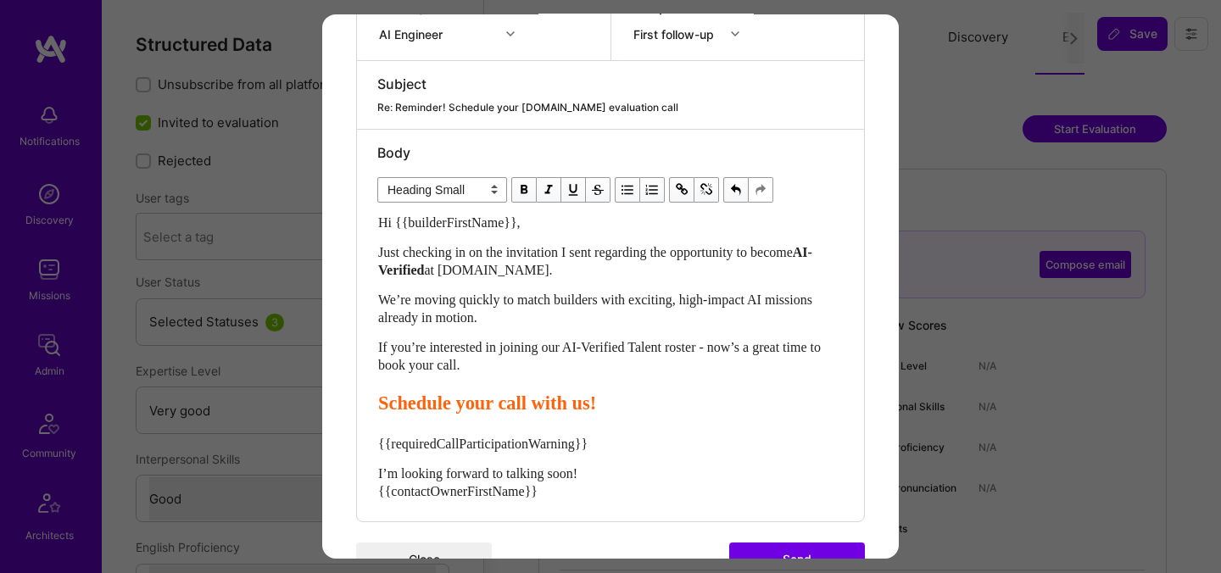
scroll to position [411, 0]
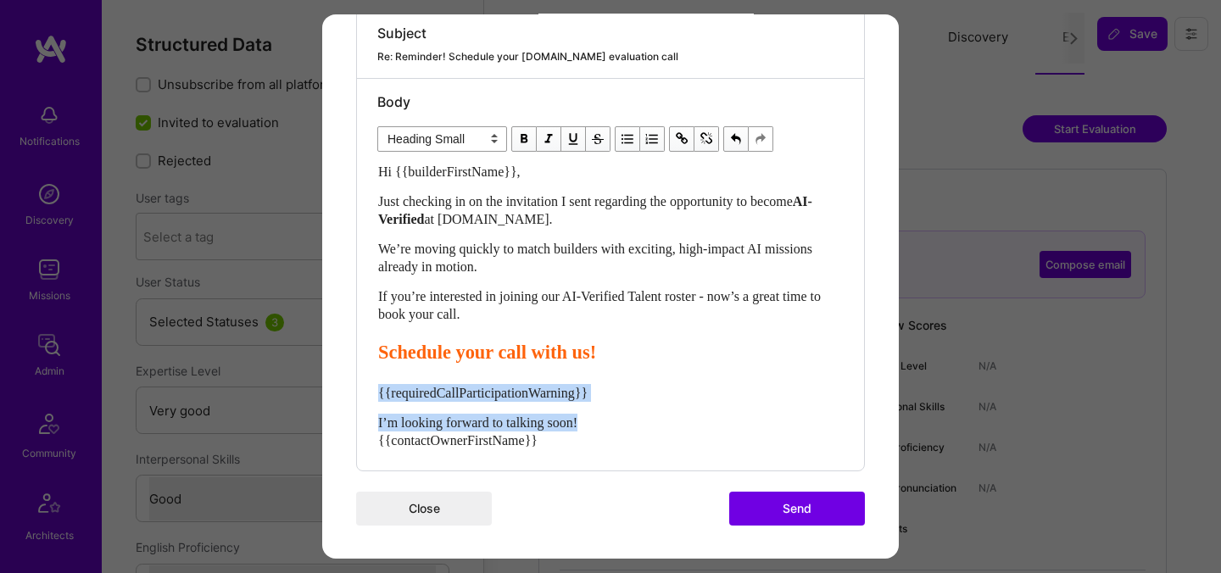
drag, startPoint x: 618, startPoint y: 422, endPoint x: 369, endPoint y: 388, distance: 251.6
click at [369, 388] on div "Body Normal Heading Large Heading Medium Heading Small Heading Small Hi {{build…" at bounding box center [610, 275] width 507 height 392
select select "unstyled"
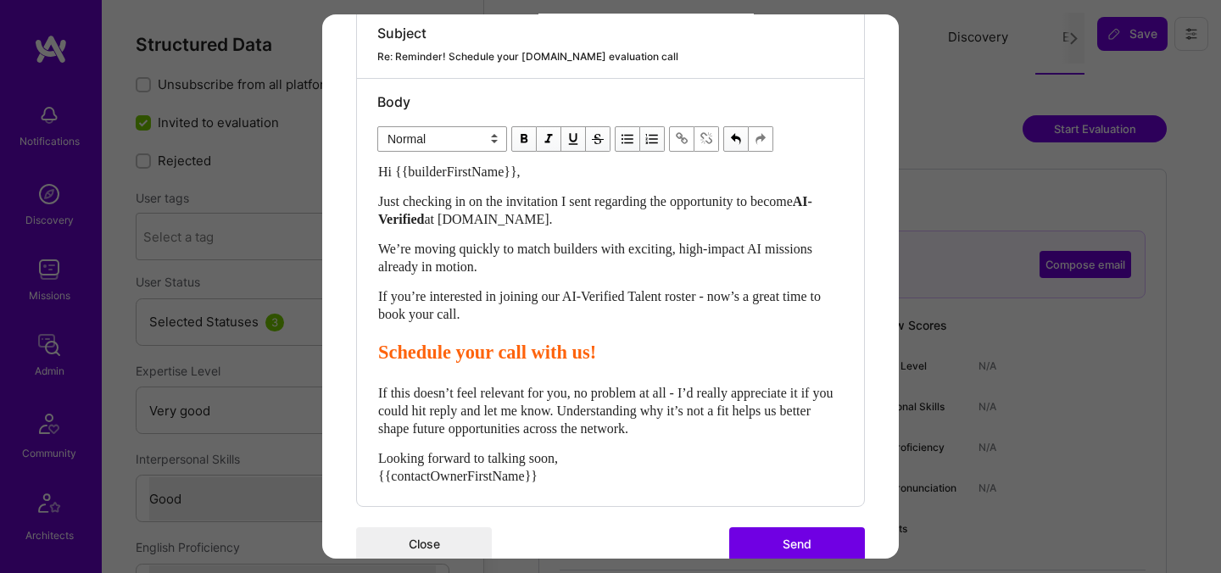
click at [776, 536] on button "Send" at bounding box center [797, 544] width 136 height 34
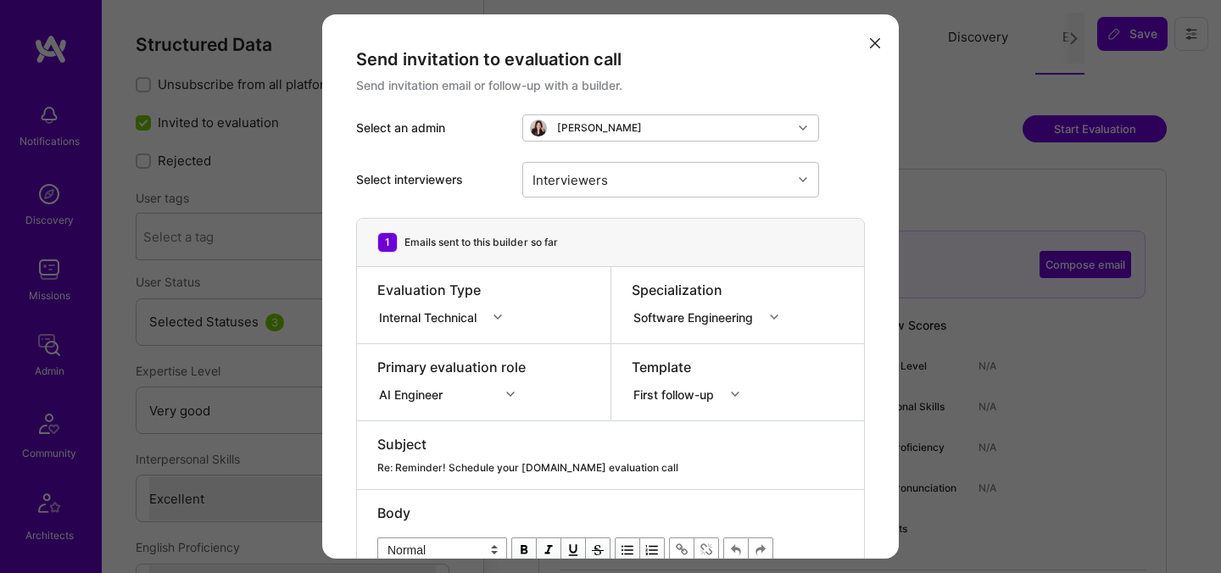
select select "5"
select select "7"
select select "US"
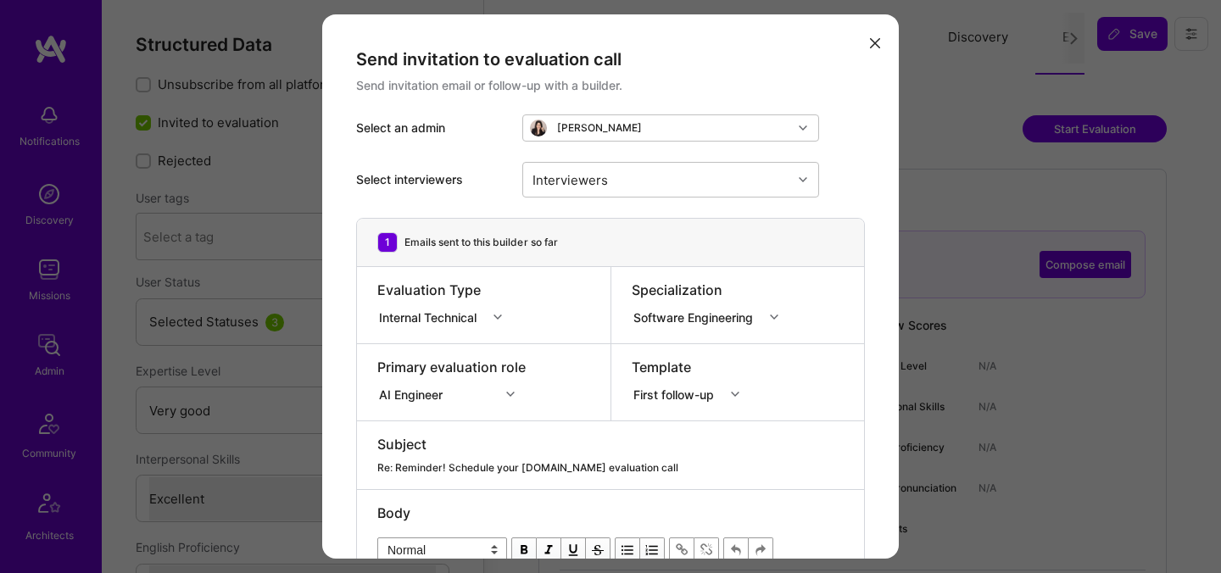
select select "Right Now"
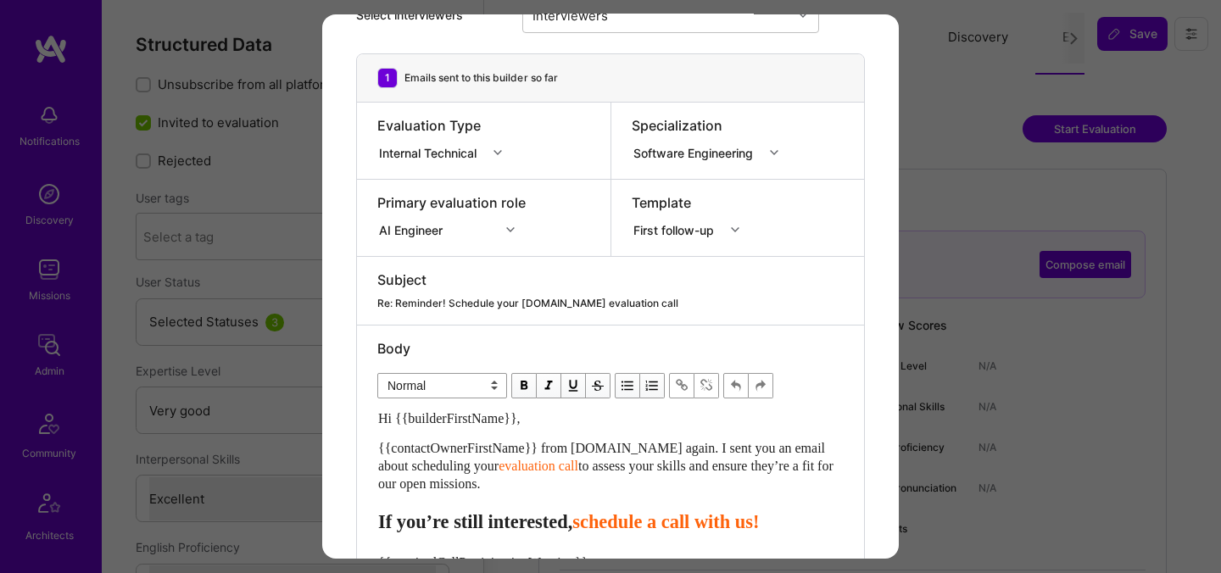
scroll to position [312, 0]
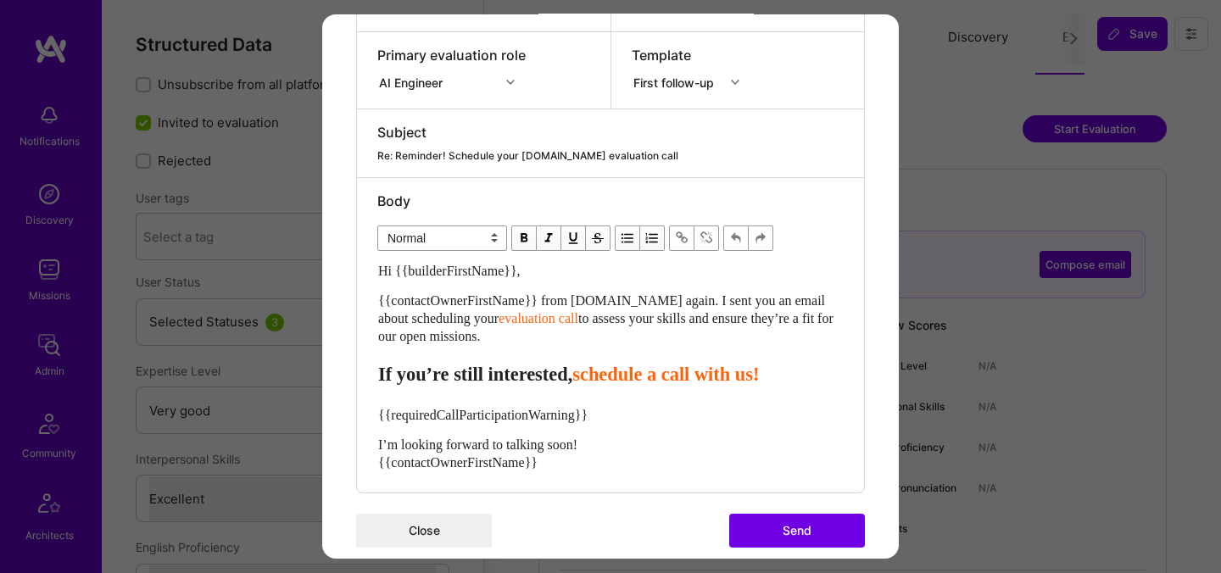
drag, startPoint x: 515, startPoint y: 337, endPoint x: 368, endPoint y: 304, distance: 150.4
click at [368, 304] on div "Body Normal Heading Large Heading Medium Heading Small Normal Hi {{builderFirst…" at bounding box center [610, 335] width 507 height 315
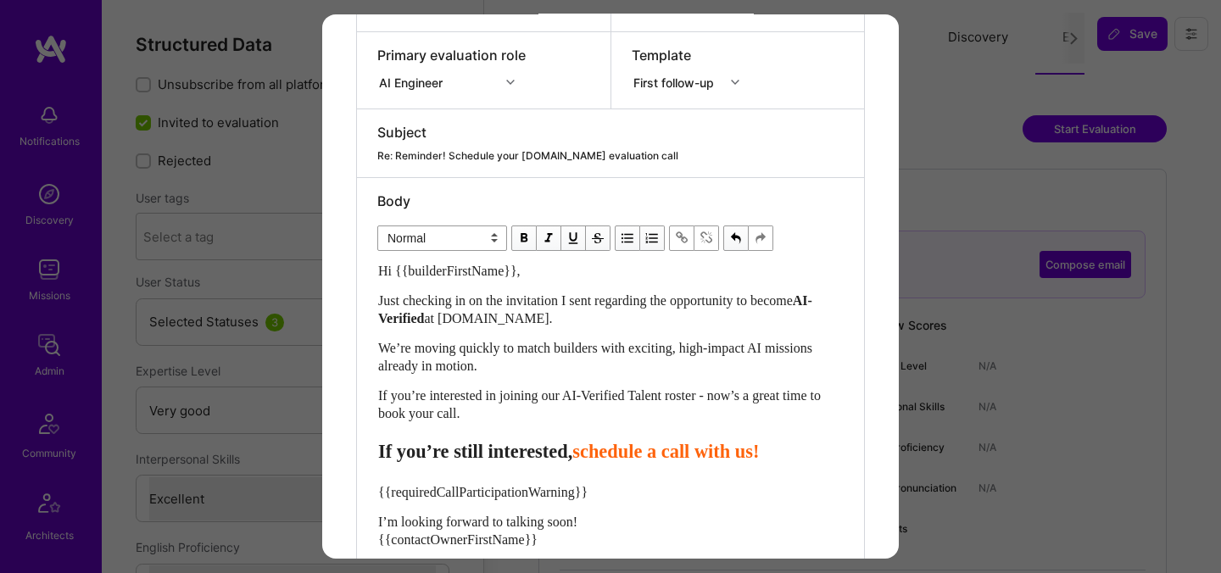
click at [629, 459] on span "schedule a call with us!" at bounding box center [665, 451] width 187 height 21
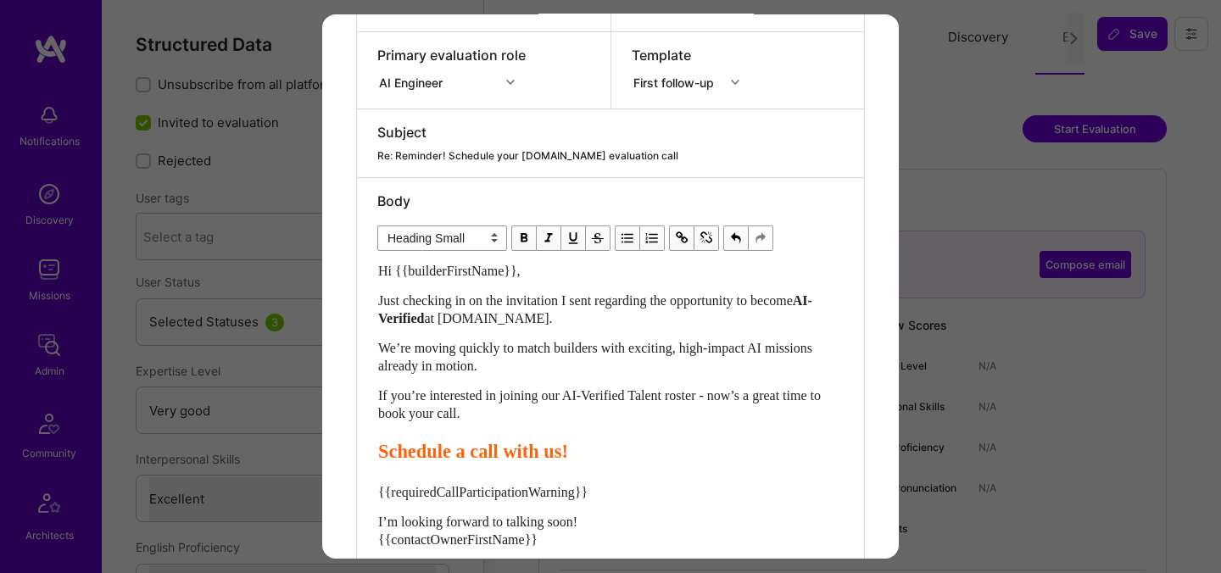
click at [482, 449] on span "Schedule a call with us!" at bounding box center [473, 451] width 190 height 21
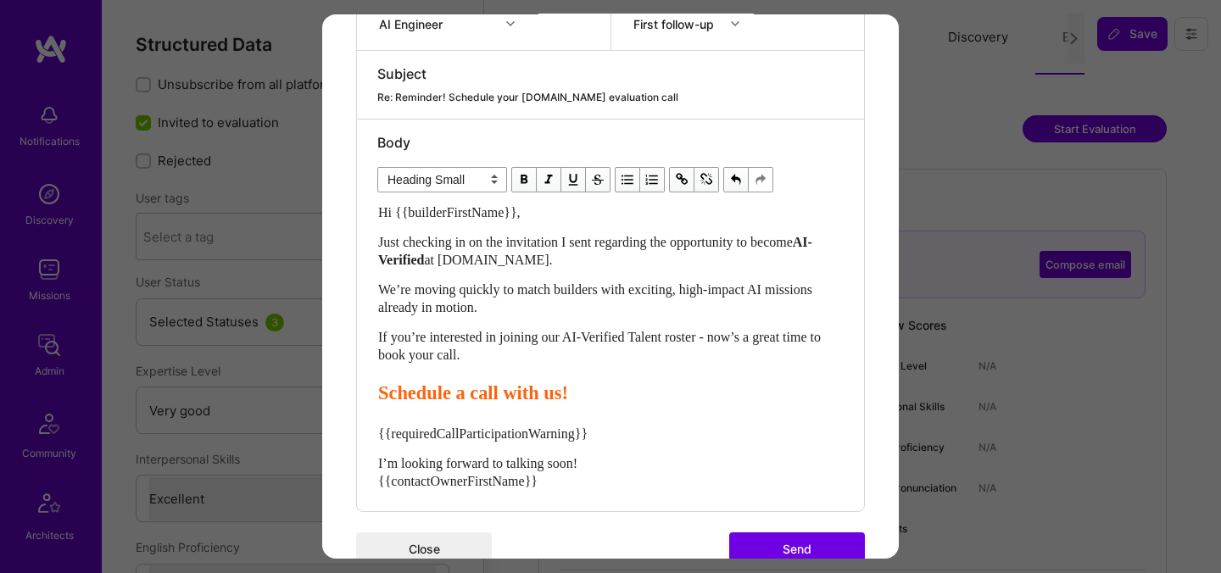
scroll to position [411, 0]
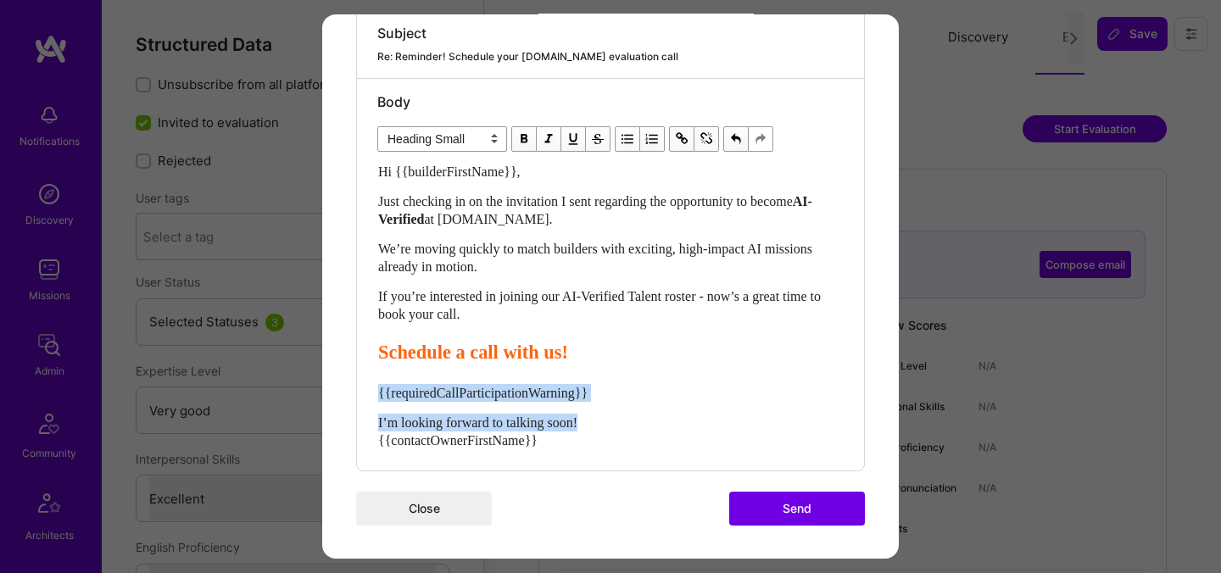
drag, startPoint x: 611, startPoint y: 421, endPoint x: 370, endPoint y: 395, distance: 243.1
click at [370, 395] on div "Body Normal Heading Large Heading Medium Heading Small Heading Small Hi {{build…" at bounding box center [610, 275] width 507 height 392
select select "unstyled"
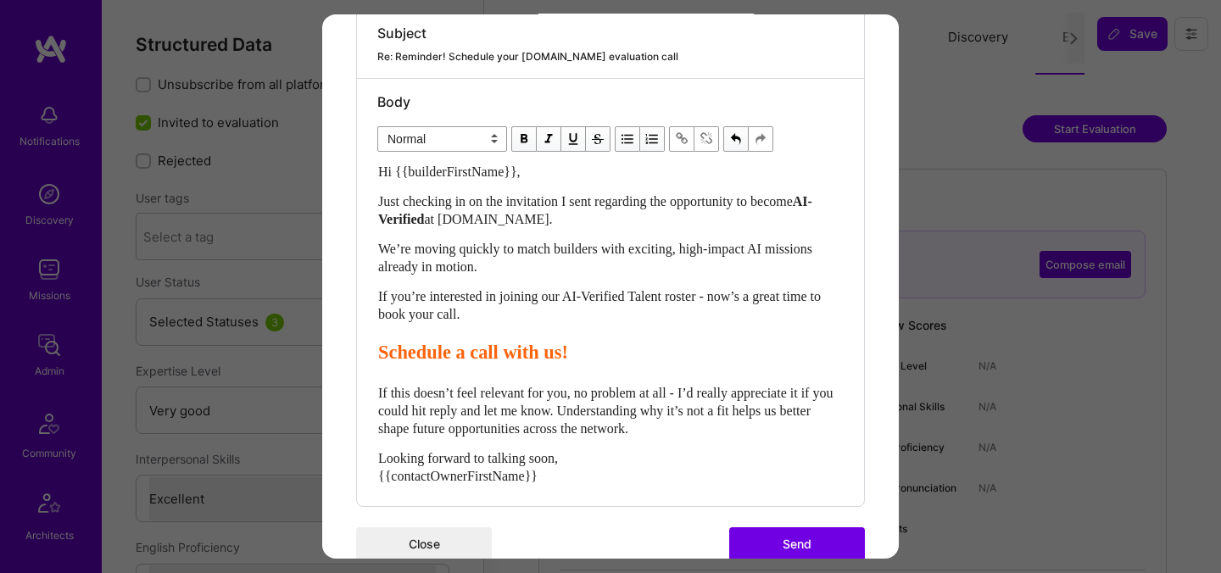
click at [765, 548] on button "Send" at bounding box center [797, 544] width 136 height 34
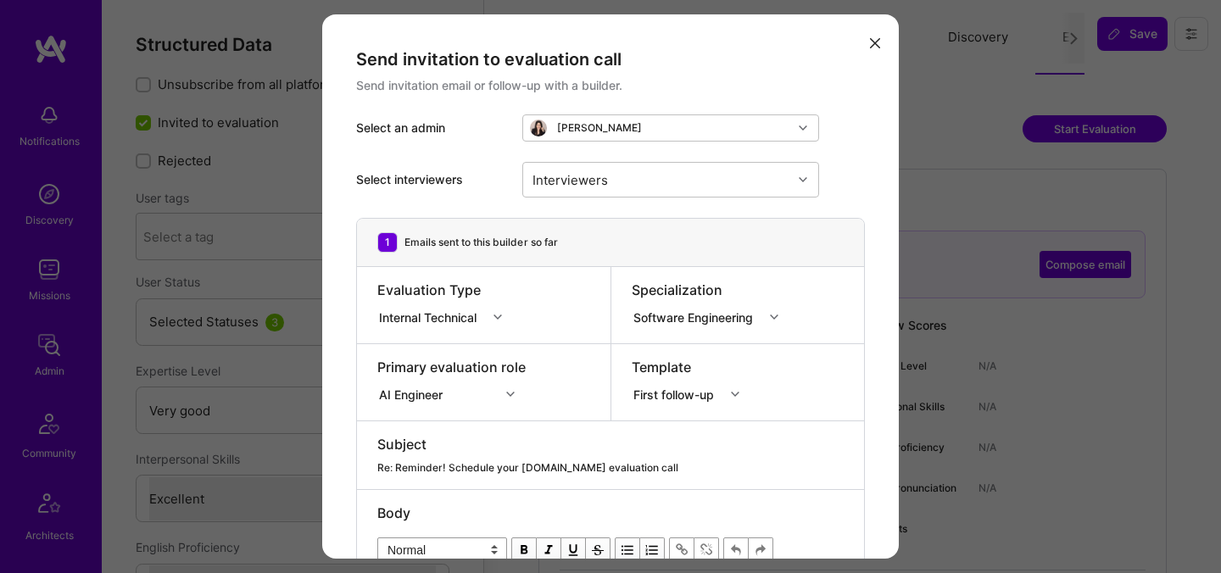
select select "5"
select select "7"
select select "CA"
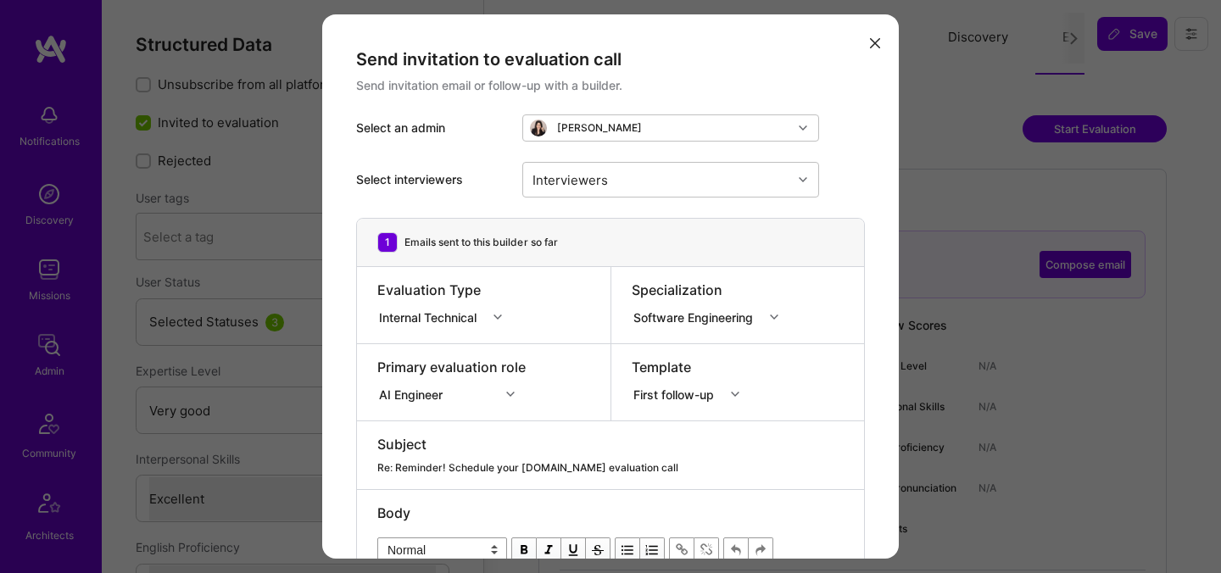
select select "Right Now"
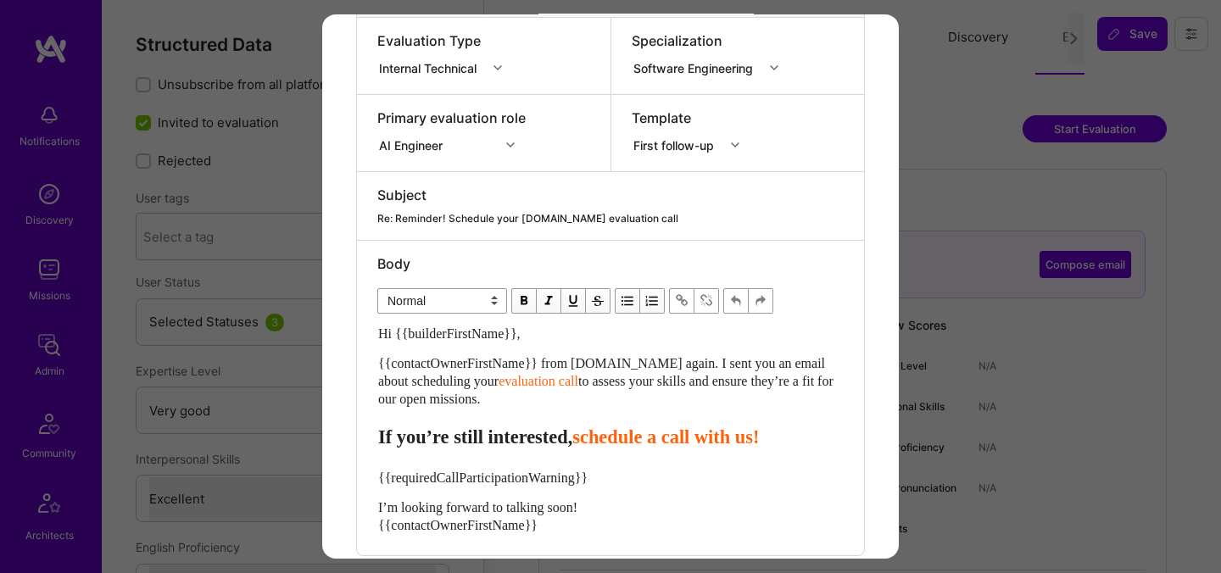
scroll to position [277, 0]
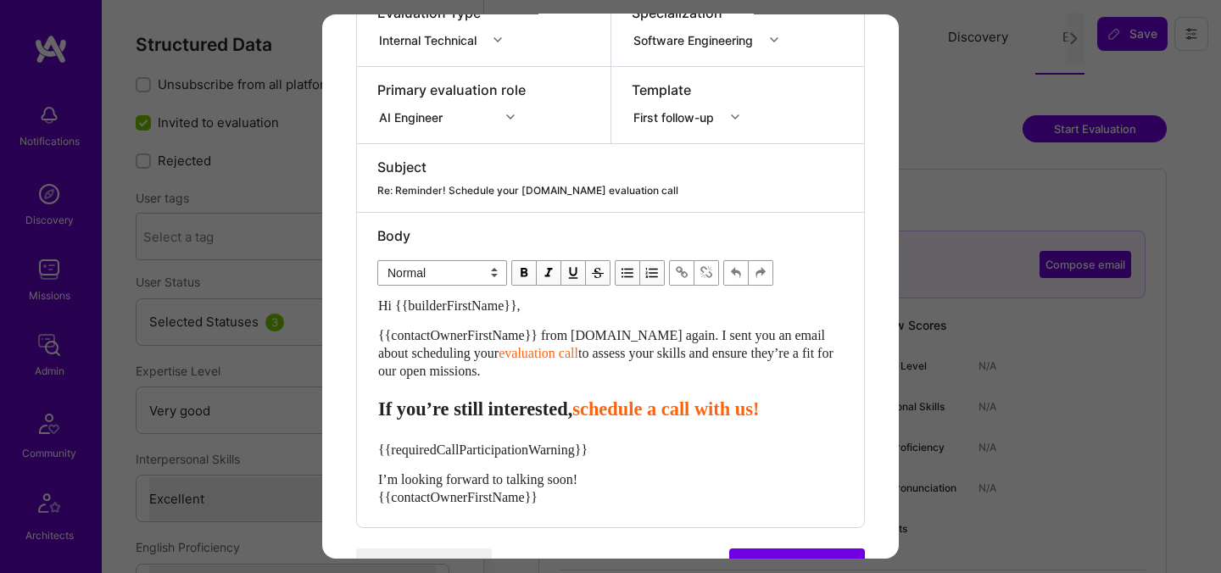
drag, startPoint x: 514, startPoint y: 371, endPoint x: 375, endPoint y: 339, distance: 142.7
click at [375, 339] on div "Body Normal Heading Large Heading Medium Heading Small Normal Hi {{builderFirst…" at bounding box center [610, 370] width 507 height 315
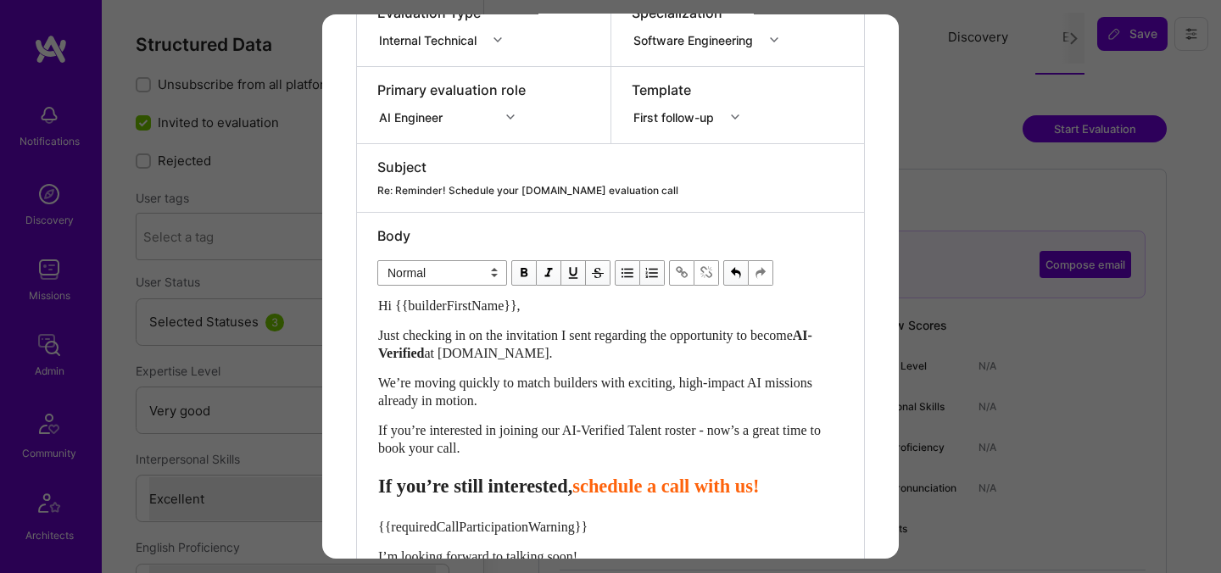
click at [636, 491] on span "schedule a call with us!" at bounding box center [665, 486] width 187 height 21
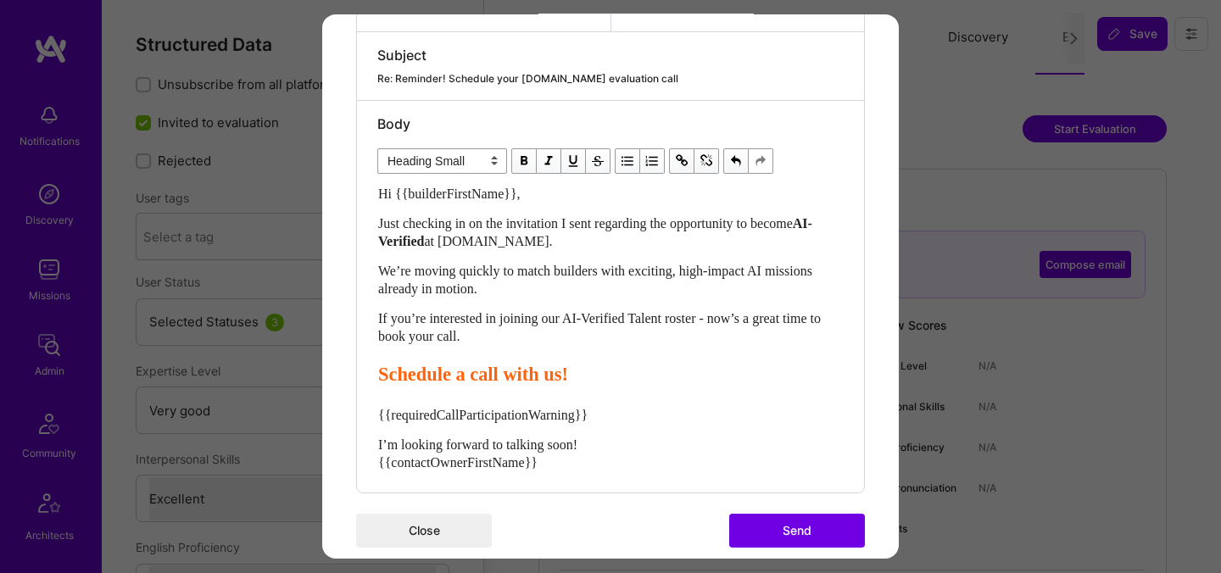
scroll to position [411, 0]
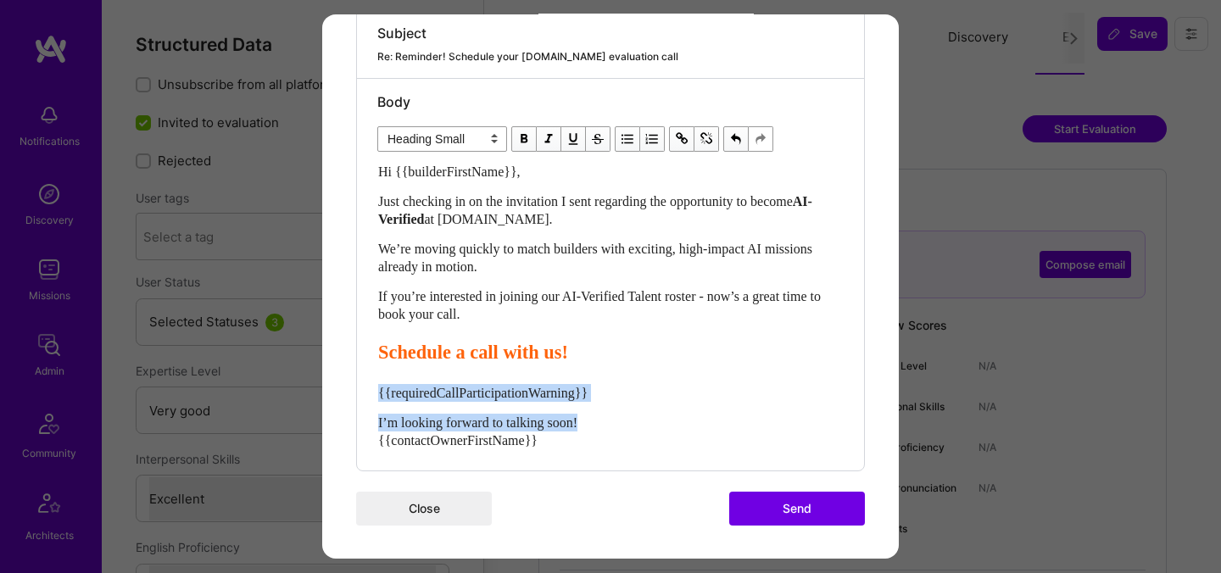
drag, startPoint x: 615, startPoint y: 426, endPoint x: 378, endPoint y: 393, distance: 238.9
click at [378, 393] on div "Hi {{builderFirstName}}, Just checking in on the invitation I sent regarding th…" at bounding box center [610, 306] width 465 height 287
select select "unstyled"
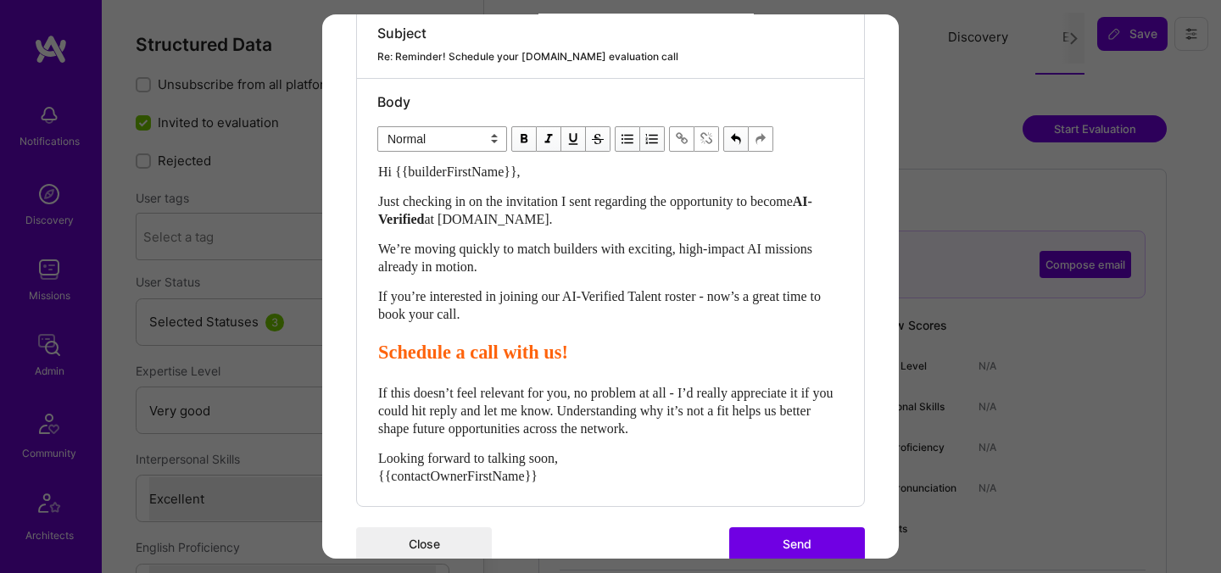
click at [761, 532] on button "Send" at bounding box center [797, 544] width 136 height 34
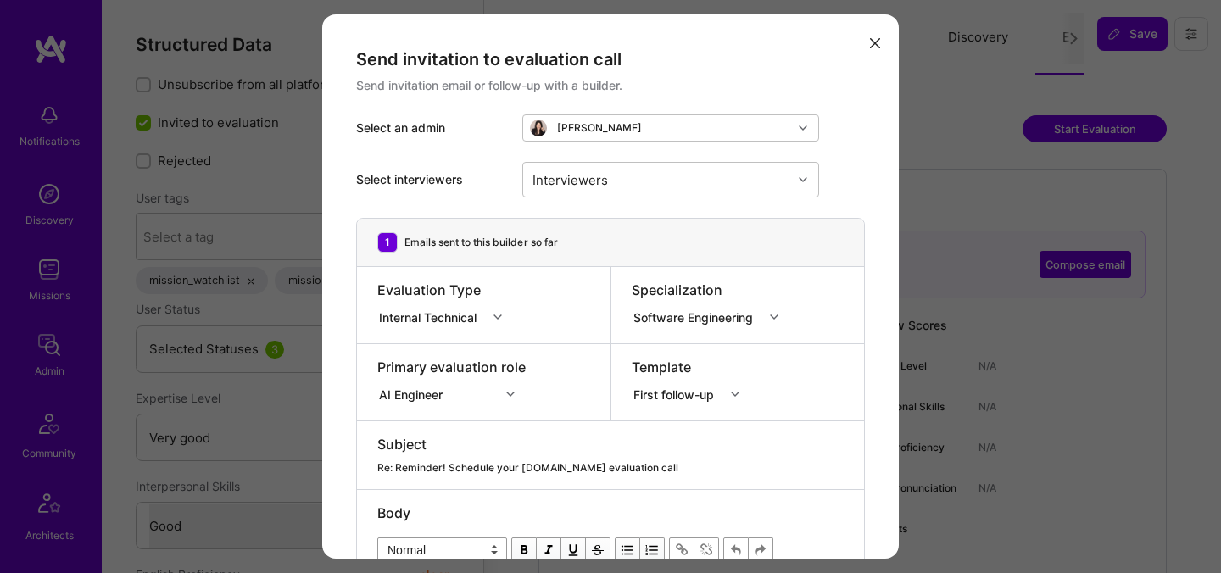
select select "5"
select select "4"
select select "7"
select select "US"
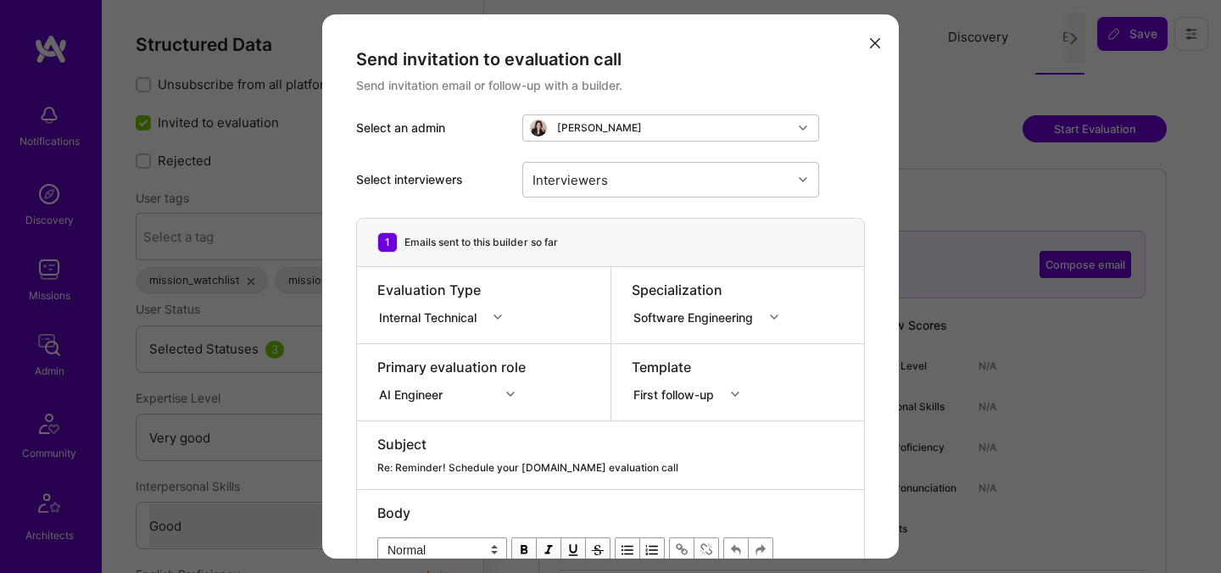
select select "Right Now"
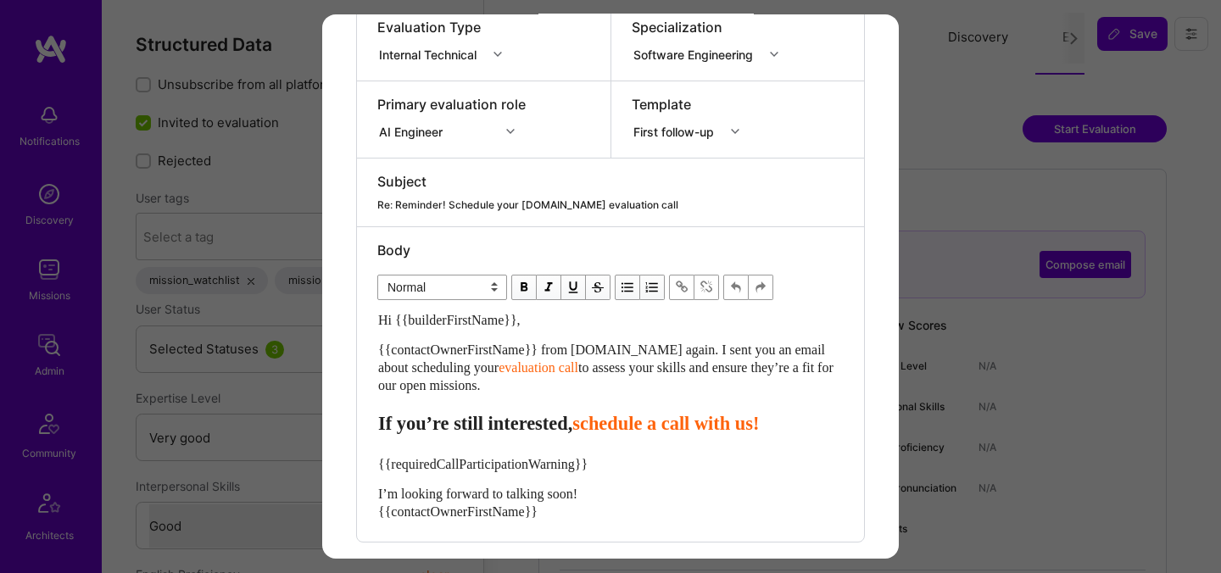
drag, startPoint x: 522, startPoint y: 387, endPoint x: 358, endPoint y: 356, distance: 167.3
click at [358, 356] on div "Body Normal Heading Large Heading Medium Heading Small Normal Hi {{builderFirst…" at bounding box center [610, 384] width 507 height 315
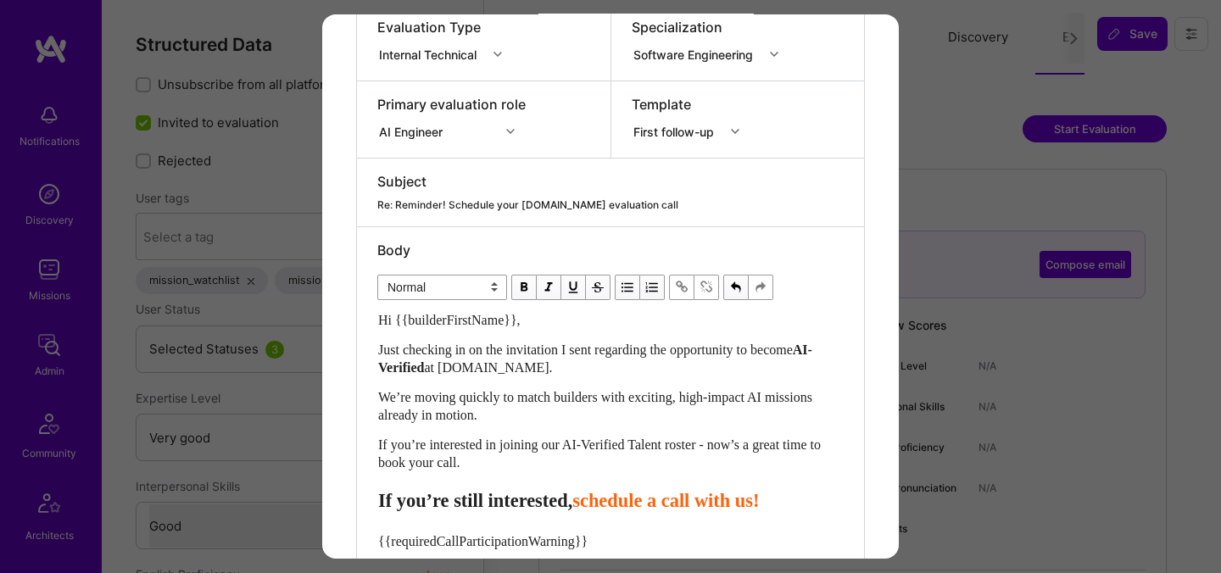
click at [627, 505] on span "schedule a call with us!" at bounding box center [665, 500] width 187 height 21
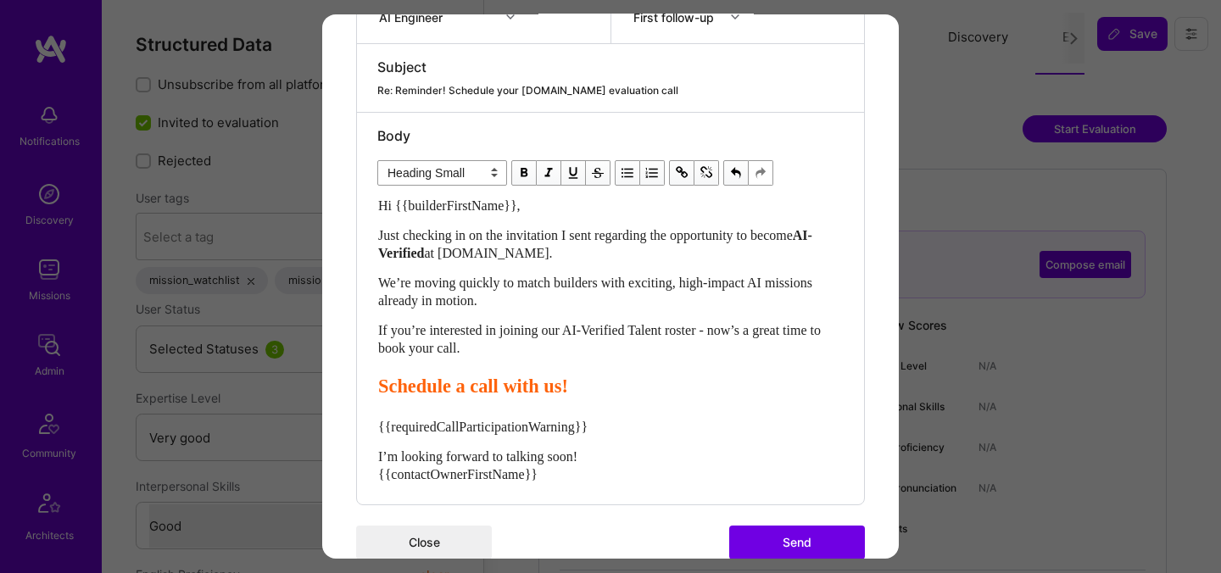
scroll to position [411, 0]
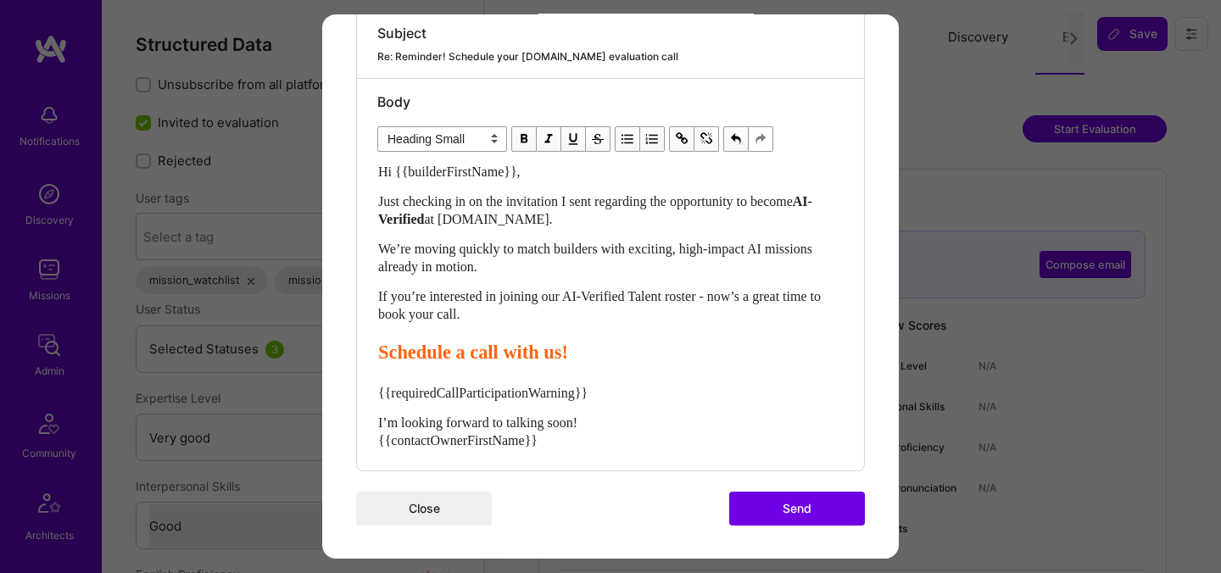
click at [577, 423] on span "I’m looking forward to talking soon! {{contactOwnerFirstName}}" at bounding box center [477, 431] width 199 height 32
select select "unstyled"
click at [577, 423] on span "I’m looking forward to talking soon! {{contactOwnerFirstName}}" at bounding box center [477, 431] width 199 height 32
copy span "I’m looking forward to talking soon!"
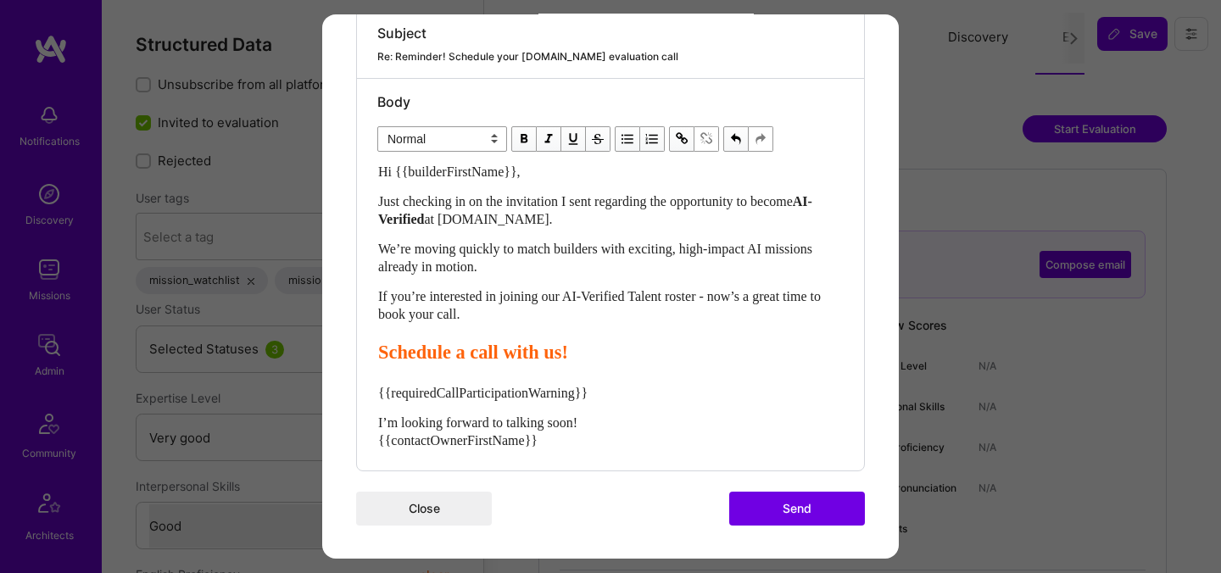
click at [605, 414] on div "I’m looking forward to talking soon! {{contactOwnerFirstName}}" at bounding box center [610, 432] width 465 height 36
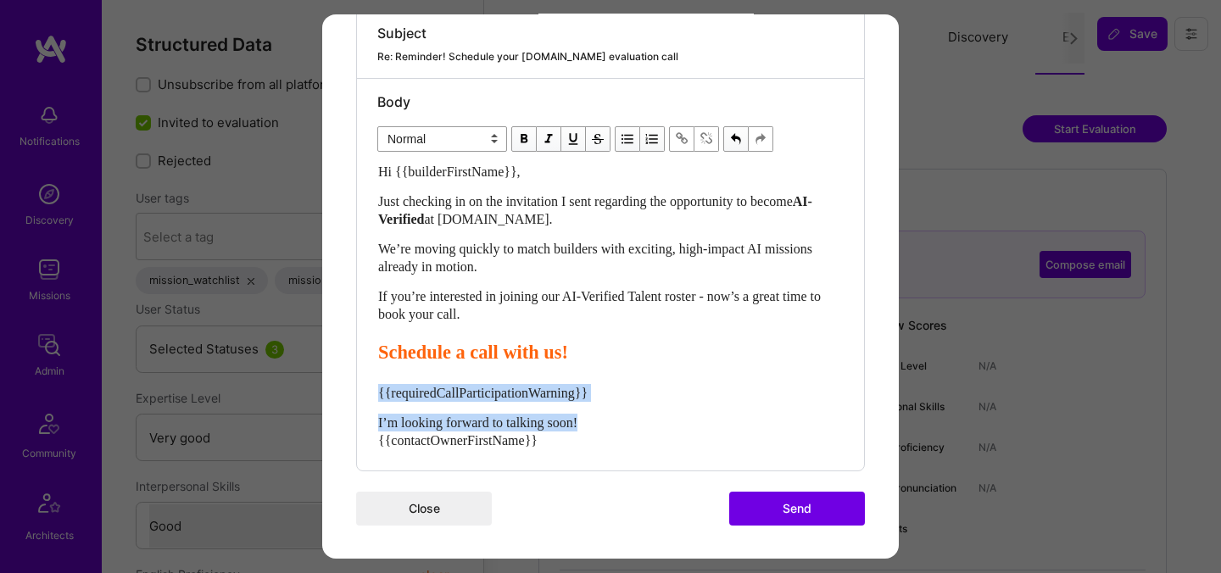
drag, startPoint x: 603, startPoint y: 423, endPoint x: 376, endPoint y: 394, distance: 228.2
click at [376, 394] on div "Body Normal Heading Large Heading Medium Heading Small Normal Hi {{builderFirst…" at bounding box center [610, 275] width 507 height 392
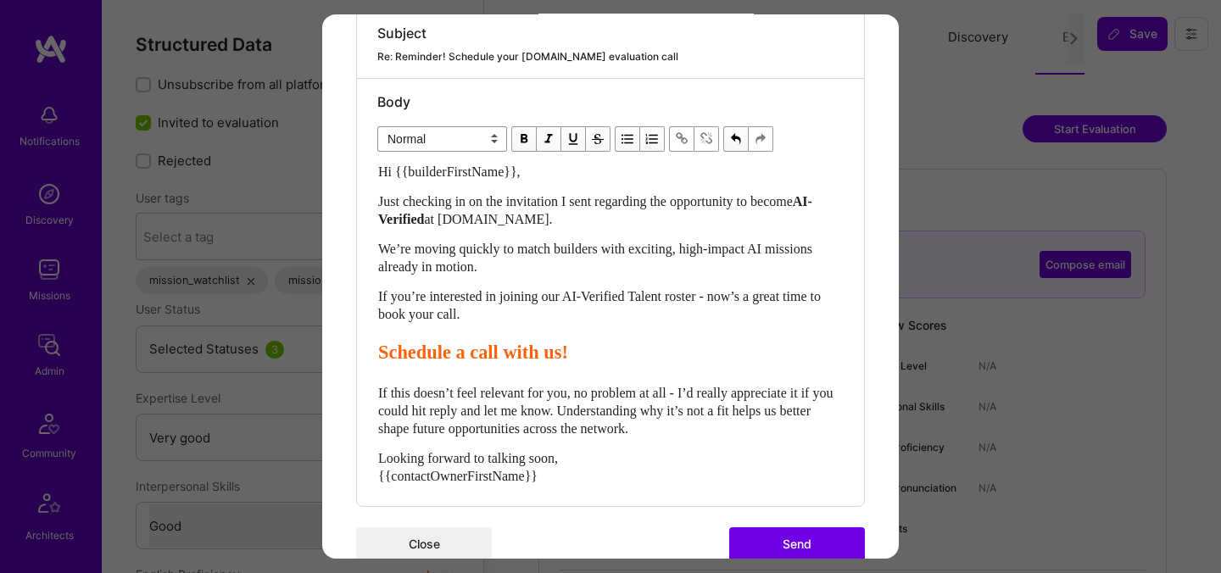
click at [775, 534] on button "Send" at bounding box center [797, 544] width 136 height 34
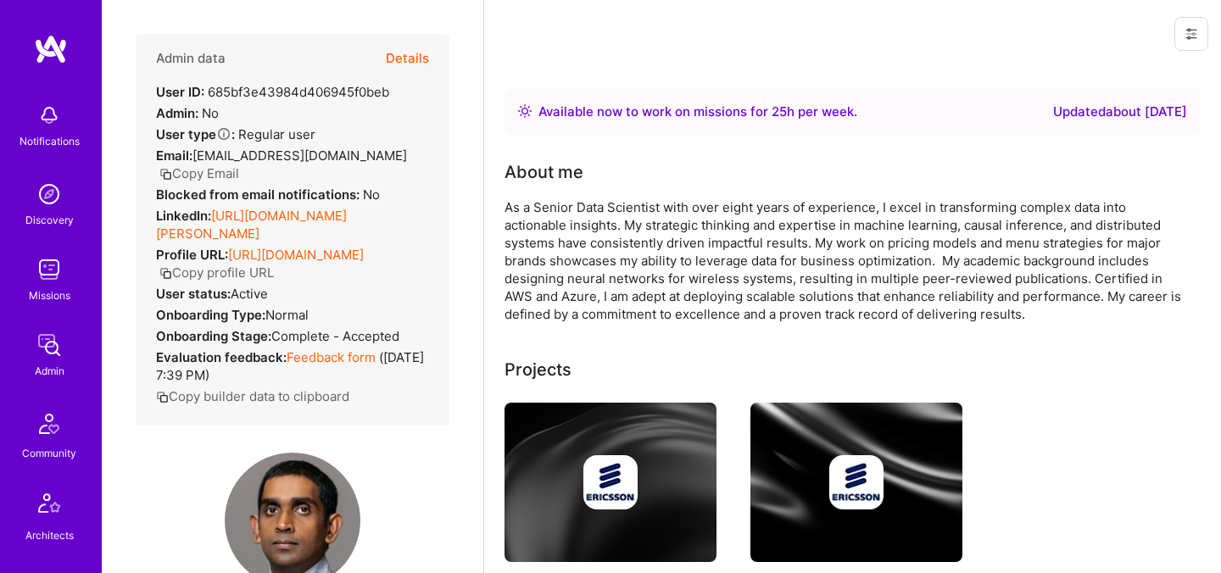
scroll to position [383, 0]
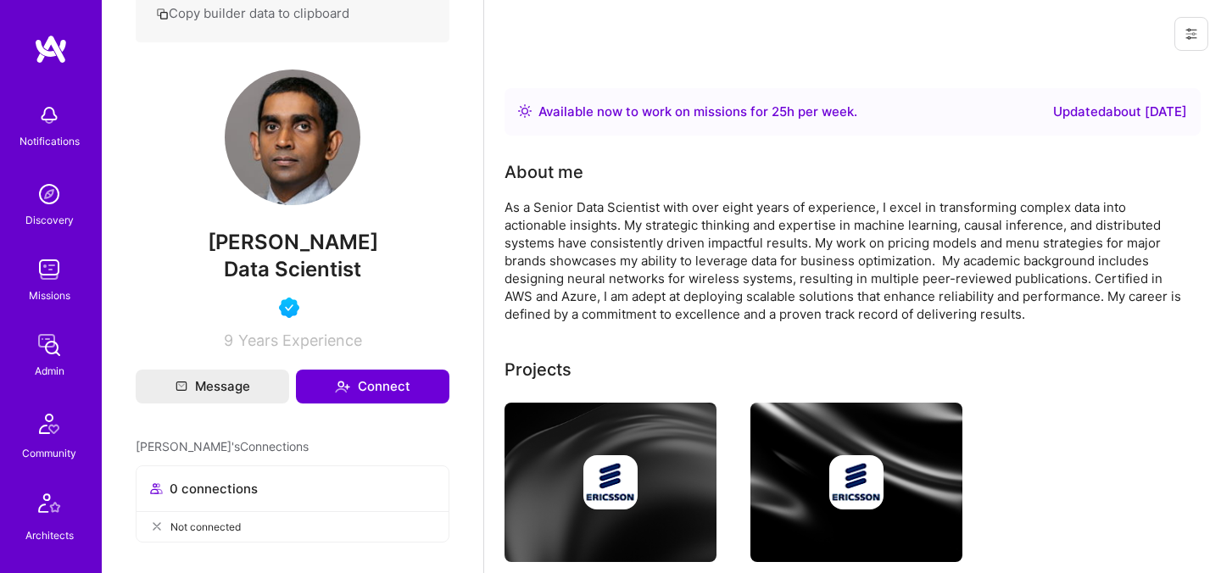
drag, startPoint x: 222, startPoint y: 262, endPoint x: 371, endPoint y: 264, distance: 149.2
click at [371, 255] on span "[PERSON_NAME]" at bounding box center [293, 242] width 314 height 25
copy span "Jayamuni Silva"
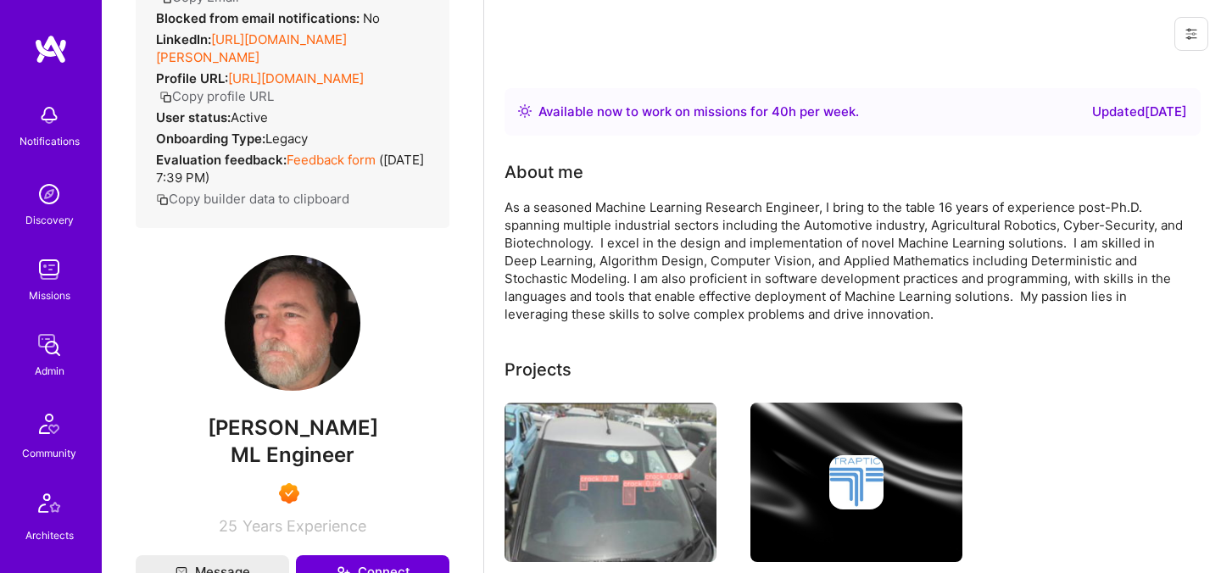
scroll to position [222, 0]
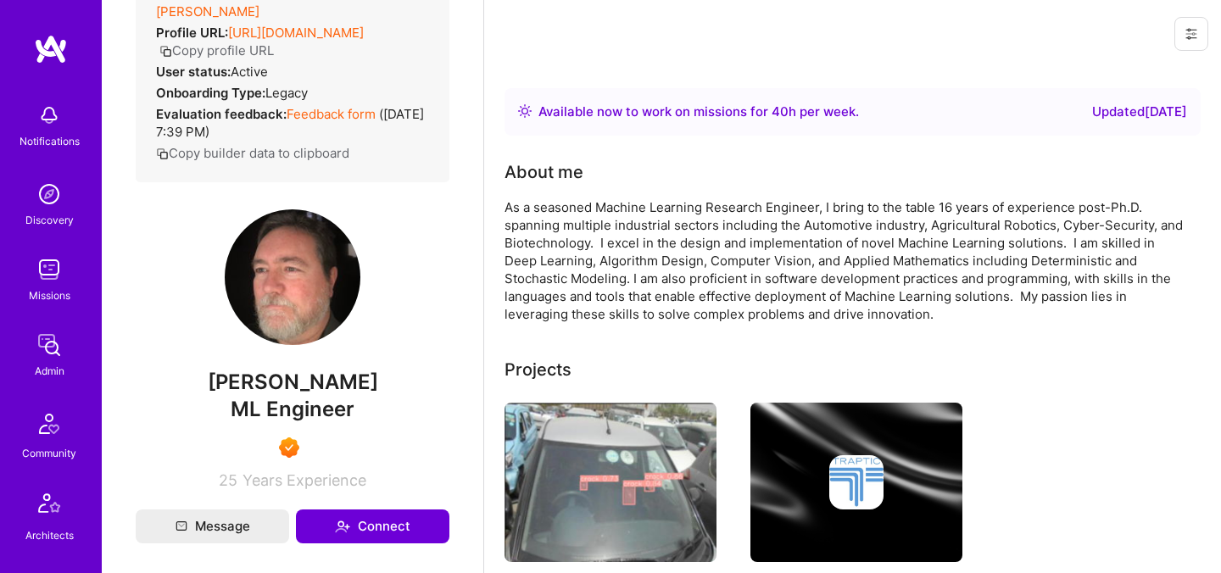
click at [308, 395] on span "Matthew Woods" at bounding box center [293, 382] width 314 height 25
copy span "Matthew Woods"
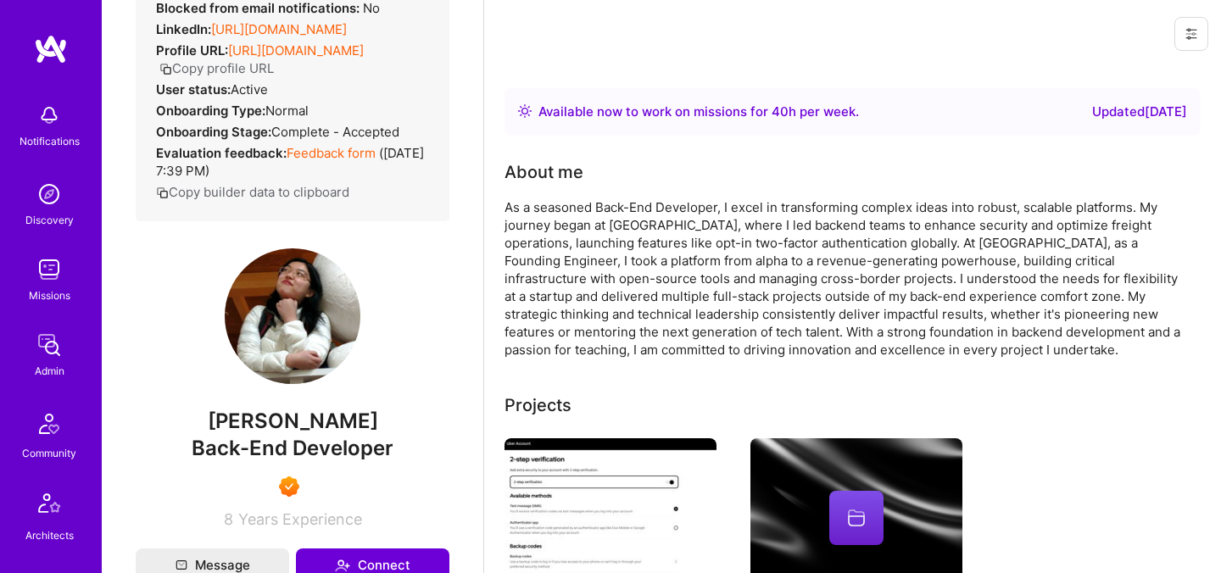
scroll to position [342, 0]
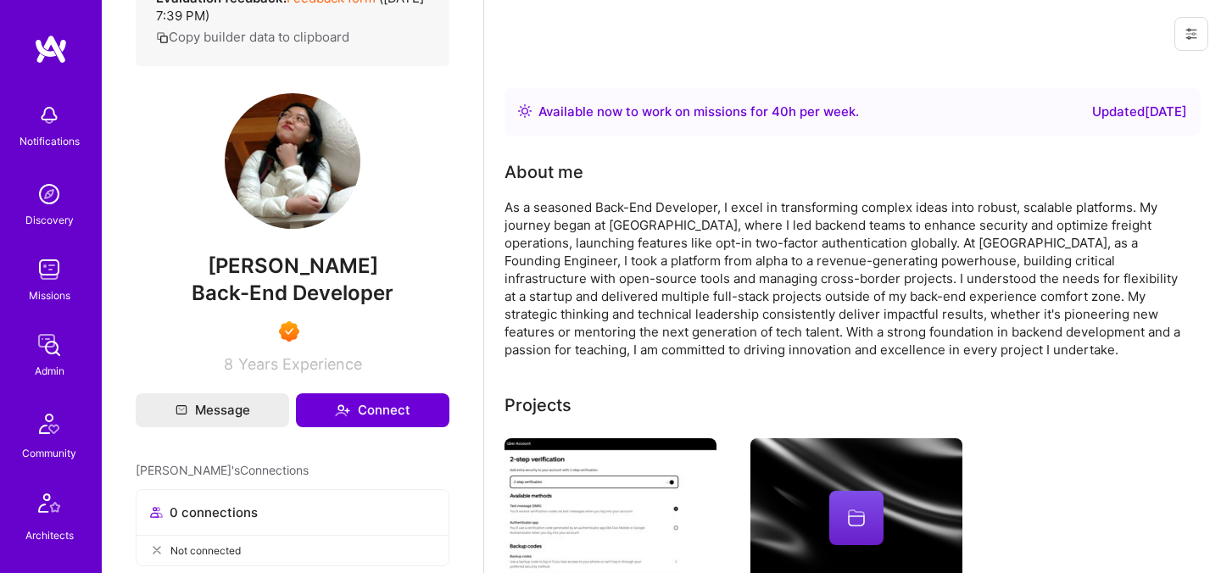
click at [296, 279] on span "[PERSON_NAME]" at bounding box center [293, 266] width 314 height 25
copy span "[PERSON_NAME]"
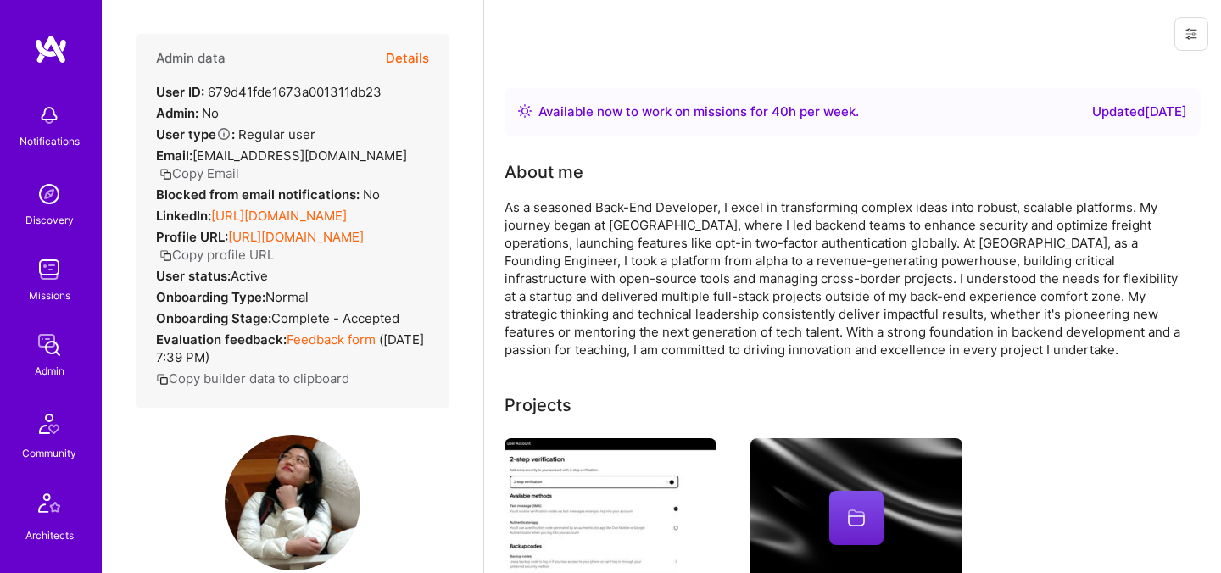
click at [405, 53] on button "Details" at bounding box center [407, 58] width 43 height 49
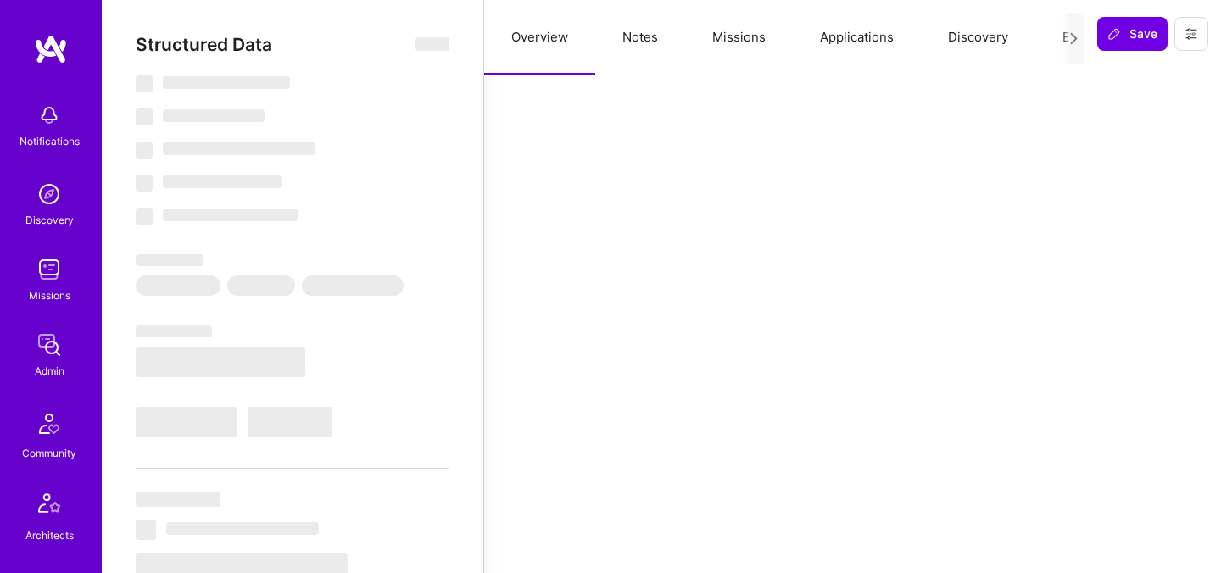
click at [1051, 35] on button "Evaluation" at bounding box center [1093, 37] width 116 height 75
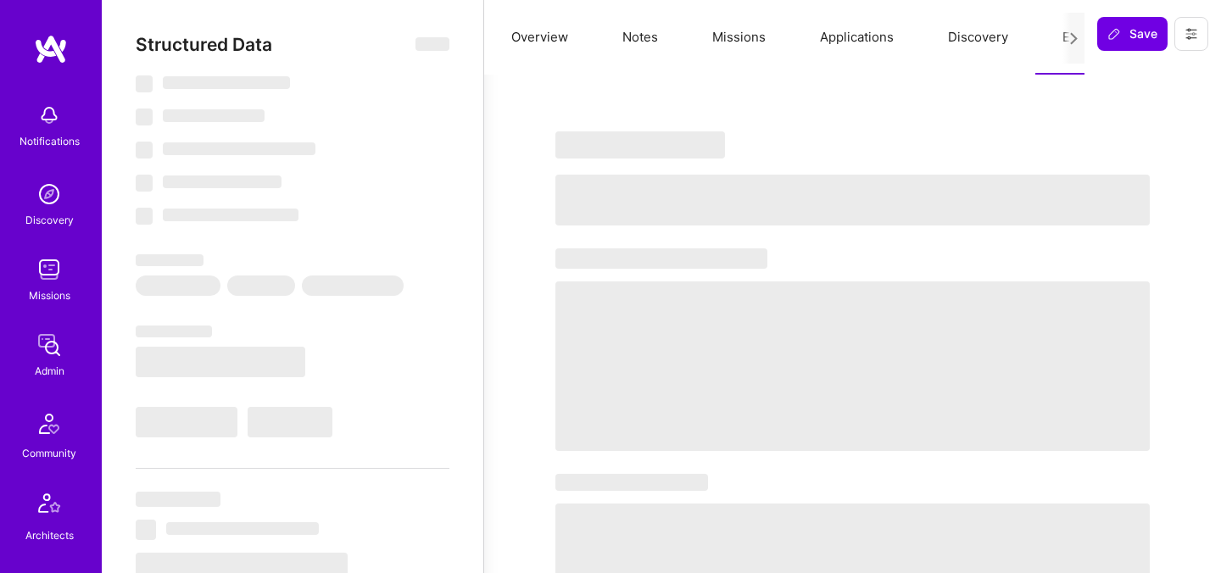
select select "Right Now"
select select "7"
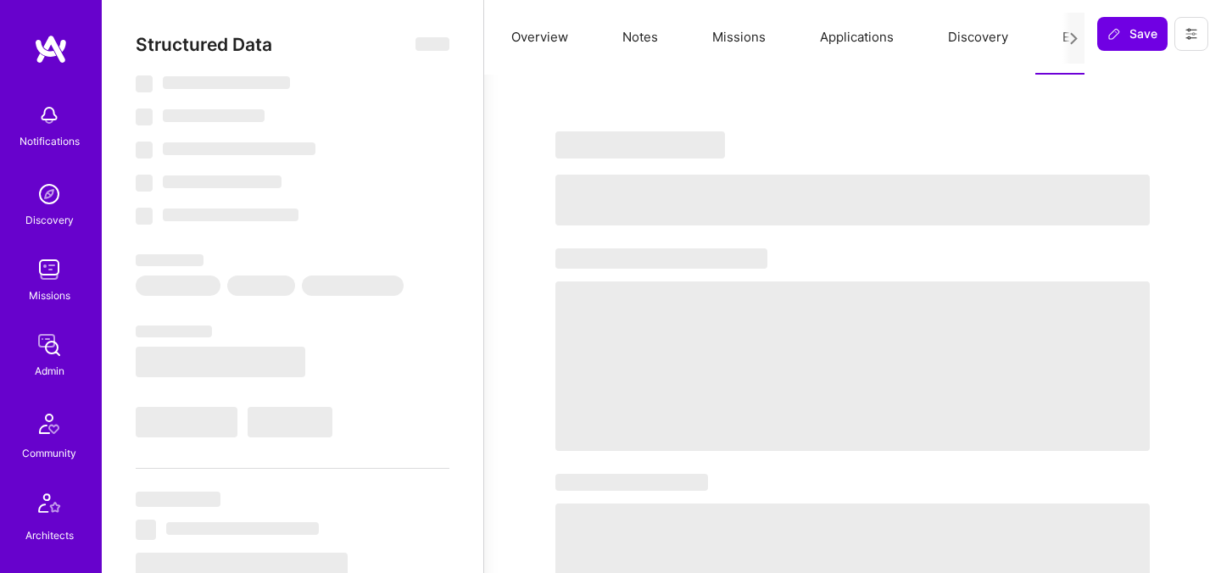
select select "US"
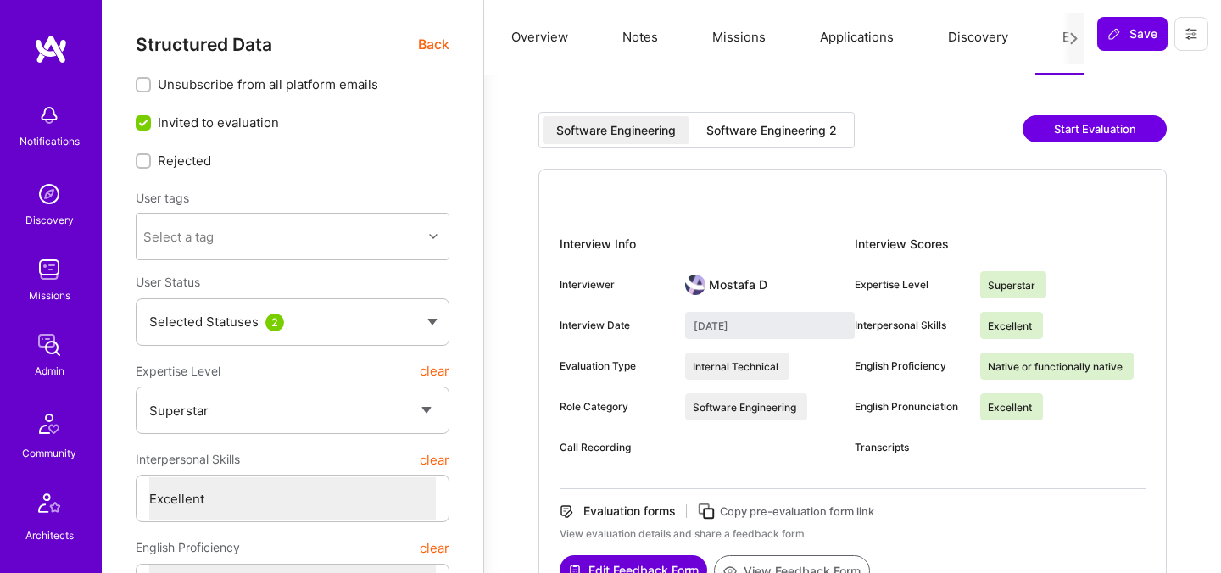
click at [804, 136] on div "Software Engineering 2" at bounding box center [771, 130] width 131 height 17
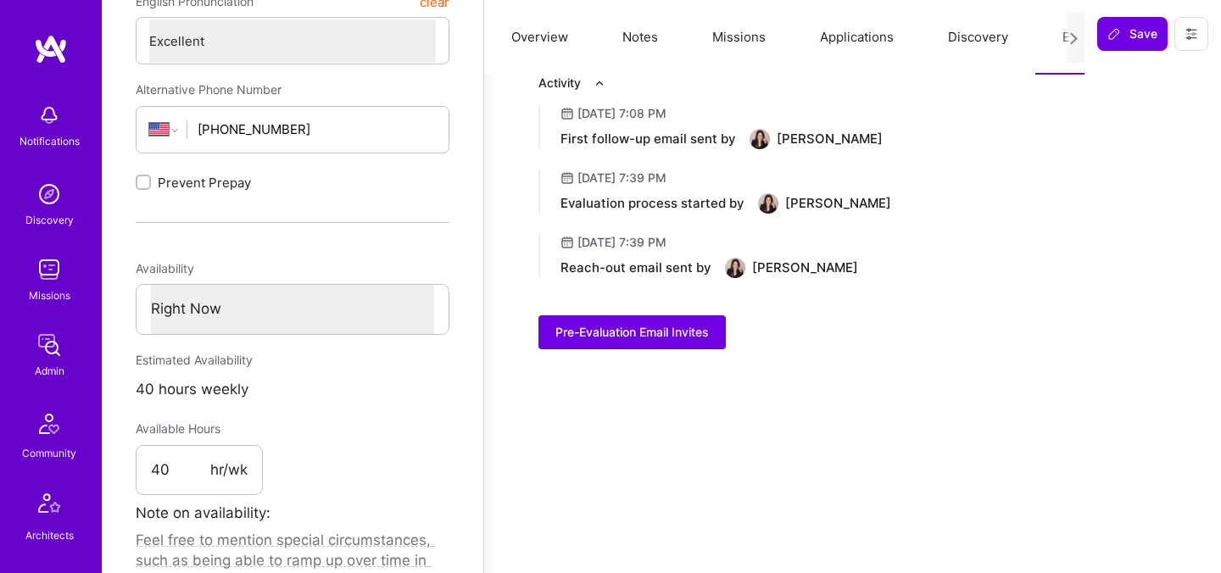
scroll to position [625, 0]
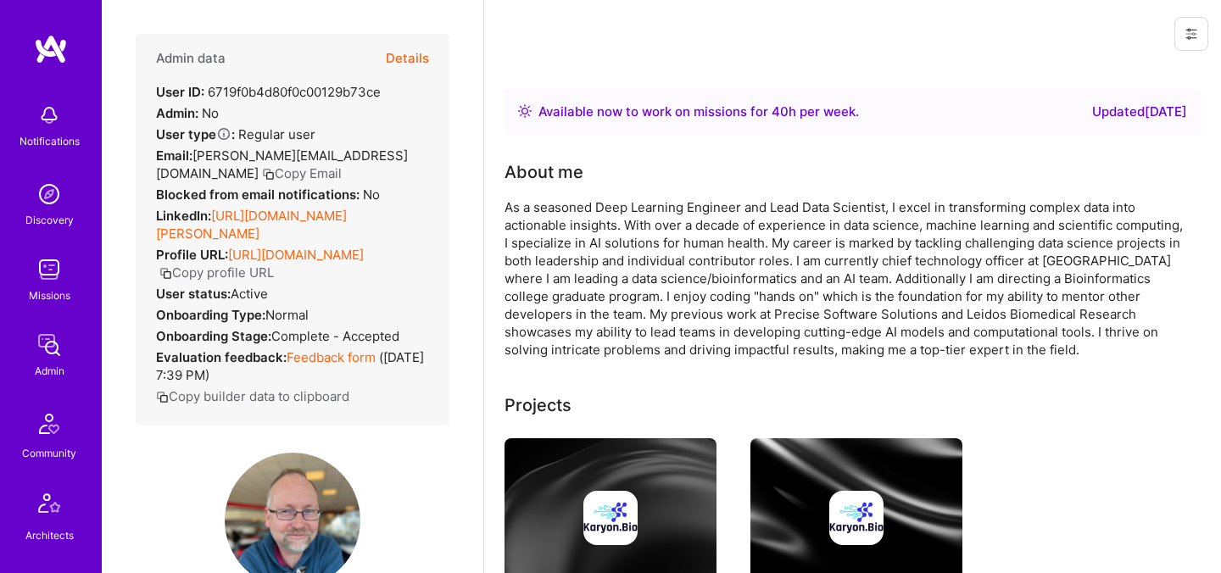
scroll to position [225, 0]
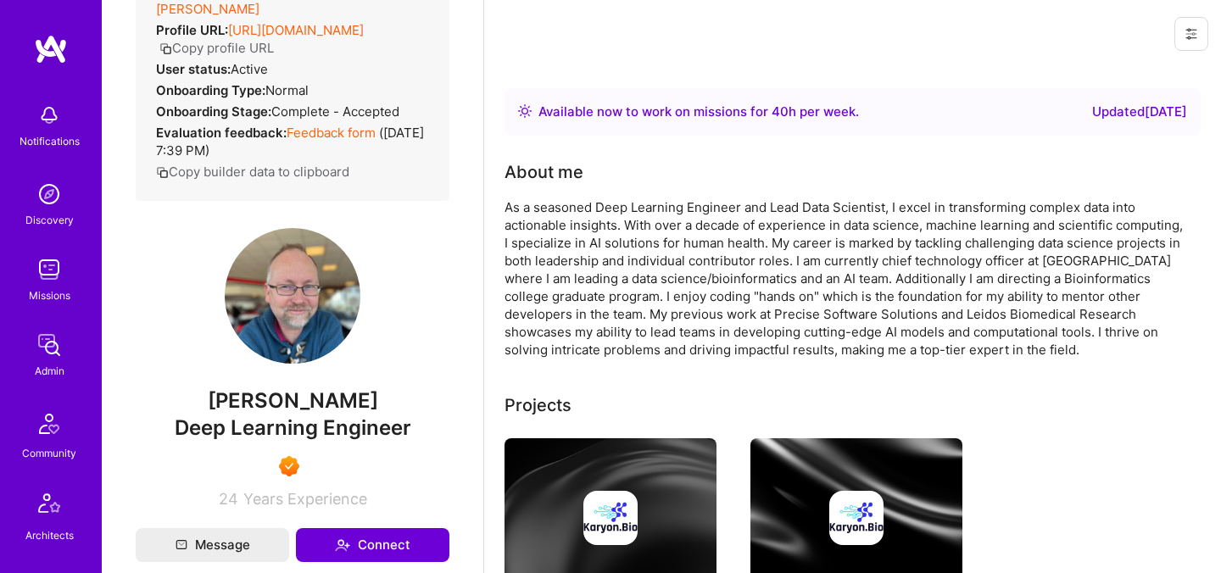
click at [317, 401] on span "Eckart Bindewald" at bounding box center [293, 400] width 314 height 25
copy span "Eckart Bindewald"
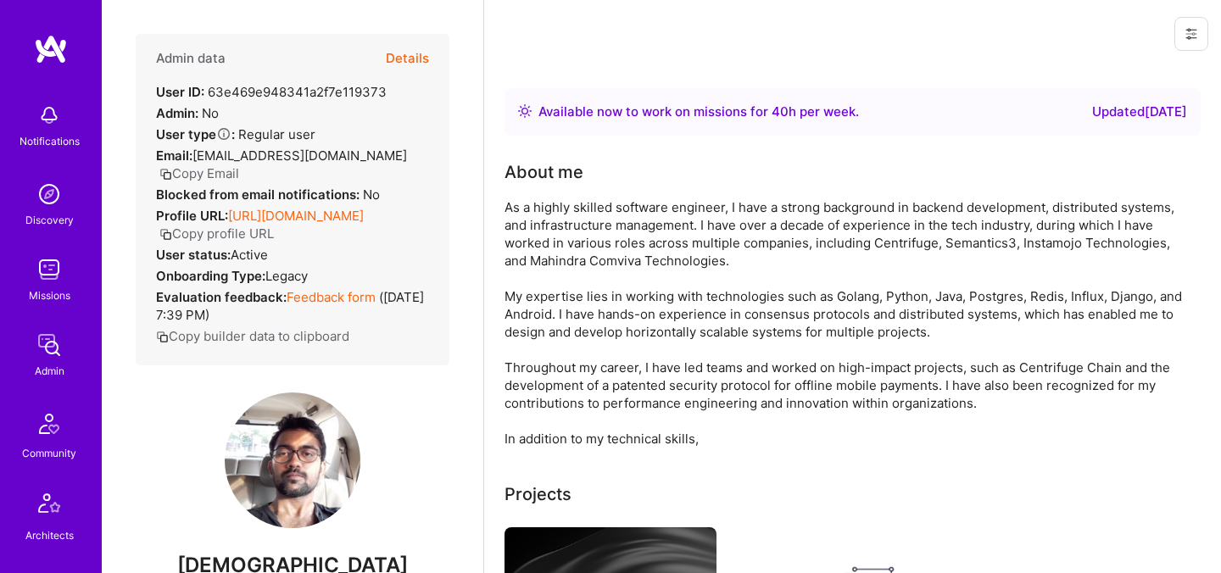
scroll to position [204, 0]
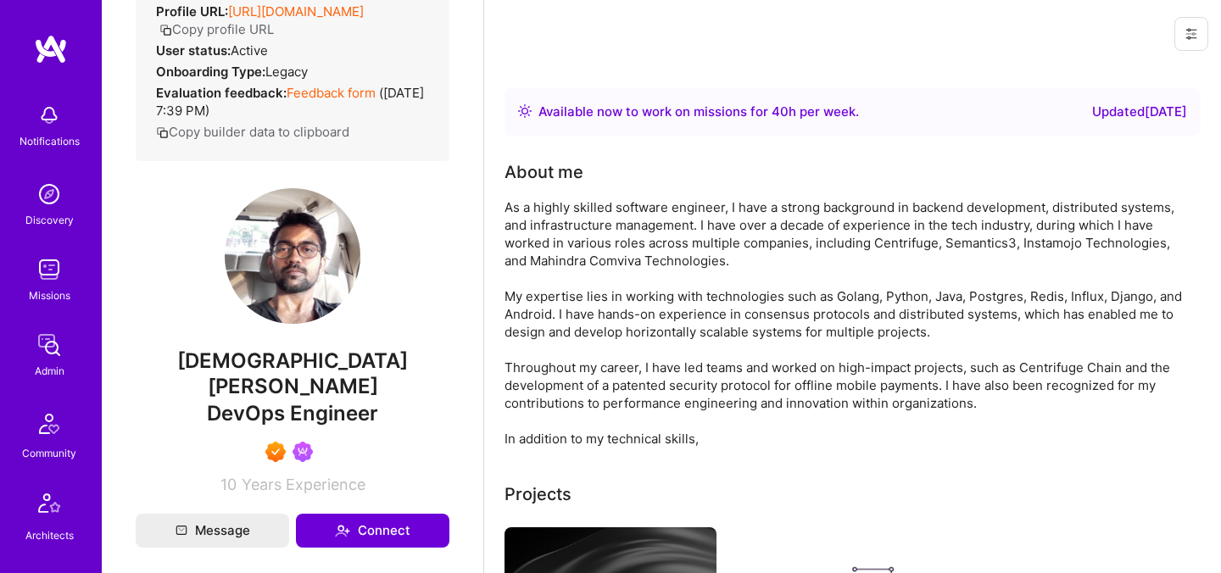
click at [304, 364] on span "[DEMOGRAPHIC_DATA][PERSON_NAME]" at bounding box center [293, 373] width 314 height 51
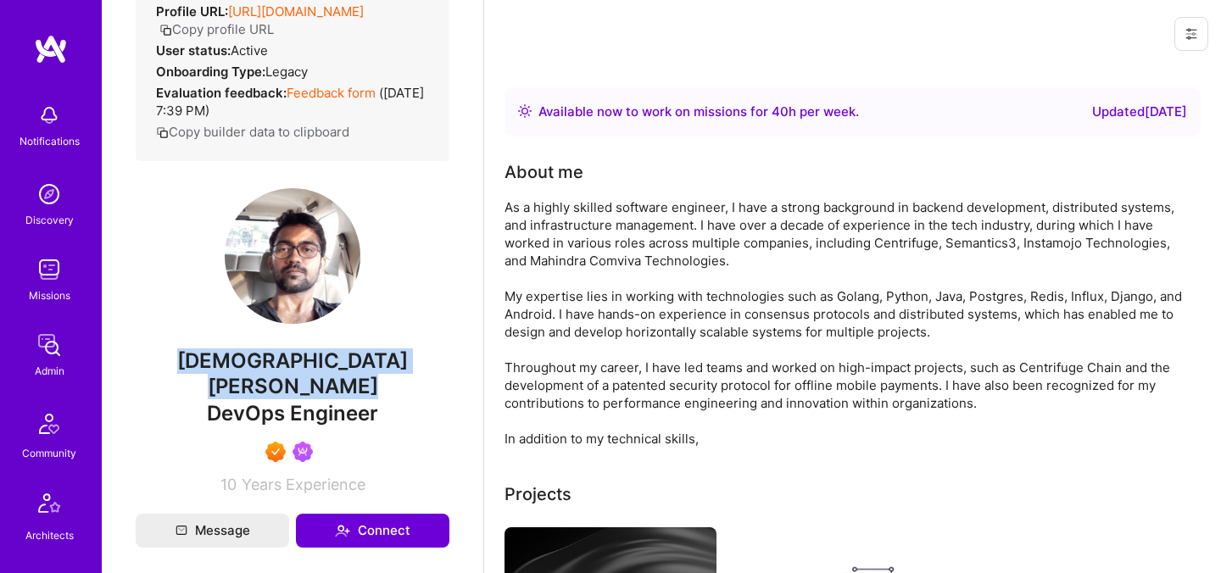
copy span "[DEMOGRAPHIC_DATA][PERSON_NAME]"
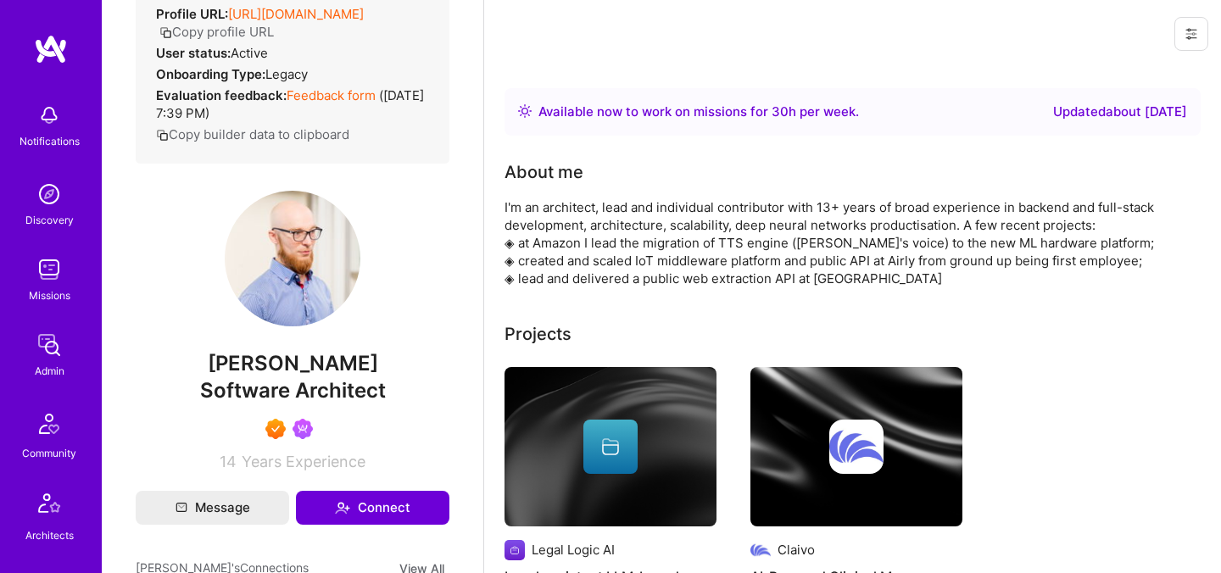
scroll to position [461, 0]
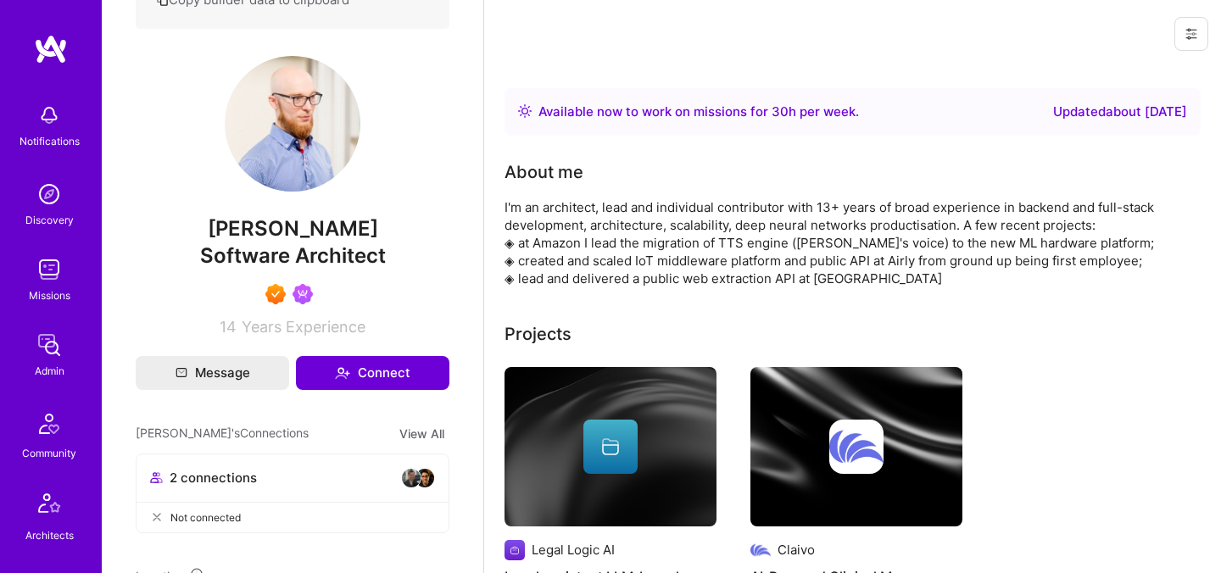
click at [270, 242] on span "Ivan Vaskevych" at bounding box center [293, 228] width 314 height 25
copy span "Ivan Vaskevych"
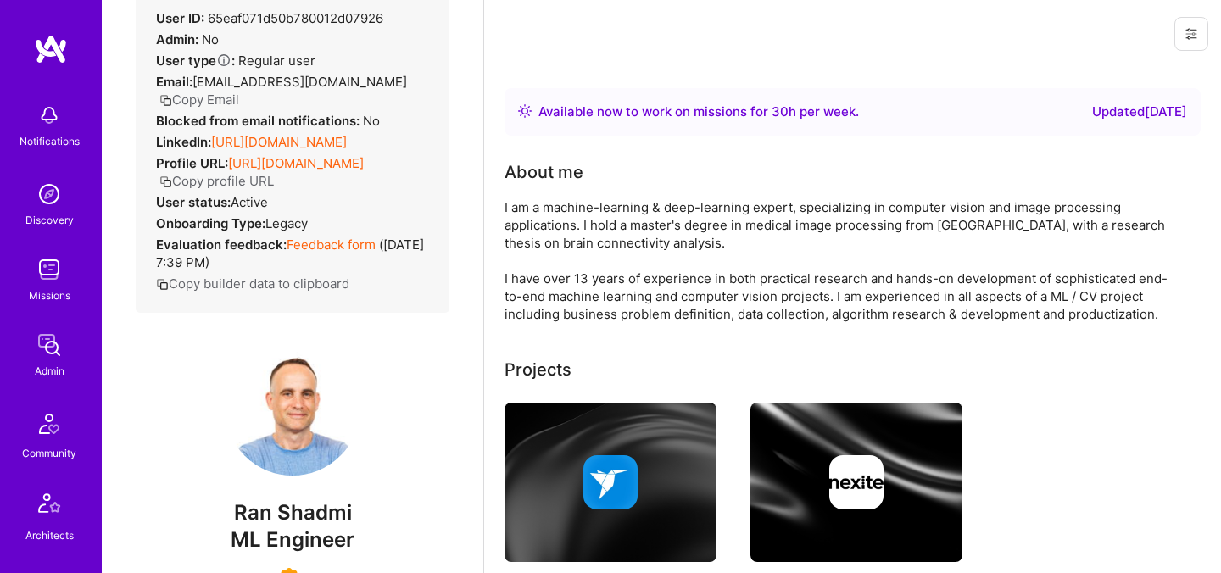
scroll to position [89, 0]
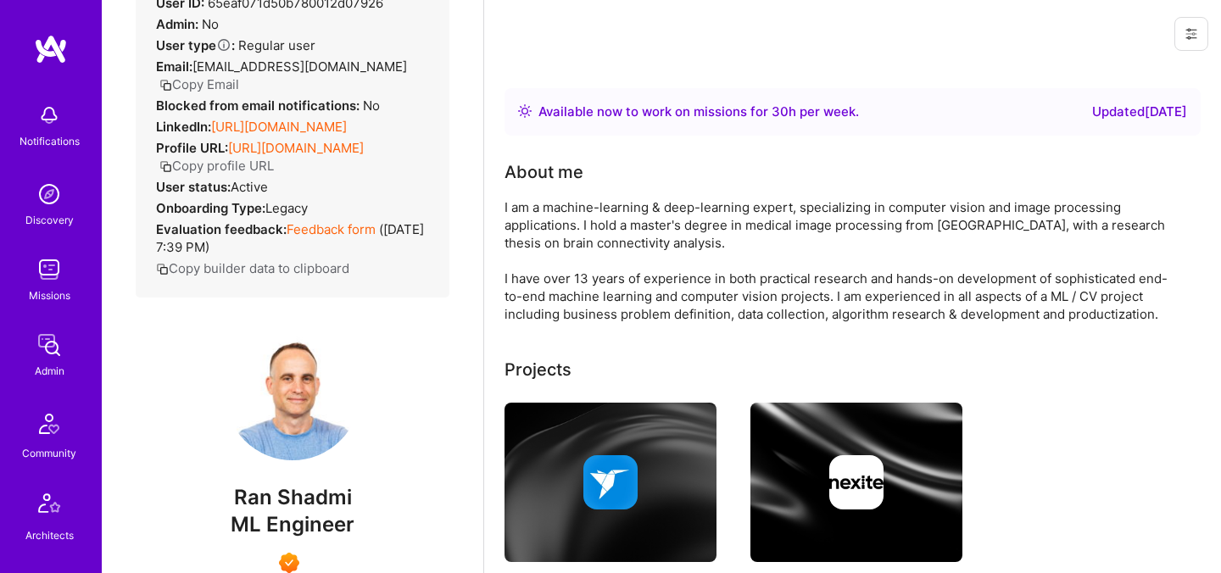
click at [332, 494] on span "Ran Shadmi" at bounding box center [293, 497] width 314 height 25
copy span "Ran Shadmi"
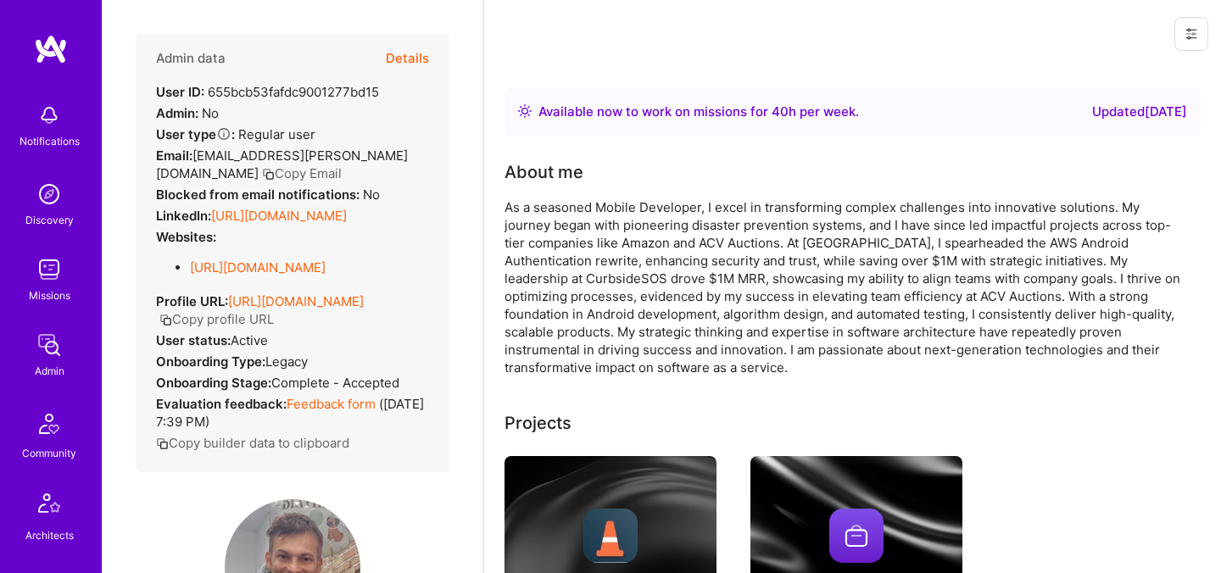
scroll to position [237, 0]
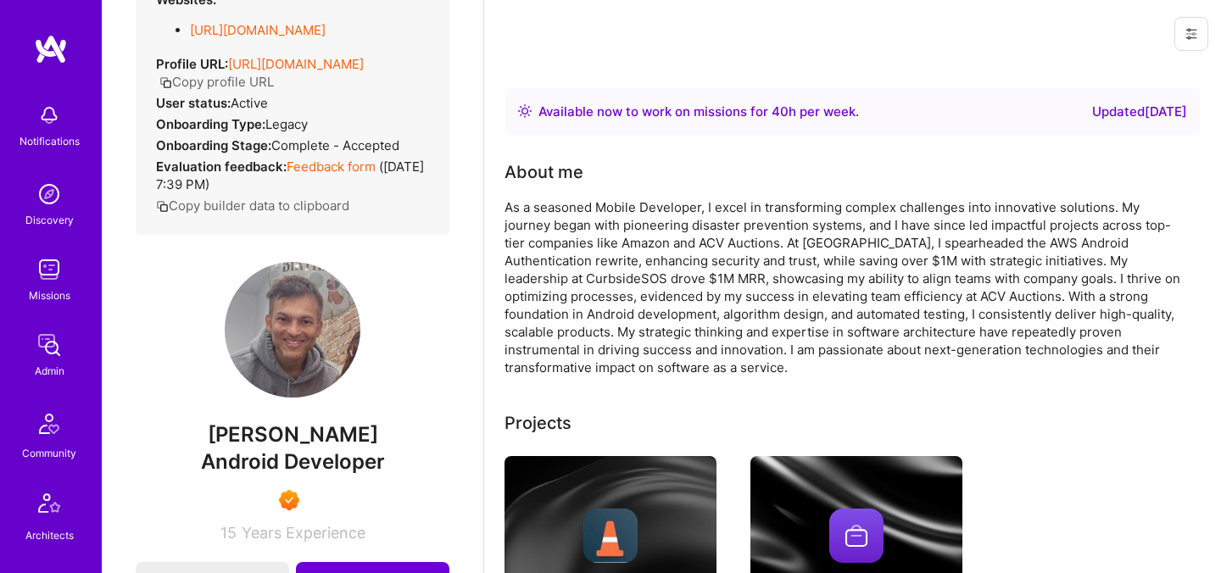
click at [260, 428] on span "[PERSON_NAME]" at bounding box center [293, 434] width 314 height 25
click at [260, 428] on span "Anshul Gupta" at bounding box center [293, 434] width 314 height 25
copy span "Anshul Gupta"
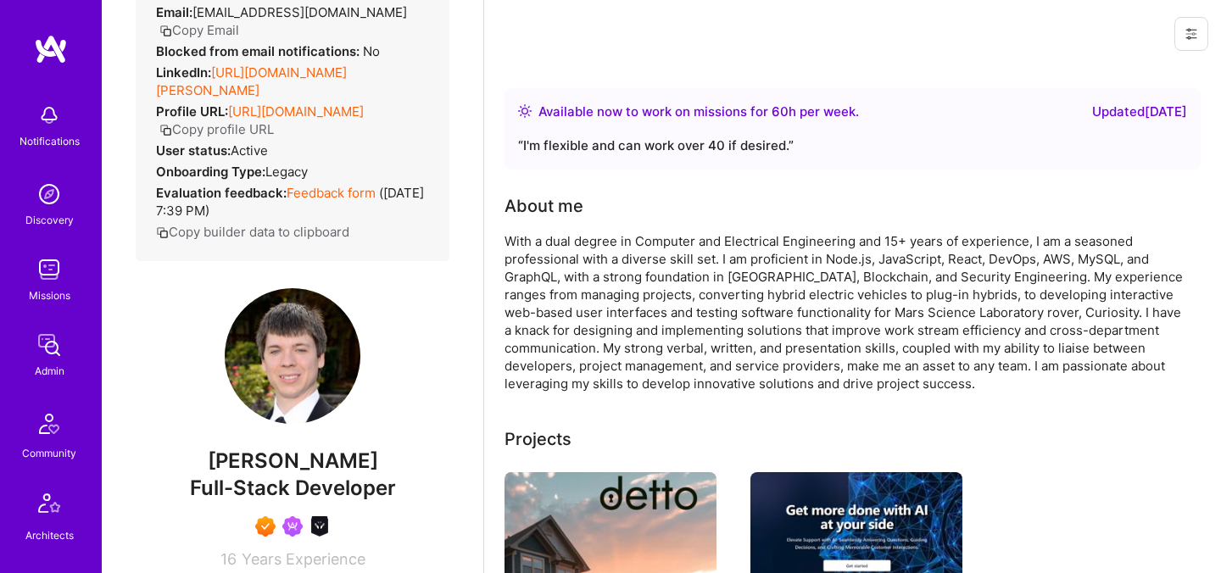
scroll to position [203, 0]
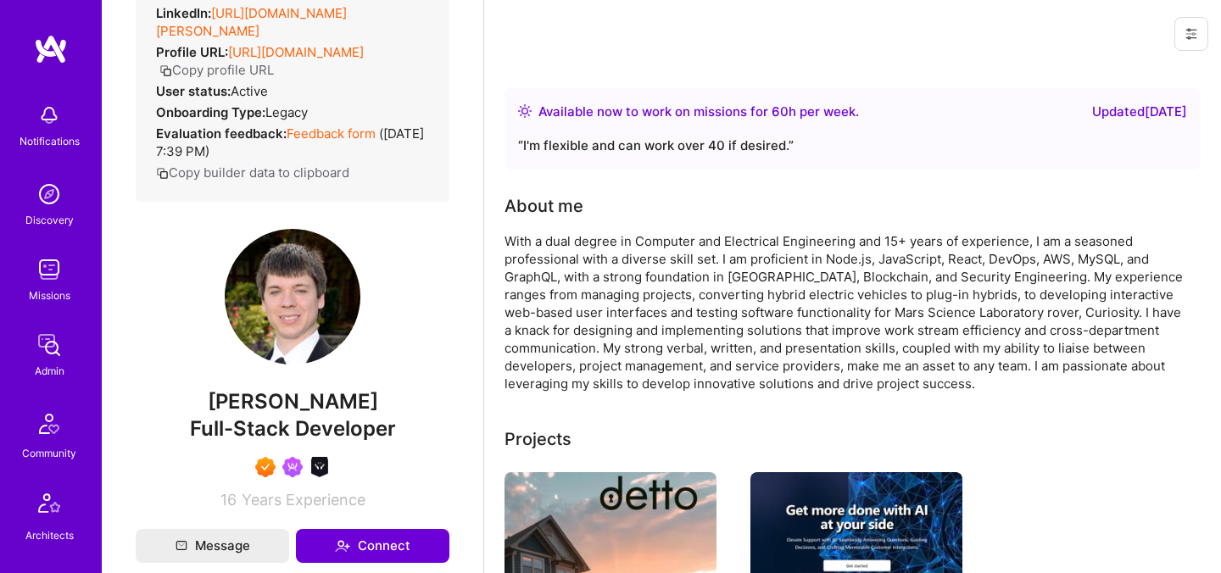
click at [289, 409] on span "Justin Jones" at bounding box center [293, 401] width 314 height 25
copy span "Justin Jones"
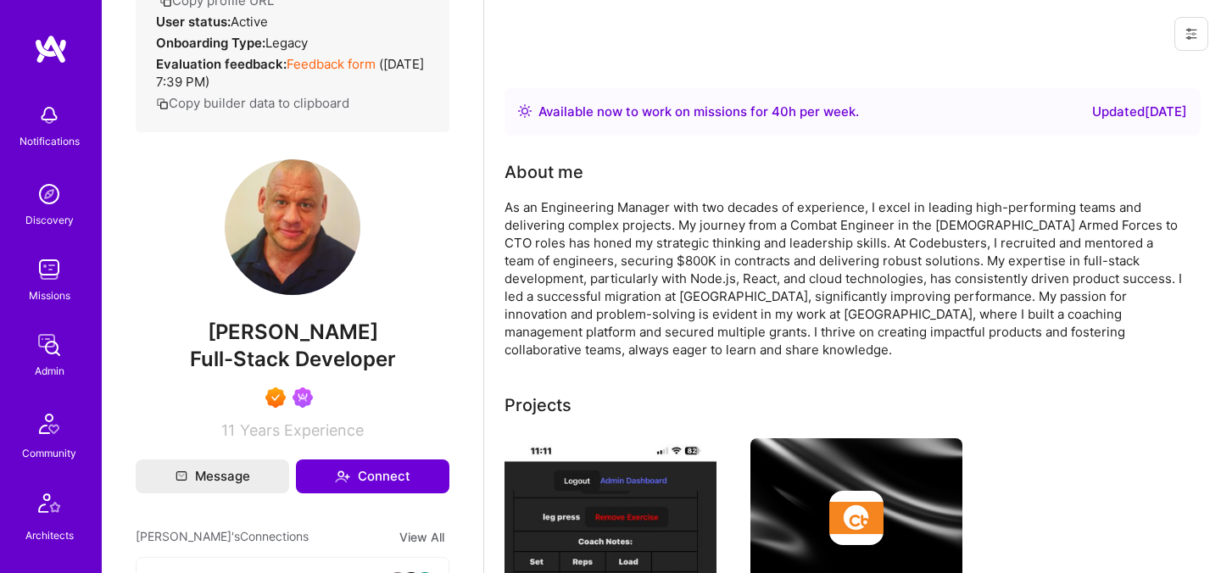
scroll to position [298, 0]
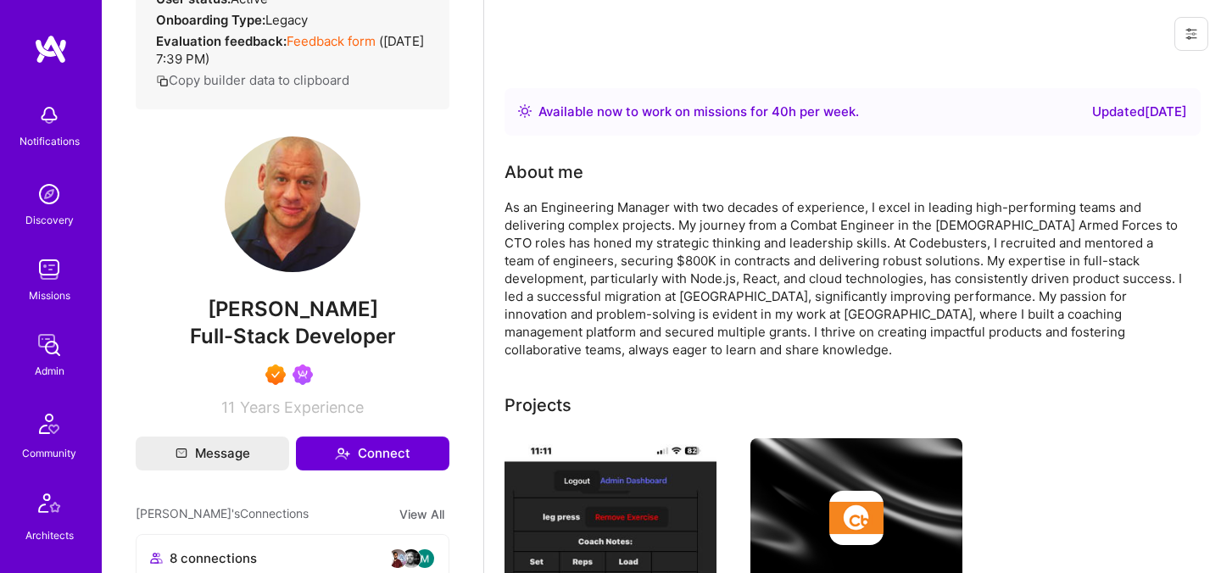
click at [293, 322] on span "[PERSON_NAME]" at bounding box center [293, 309] width 314 height 25
click at [293, 322] on span "Thom Lamb" at bounding box center [293, 309] width 314 height 25
copy span "Thom Lamb"
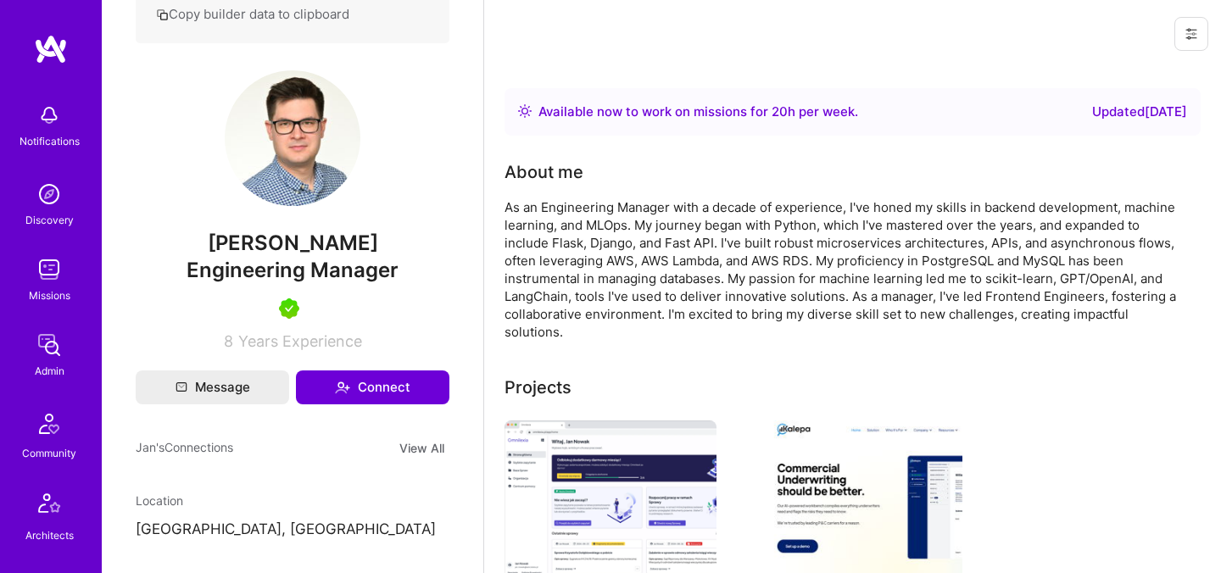
scroll to position [353, 0]
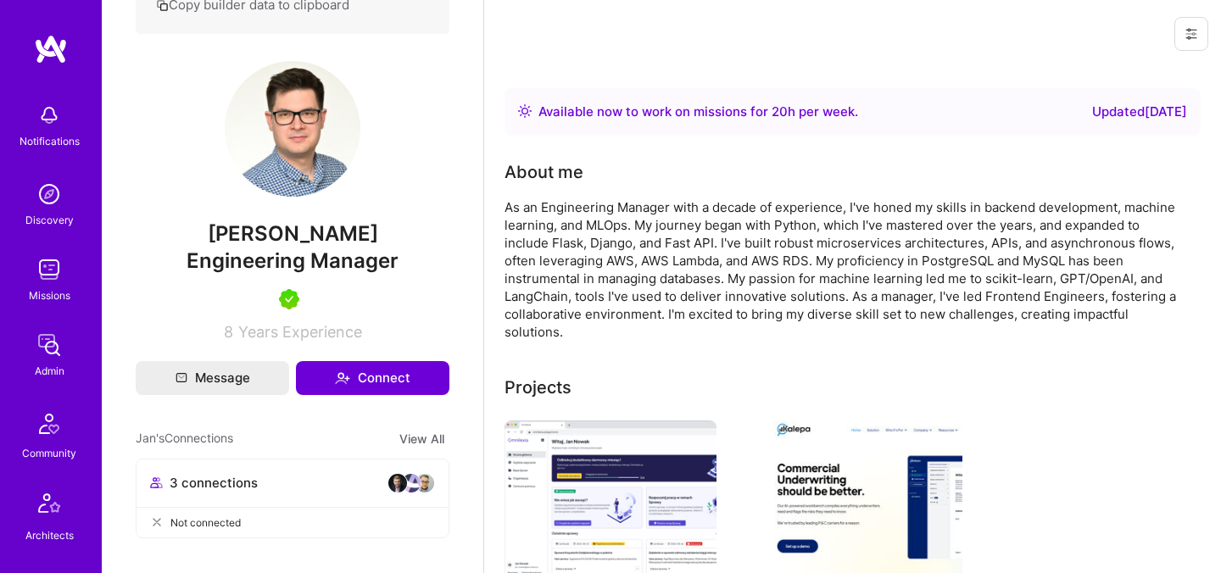
click at [282, 229] on span "Jan Maka" at bounding box center [293, 233] width 314 height 25
copy span "Jan Maka"
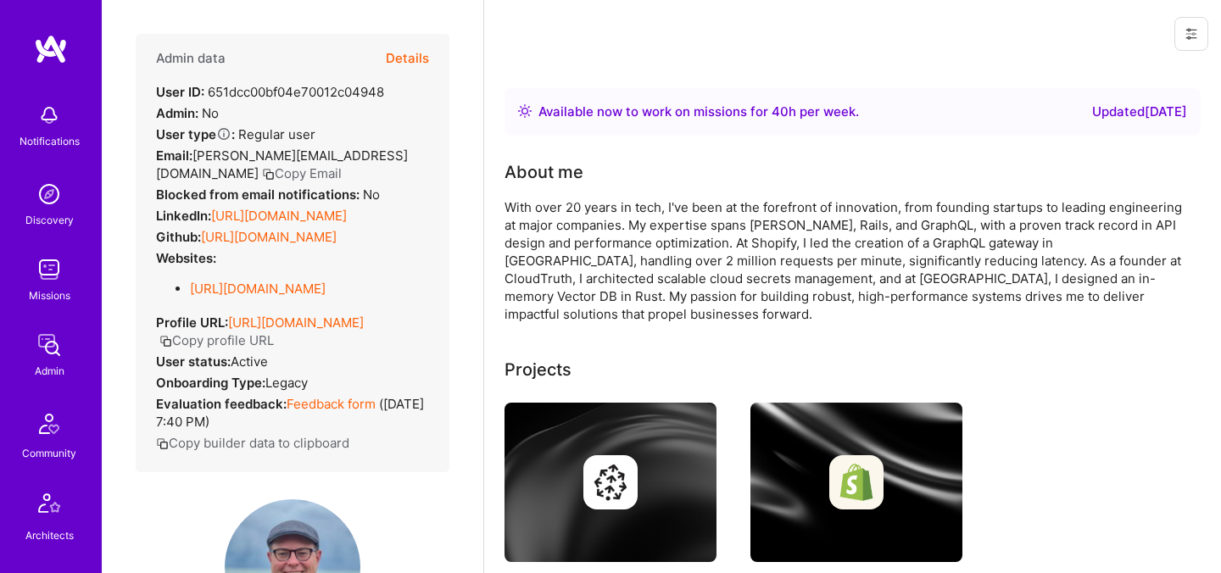
scroll to position [219, 0]
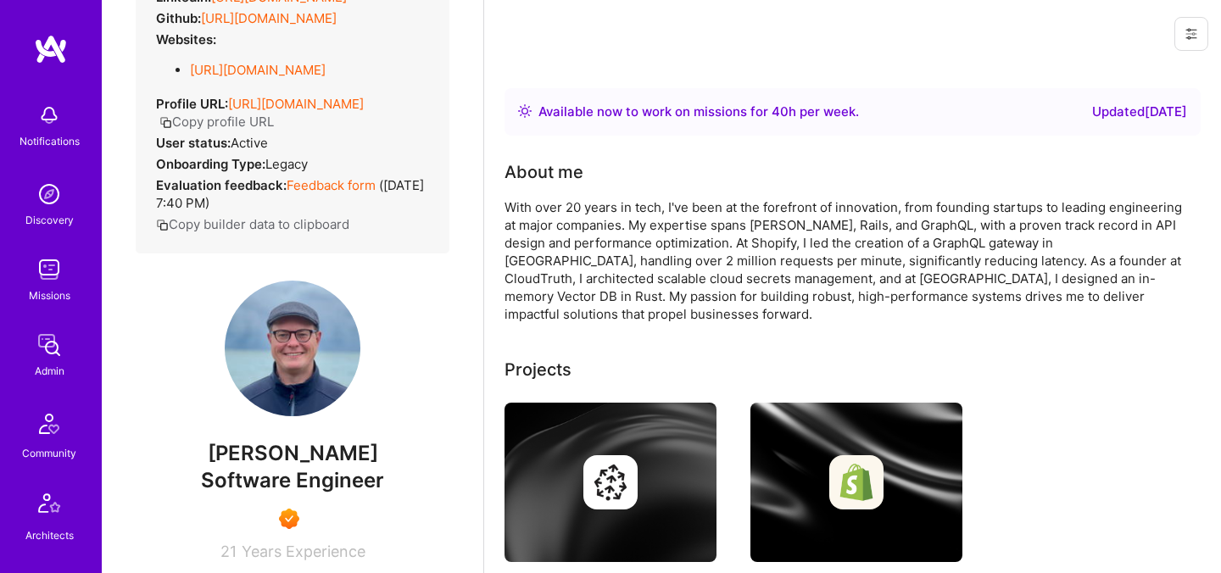
click at [259, 458] on span "[PERSON_NAME]" at bounding box center [293, 453] width 314 height 25
copy span "[PERSON_NAME]"
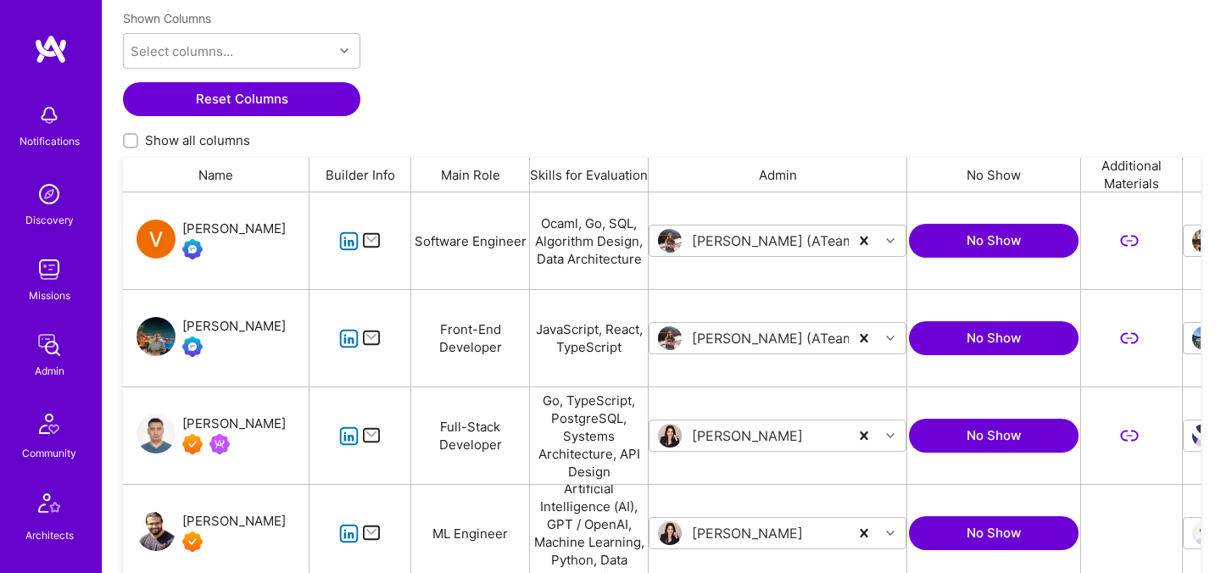
scroll to position [114, 0]
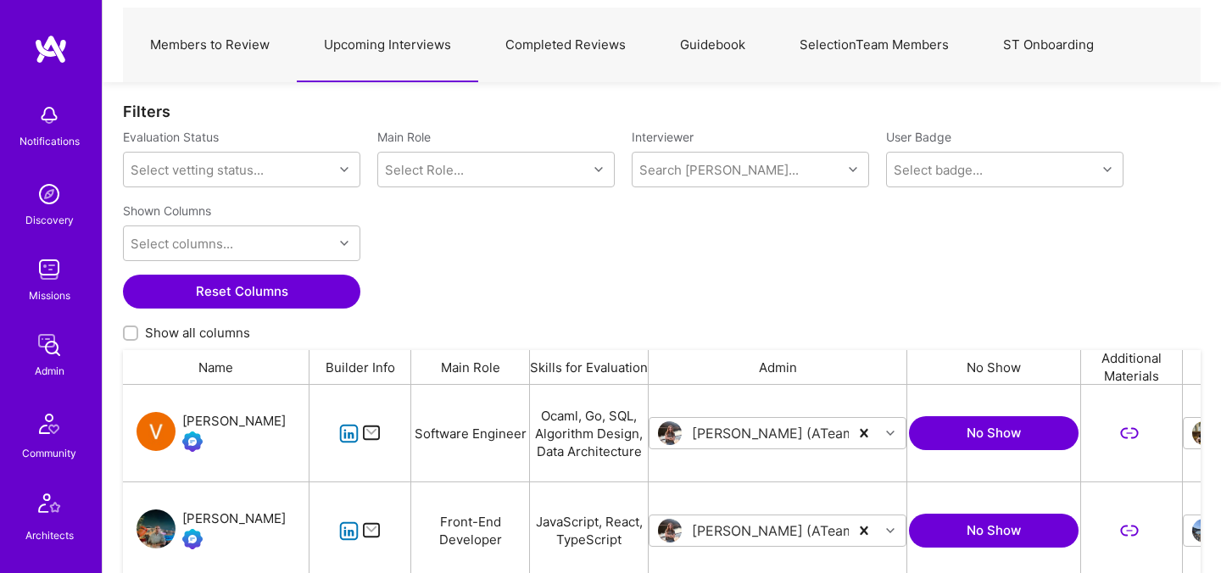
click at [222, 298] on button "Reset Columns" at bounding box center [241, 292] width 237 height 34
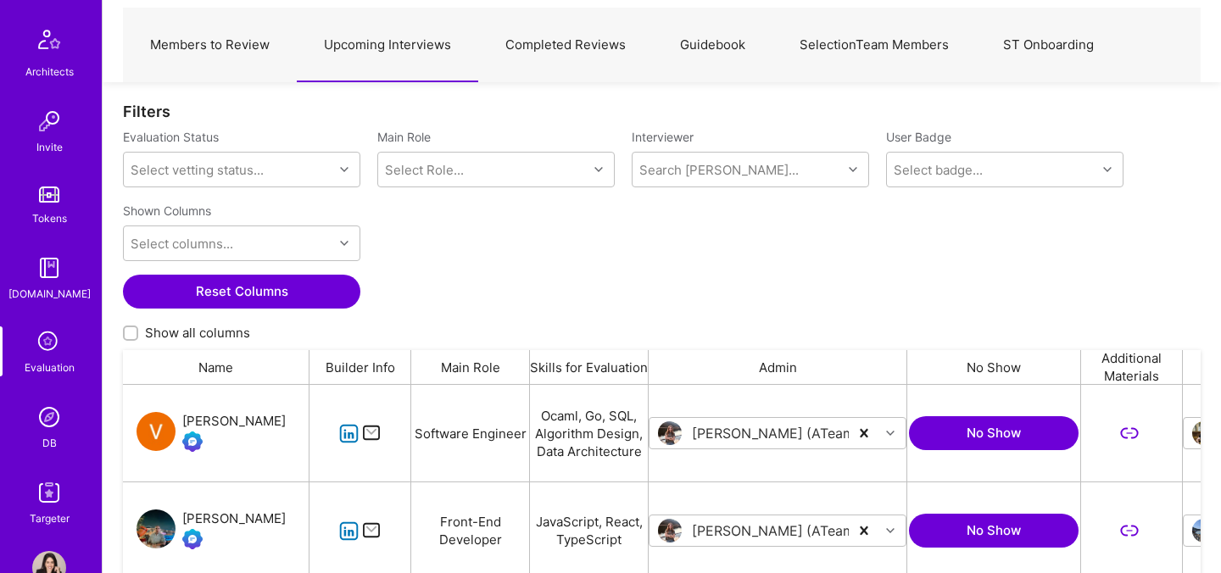
scroll to position [500, 0]
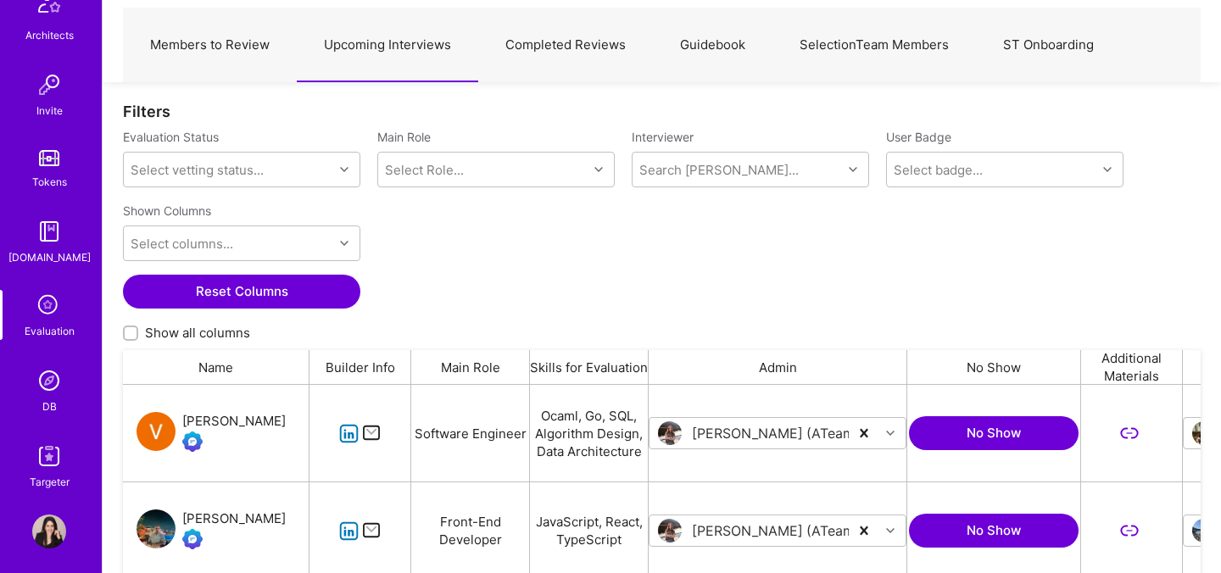
click at [47, 382] on img at bounding box center [49, 381] width 34 height 34
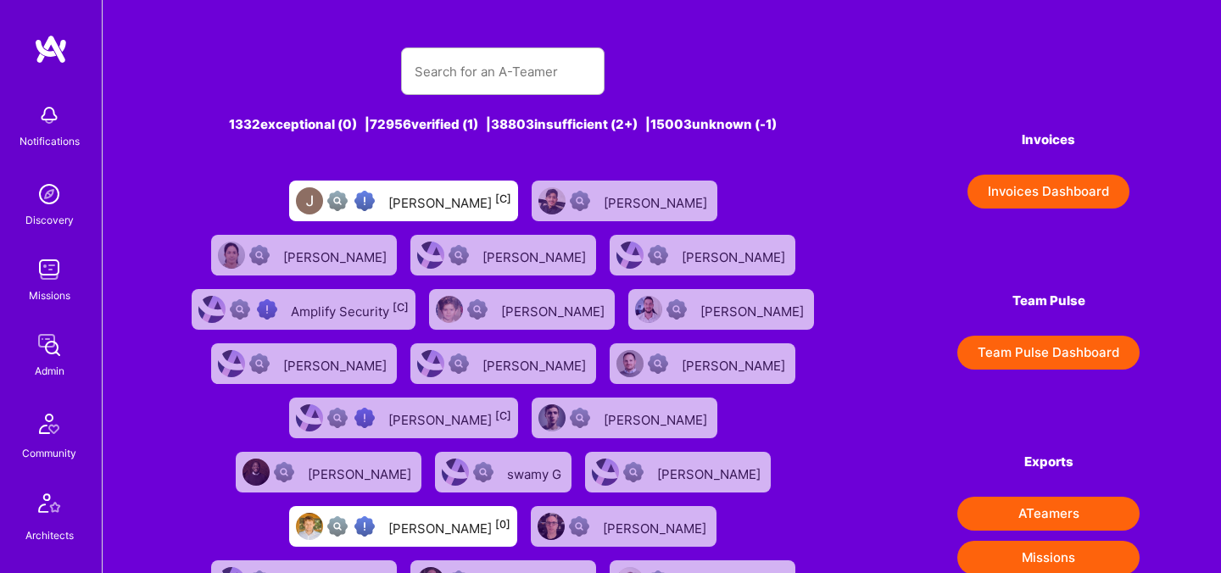
click at [56, 444] on div "Community" at bounding box center [49, 453] width 54 height 18
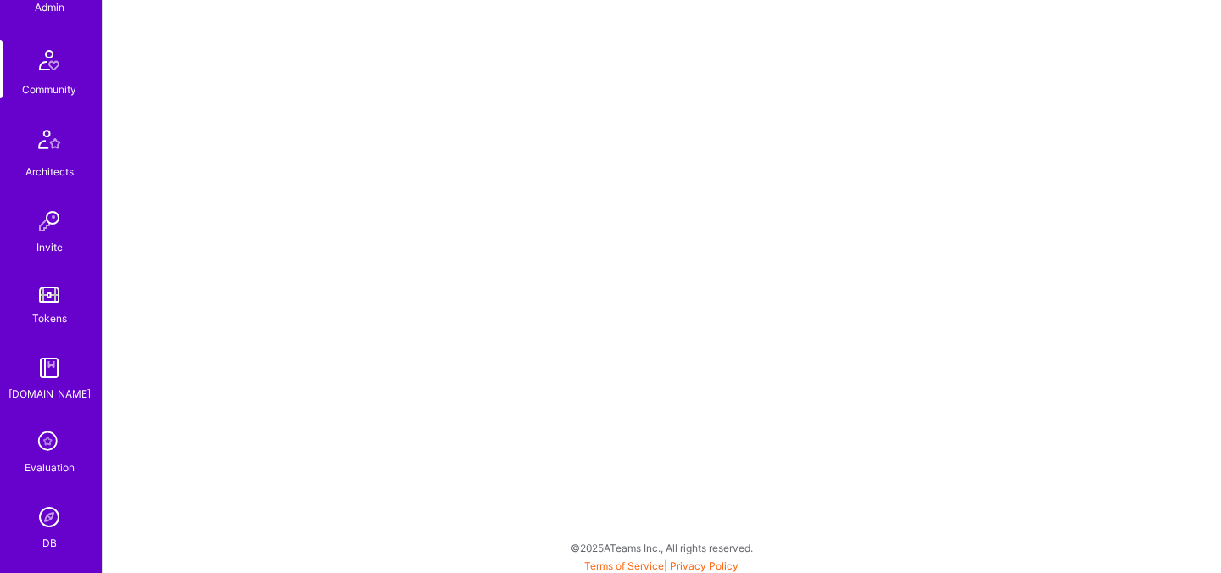
scroll to position [402, 0]
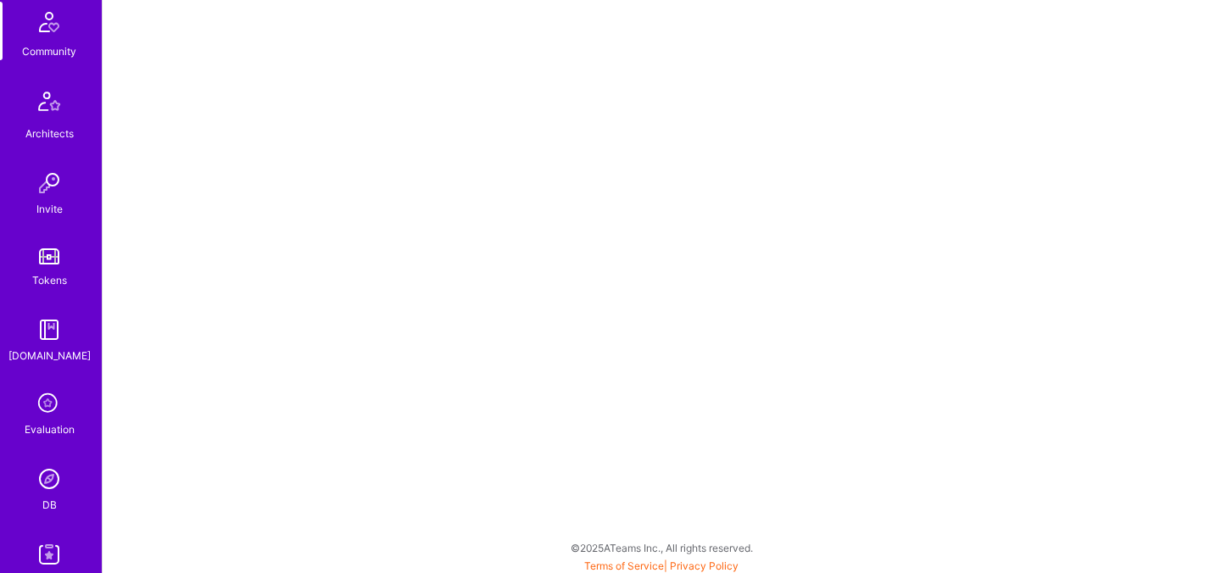
click at [48, 405] on icon at bounding box center [49, 404] width 32 height 32
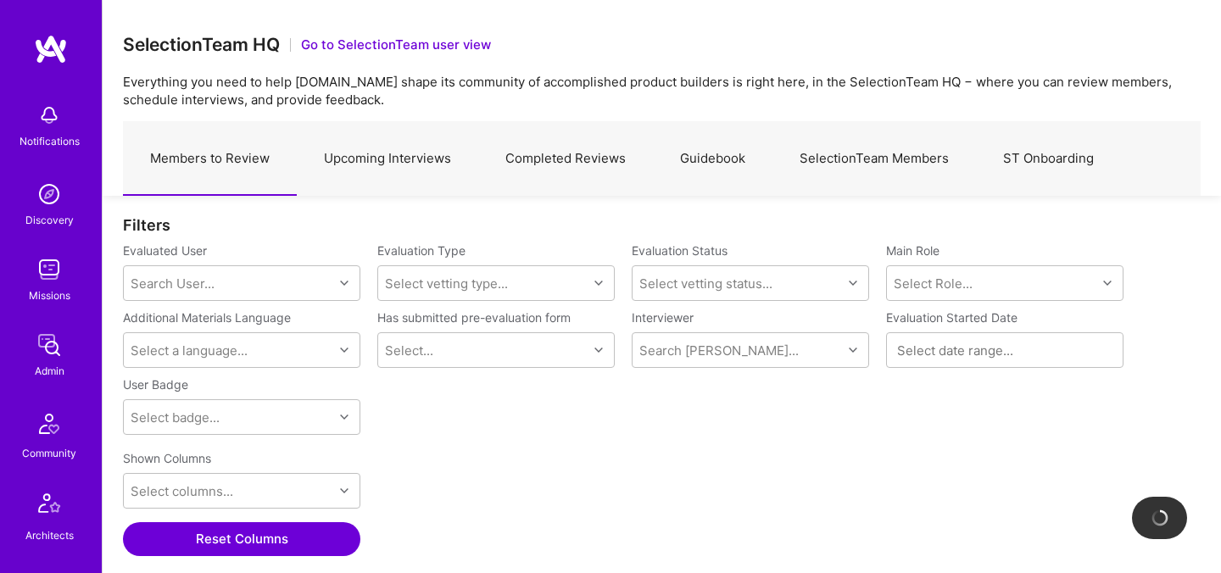
click at [336, 177] on link "Upcoming Interviews" at bounding box center [387, 159] width 181 height 74
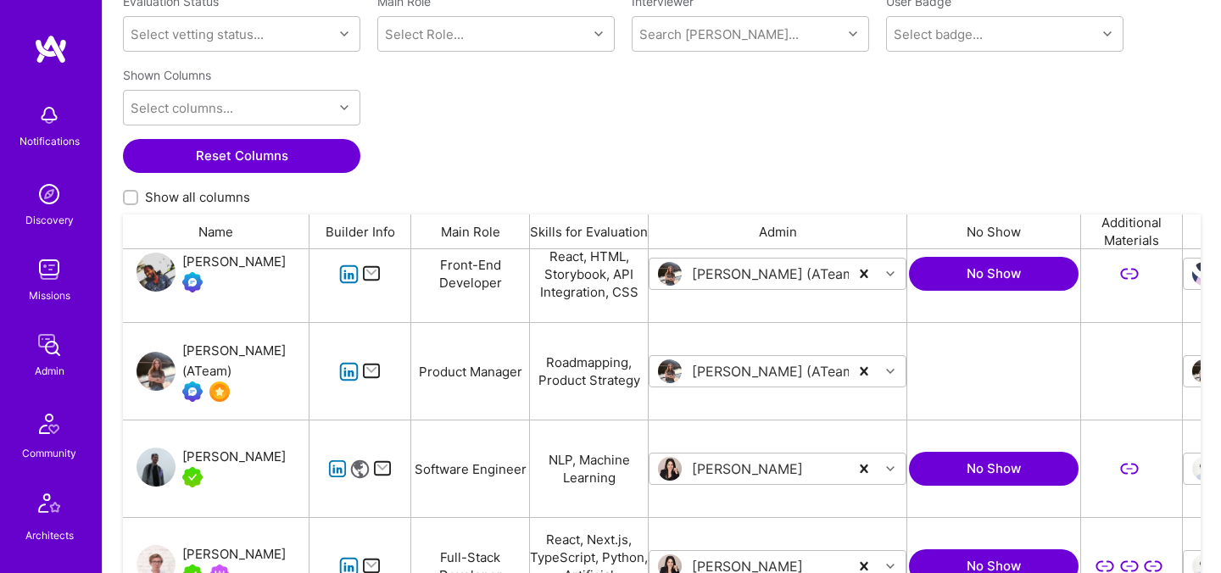
scroll to position [1085, 0]
